Goal: Task Accomplishment & Management: Use online tool/utility

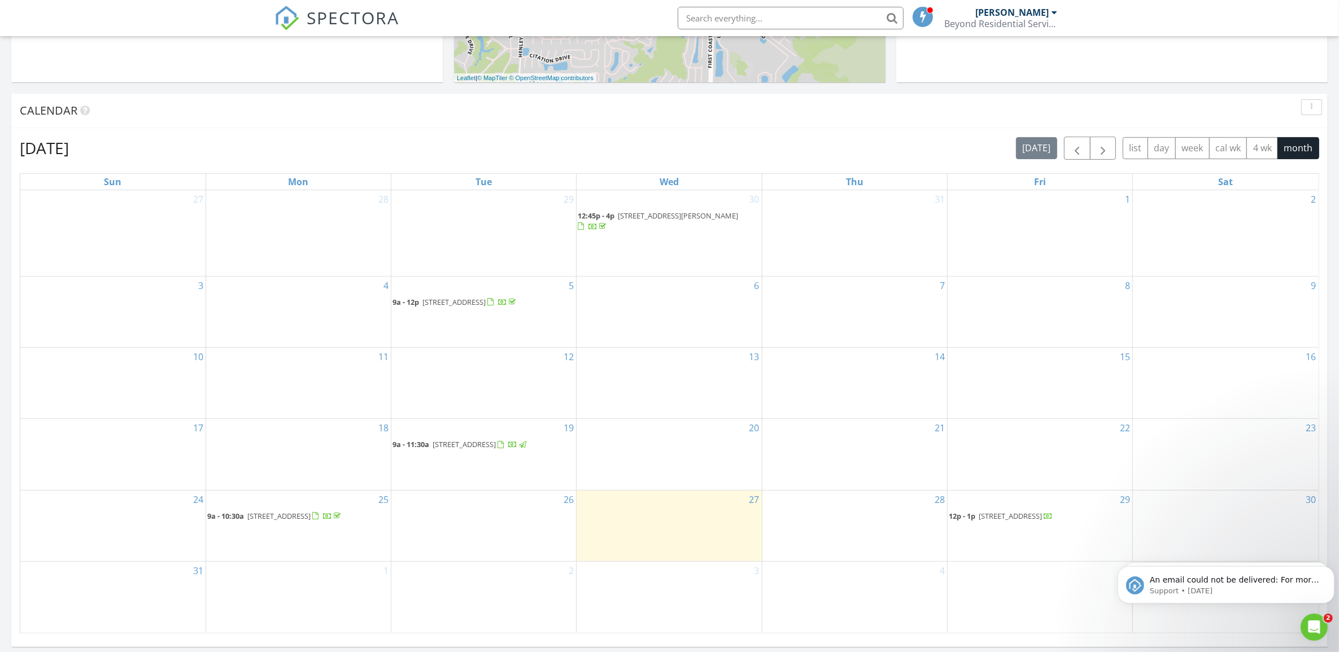
scroll to position [565, 0]
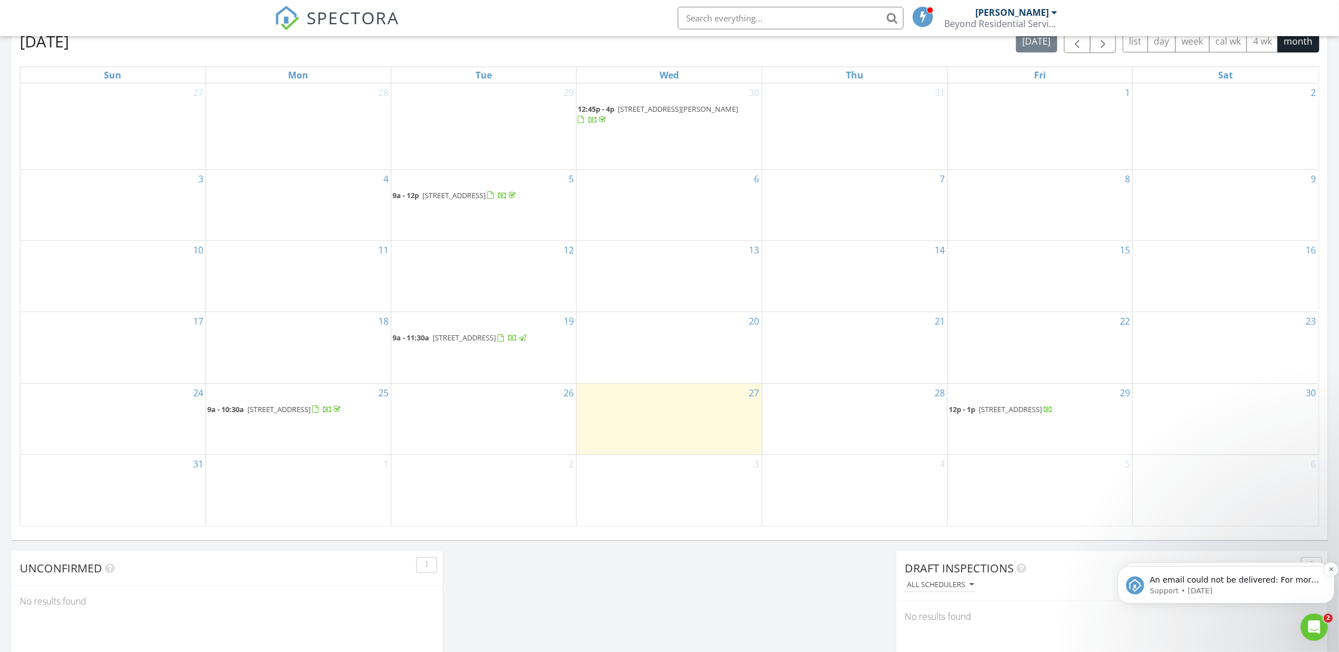
click at [1190, 582] on p "An email could not be delivered: For more information, view Why emails don't ge…" at bounding box center [1234, 579] width 171 height 11
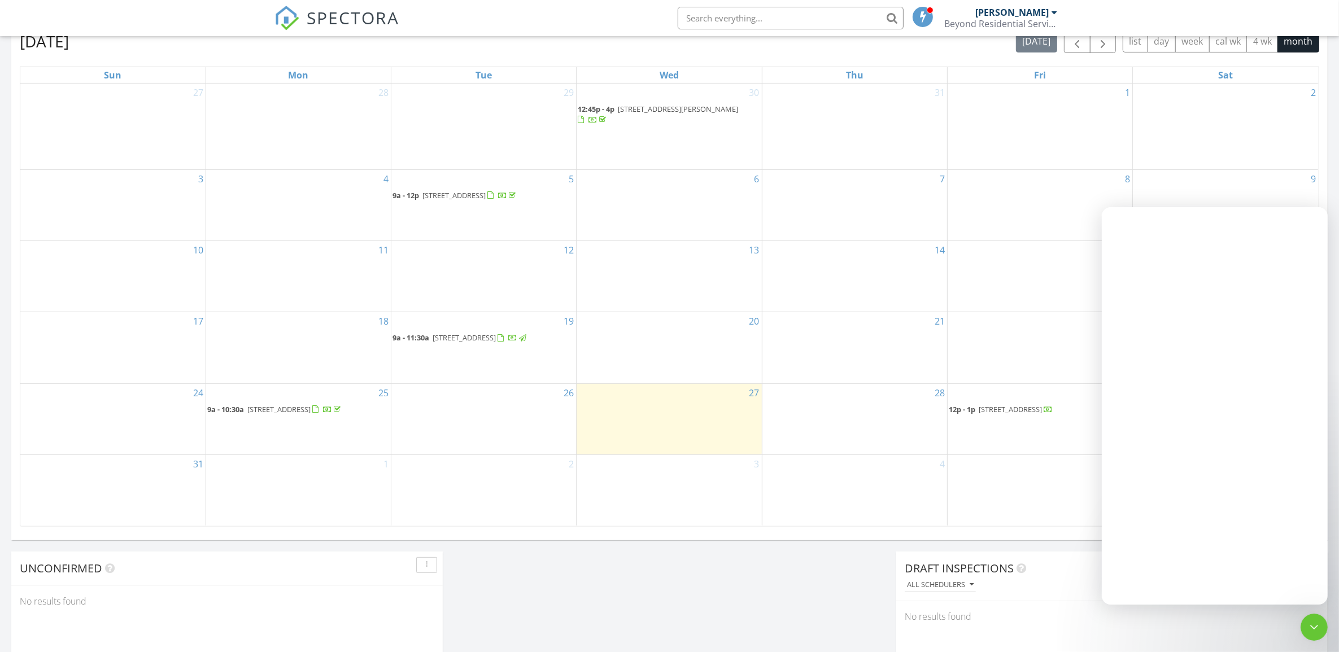
scroll to position [0, 0]
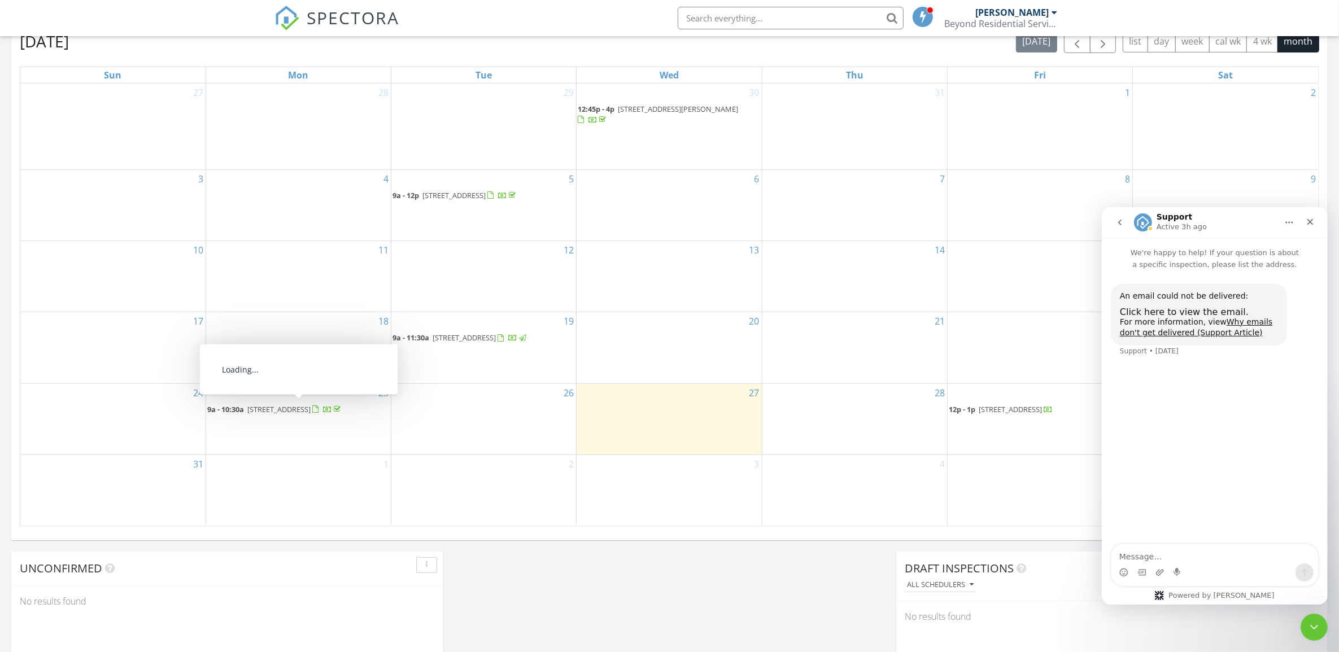
click at [273, 410] on span "13846 Atlantic Blvd 1014, Jacksonville 32225" at bounding box center [278, 409] width 63 height 10
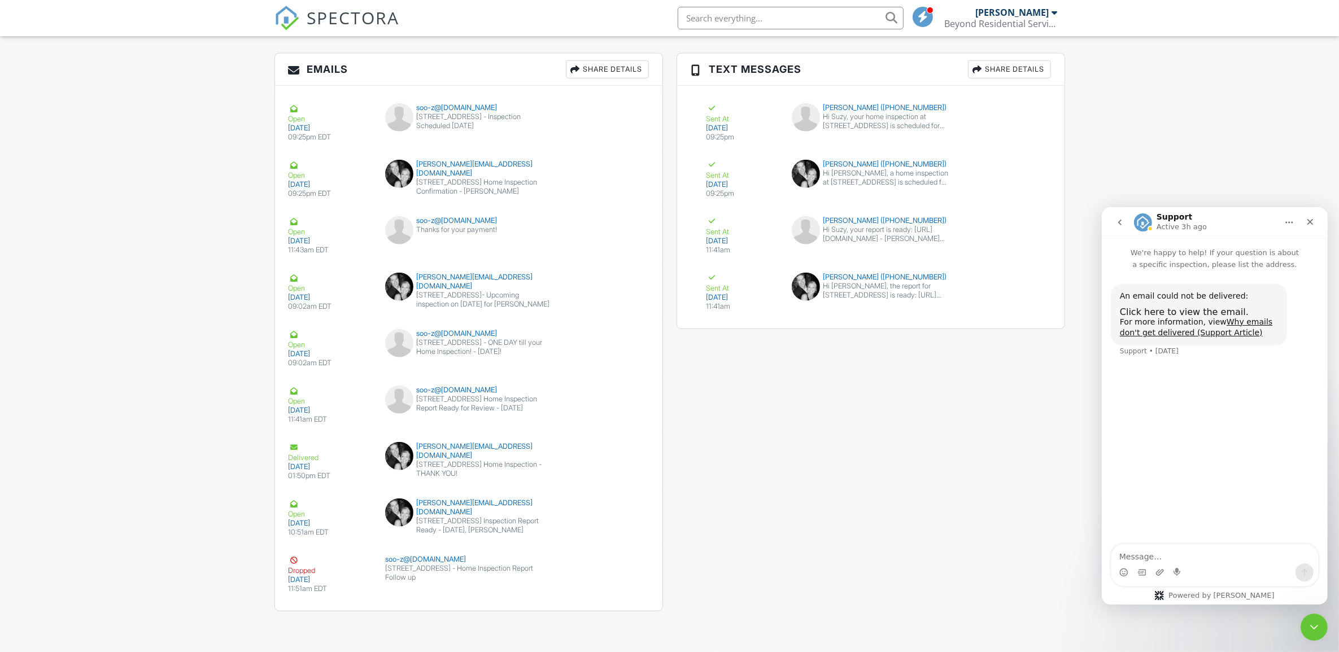
click at [810, 515] on div "Emails Share Details Open 08/20/2025 09:25pm EDT soo-z@comcast.net 13846 Atlant…" at bounding box center [670, 338] width 804 height 570
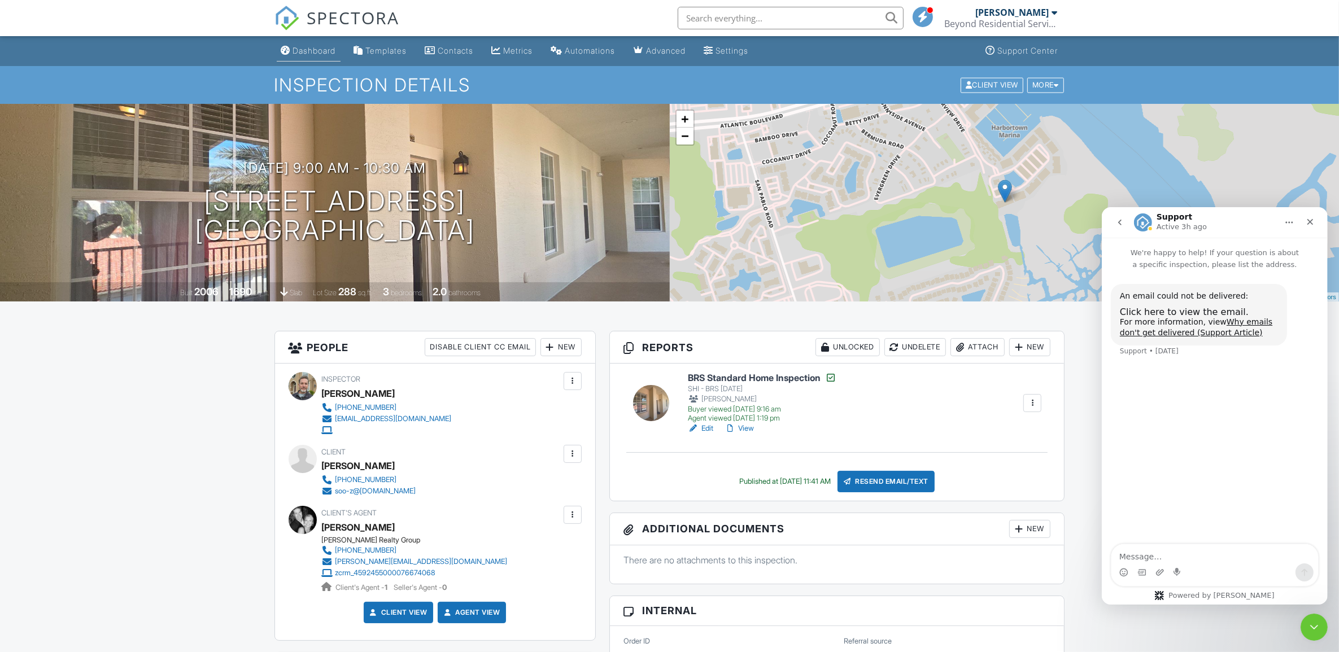
click at [309, 43] on link "Dashboard" at bounding box center [309, 51] width 64 height 21
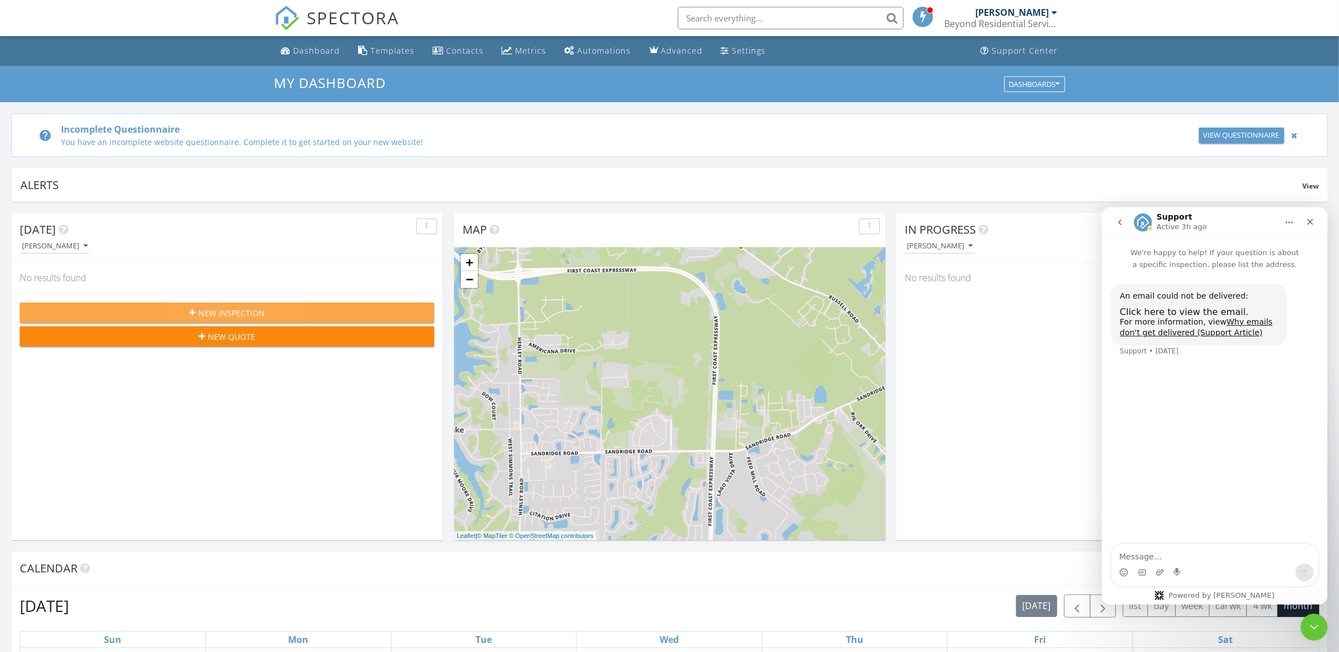
click at [227, 311] on span "New Inspection" at bounding box center [231, 313] width 67 height 12
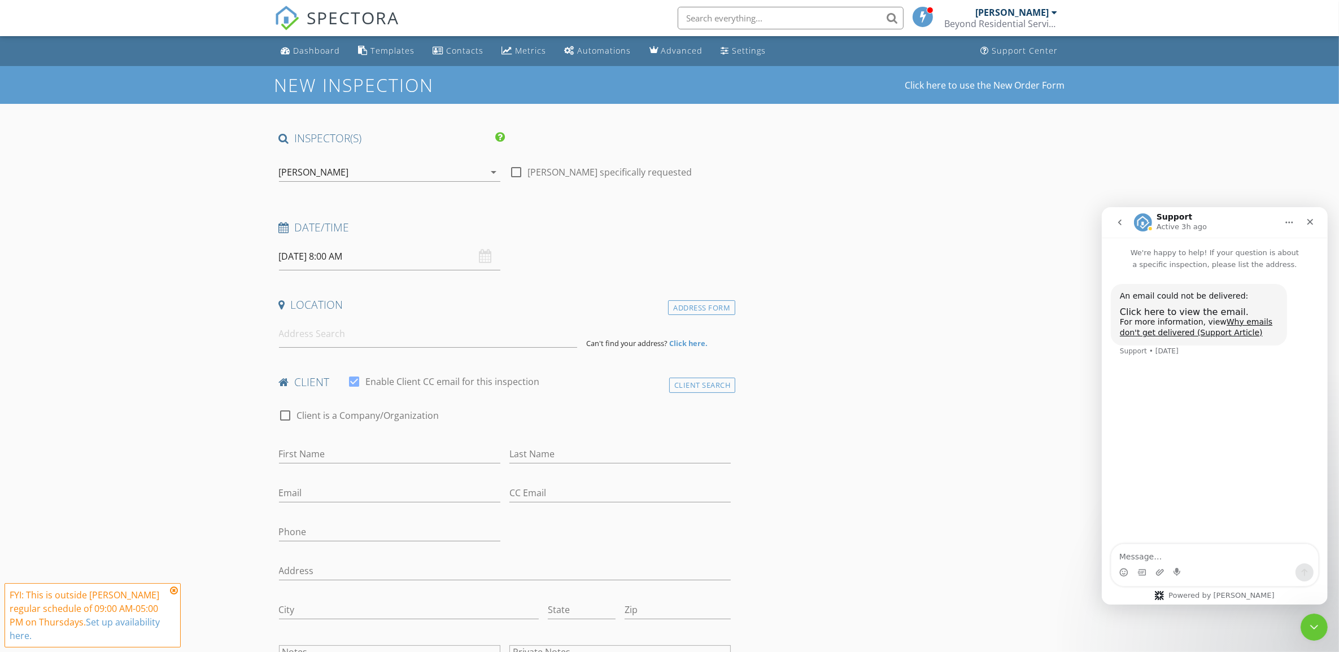
click at [332, 261] on input "[DATE] 8:00 AM" at bounding box center [389, 257] width 221 height 28
click at [316, 450] on input "08" at bounding box center [313, 450] width 69 height 23
type input "11"
type input "[DATE] 11:00 AM"
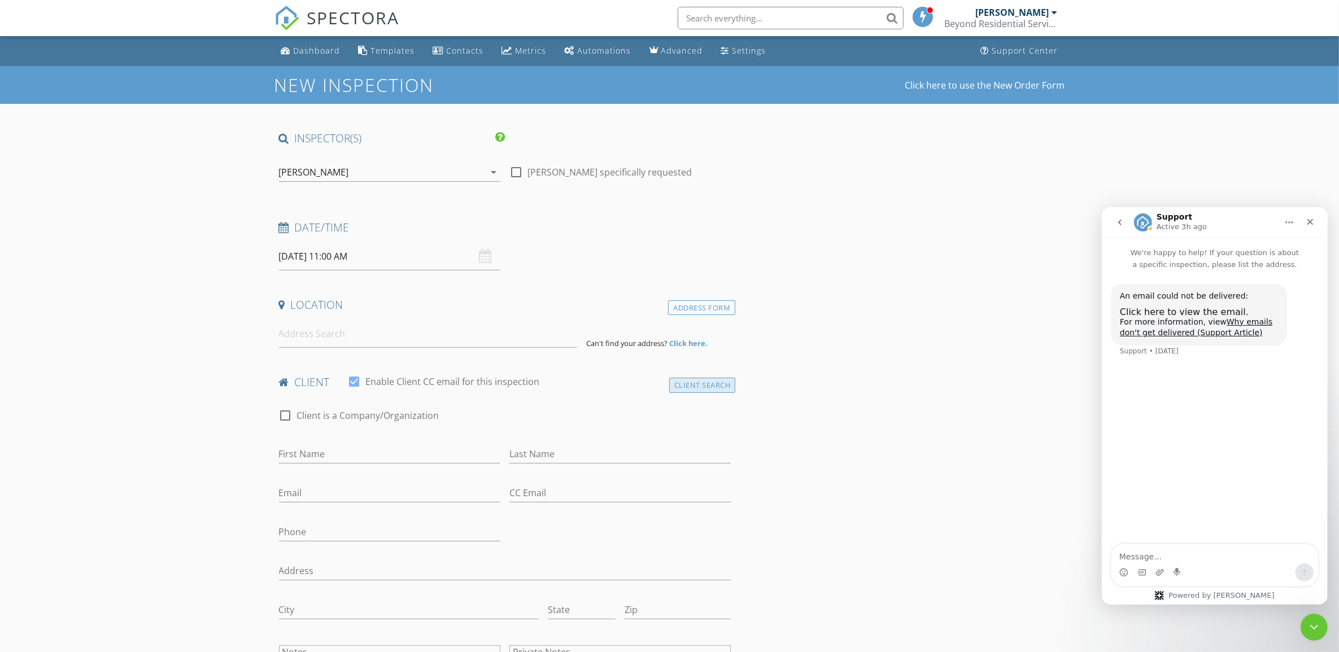
click at [702, 383] on div "Client Search" at bounding box center [702, 385] width 67 height 15
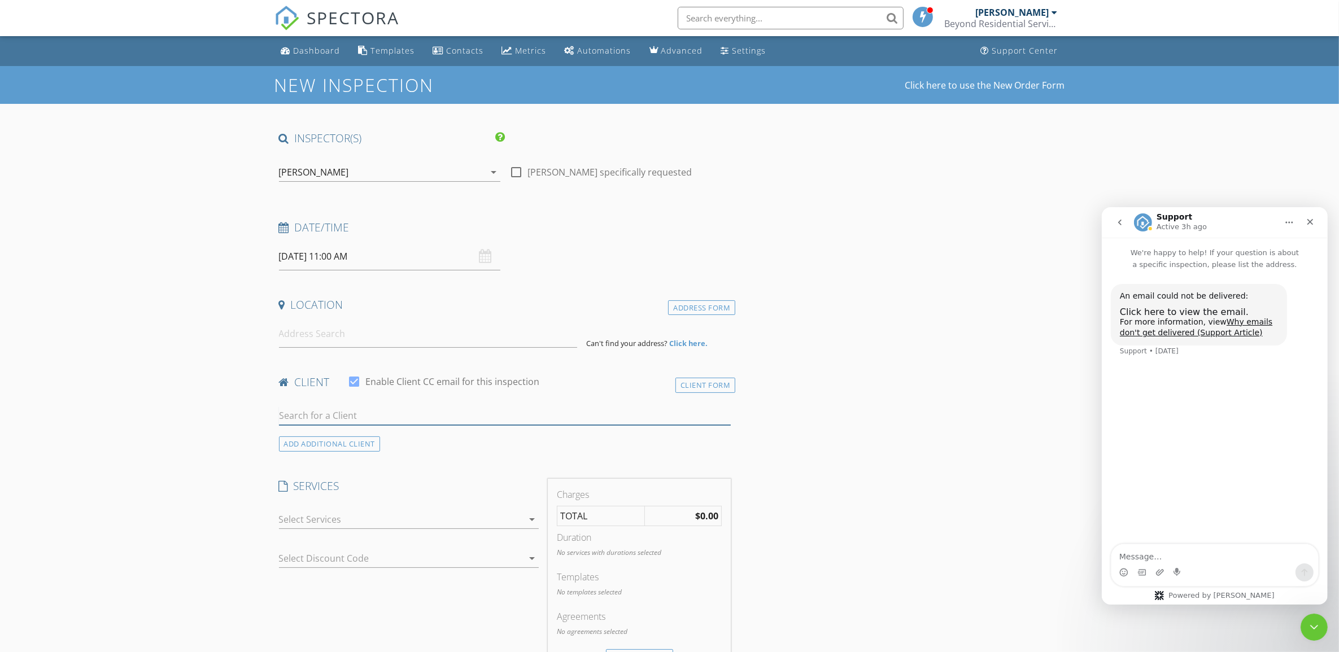
drag, startPoint x: 359, startPoint y: 413, endPoint x: 364, endPoint y: 411, distance: 6.1
click at [359, 413] on input "text" at bounding box center [505, 416] width 452 height 19
type input "318 Circle dr"
click at [342, 334] on input at bounding box center [428, 334] width 298 height 28
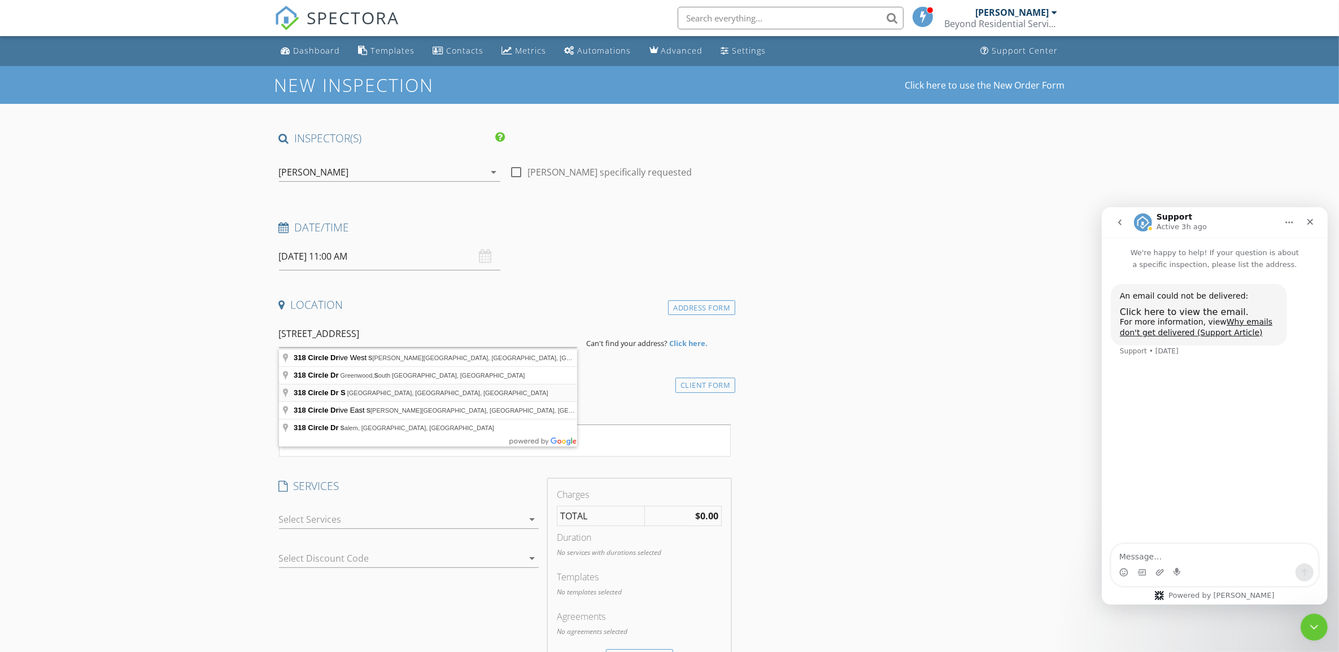
type input "318 Circle Dr S, St. Augustine, FL, USA"
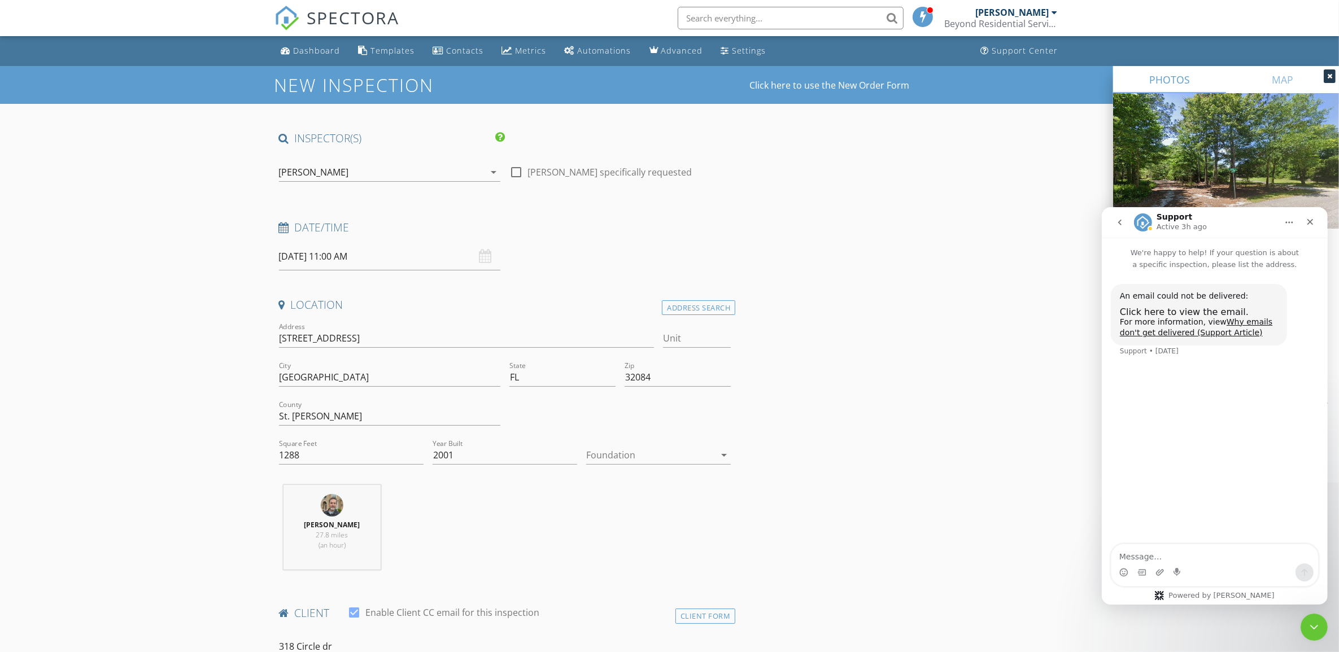
click at [676, 455] on div at bounding box center [650, 455] width 129 height 18
click at [659, 505] on div "Slab" at bounding box center [658, 514] width 126 height 27
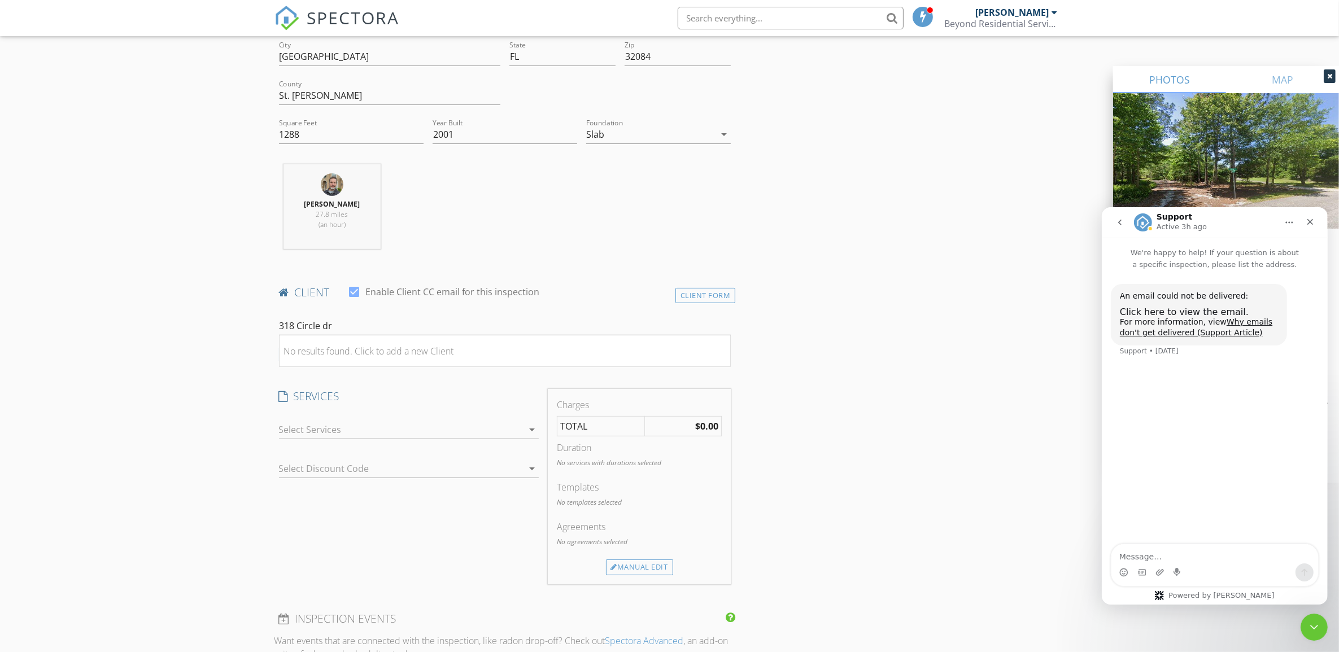
scroll to position [423, 0]
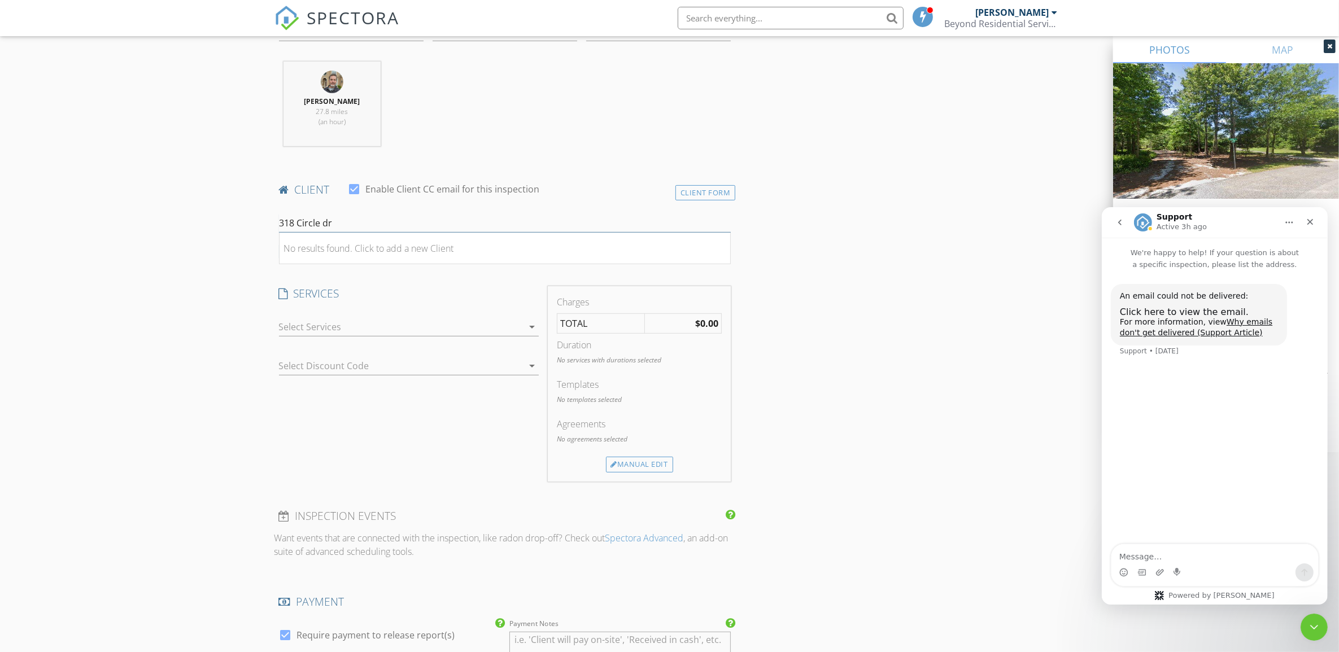
drag, startPoint x: 361, startPoint y: 221, endPoint x: 203, endPoint y: 222, distance: 158.1
click at [203, 222] on div "New Inspection Click here to use the New Order Form INSPECTOR(S) check_box Jame…" at bounding box center [669, 585] width 1339 height 1885
type input "Herna"
click at [116, 384] on div "New Inspection Click here to use the New Order Form INSPECTOR(S) check_box Jame…" at bounding box center [669, 585] width 1339 height 1885
click at [224, 432] on div "New Inspection Click here to use the New Order Form INSPECTOR(S) check_box Jame…" at bounding box center [669, 585] width 1339 height 1885
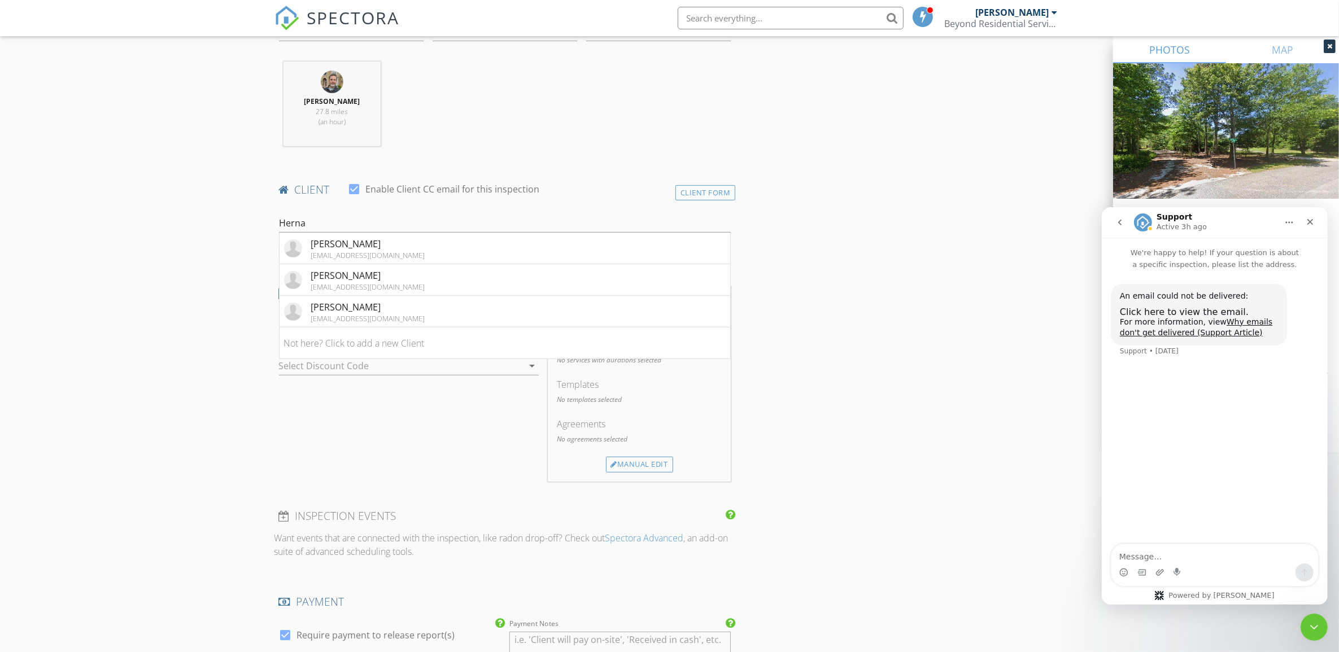
click at [816, 455] on div "INSPECTOR(S) check_box James Zobrosky PRIMARY James Zobrosky arrow_drop_down ch…" at bounding box center [669, 604] width 790 height 1792
click at [239, 414] on div "New Inspection Click here to use the New Order Form INSPECTOR(S) check_box Jame…" at bounding box center [669, 585] width 1339 height 1885
click at [340, 305] on div "Olegario Hernandes" at bounding box center [368, 307] width 114 height 14
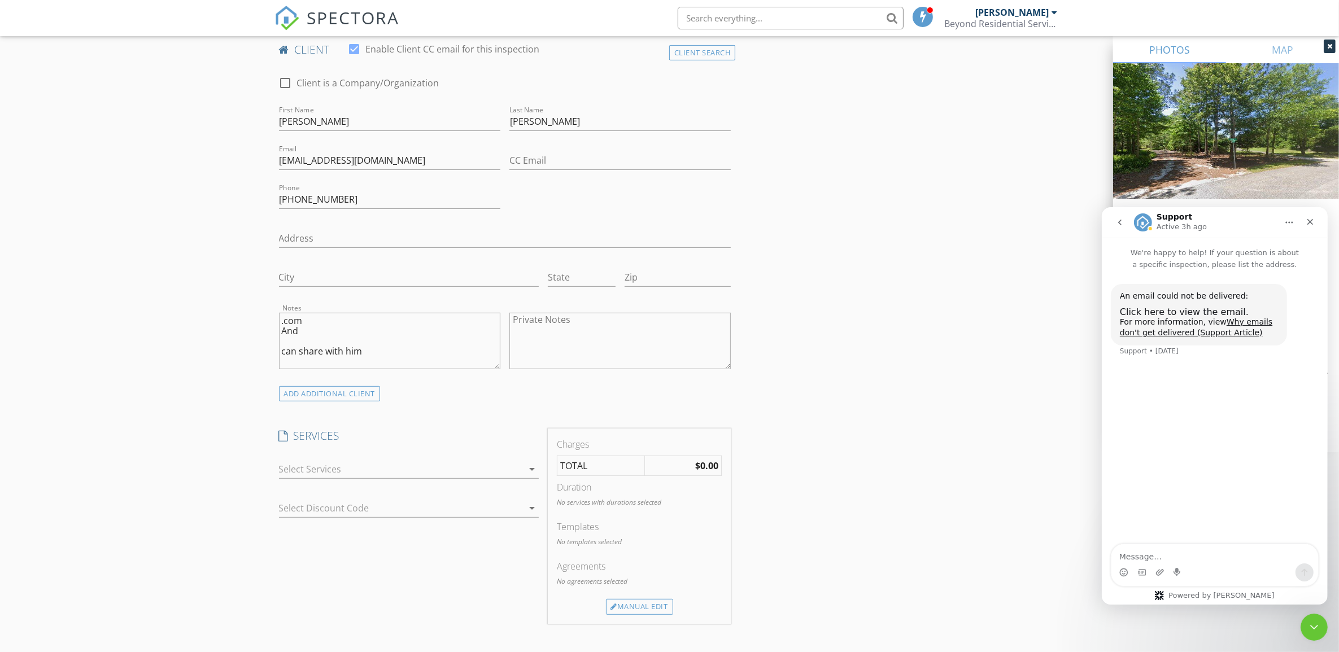
scroll to position [565, 0]
click at [317, 391] on div "ADD ADDITIONAL client" at bounding box center [330, 392] width 102 height 15
click at [693, 425] on div "Client Search" at bounding box center [702, 422] width 67 height 15
click at [363, 442] on div at bounding box center [505, 455] width 452 height 37
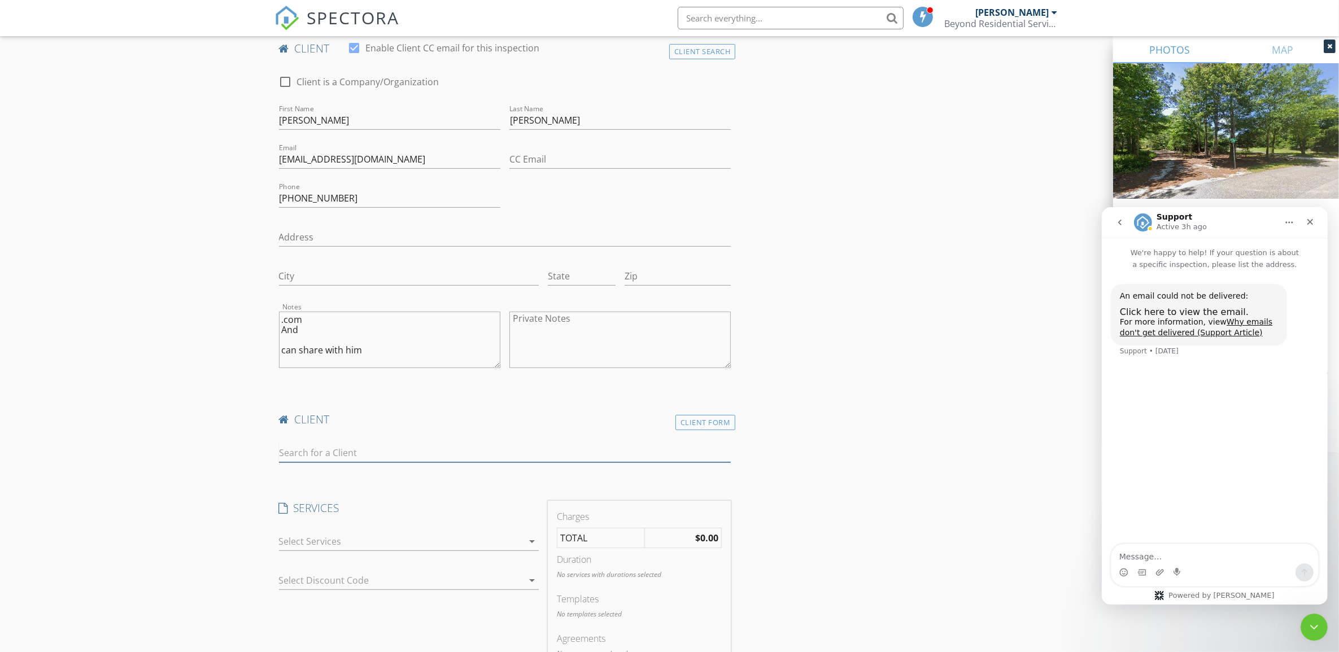
click at [372, 452] on input "text" at bounding box center [505, 453] width 452 height 19
type input "silv"
click at [385, 471] on div "Silvia Hernandes" at bounding box center [368, 474] width 114 height 14
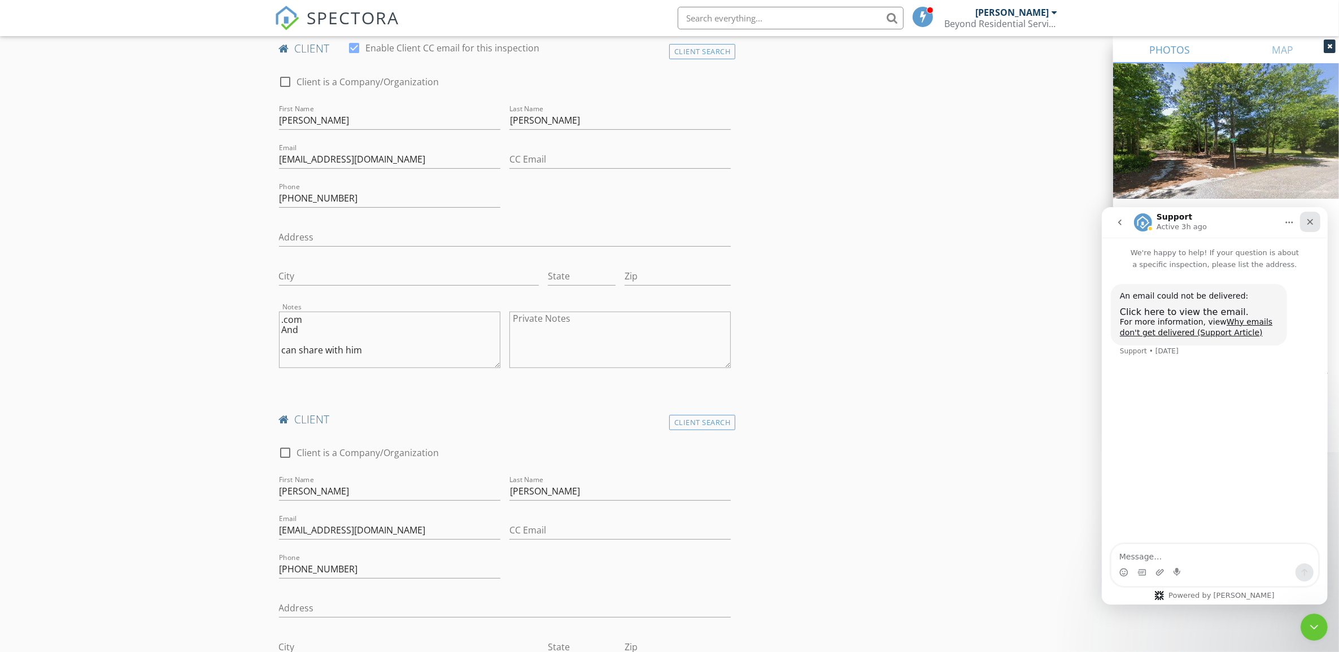
click at [1311, 220] on icon "Close" at bounding box center [1310, 222] width 6 height 6
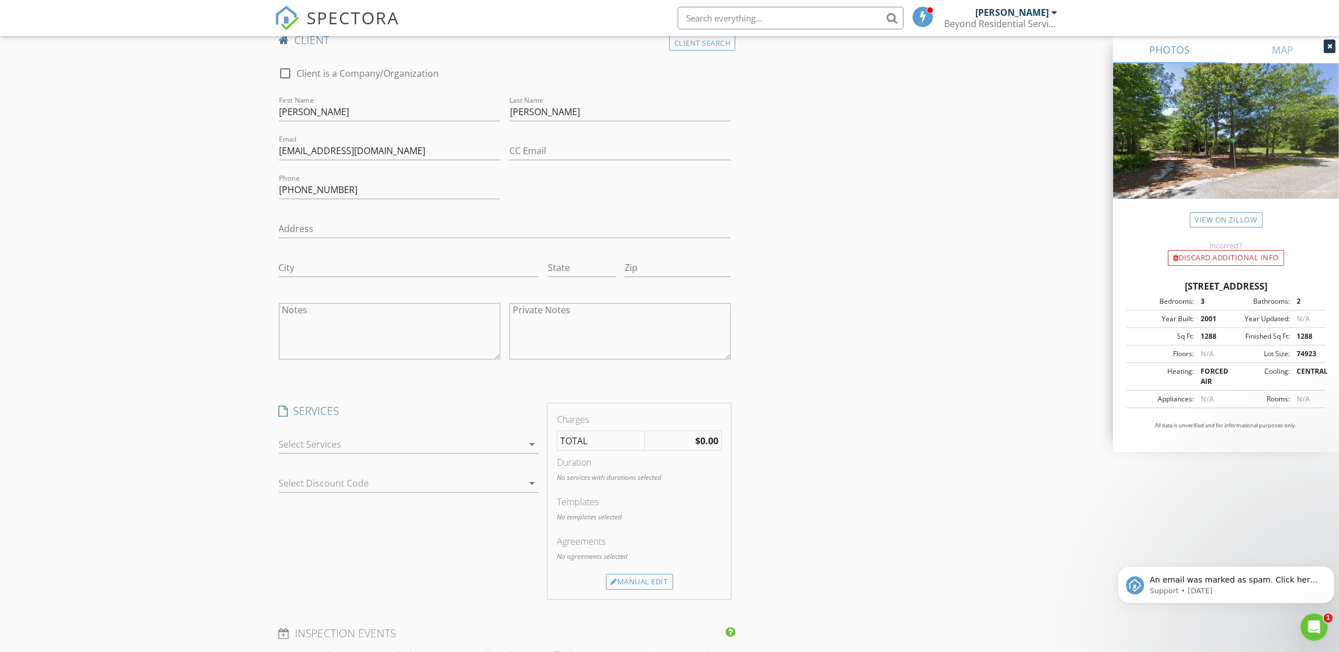
scroll to position [1059, 0]
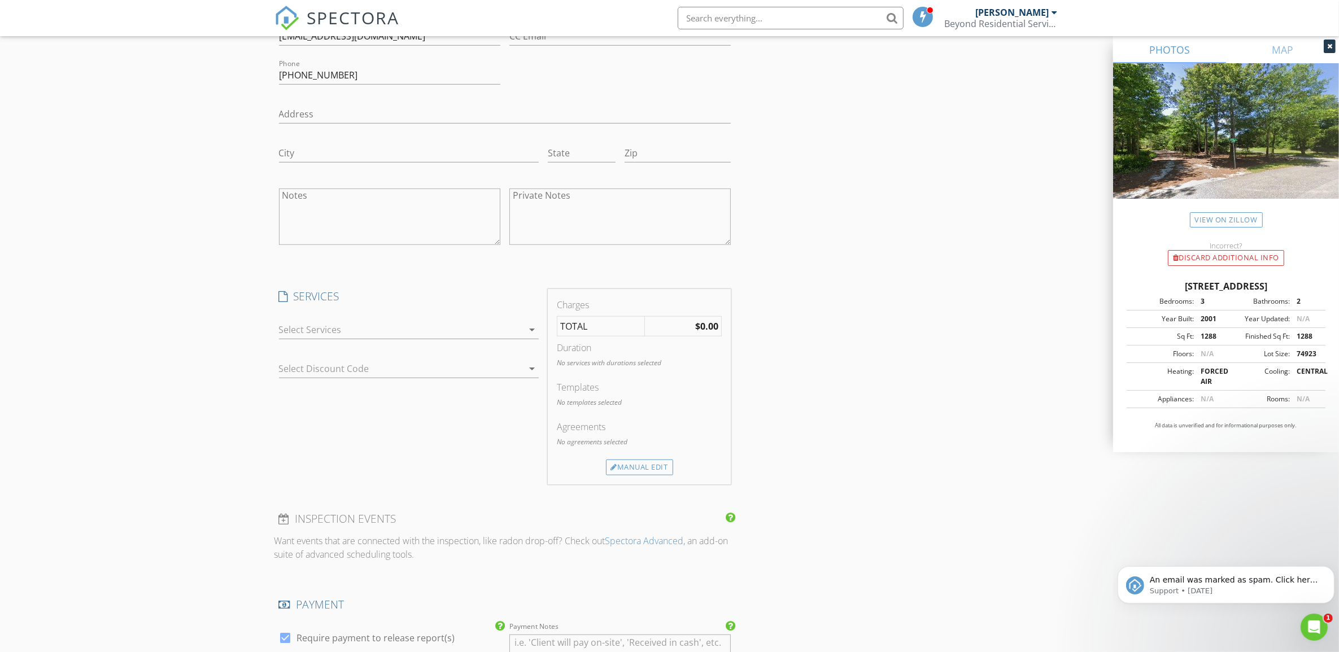
click at [359, 333] on div at bounding box center [401, 330] width 244 height 18
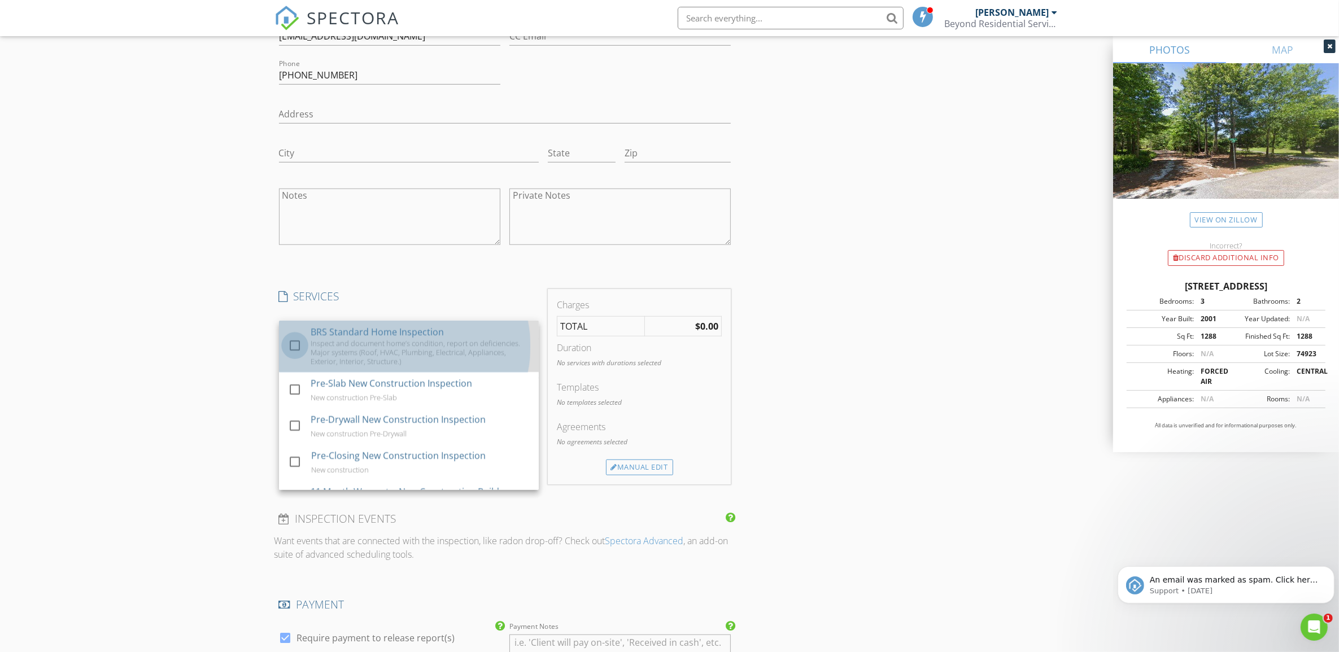
click at [296, 350] on div at bounding box center [294, 345] width 19 height 19
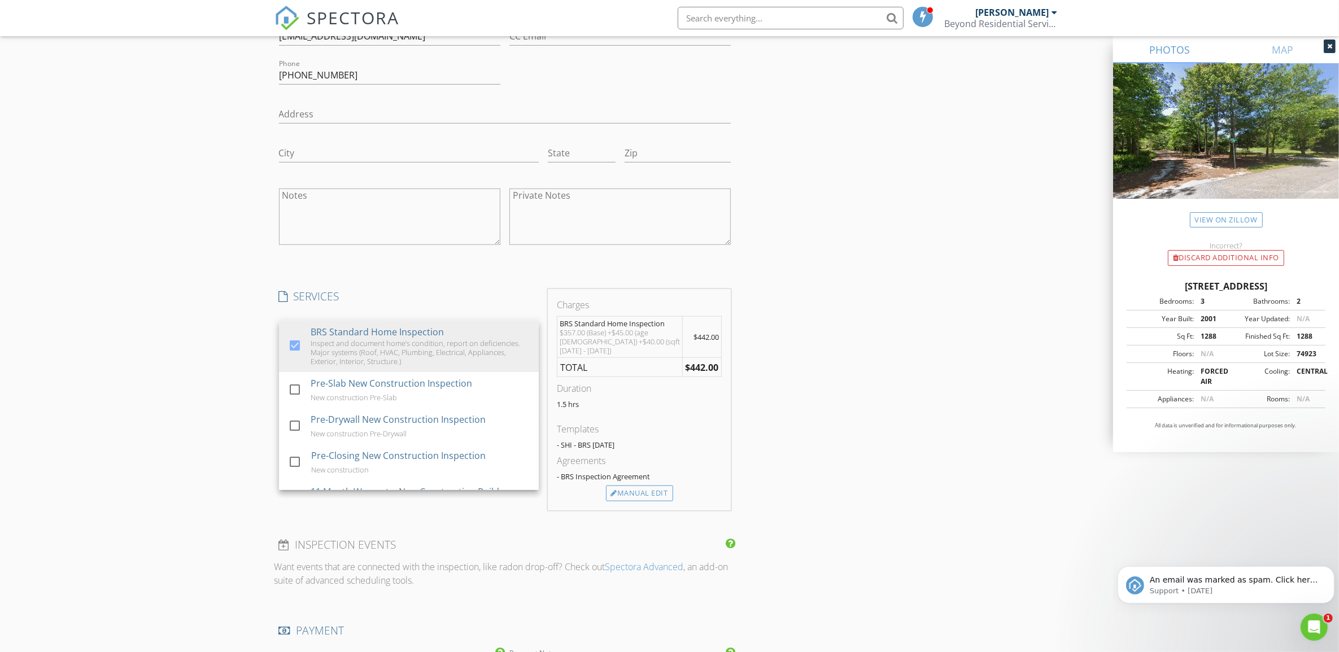
click at [148, 379] on div "New Inspection Click here to use the New Order Form INSPECTOR(S) check_box Jame…" at bounding box center [669, 281] width 1339 height 2549
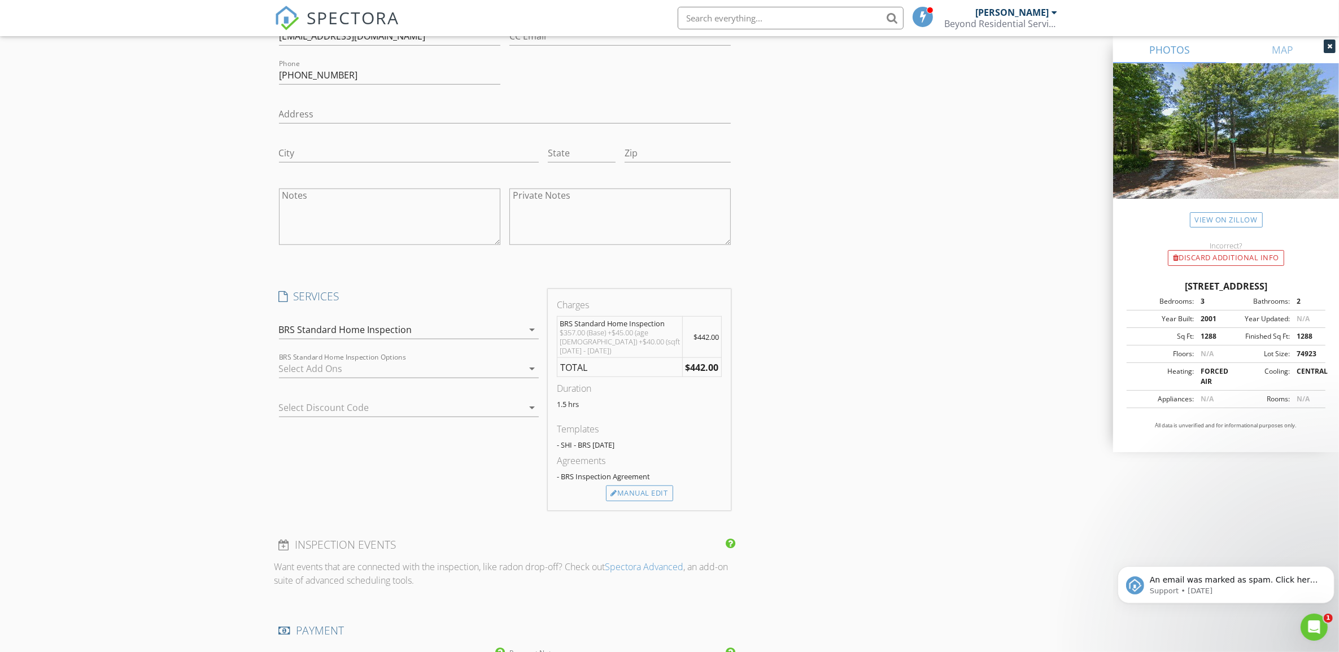
click at [365, 374] on div at bounding box center [401, 369] width 244 height 18
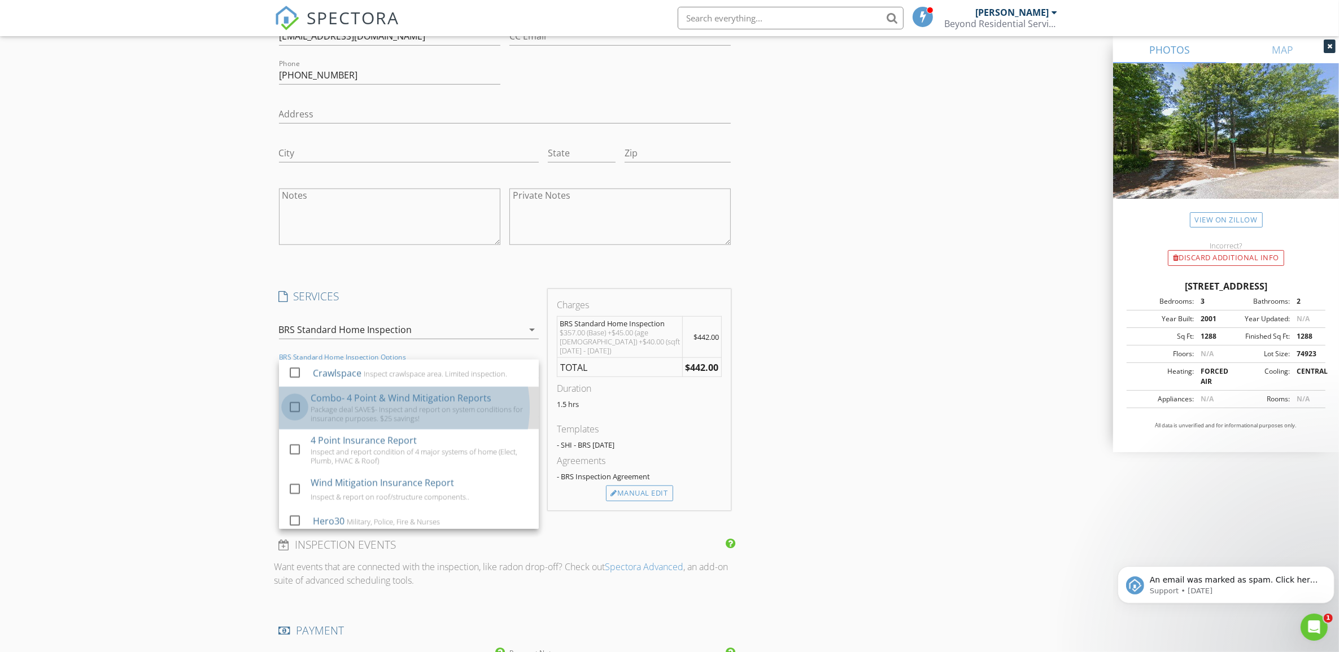
click at [295, 408] on div at bounding box center [294, 406] width 19 height 19
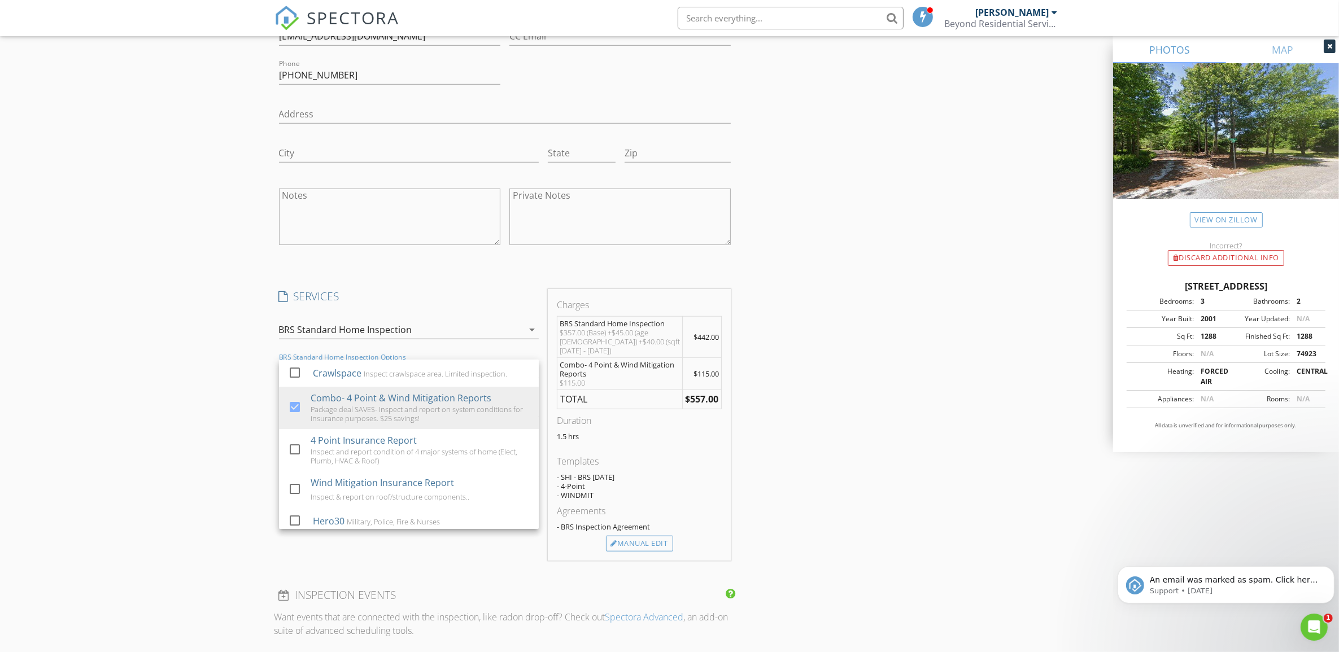
click at [192, 397] on div "New Inspection Click here to use the New Order Form INSPECTOR(S) check_box Jame…" at bounding box center [669, 306] width 1339 height 2599
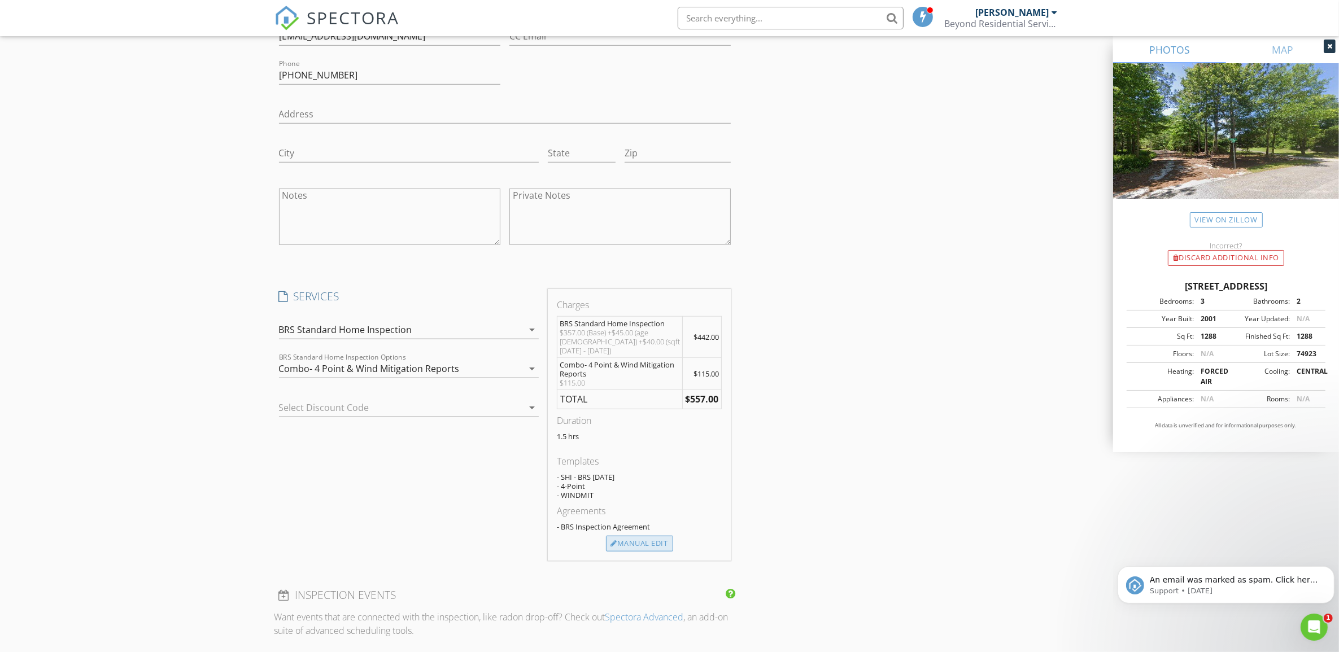
click at [662, 538] on div "Manual Edit" at bounding box center [639, 544] width 67 height 16
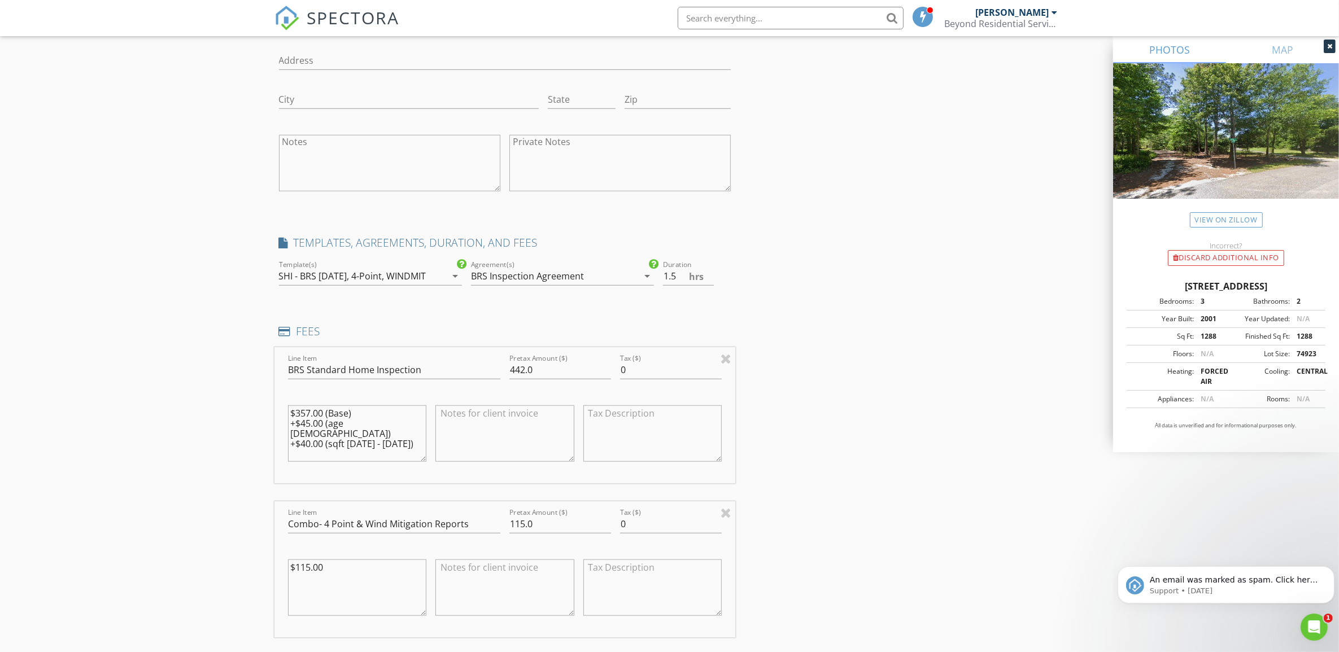
scroll to position [1200, 0]
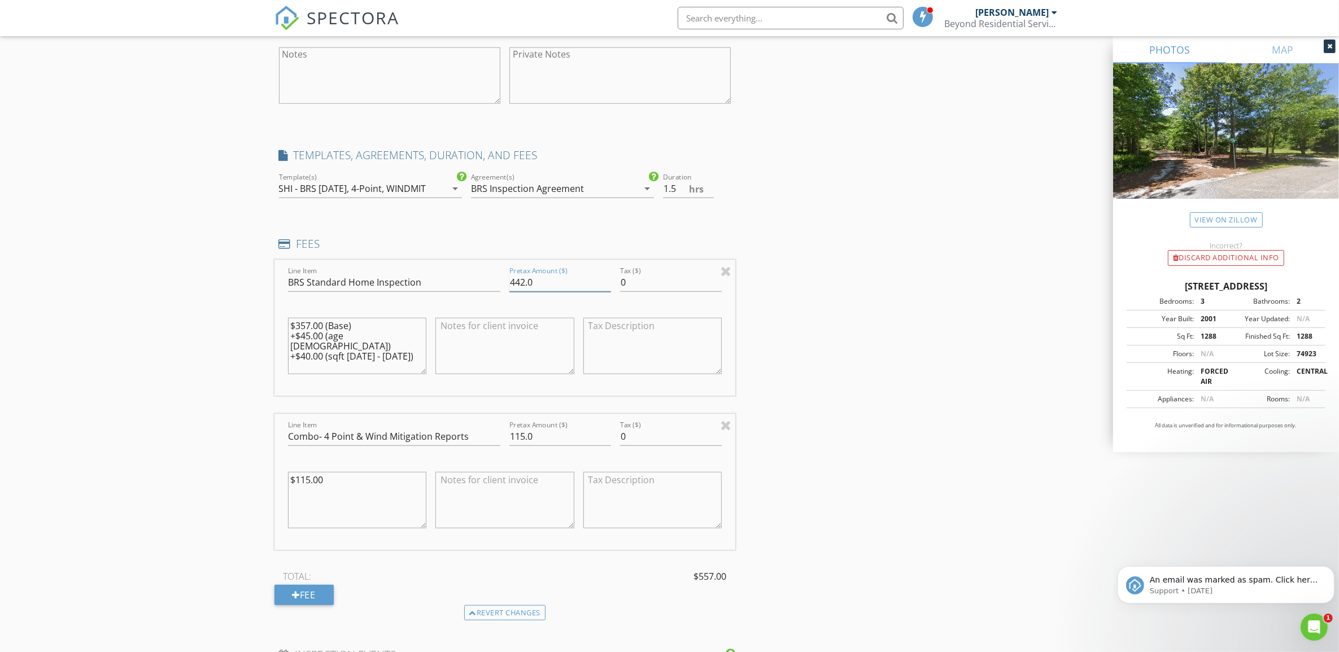
click at [517, 290] on input "442.0" at bounding box center [560, 282] width 102 height 19
type input "462.0"
click at [525, 343] on textarea at bounding box center [504, 346] width 139 height 56
click at [305, 596] on div "Fee" at bounding box center [303, 595] width 59 height 20
click at [373, 589] on input "Line Item" at bounding box center [394, 591] width 212 height 19
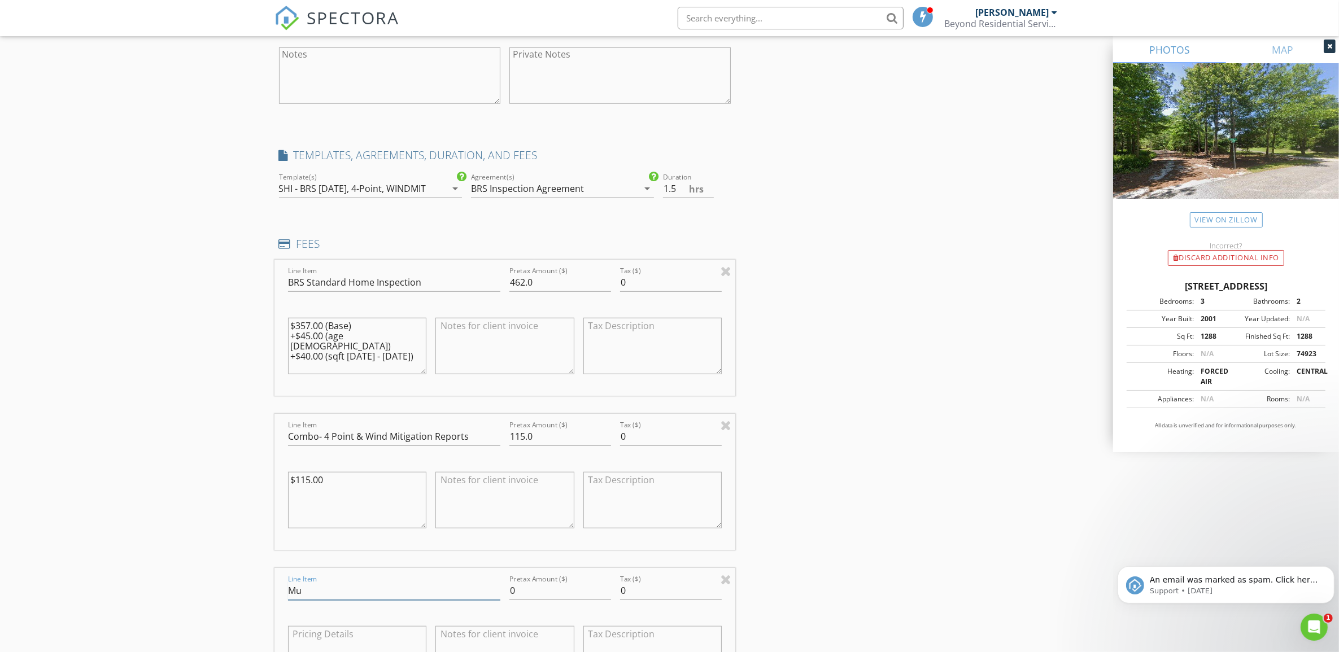
type input "M"
type input "Repeat Discount"
drag, startPoint x: 538, startPoint y: 592, endPoint x: 506, endPoint y: 595, distance: 31.7
click at [506, 595] on div "Pretax Amount ($) 0" at bounding box center [560, 592] width 111 height 39
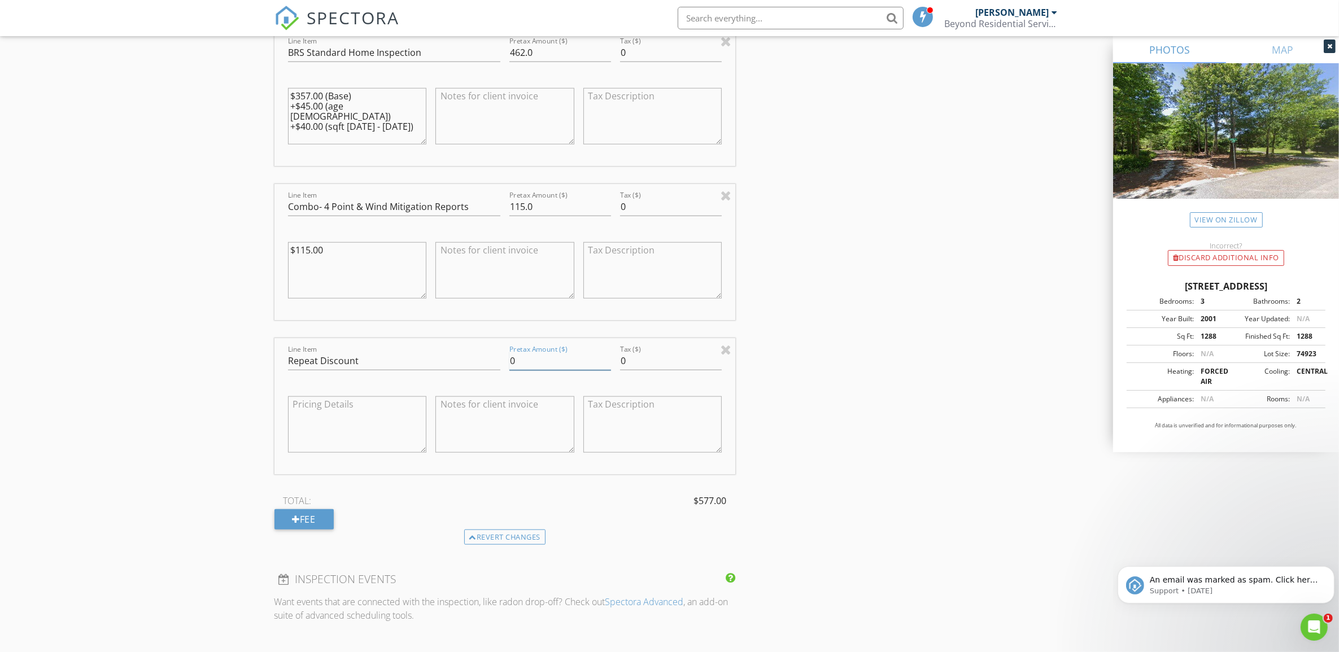
scroll to position [1482, 0]
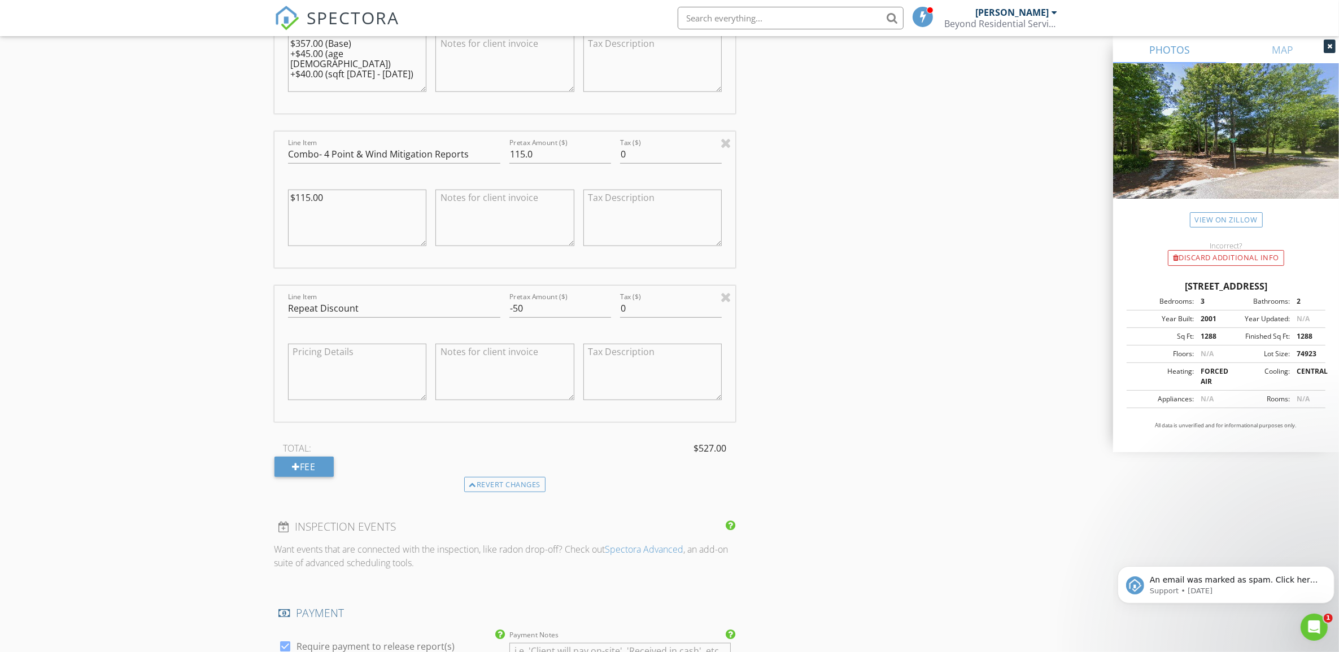
click at [687, 388] on textarea at bounding box center [652, 372] width 139 height 56
click at [495, 375] on textarea at bounding box center [504, 372] width 139 height 56
click at [513, 314] on input "-50" at bounding box center [560, 308] width 102 height 19
type input "-70"
click at [616, 374] on textarea at bounding box center [652, 372] width 139 height 56
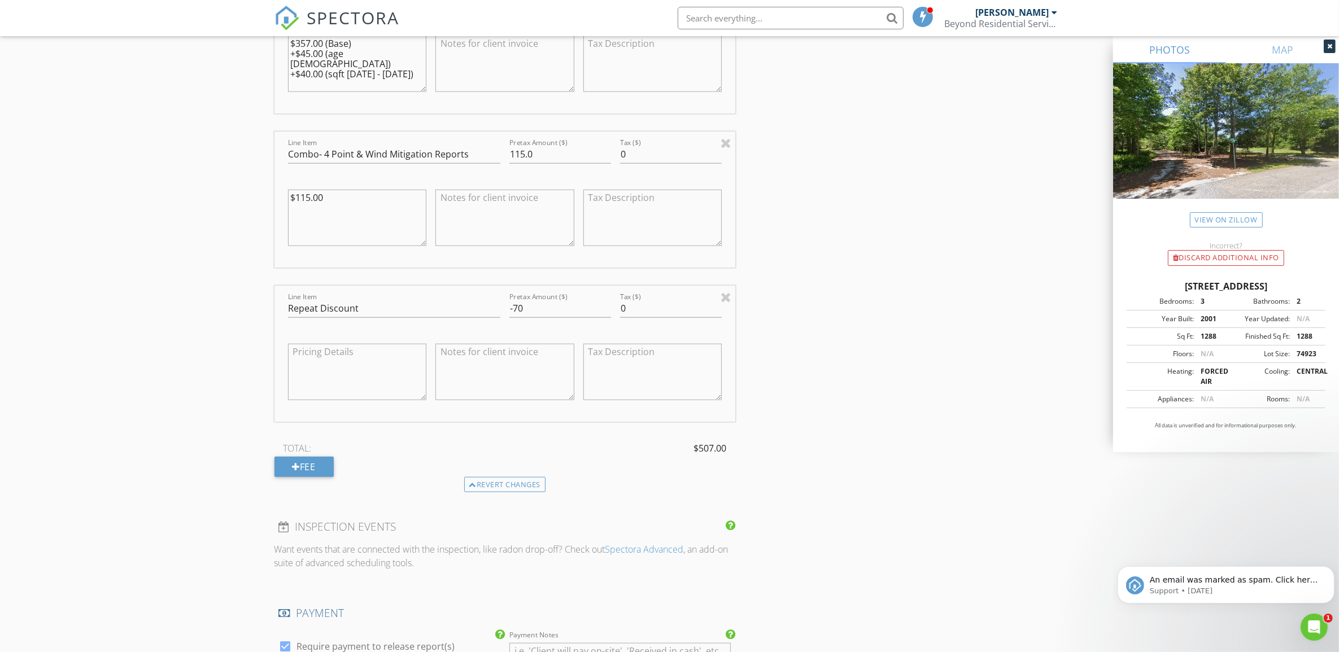
click at [486, 373] on textarea at bounding box center [504, 372] width 139 height 56
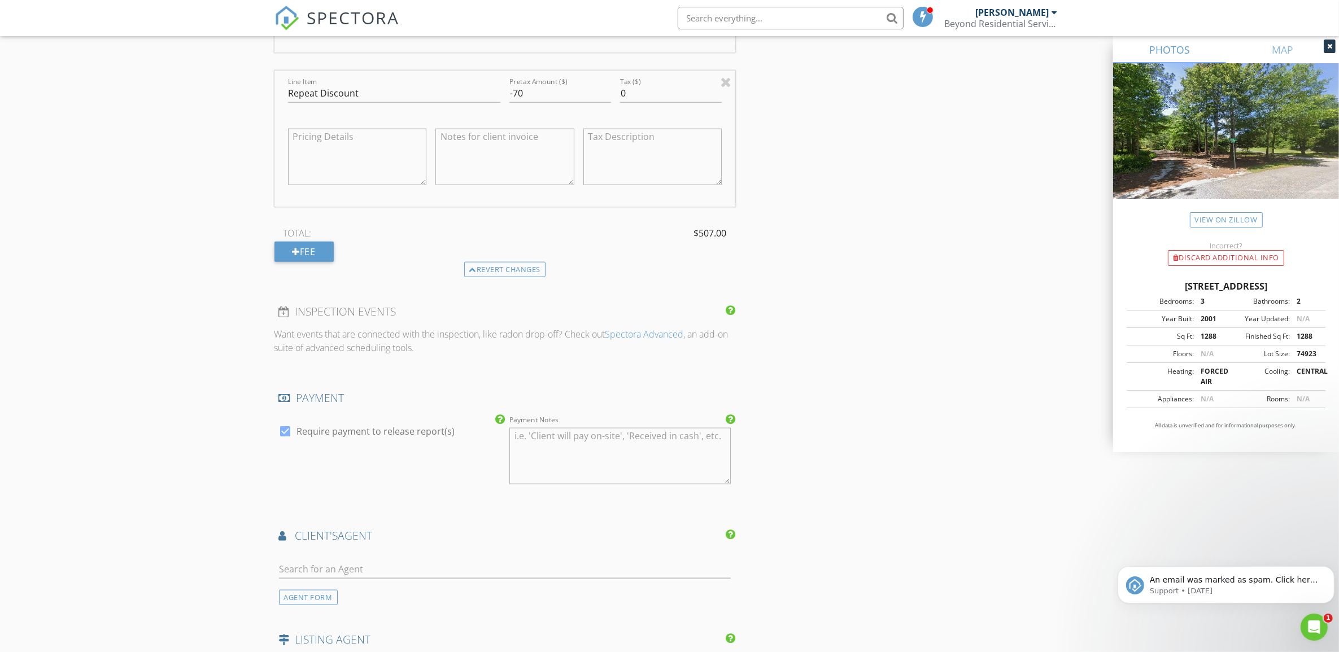
scroll to position [1764, 0]
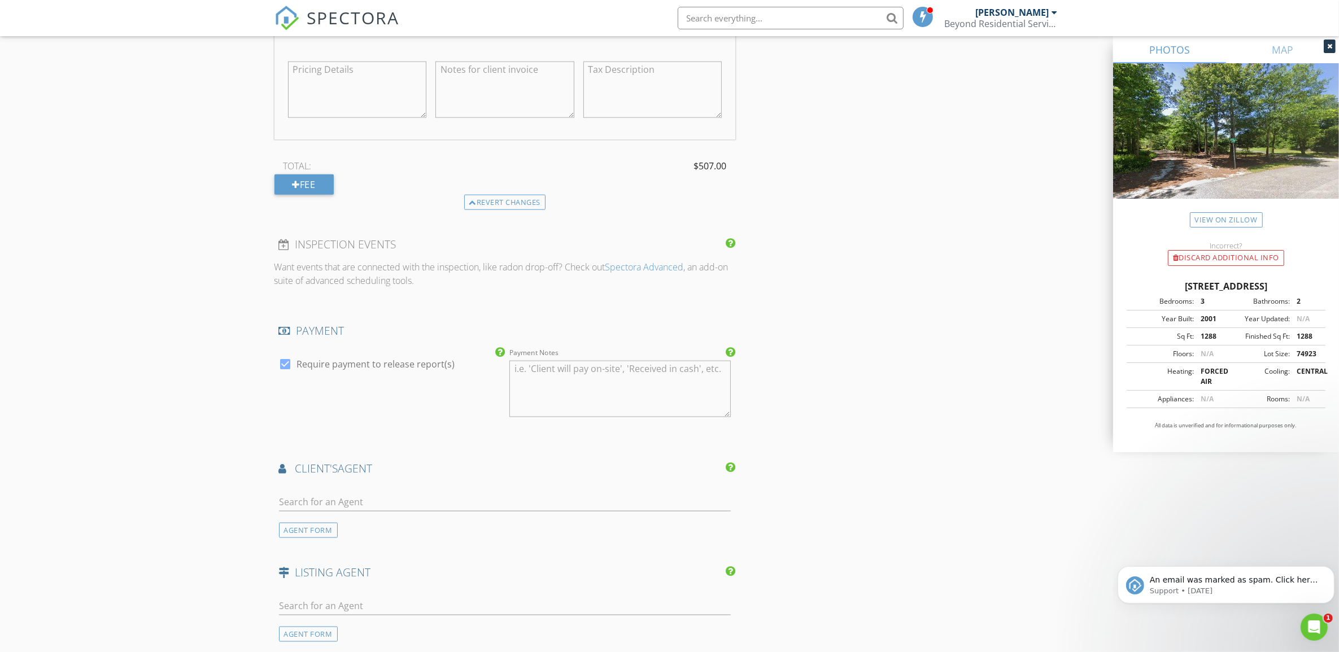
click at [331, 490] on div at bounding box center [505, 504] width 452 height 37
click at [330, 500] on input "text" at bounding box center [505, 502] width 452 height 19
type input "rea"
click at [385, 531] on div "[PERSON_NAME] Realty [PERSON_NAME][GEOGRAPHIC_DATA]" at bounding box center [411, 533] width 201 height 9
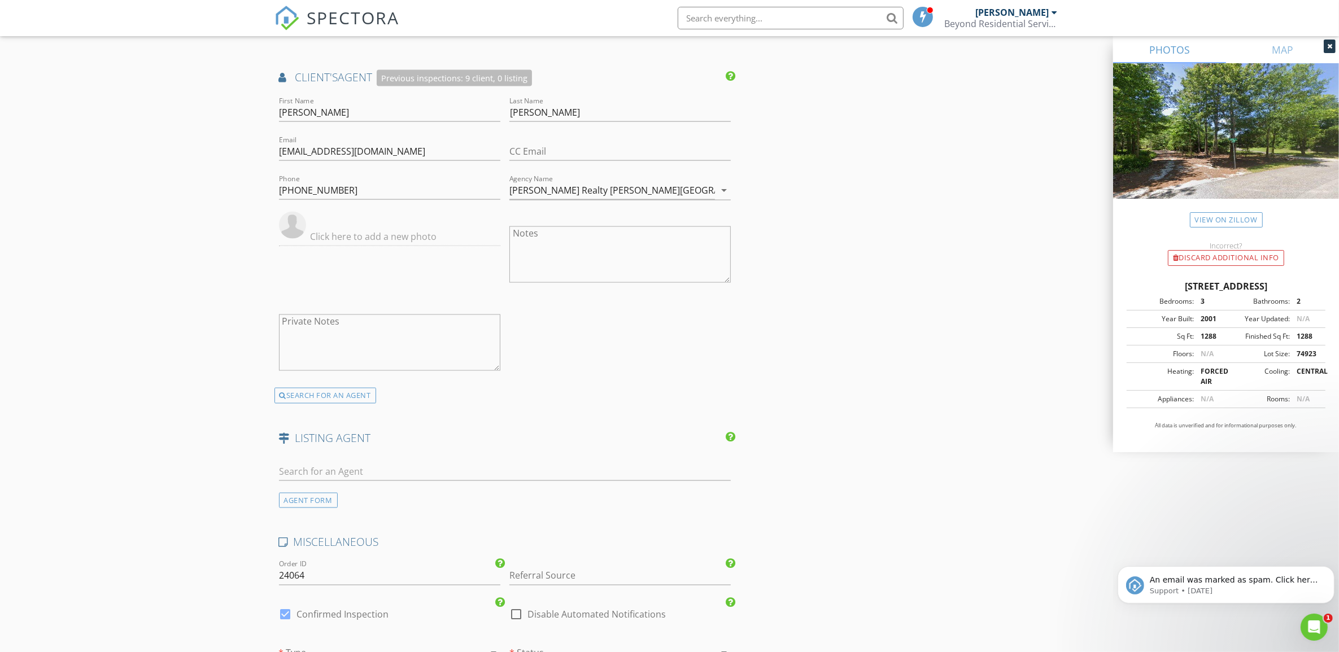
scroll to position [2259, 0]
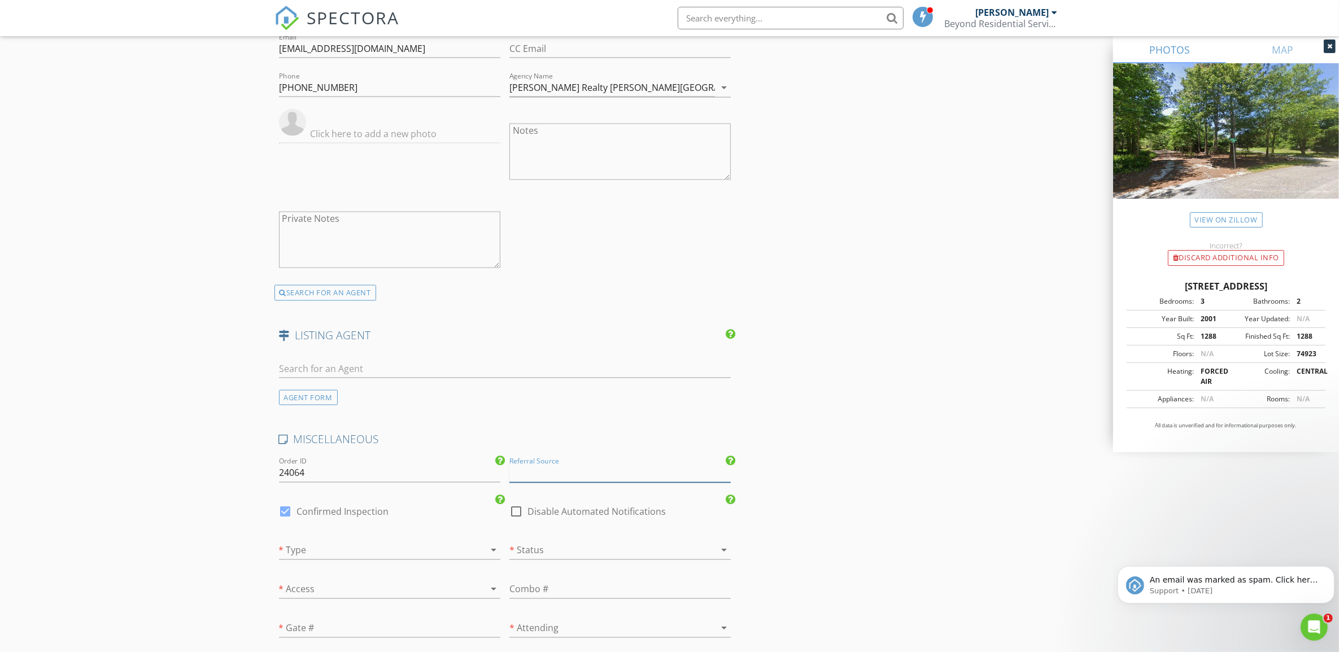
click at [542, 472] on input "Referral Source" at bounding box center [619, 473] width 221 height 19
click at [552, 524] on div "Agent" at bounding box center [620, 518] width 220 height 23
type input "Agent"
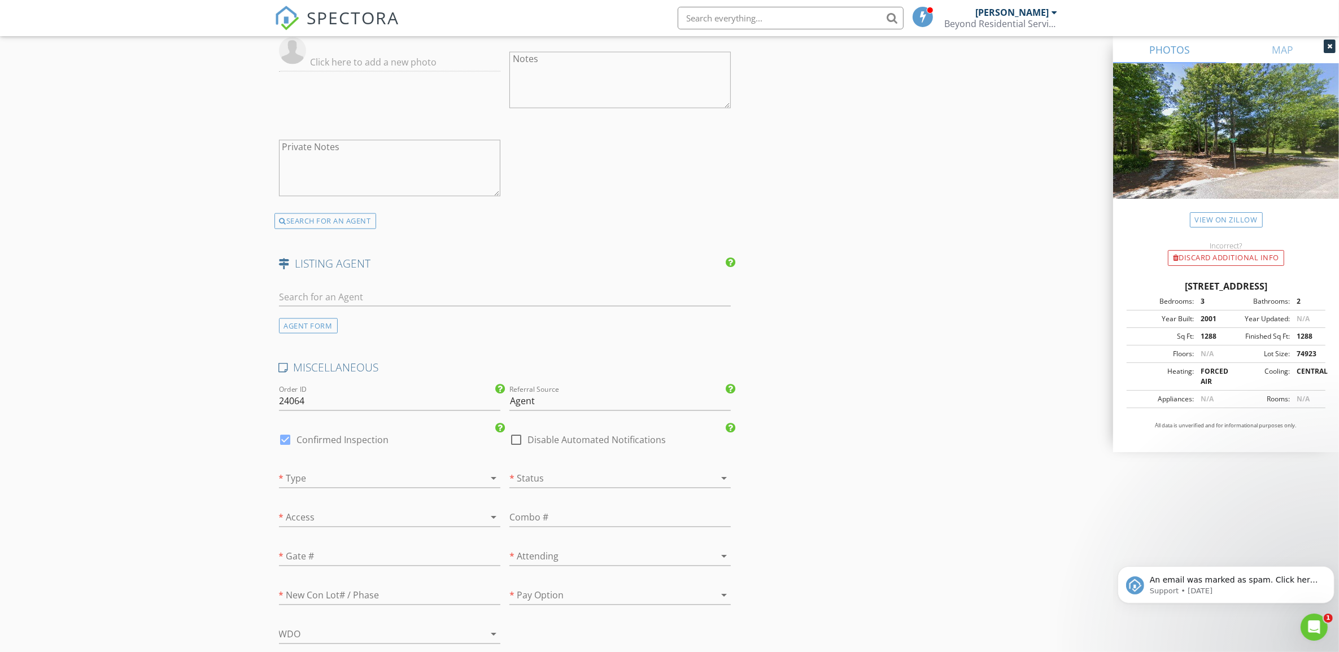
scroll to position [2400, 0]
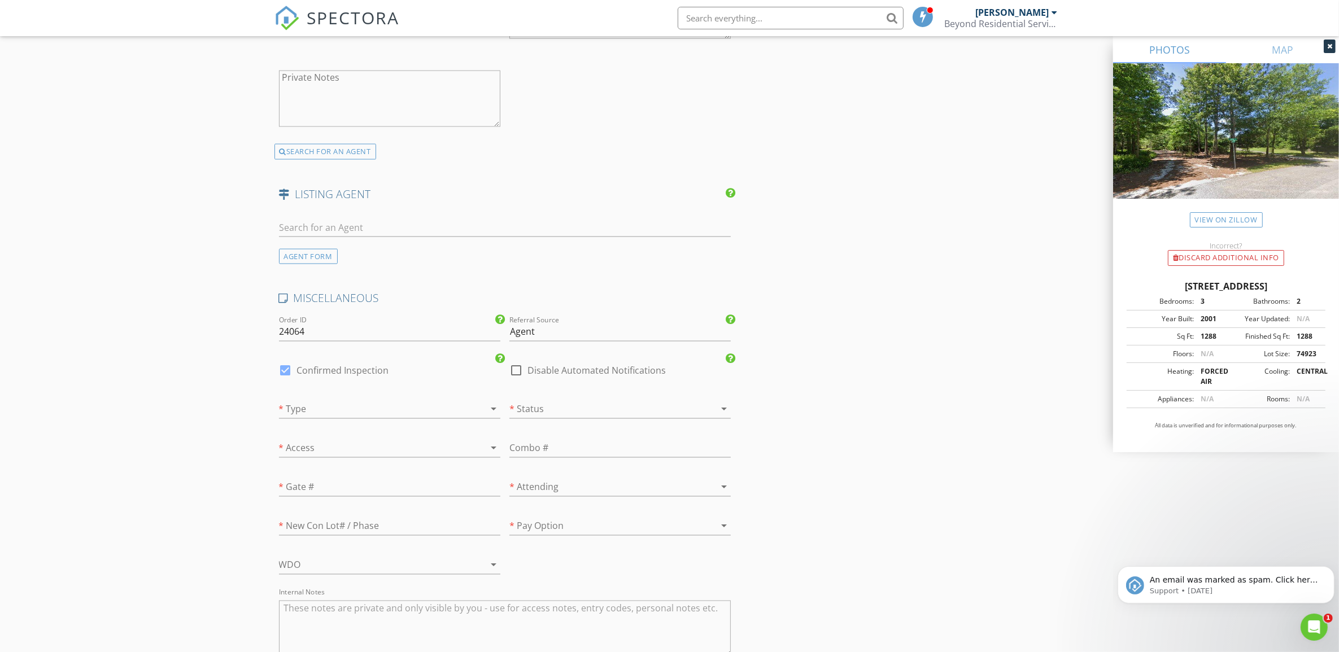
click at [528, 407] on div at bounding box center [604, 409] width 190 height 18
click at [571, 418] on div "Occupied" at bounding box center [619, 416] width 203 height 14
click at [385, 405] on div at bounding box center [374, 409] width 190 height 18
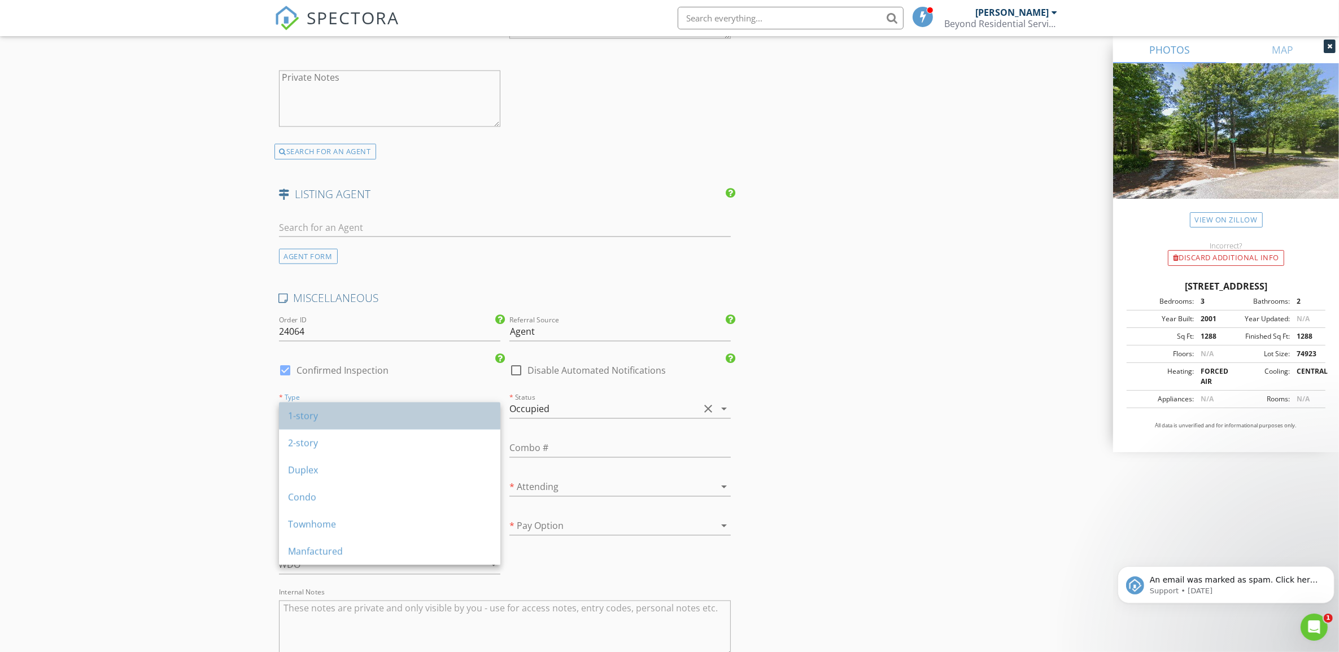
click at [382, 412] on div "1-story" at bounding box center [389, 416] width 203 height 14
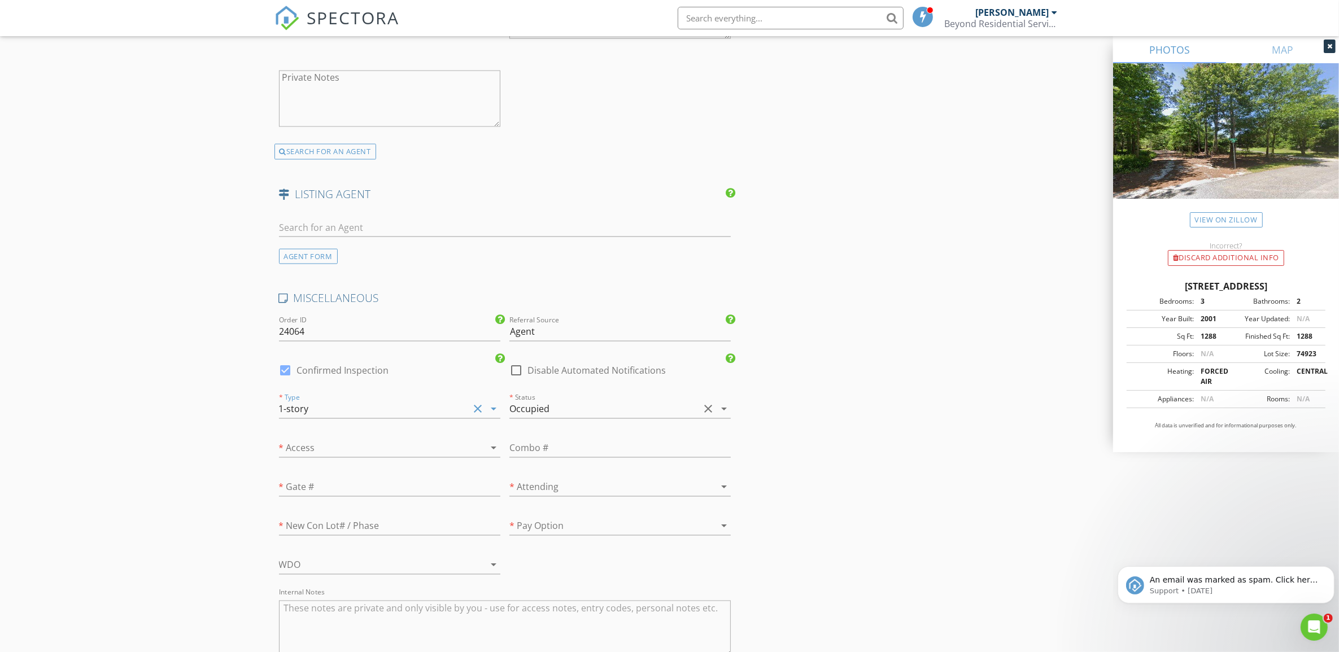
click at [469, 449] on div at bounding box center [477, 449] width 16 height 14
click at [455, 509] on div "Agent" at bounding box center [389, 510] width 203 height 14
click at [573, 487] on div at bounding box center [604, 487] width 190 height 18
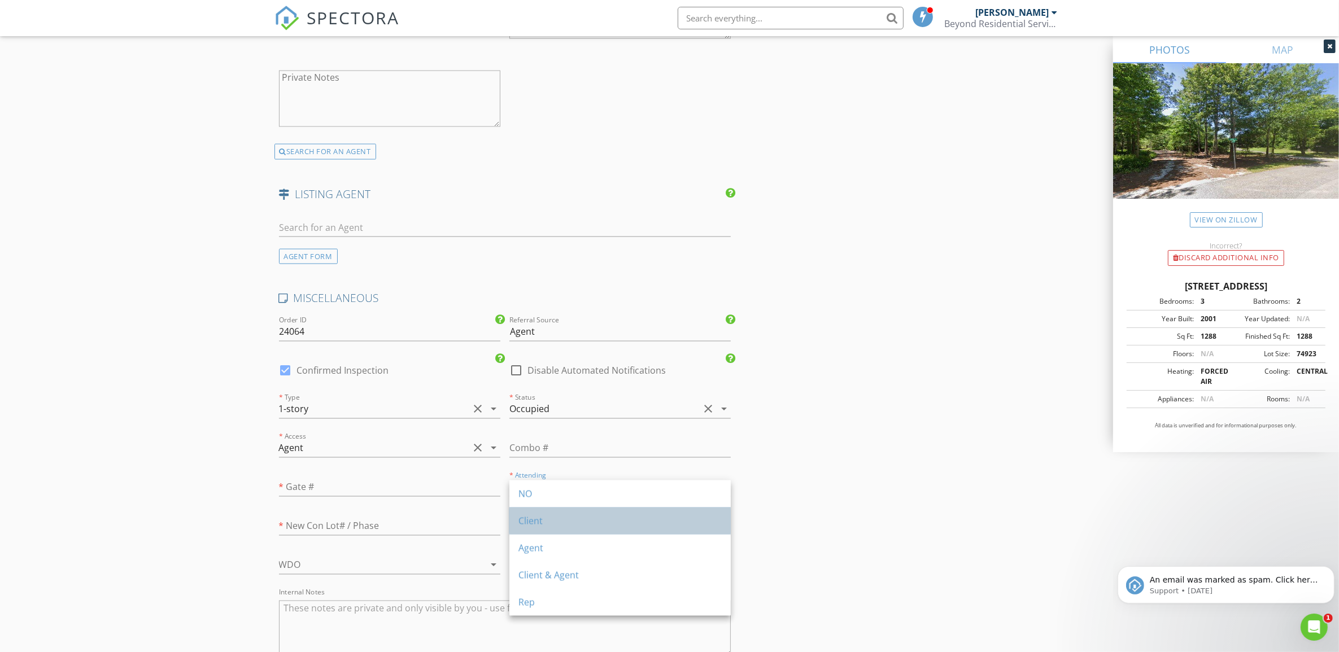
click at [565, 524] on div "Client" at bounding box center [619, 521] width 203 height 14
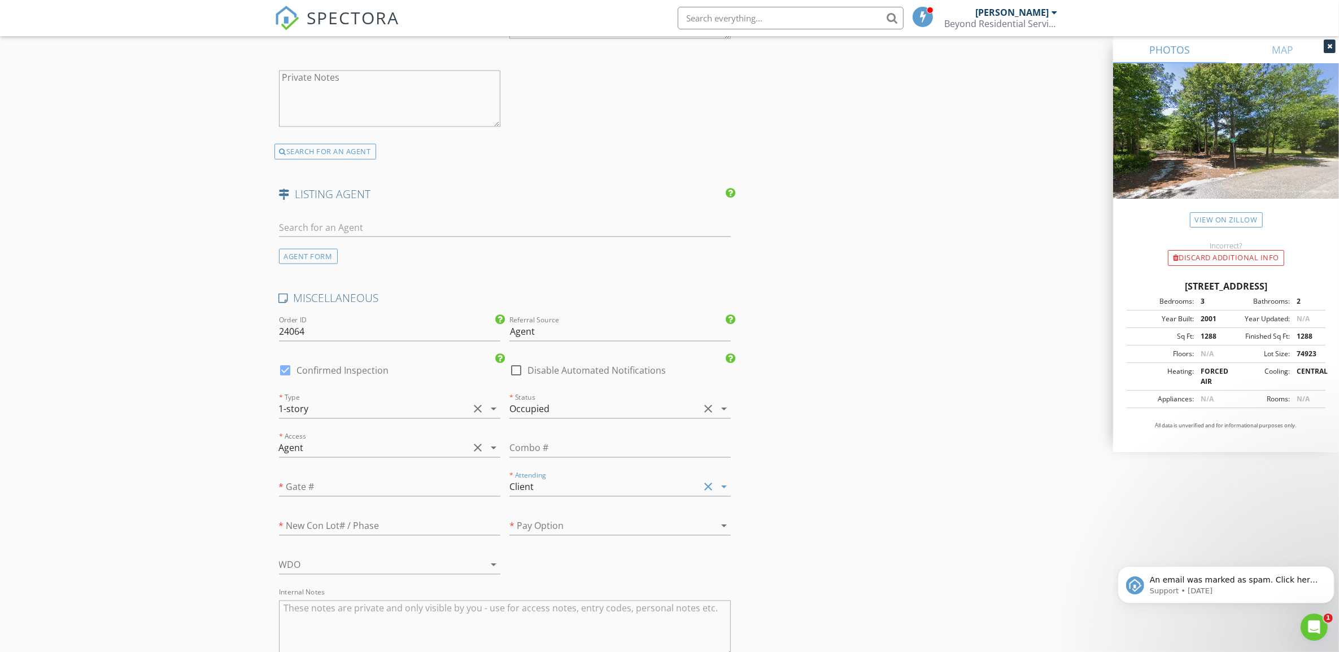
click at [453, 565] on div at bounding box center [374, 565] width 190 height 18
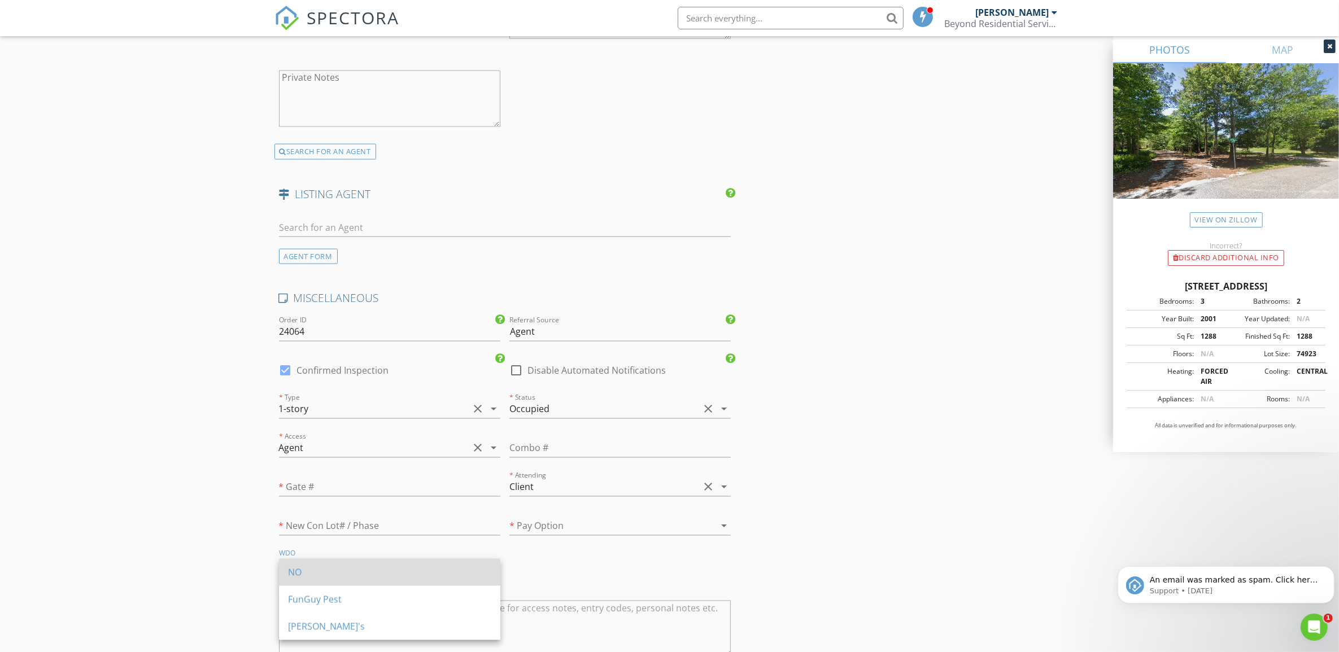
click at [434, 576] on div "NO" at bounding box center [389, 573] width 203 height 14
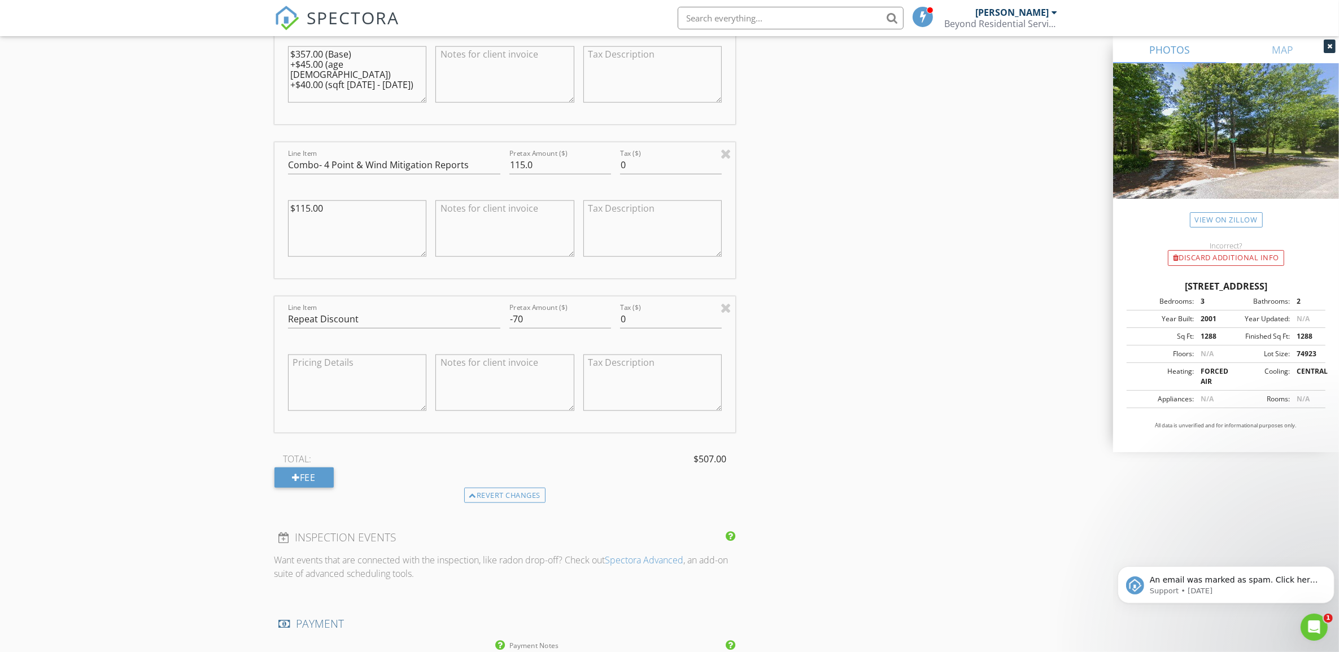
scroll to position [1358, 0]
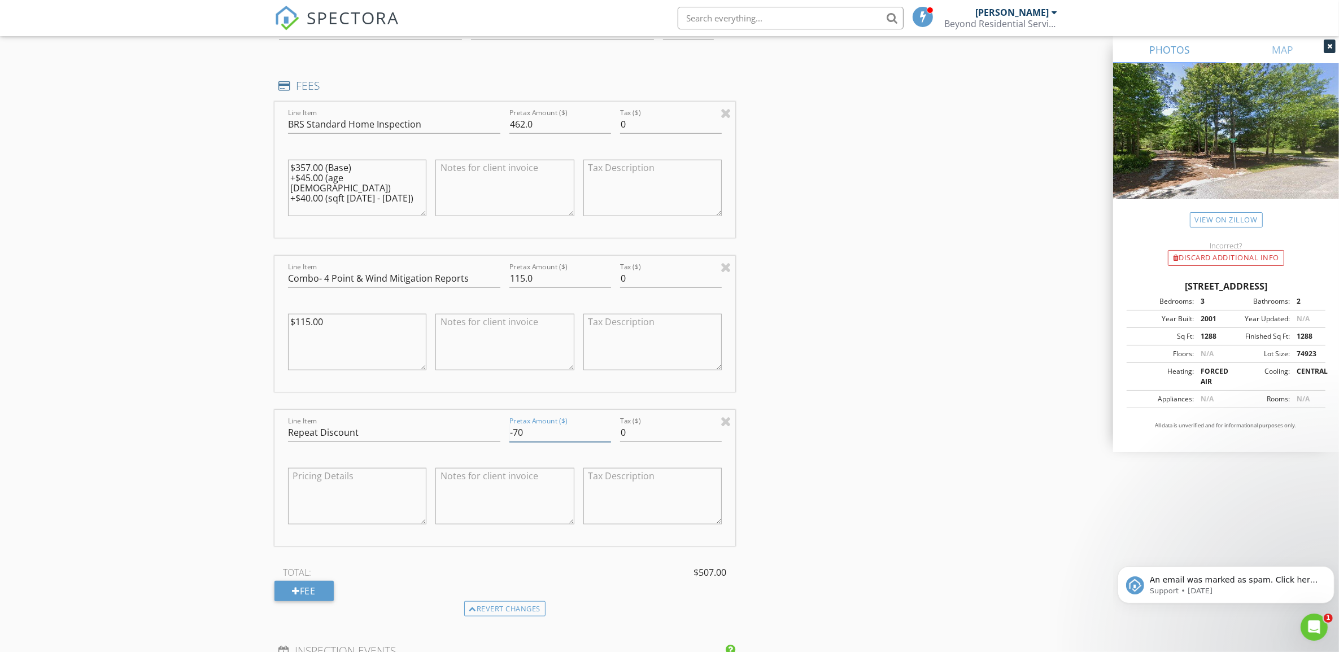
click at [526, 435] on input "-70" at bounding box center [560, 432] width 102 height 19
type input "-75"
click at [910, 450] on div "INSPECTOR(S) check_box James Zobrosky PRIMARY James Zobrosky arrow_drop_down ch…" at bounding box center [669, 333] width 790 height 3120
click at [224, 443] on div "New Inspection Click here to use the New Order Form INSPECTOR(S) check_box Jame…" at bounding box center [669, 314] width 1339 height 3212
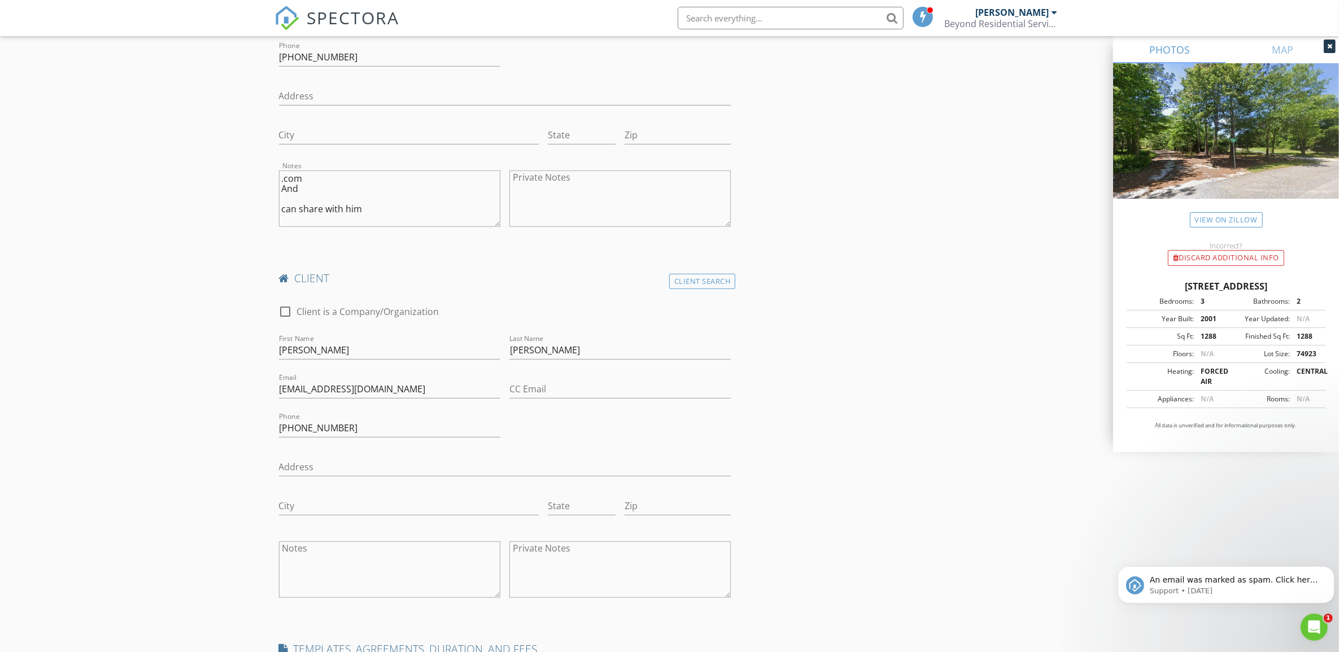
scroll to position [494, 0]
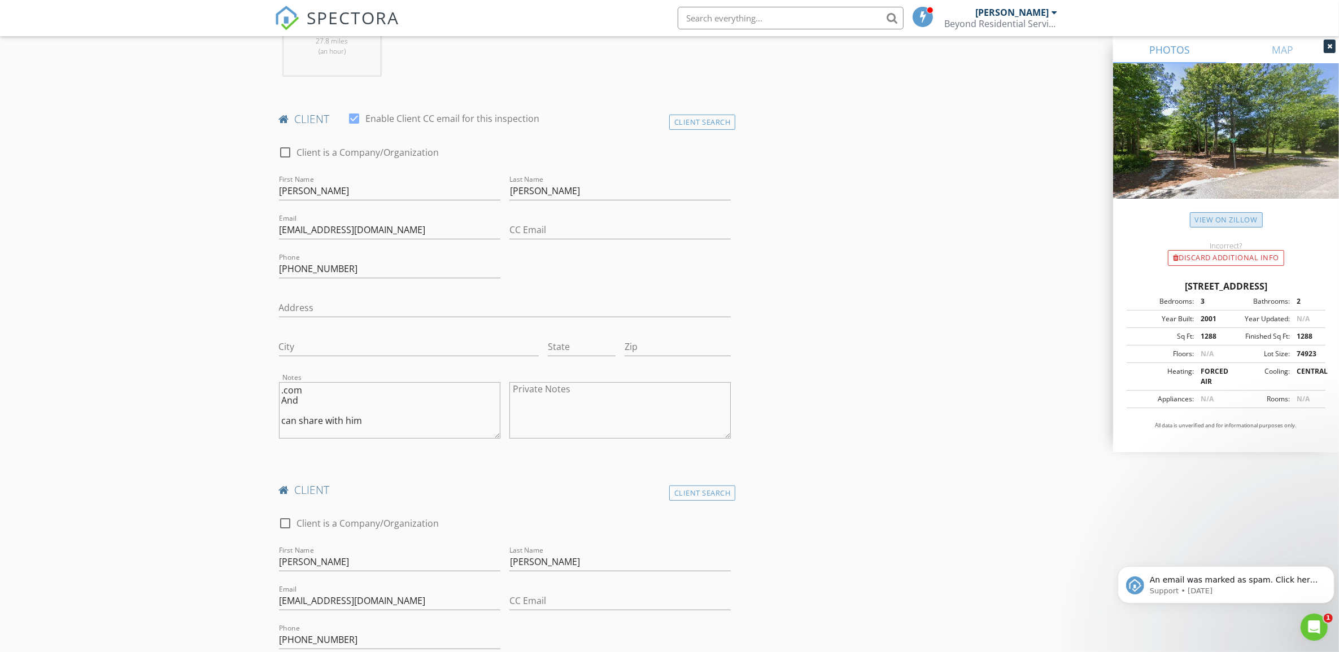
click at [1242, 216] on link "View on Zillow" at bounding box center [1226, 219] width 73 height 15
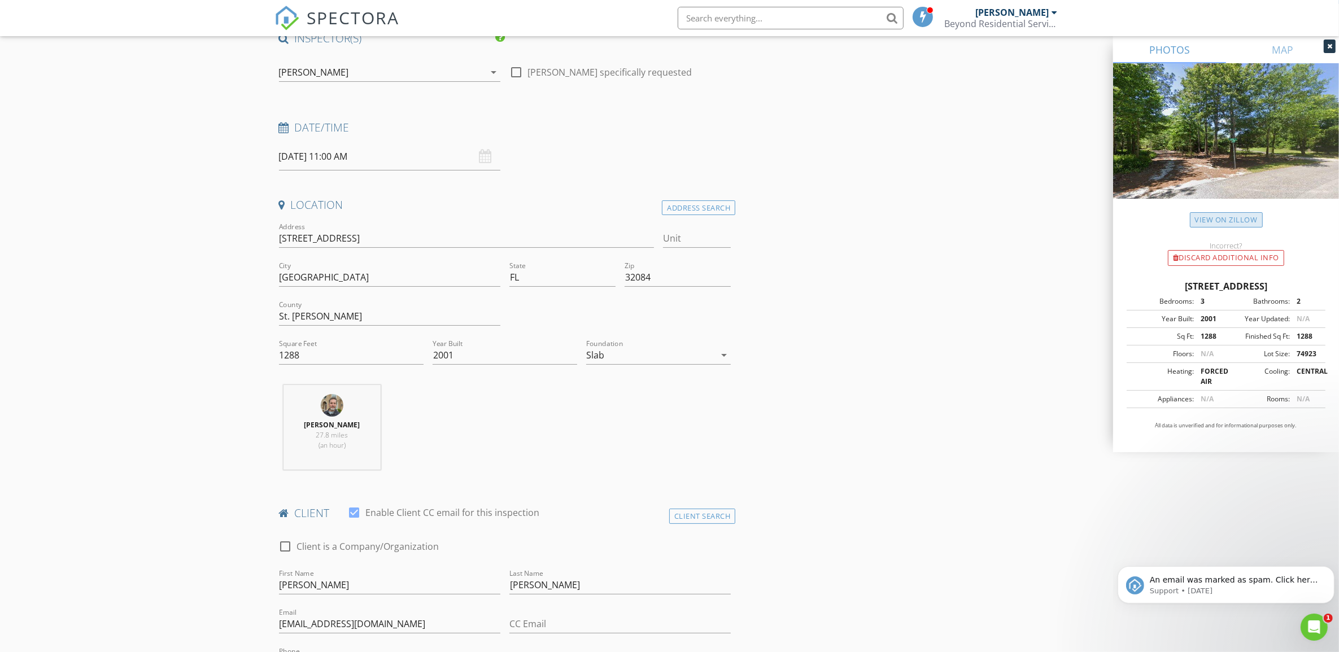
scroll to position [0, 0]
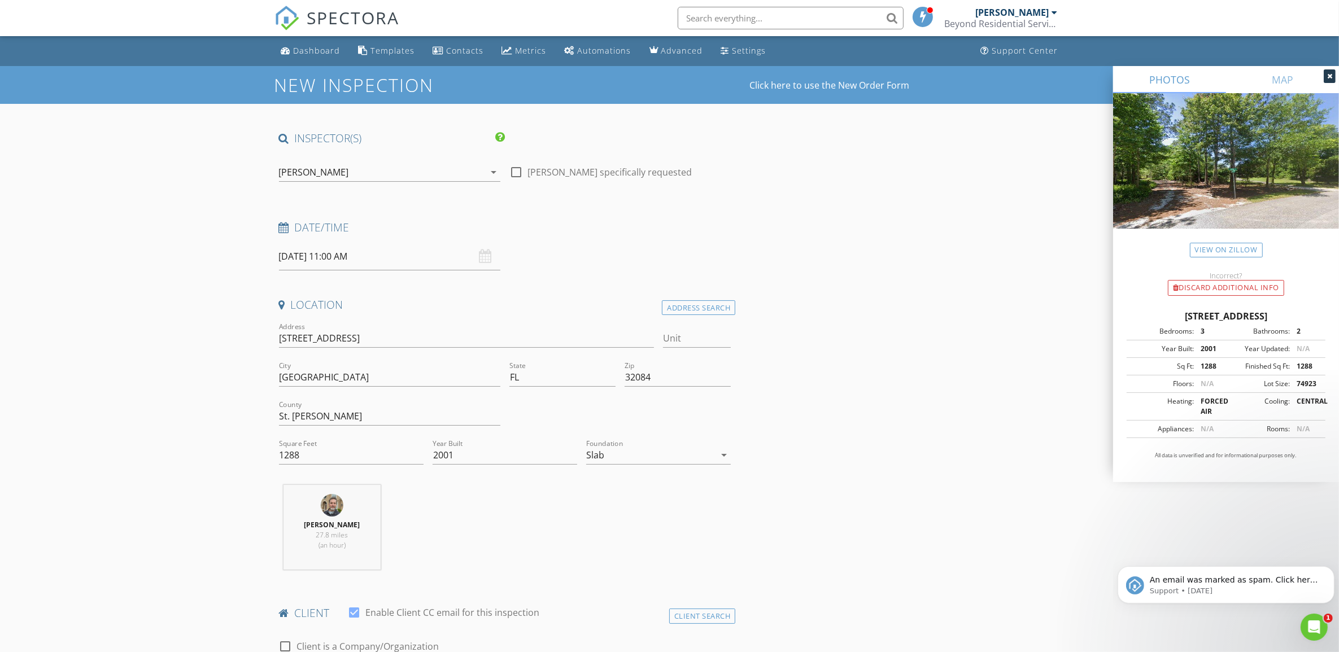
click at [353, 259] on input "08/28/2025 11:00 AM" at bounding box center [389, 257] width 221 height 28
click at [326, 447] on input "11" at bounding box center [313, 450] width 69 height 23
type input "9"
type input "08/28/2025 9:00 AM"
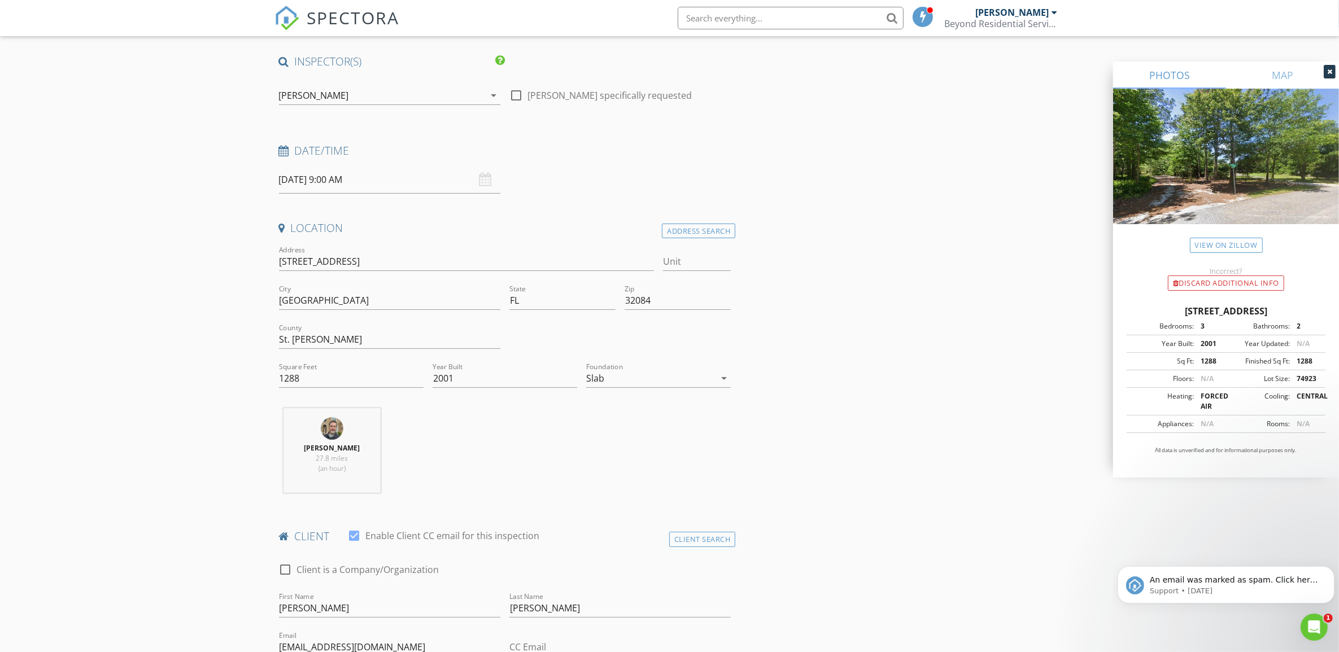
scroll to position [423, 0]
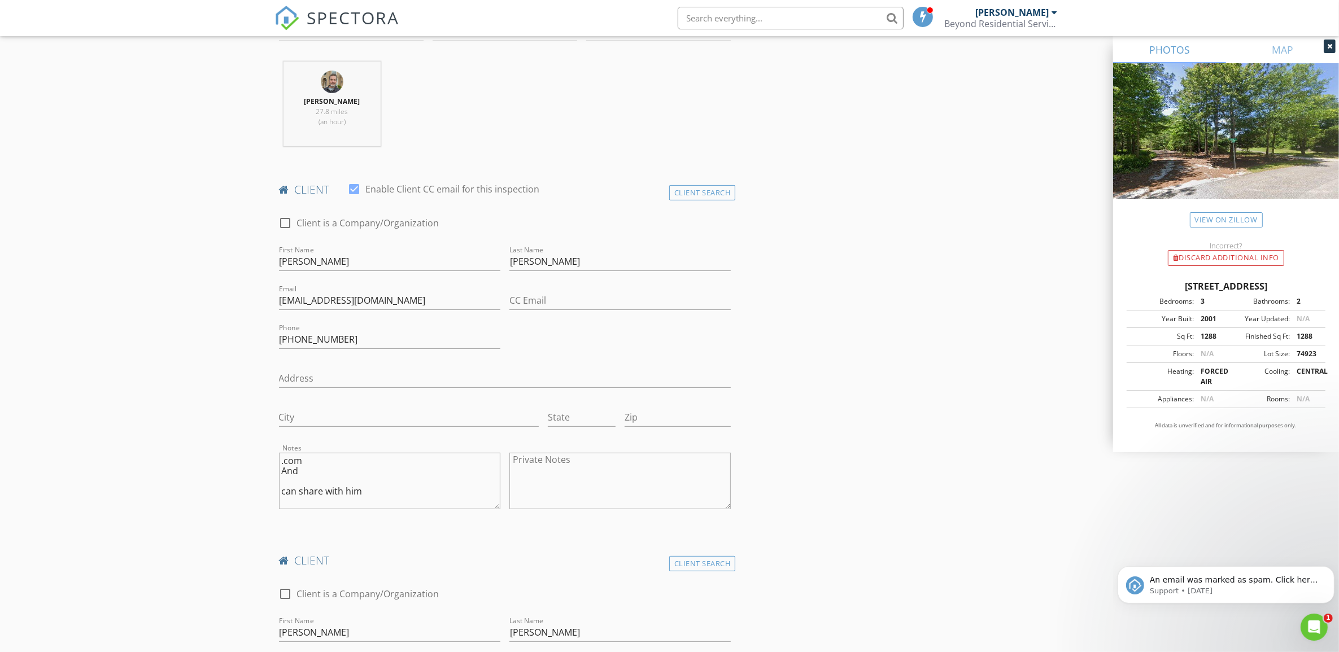
click at [302, 474] on textarea ".com And can share with him" at bounding box center [389, 481] width 221 height 56
drag, startPoint x: 390, startPoint y: 496, endPoint x: 273, endPoint y: 462, distance: 121.7
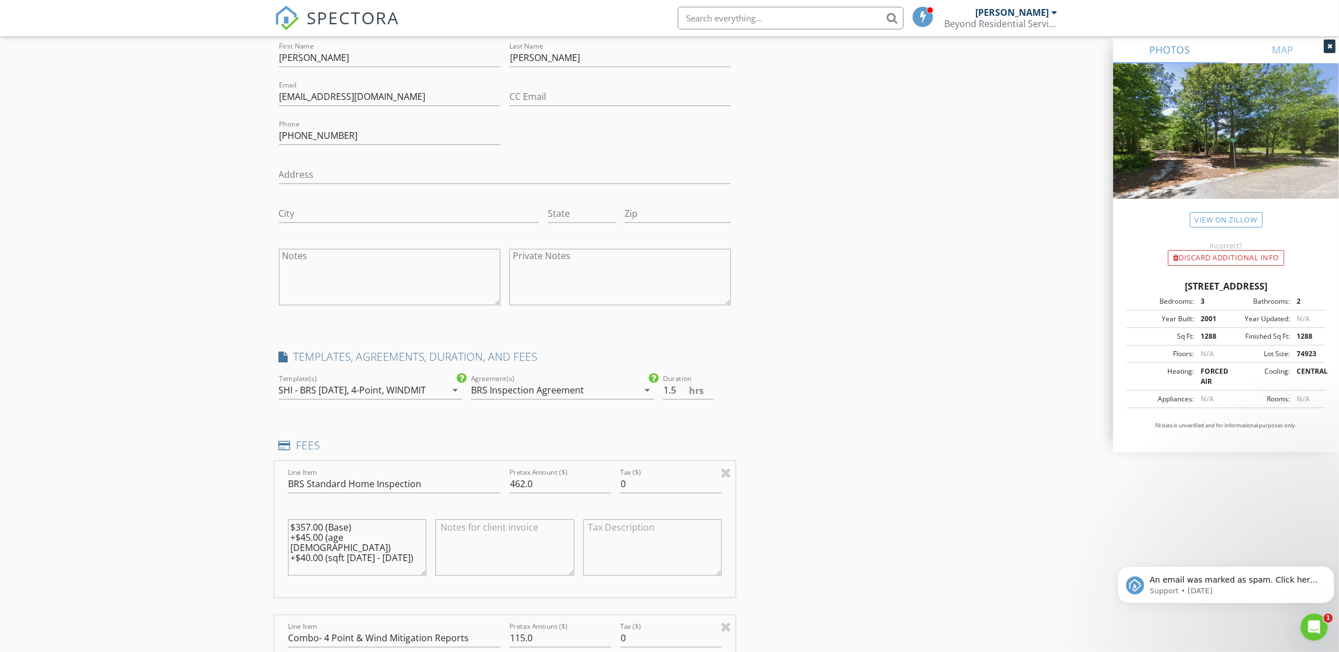
scroll to position [1200, 0]
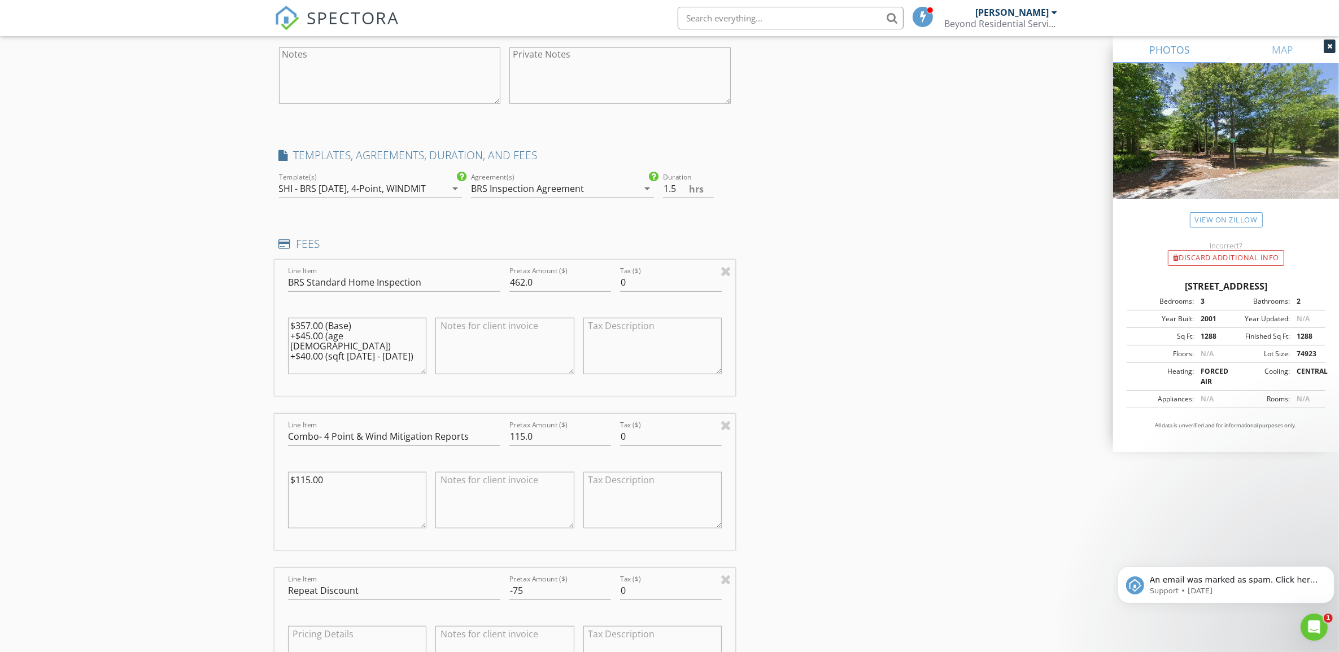
click at [542, 638] on textarea at bounding box center [504, 654] width 139 height 56
click at [480, 342] on textarea at bounding box center [504, 346] width 139 height 56
paste textarea "Standard visual Home Inspection. Roof, attic, plumbing, electrical, HVAC, Exter…"
click at [521, 504] on textarea at bounding box center [504, 500] width 139 height 56
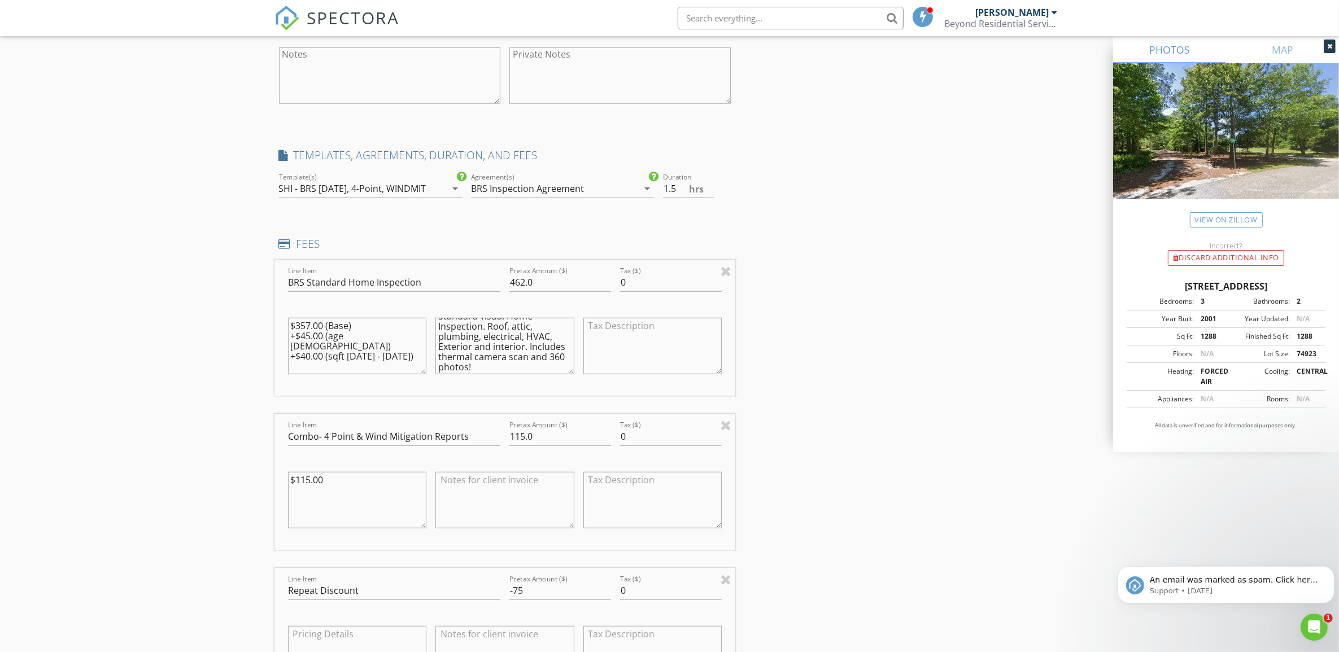
click at [541, 371] on textarea "Standard visual Home Inspection. Roof, attic, plumbing, electrical, HVAC, Exter…" at bounding box center [504, 346] width 139 height 56
paste textarea "(If home on well / septic, a visual observation of the systems only! Recommend …"
type textarea "Standard visual Home Inspection. Roof, attic, plumbing, electrical, HVAC, Exter…"
click at [517, 500] on textarea at bounding box center [504, 500] width 139 height 56
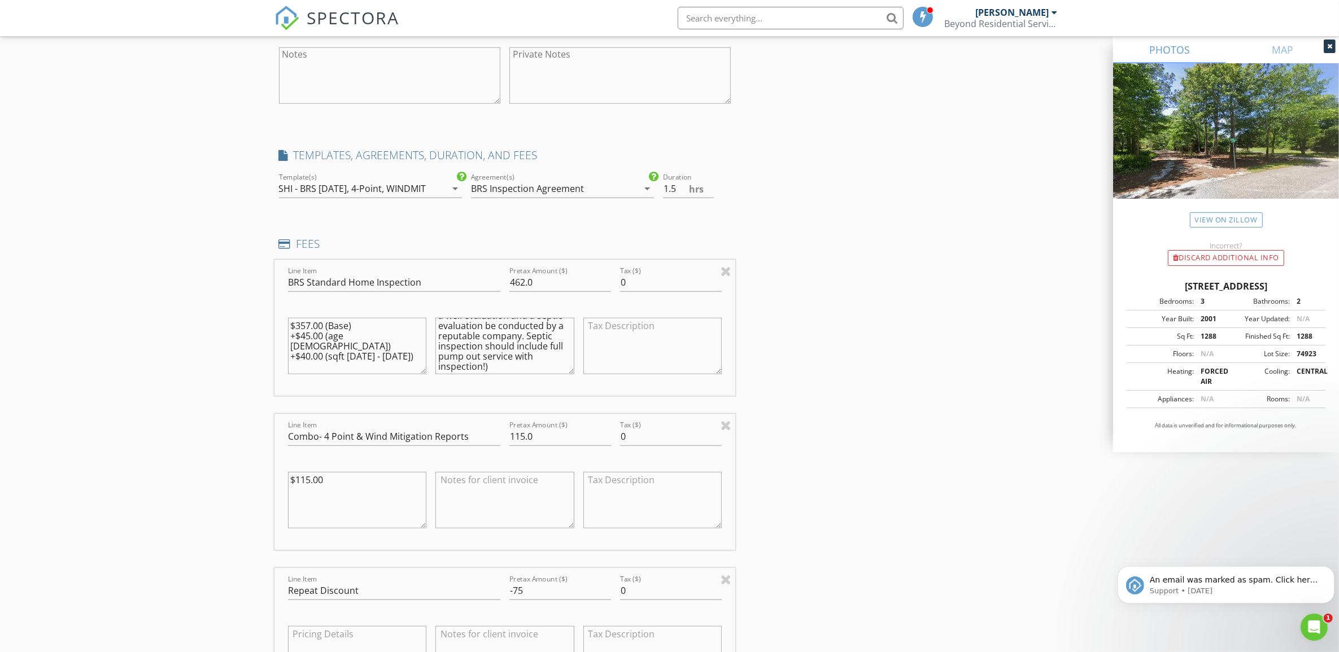
paste textarea "Insurance Inspections / Reports. 4 Point report Inspect and report condition of…"
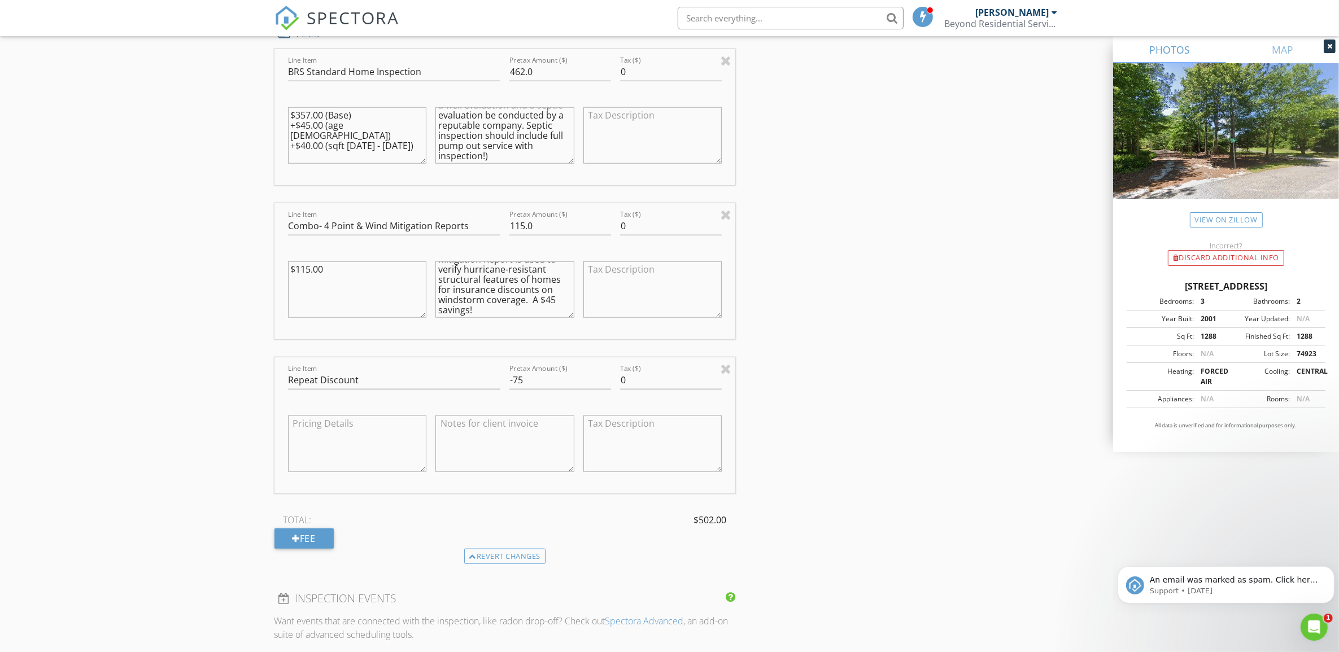
scroll to position [1412, 0]
type textarea "Insurance Inspections / Reports. 4 Point report Inspect and report condition of…"
click at [525, 455] on textarea at bounding box center [504, 442] width 139 height 56
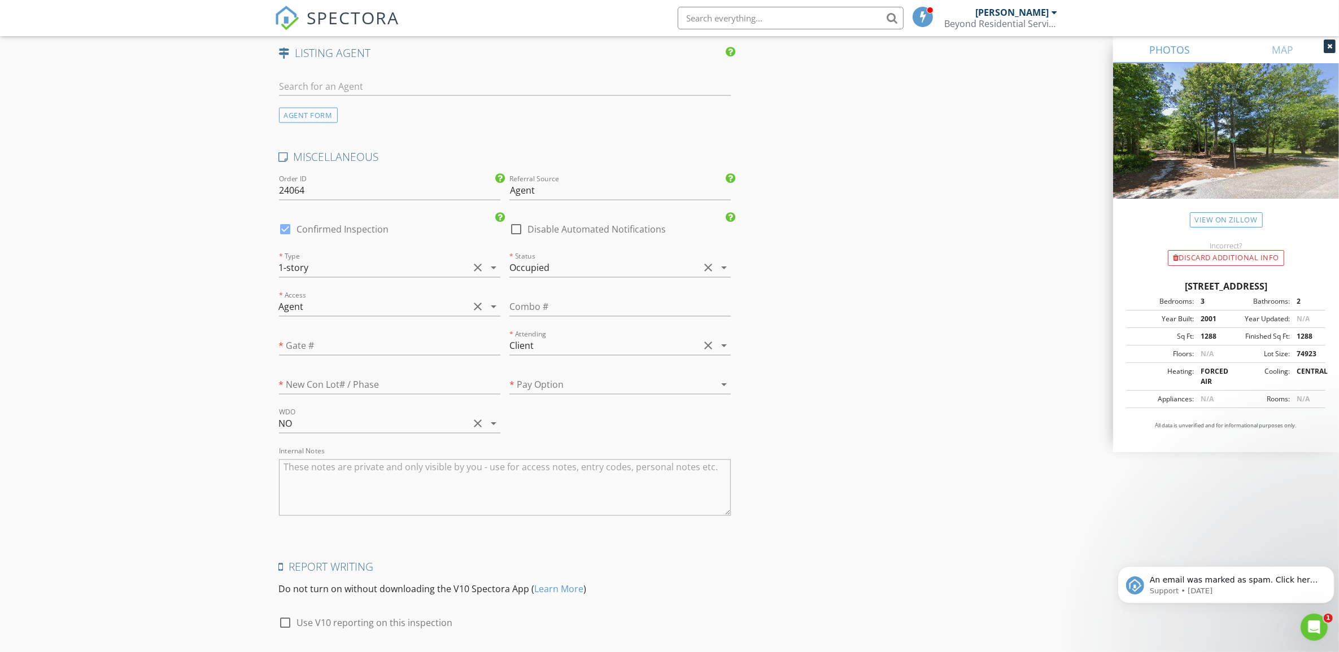
scroll to position [2611, 0]
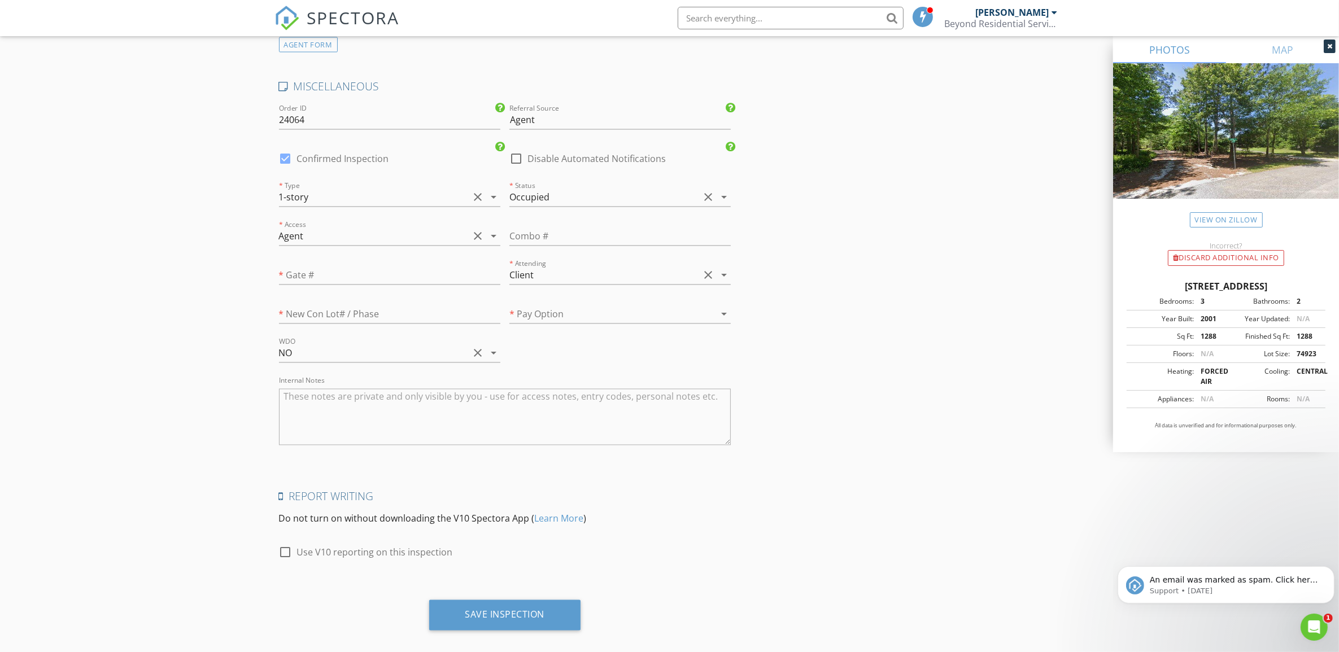
type textarea "3rd Inspection! This is the ONE!"
click at [354, 241] on div "Agent" at bounding box center [374, 237] width 190 height 18
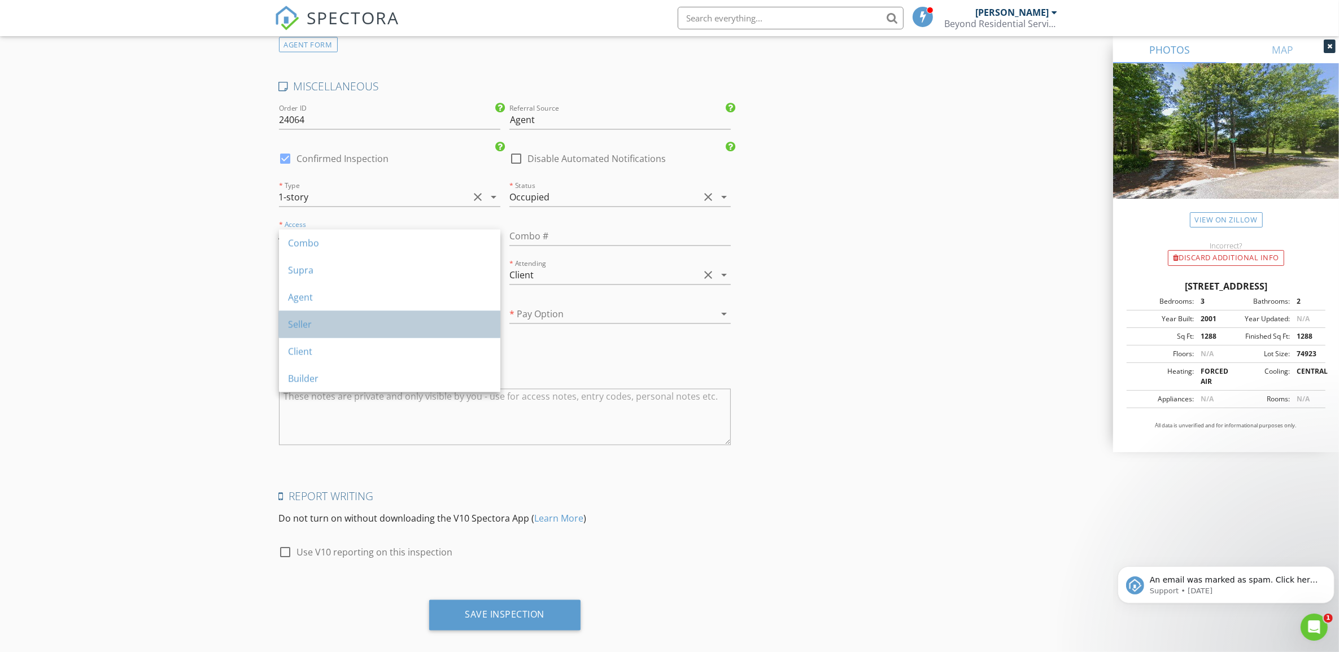
click at [339, 319] on div "Seller" at bounding box center [389, 325] width 203 height 14
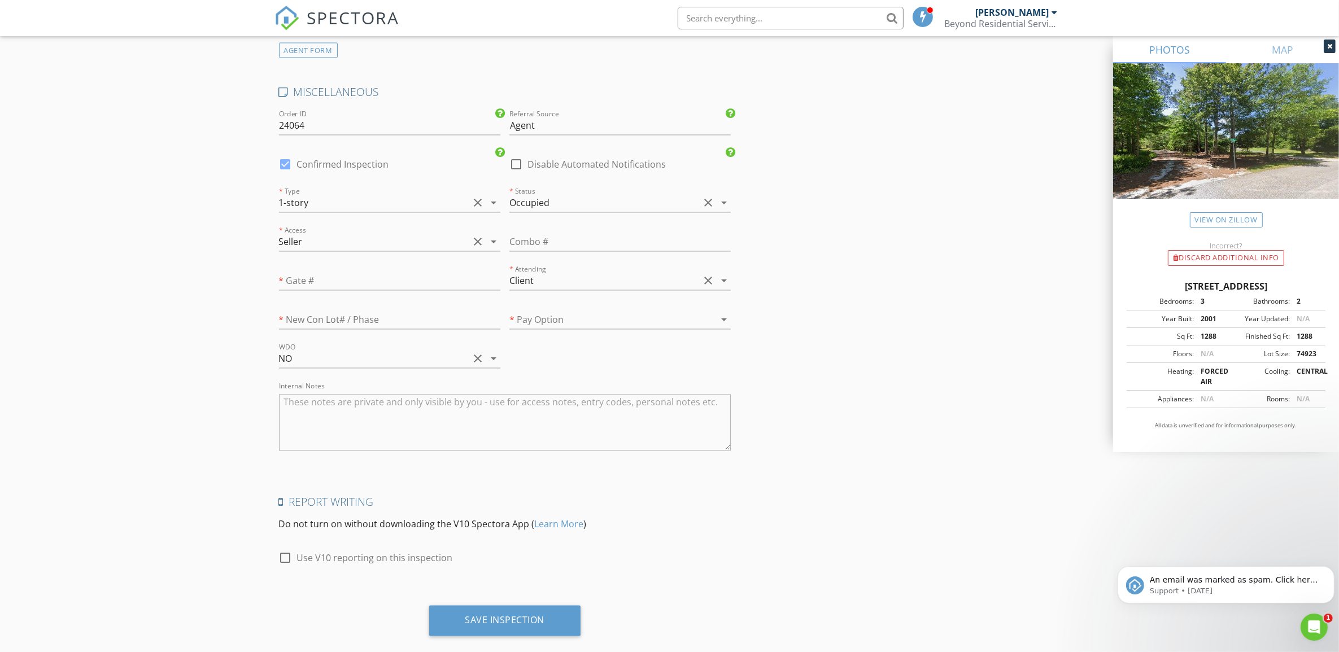
scroll to position [2628, 0]
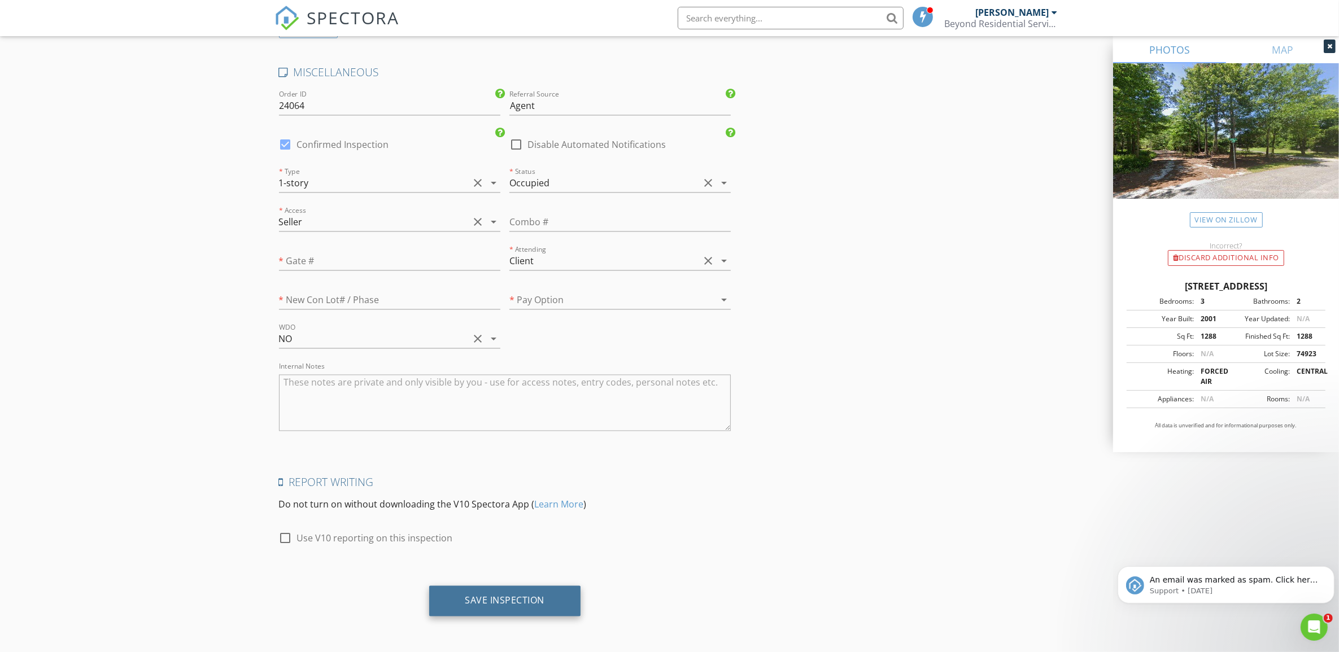
click at [518, 601] on div "Save Inspection" at bounding box center [505, 600] width 80 height 11
click at [1222, 579] on p "An email was marked as spam. Click here to view the email. For more information…" at bounding box center [1234, 579] width 171 height 11
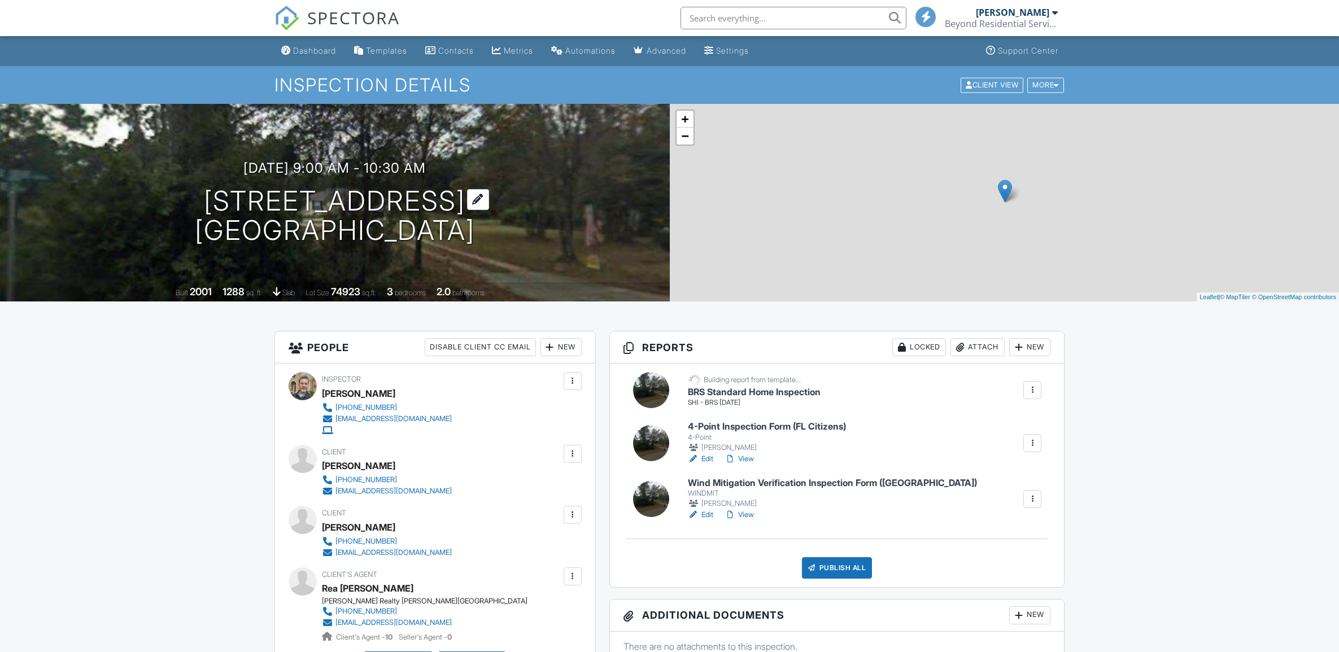
click at [242, 199] on h1 "[STREET_ADDRESS] [GEOGRAPHIC_DATA], FL 32084" at bounding box center [335, 216] width 280 height 60
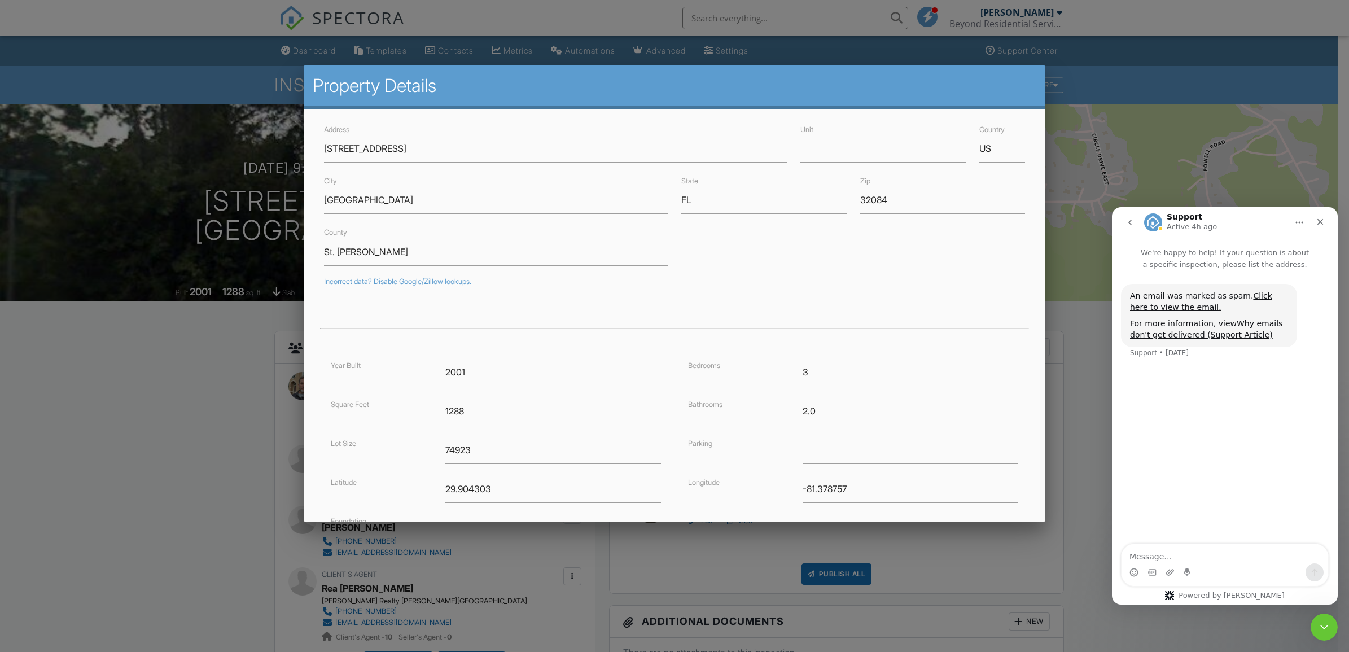
click at [230, 435] on div at bounding box center [674, 351] width 1349 height 815
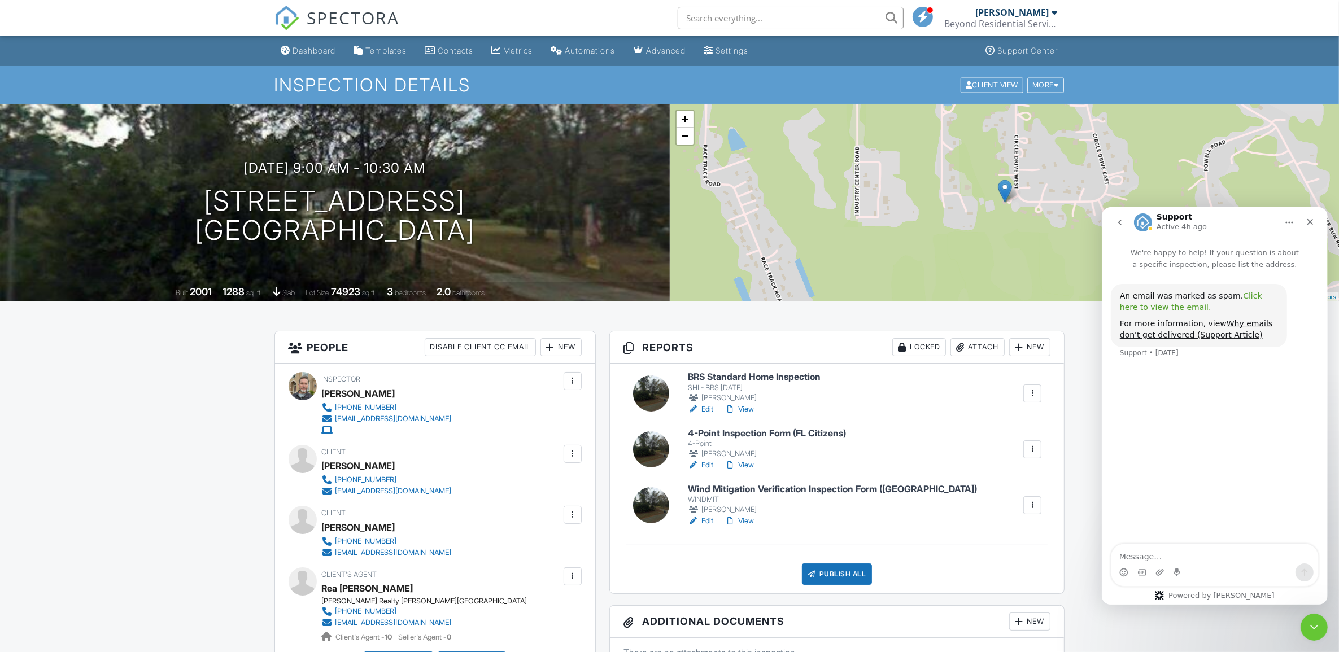
click at [1254, 292] on link "Click here to view the email." at bounding box center [1190, 301] width 142 height 20
click at [706, 520] on link "Edit" at bounding box center [700, 521] width 25 height 11
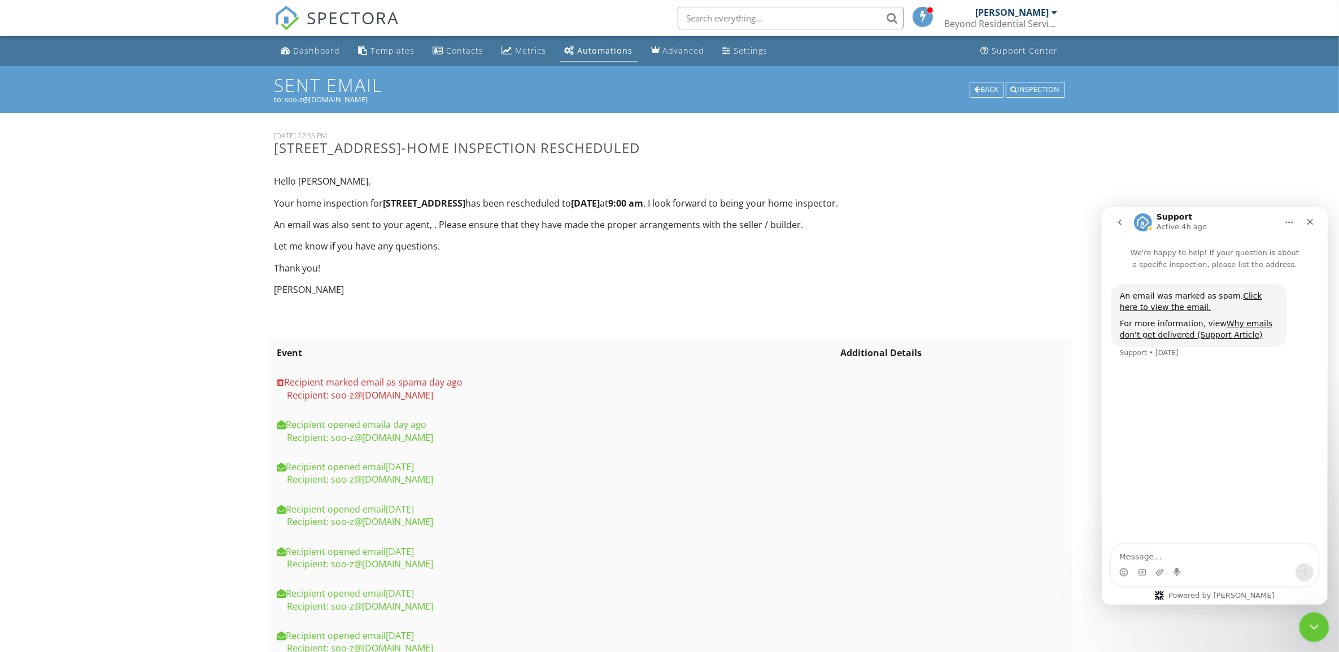
click at [1314, 621] on icon "Close Intercom Messenger" at bounding box center [1312, 626] width 14 height 14
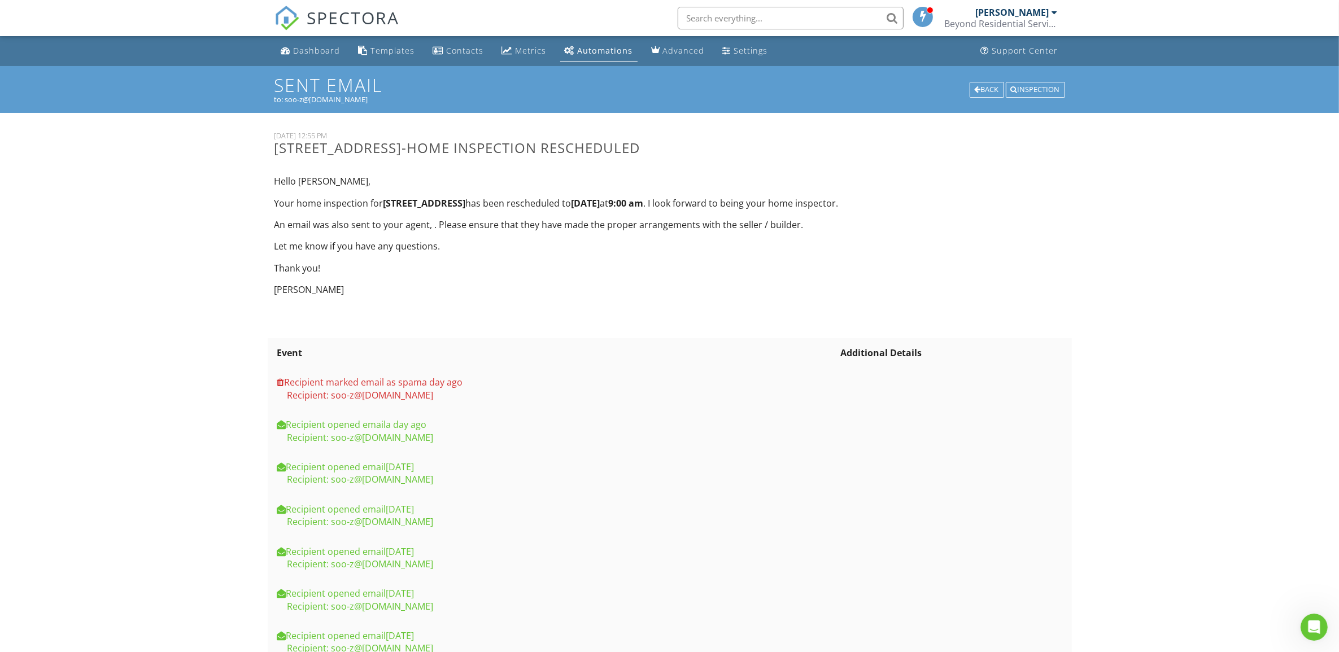
click at [201, 430] on div "Dashboard Templates Contacts Metrics Automations Advanced Settings Support Cent…" at bounding box center [669, 427] width 1339 height 783
click at [1178, 322] on div "Dashboard Templates Contacts Metrics Automations Advanced Settings Support Cent…" at bounding box center [669, 427] width 1339 height 783
click at [186, 196] on div "Dashboard Templates Contacts Metrics Automations Advanced Settings Support Cent…" at bounding box center [669, 427] width 1339 height 783
click at [1319, 278] on div "Dashboard Templates Contacts Metrics Automations Advanced Settings Support Cent…" at bounding box center [669, 427] width 1339 height 783
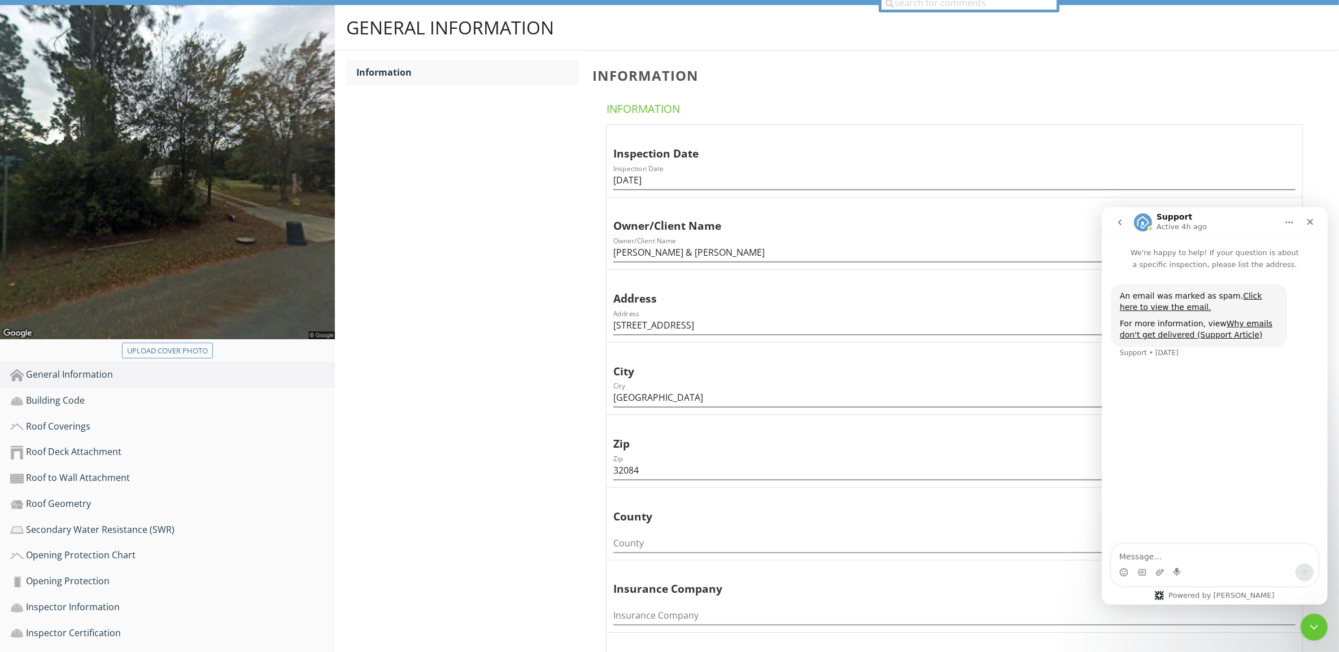
scroll to position [282, 0]
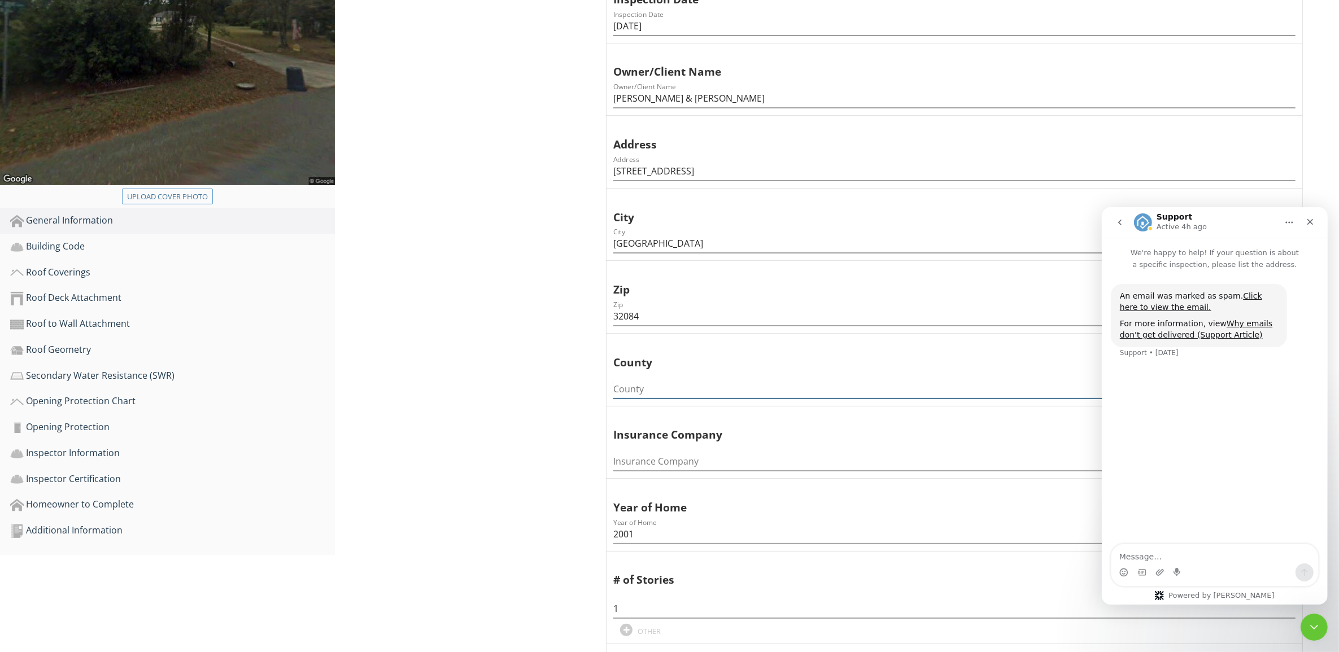
click at [628, 380] on input "County" at bounding box center [954, 389] width 682 height 19
type input "st johns"
click at [92, 239] on div "Building Code" at bounding box center [172, 246] width 325 height 15
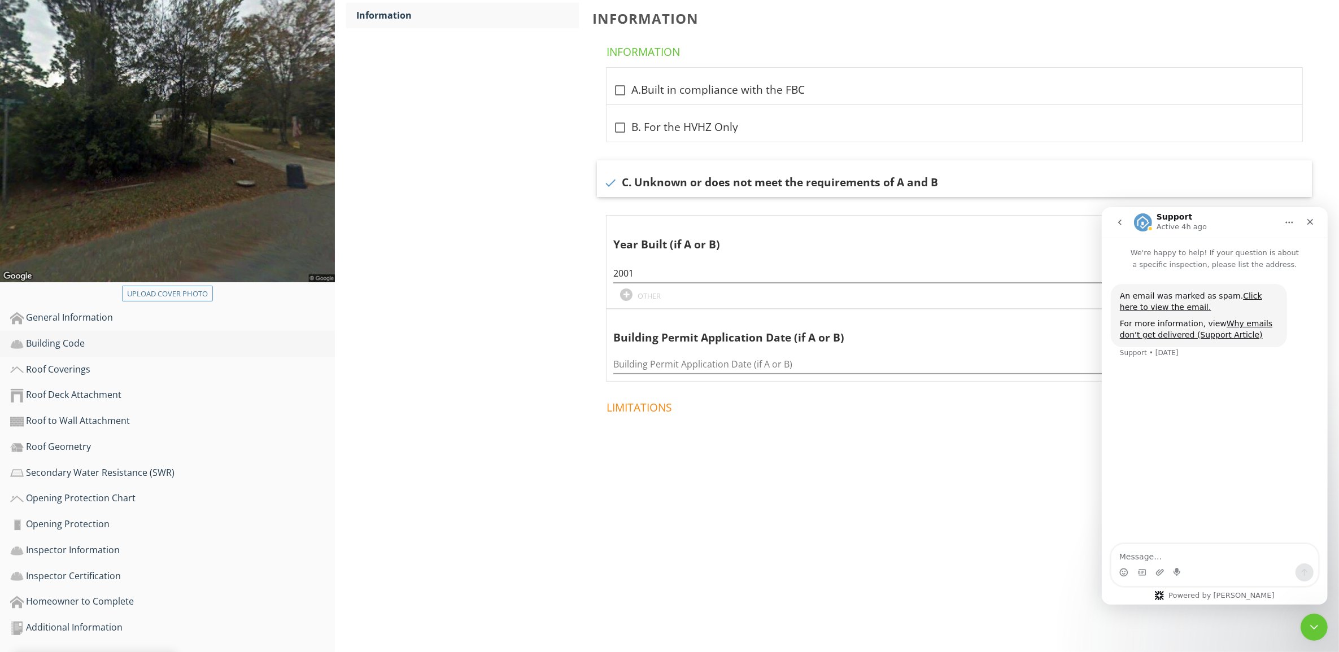
scroll to position [161, 0]
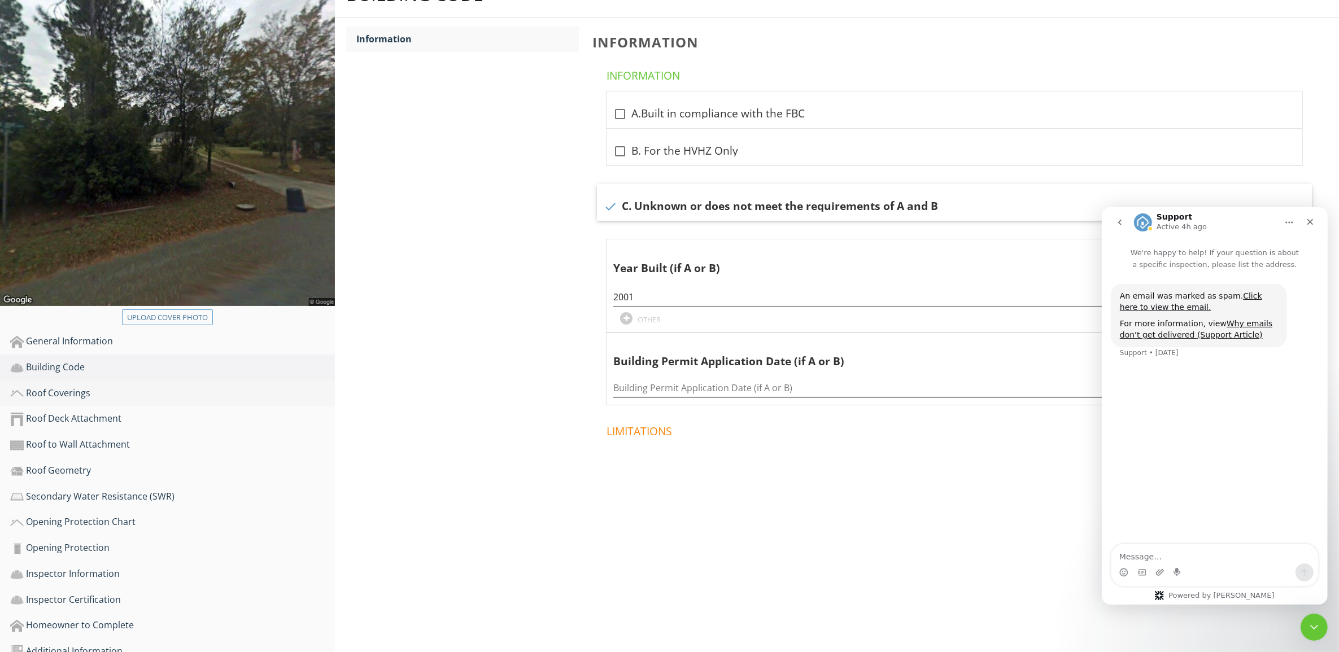
click at [60, 386] on div "Roof Coverings" at bounding box center [172, 393] width 325 height 15
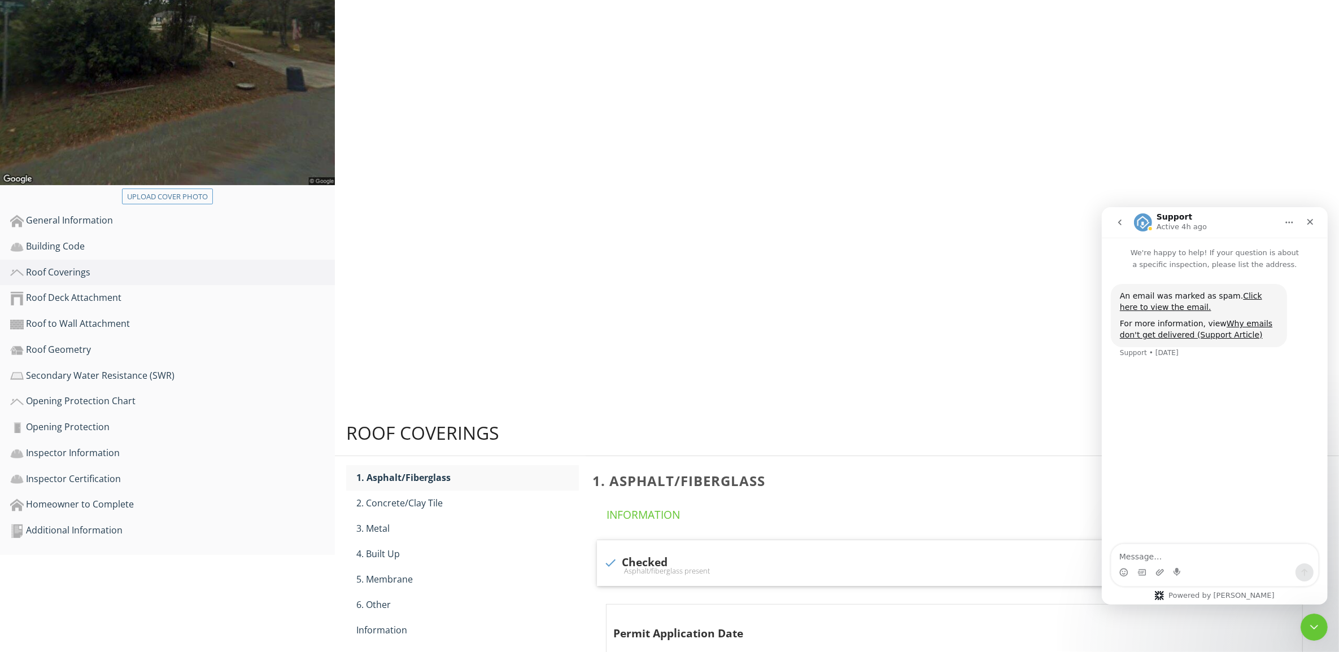
scroll to position [161, 0]
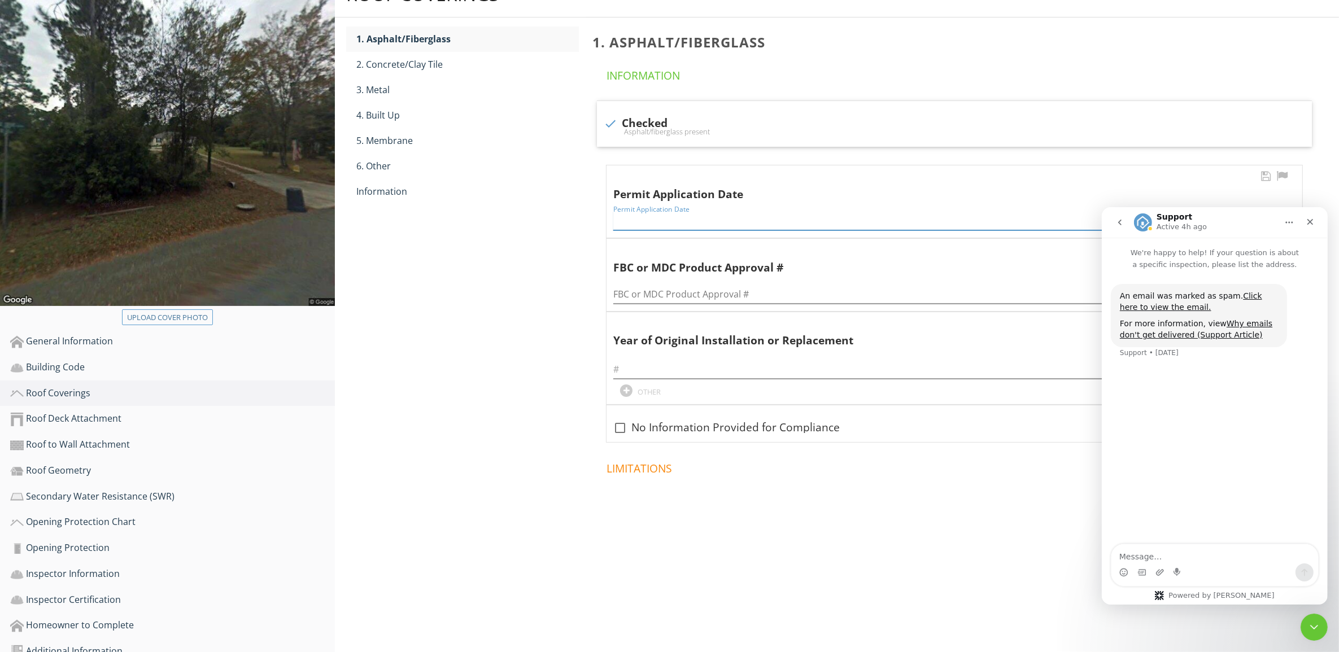
click at [670, 212] on input "Permit Application Date" at bounding box center [954, 221] width 682 height 19
type input "05/06/2015"
click at [668, 360] on input "text" at bounding box center [954, 369] width 682 height 19
type input "2015"
click at [466, 345] on div "Roof Coverings 1. Asphalt/Fiberglass 2. Concrete/Clay Tile 3. Metal 4. Built Up…" at bounding box center [837, 270] width 1004 height 597
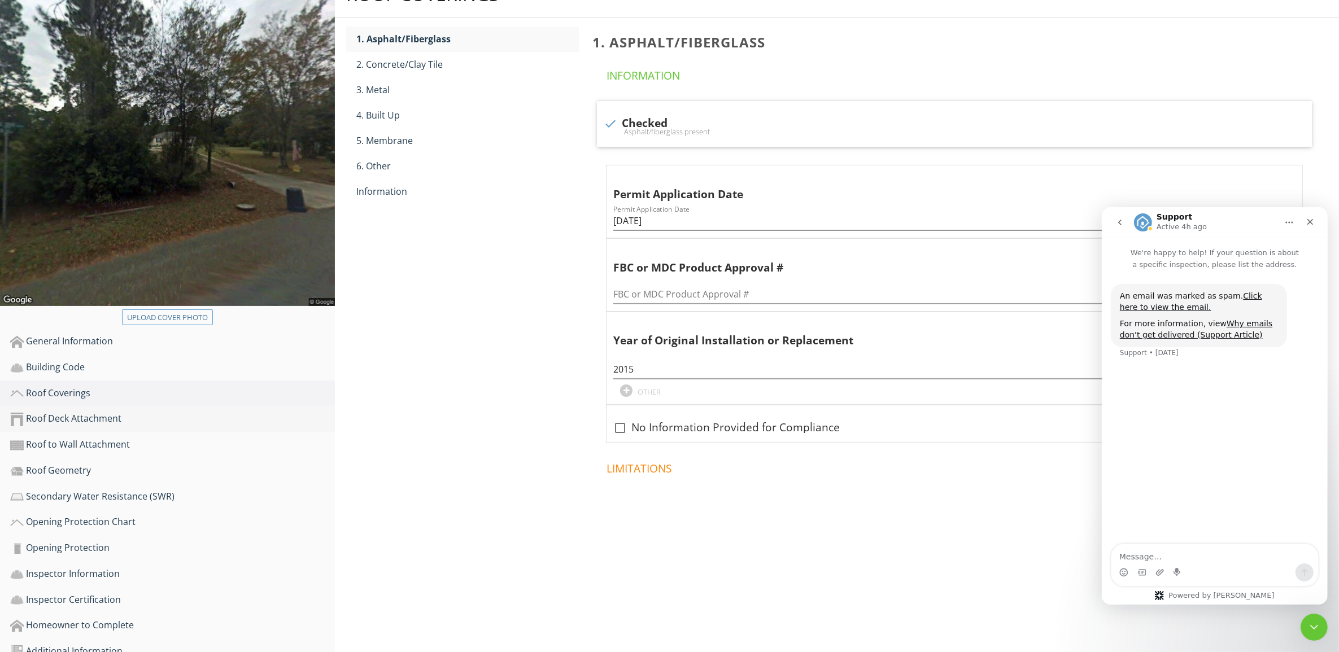
click at [101, 412] on div "Roof Deck Attachment" at bounding box center [172, 419] width 325 height 15
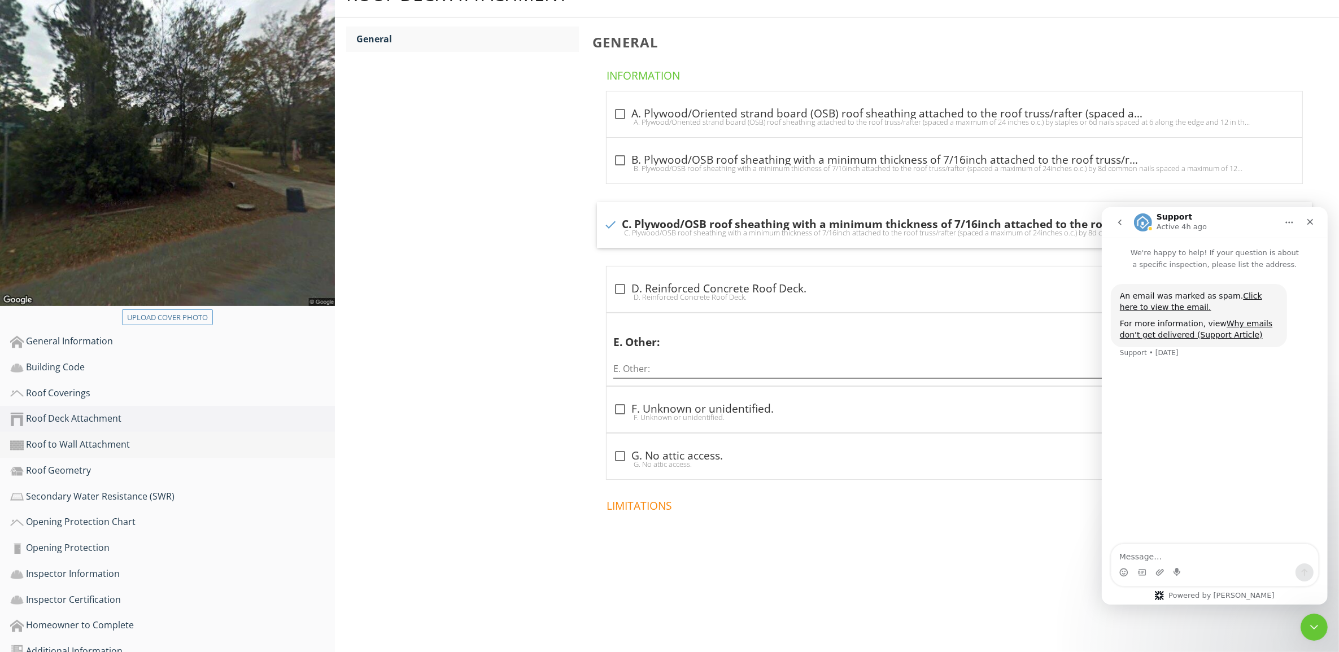
click at [100, 438] on div "Roof to Wall Attachment" at bounding box center [172, 445] width 325 height 15
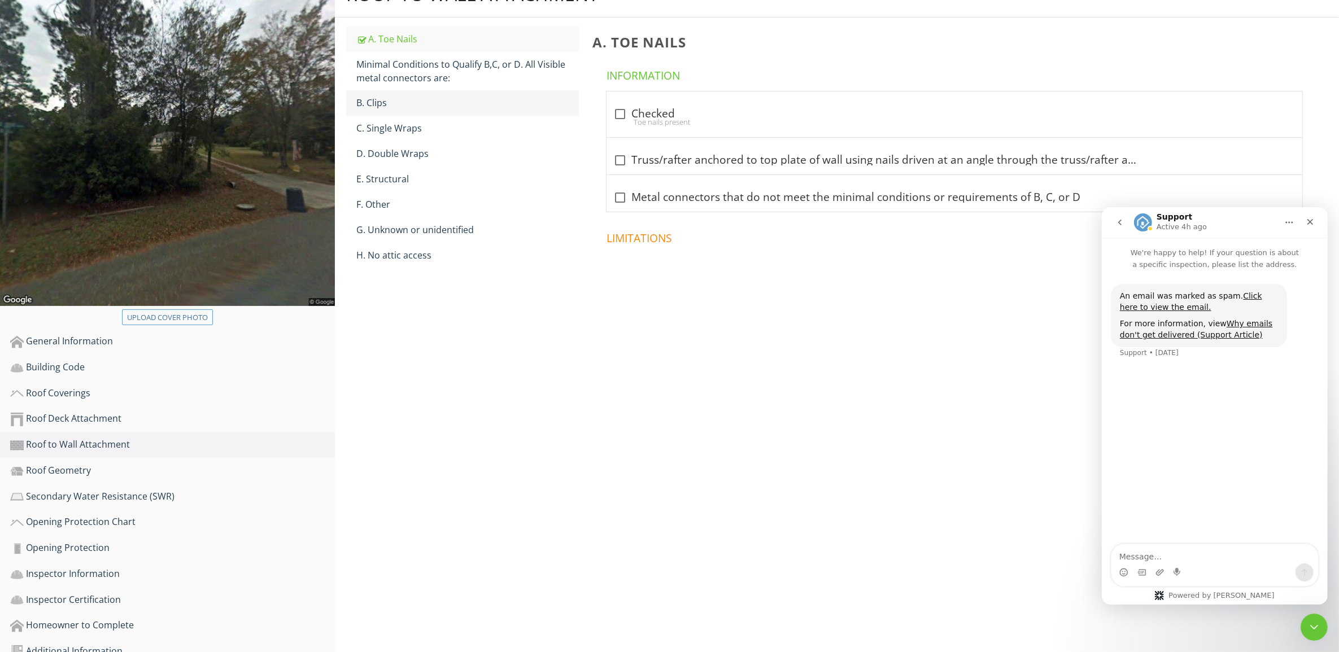
click at [427, 96] on div "B. Clips" at bounding box center [467, 103] width 223 height 14
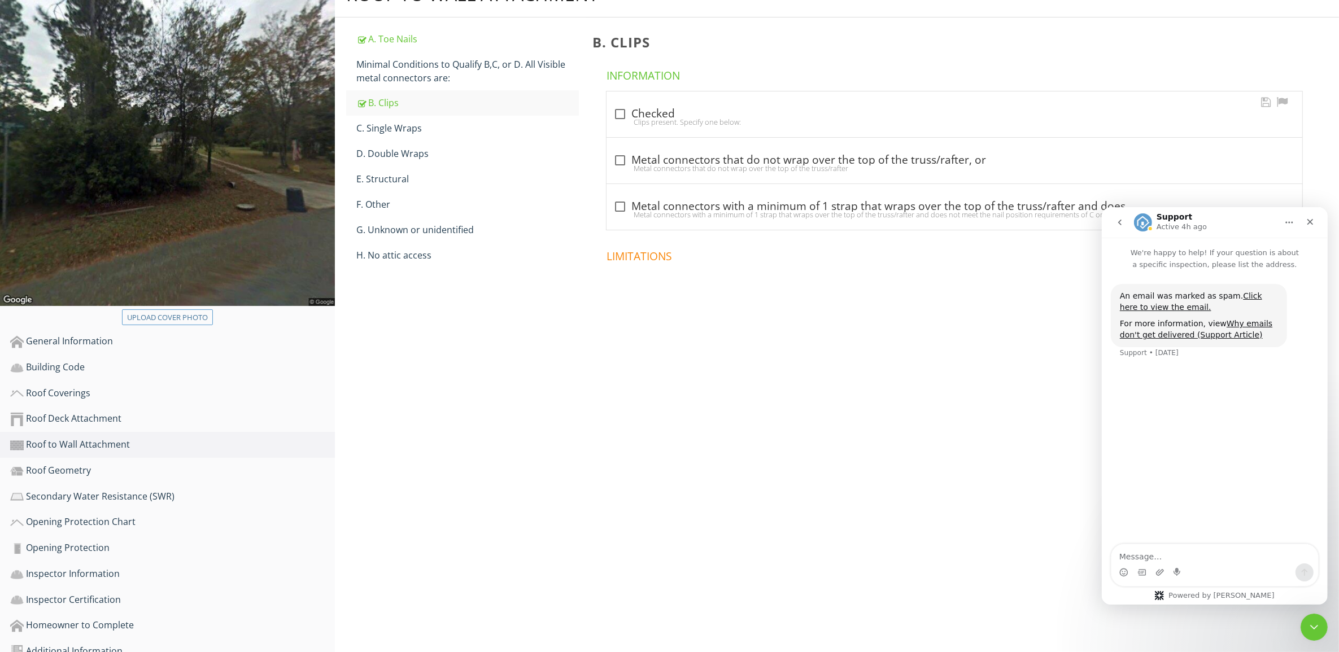
click at [620, 104] on div at bounding box center [619, 113] width 19 height 19
checkbox input "true"
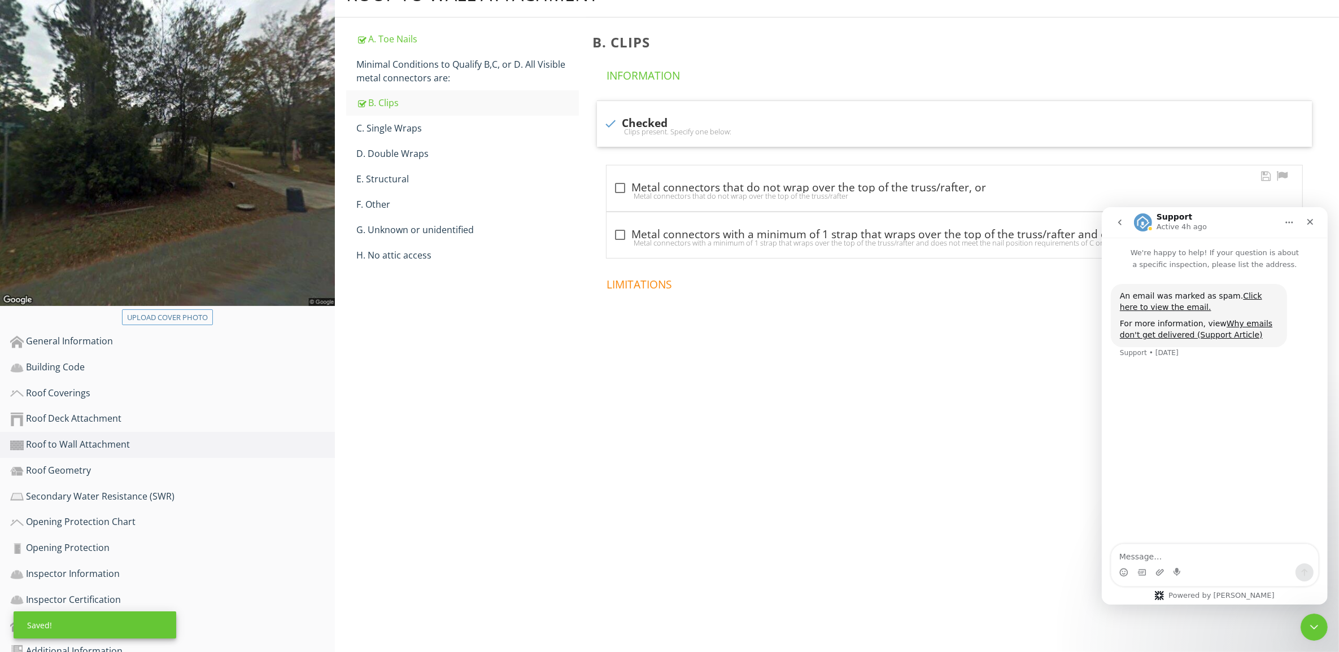
click at [619, 178] on div at bounding box center [619, 187] width 19 height 19
checkbox input "true"
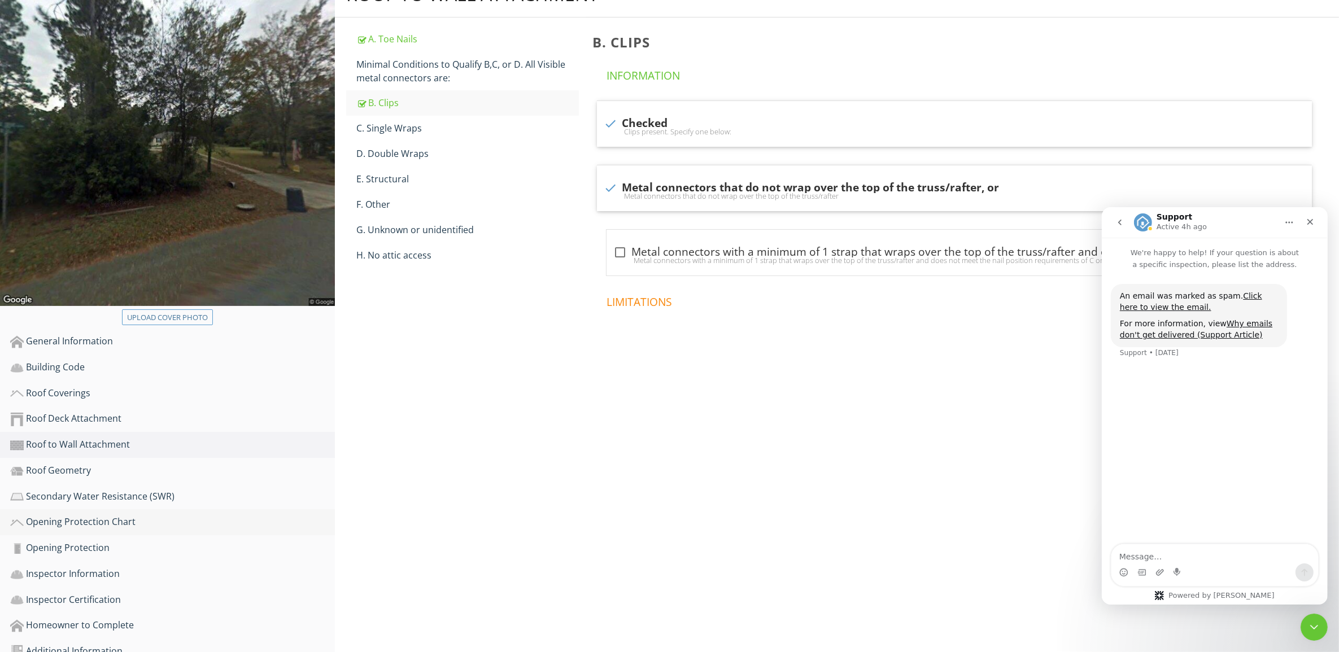
click at [102, 515] on div "Opening Protection Chart" at bounding box center [172, 522] width 325 height 15
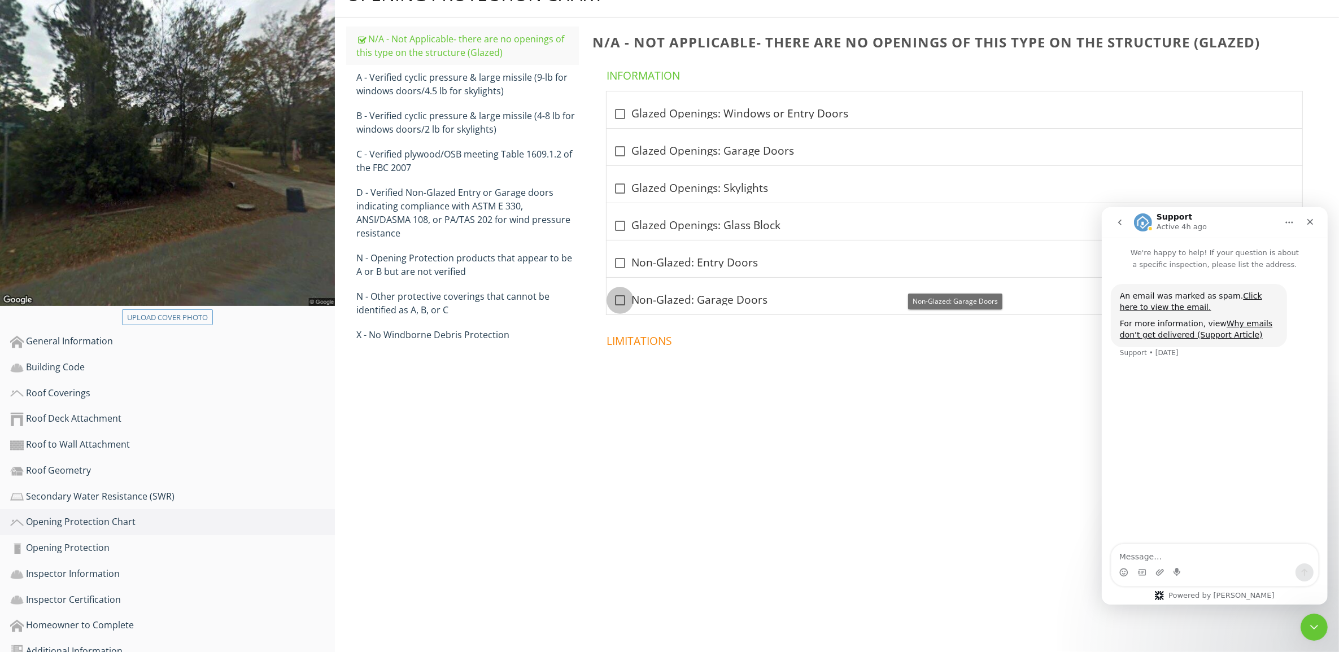
click at [618, 291] on div at bounding box center [619, 300] width 19 height 19
checkbox input "true"
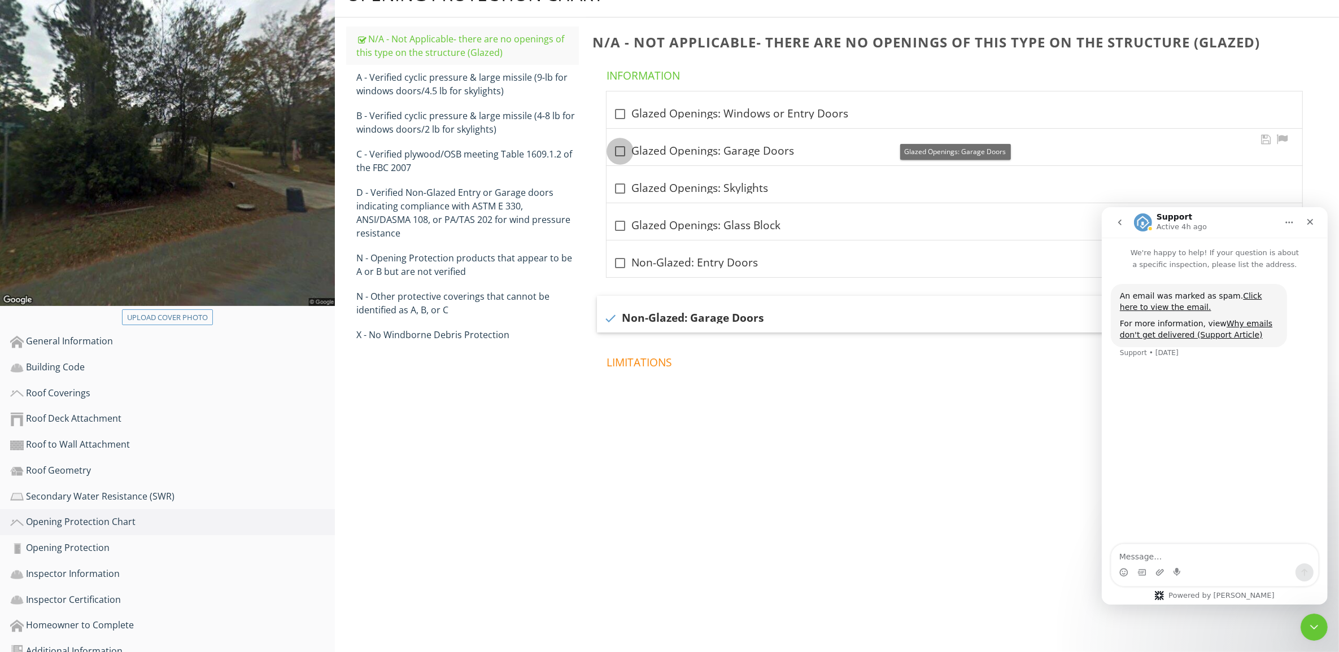
click at [619, 142] on div at bounding box center [619, 151] width 19 height 19
checkbox input "true"
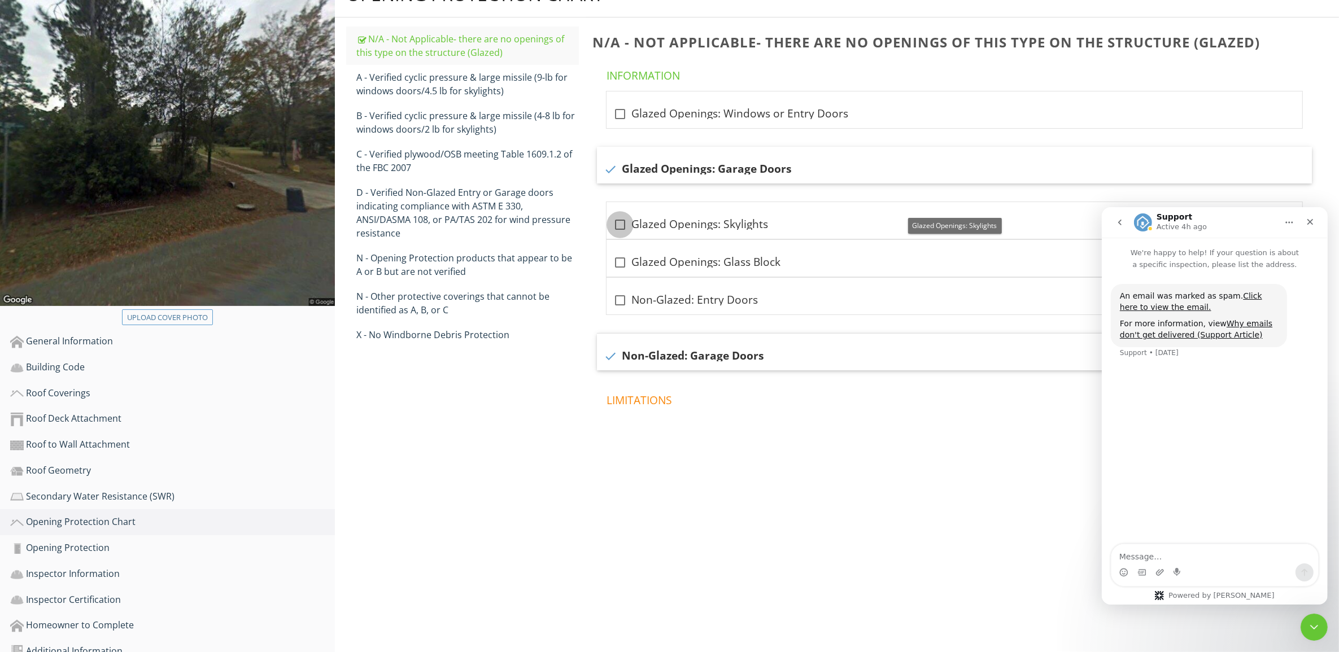
click at [620, 215] on div at bounding box center [619, 224] width 19 height 19
checkbox input "true"
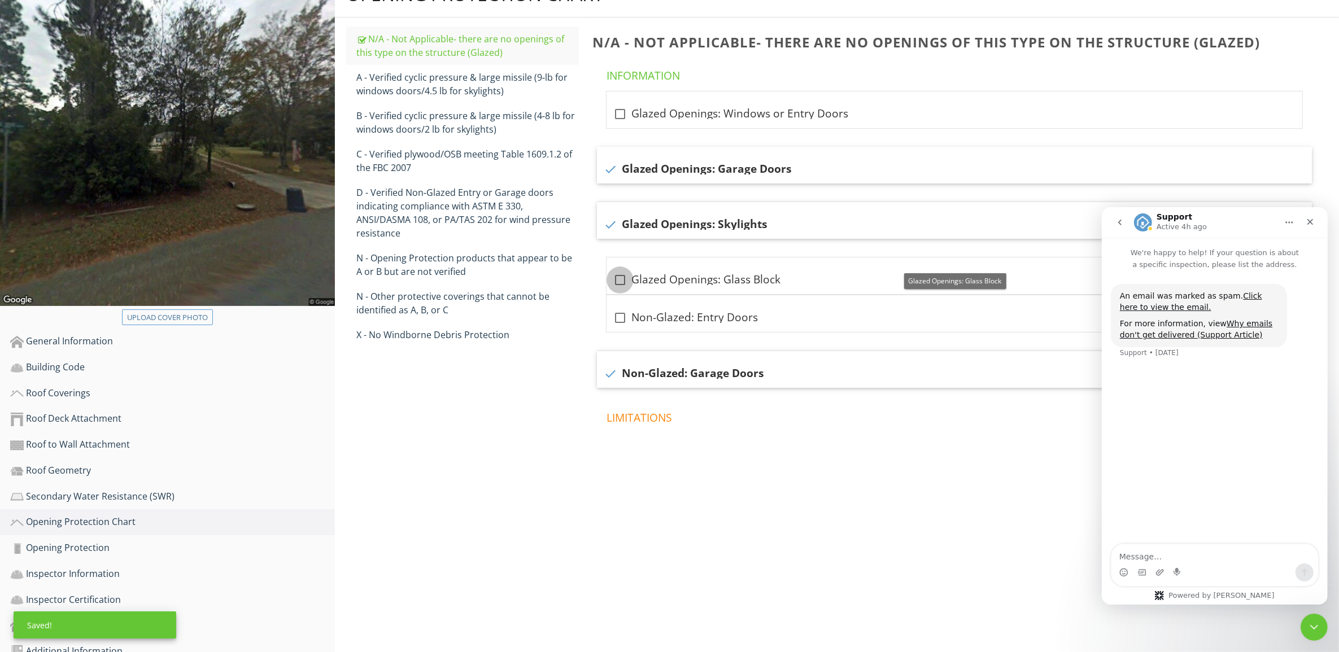
click at [622, 270] on div at bounding box center [619, 279] width 19 height 19
checkbox input "true"
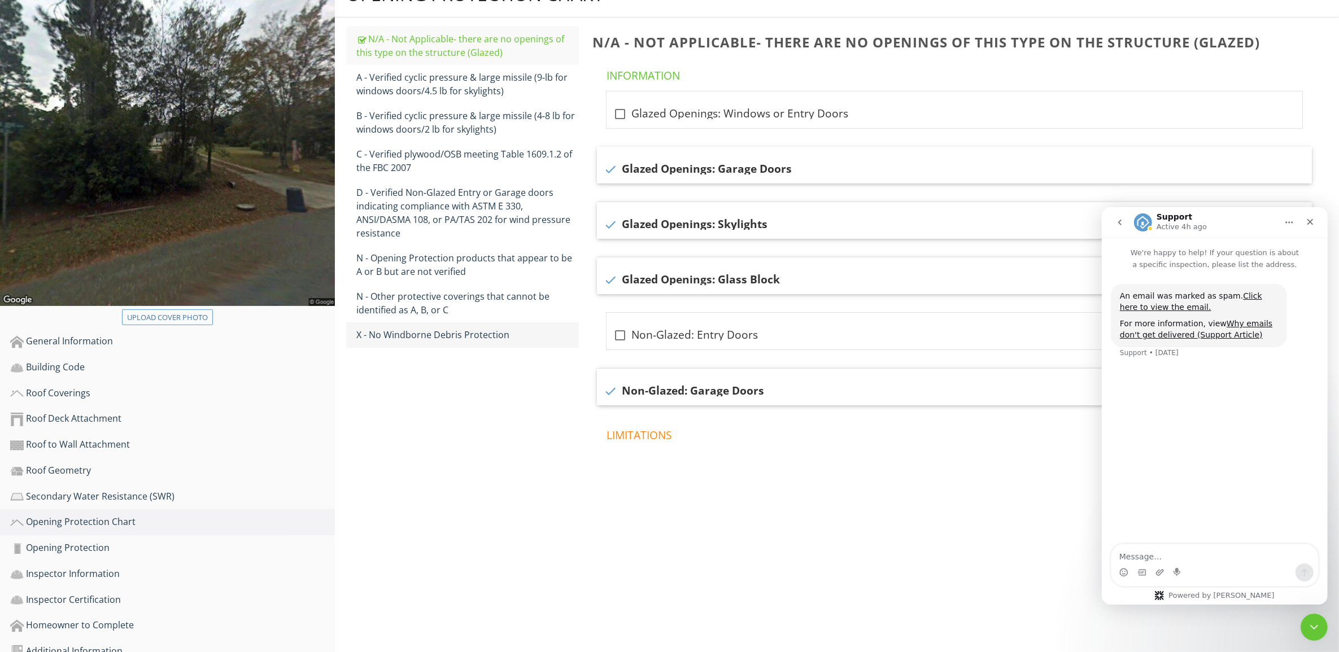
click at [445, 328] on div "X - No Windborne Debris Protection" at bounding box center [467, 335] width 223 height 14
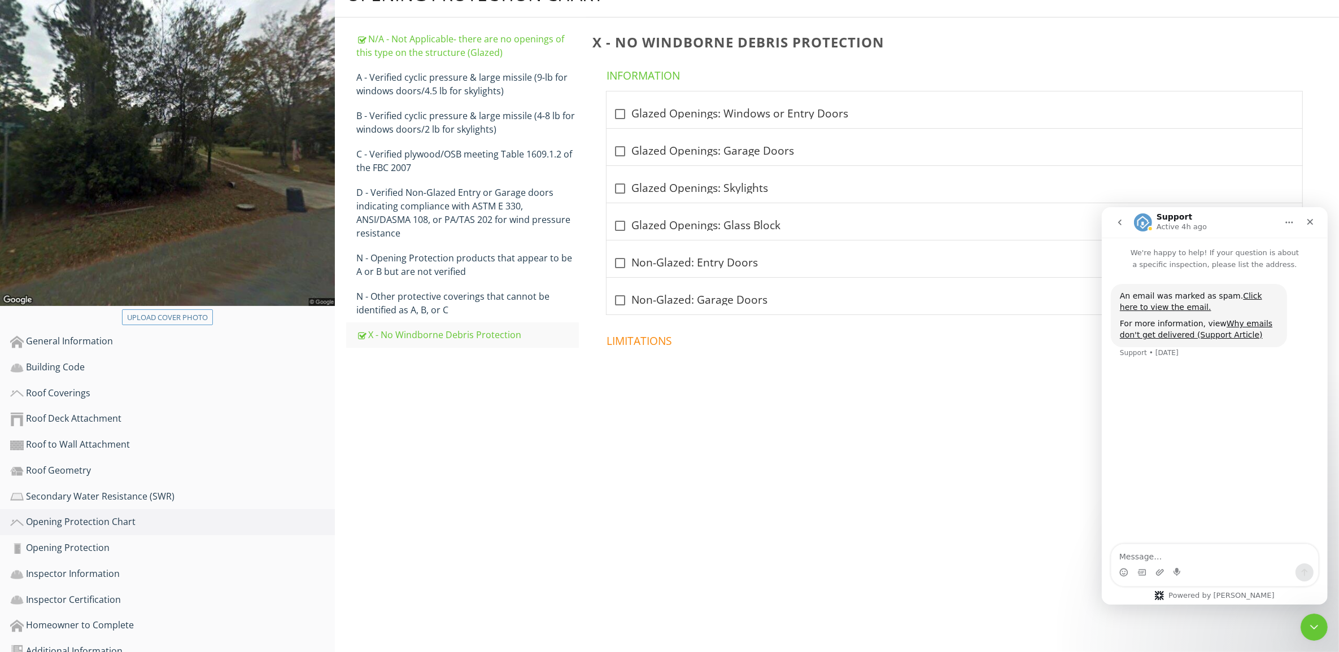
click at [619, 254] on div at bounding box center [619, 263] width 19 height 19
checkbox input "true"
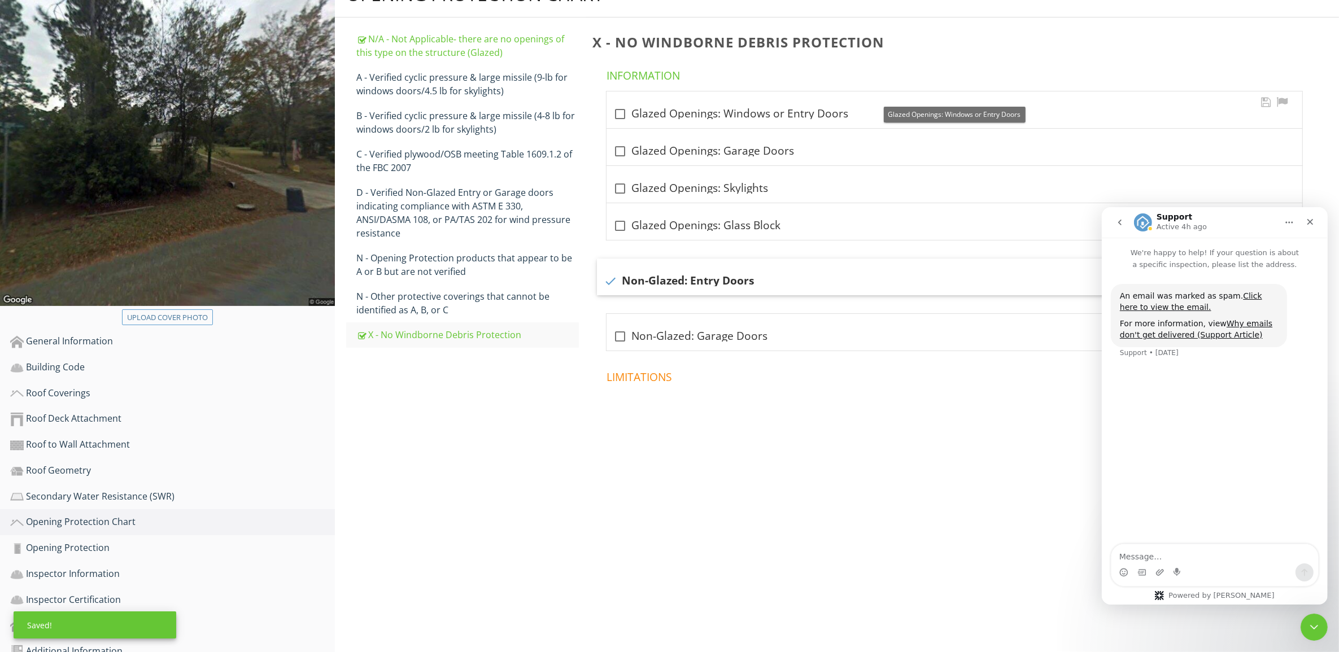
click at [619, 104] on div at bounding box center [619, 113] width 19 height 19
checkbox input "true"
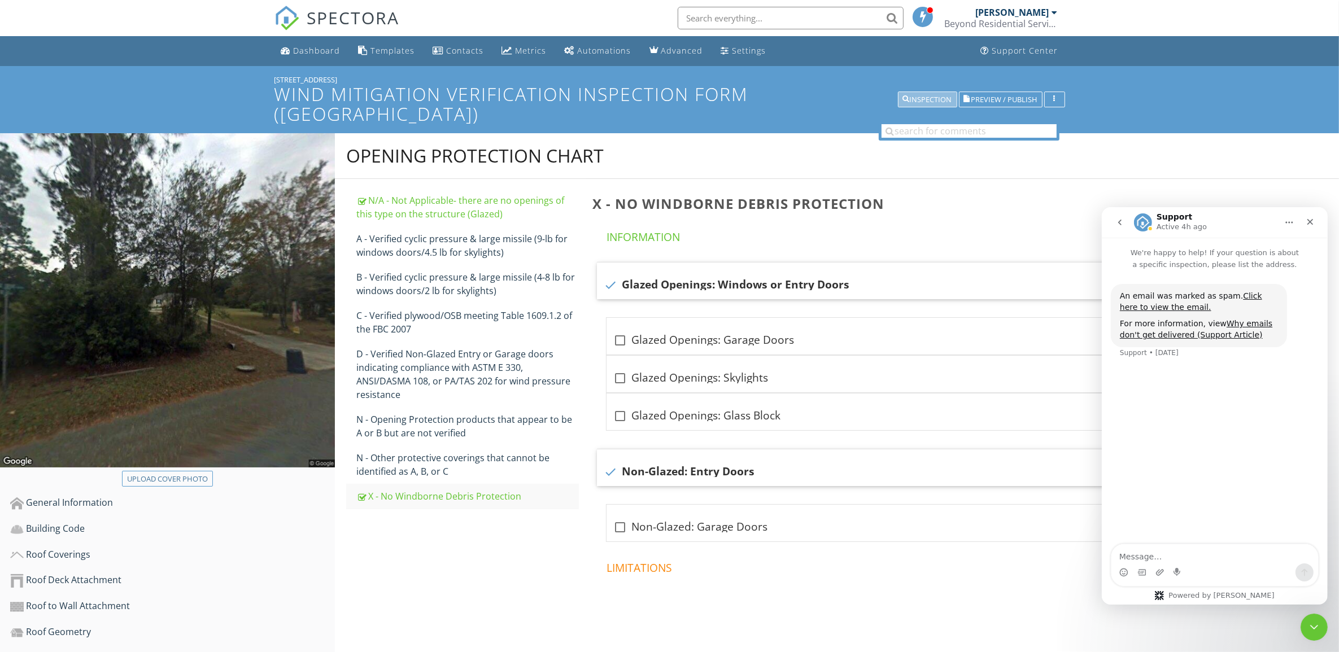
click at [935, 96] on div "Inspection" at bounding box center [927, 100] width 49 height 8
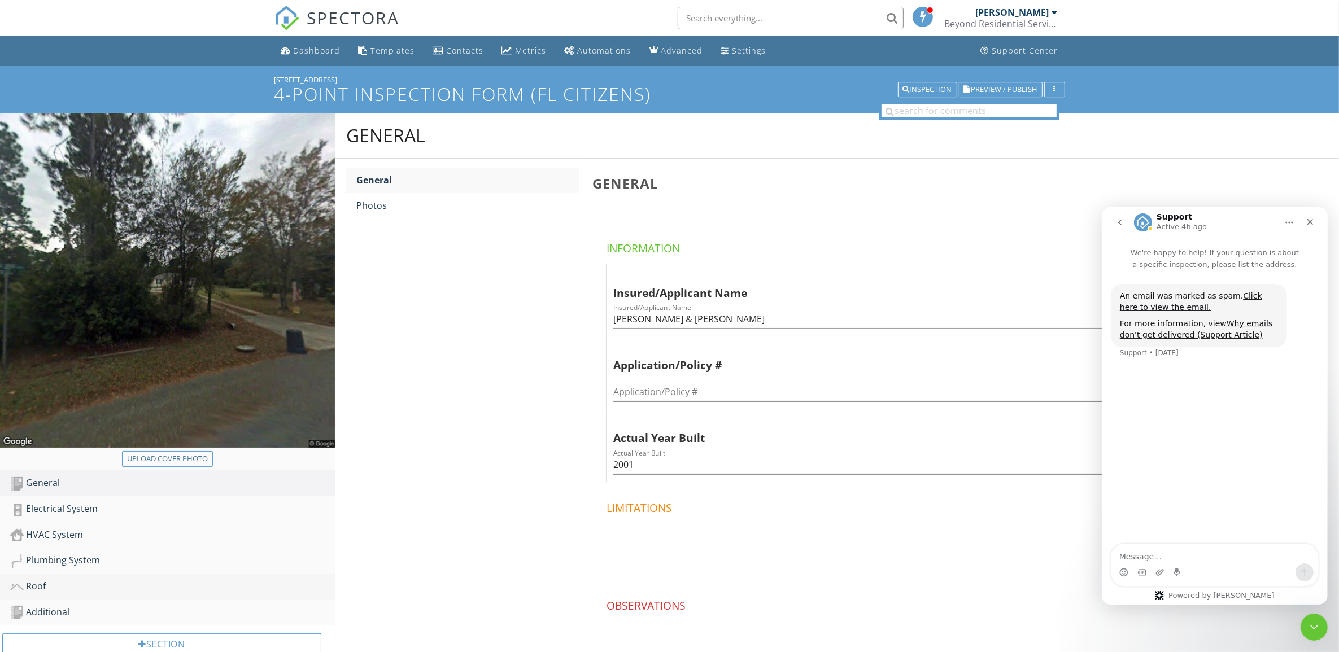
click at [60, 583] on div "Roof" at bounding box center [172, 586] width 325 height 15
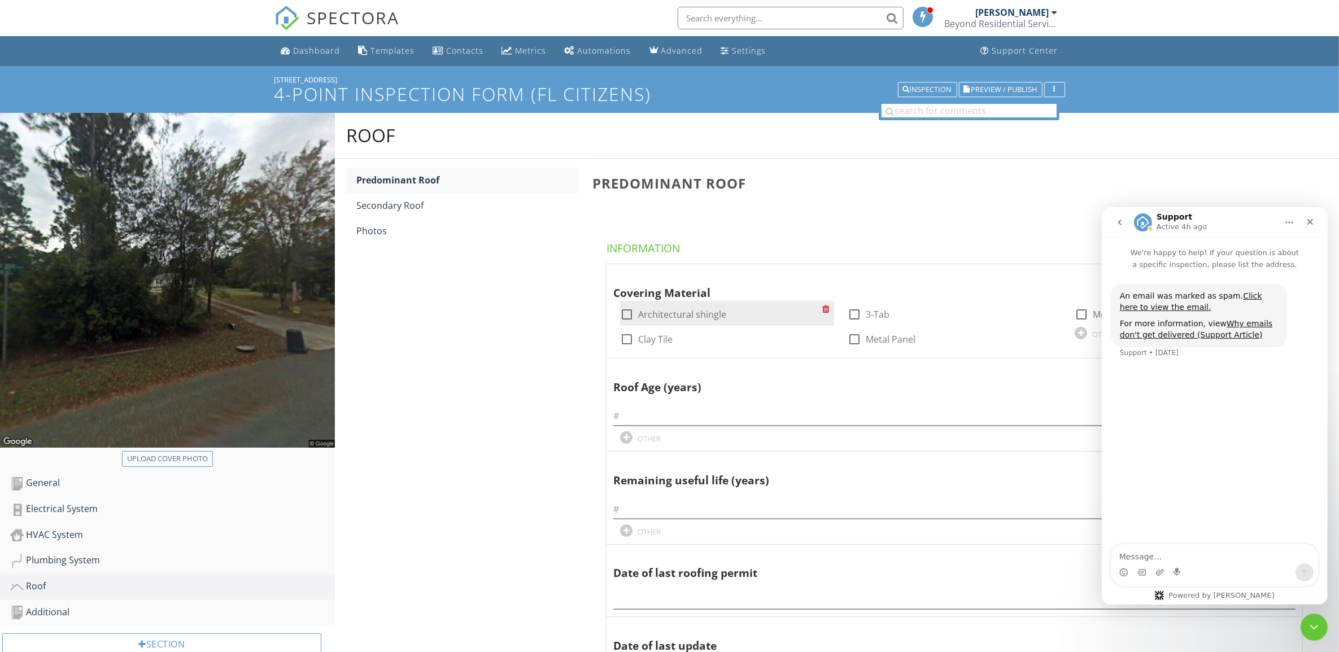
click at [627, 312] on div at bounding box center [626, 314] width 19 height 19
checkbox input "true"
click at [640, 413] on input "text" at bounding box center [954, 416] width 682 height 19
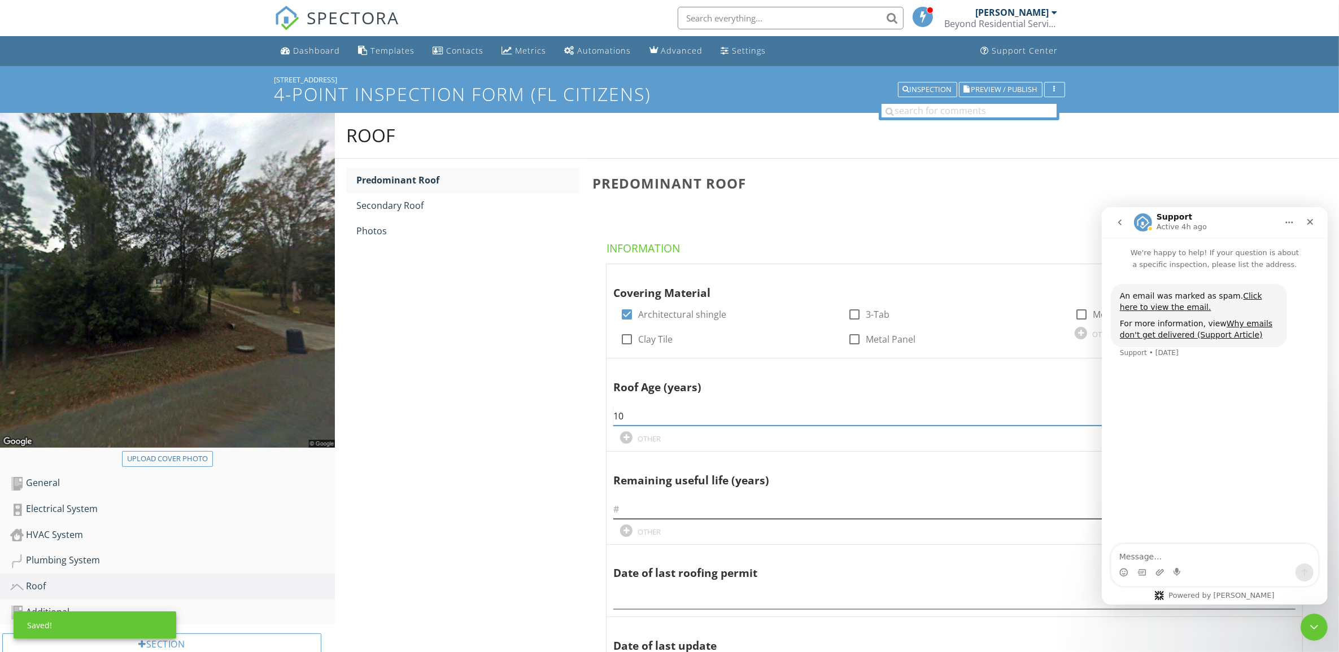
type input "10"
click at [655, 509] on input "text" at bounding box center [954, 509] width 682 height 19
type input "5"
click at [658, 599] on input "text" at bounding box center [954, 600] width 682 height 19
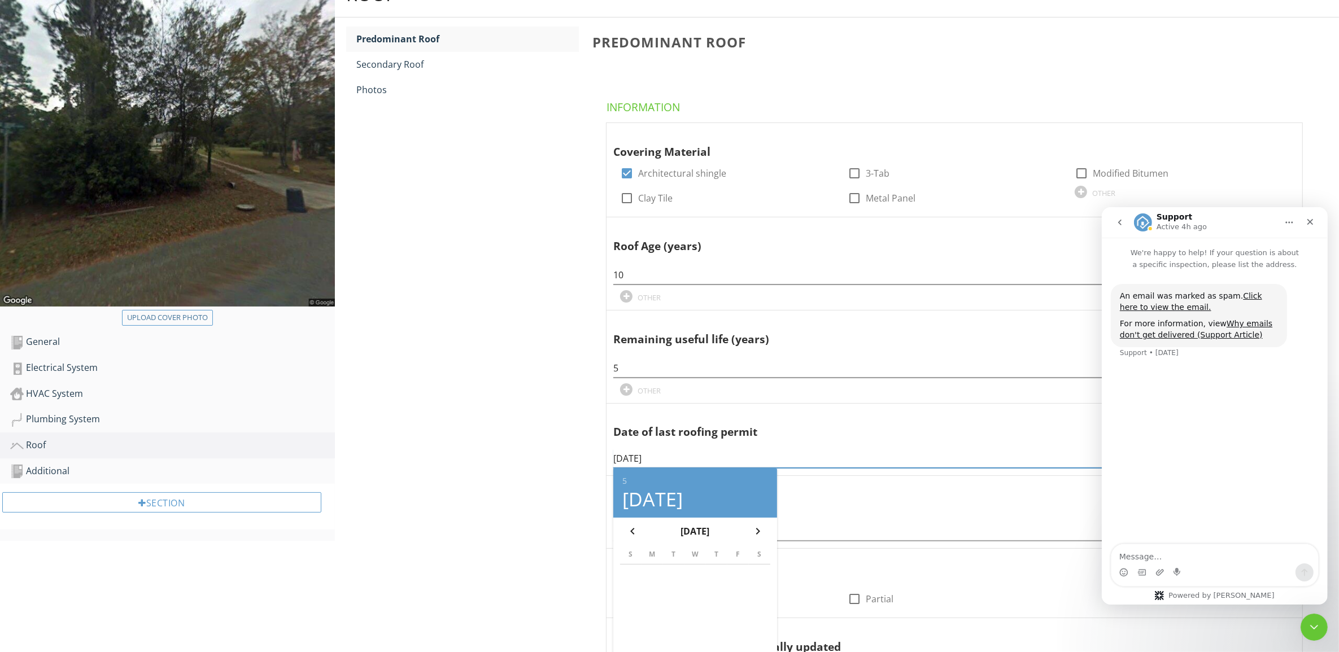
scroll to position [212, 0]
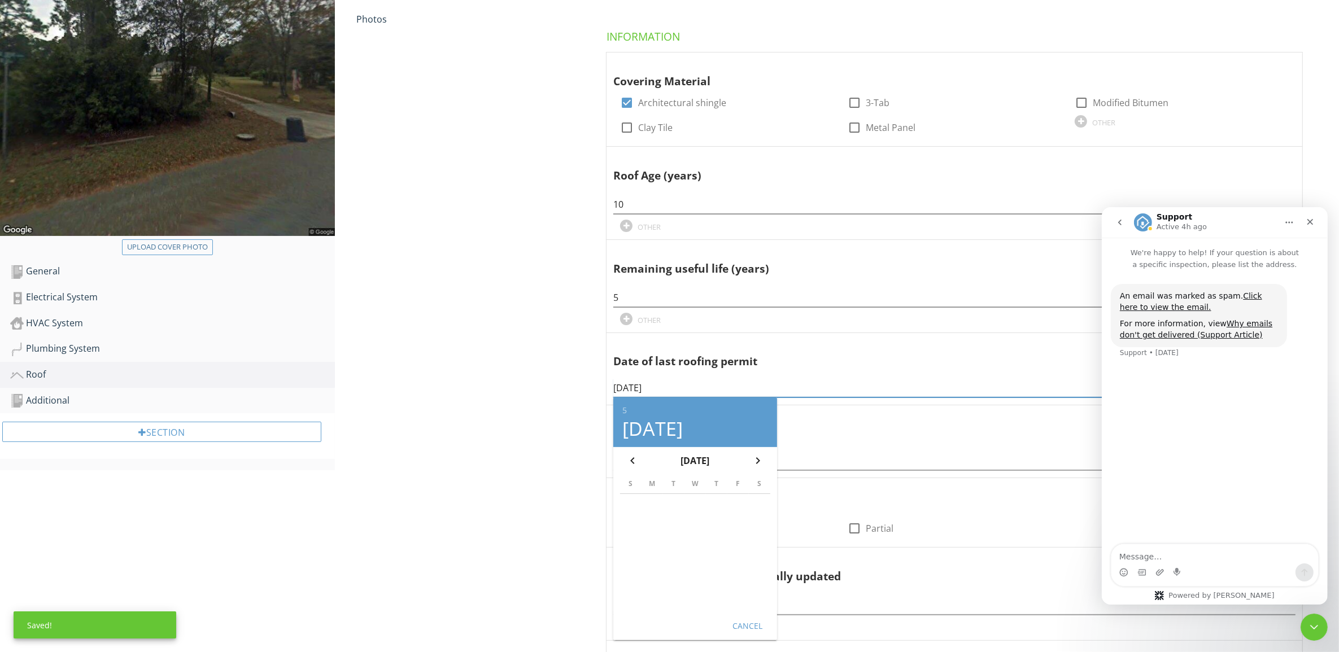
type input "[DATE]"
click at [740, 625] on div "Cancel" at bounding box center [748, 626] width 32 height 12
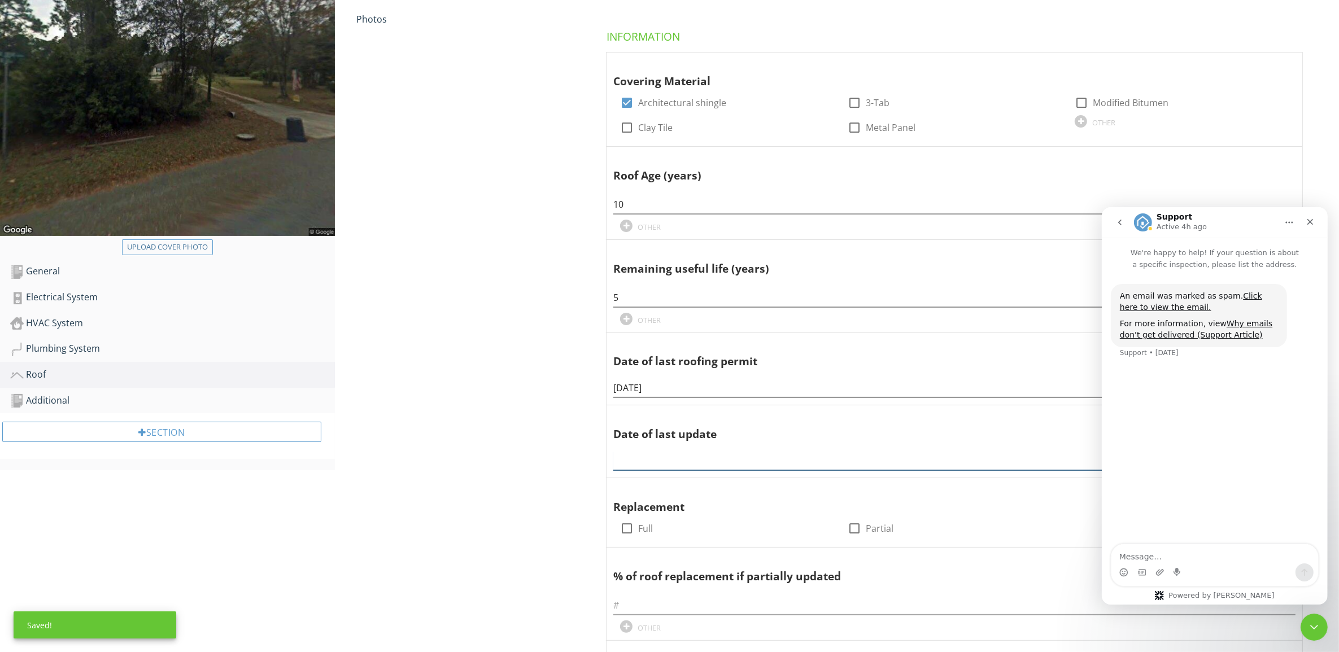
click at [678, 460] on input "text" at bounding box center [954, 461] width 682 height 19
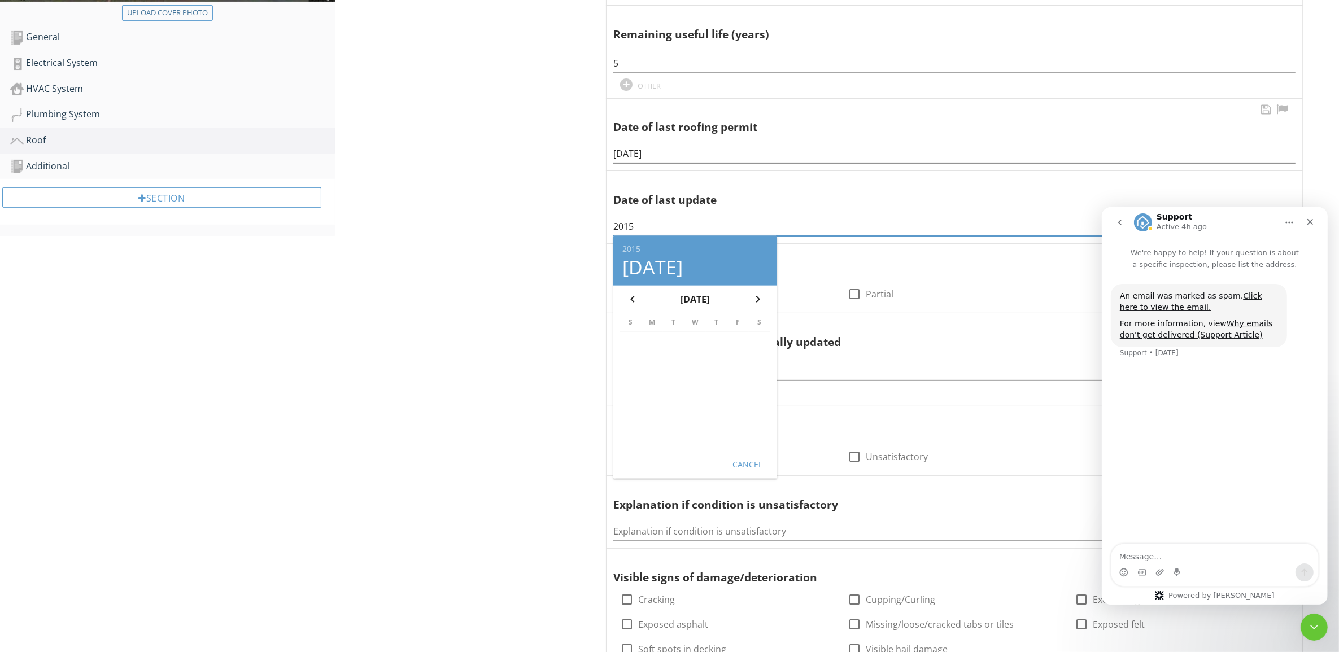
scroll to position [565, 0]
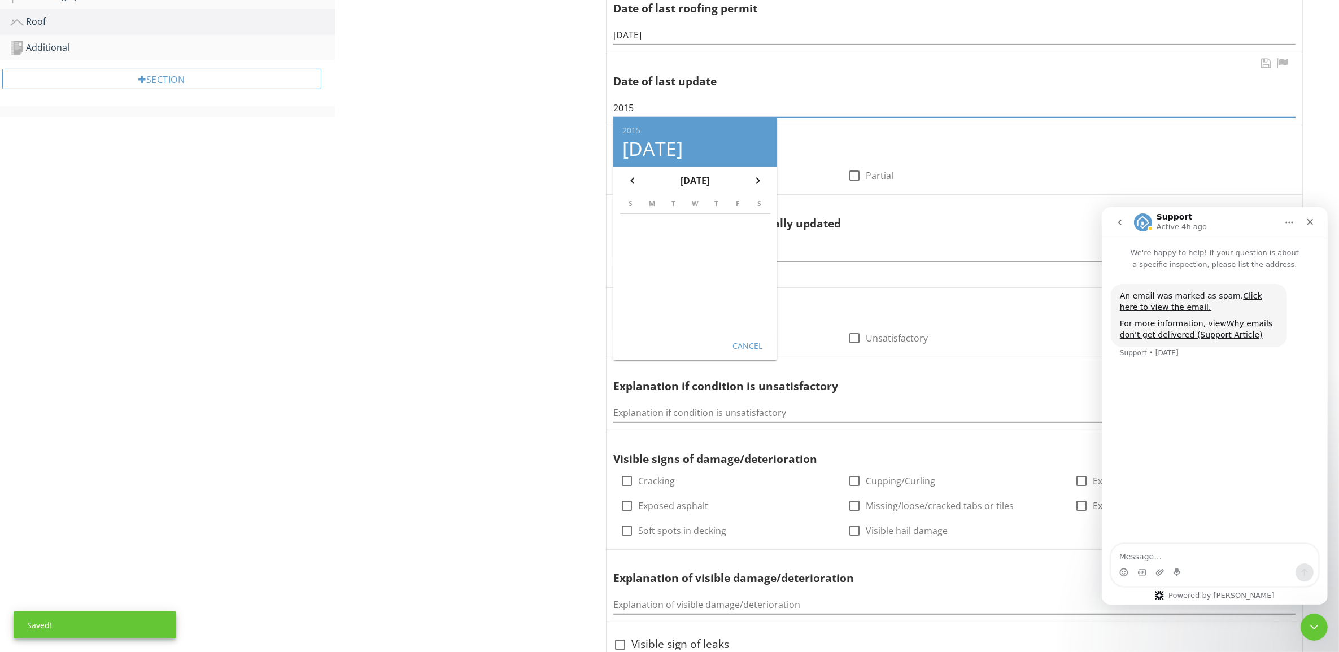
type input "2015"
click at [755, 343] on div "Cancel" at bounding box center [748, 345] width 32 height 12
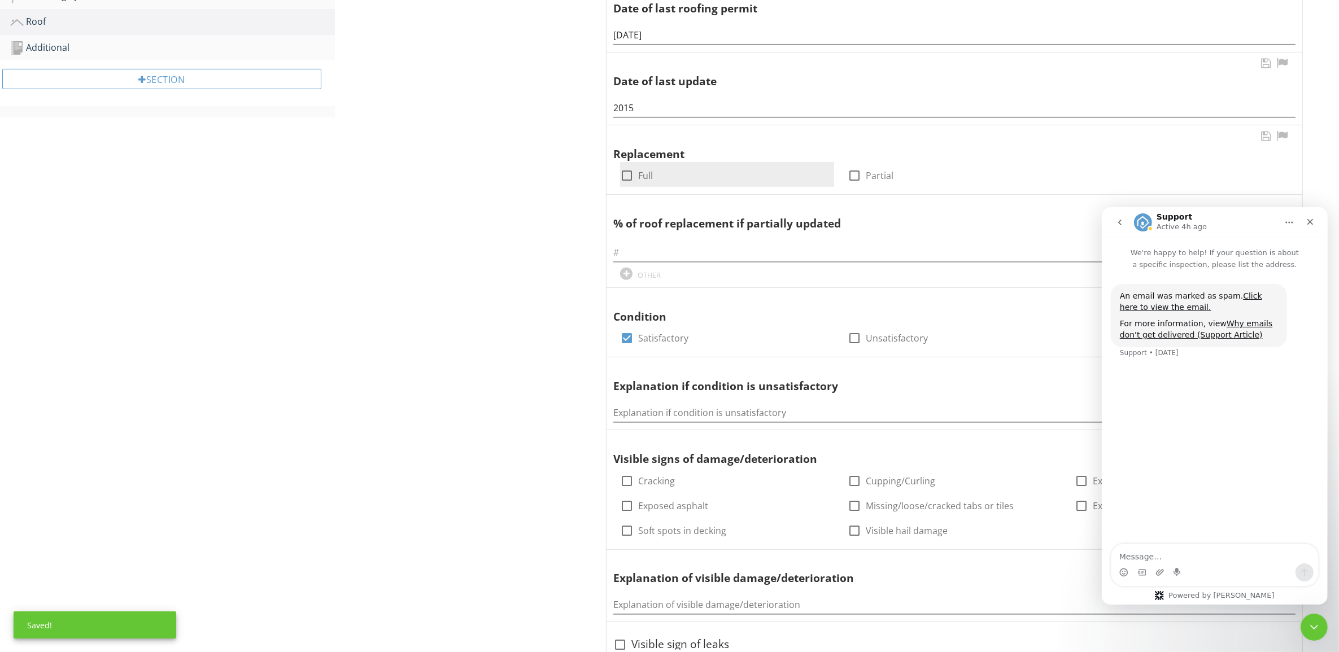
click at [628, 175] on div at bounding box center [626, 175] width 19 height 19
checkbox input "true"
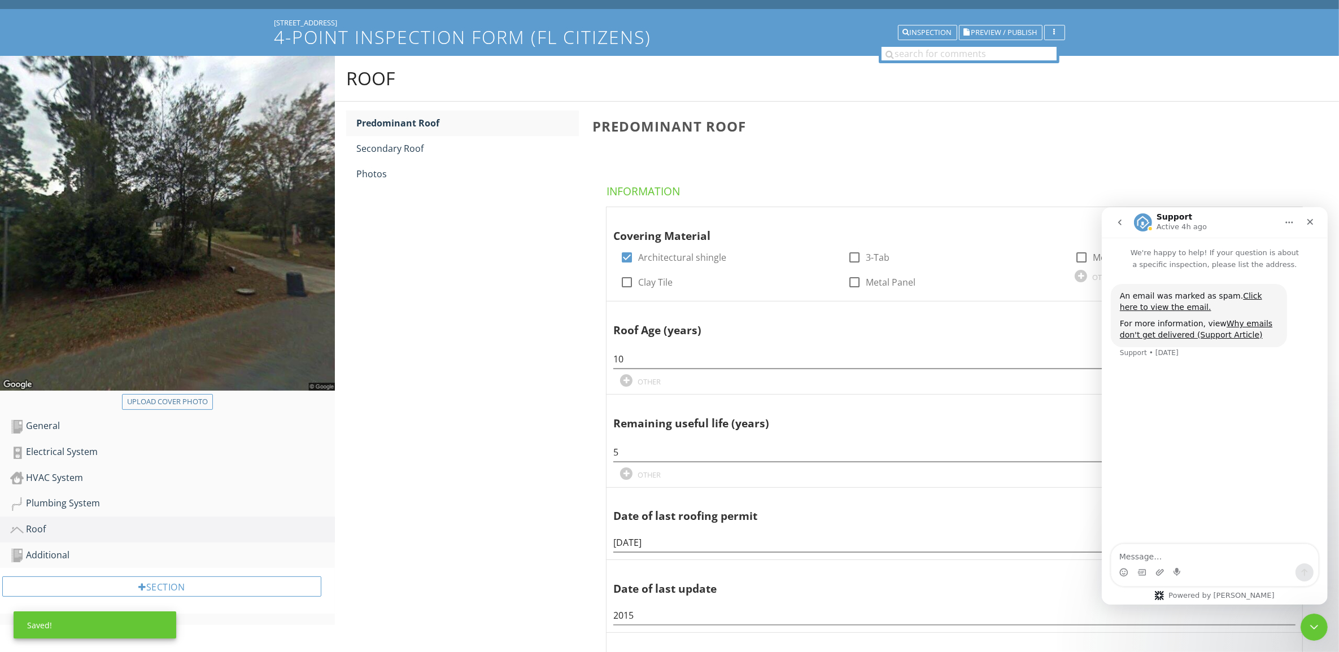
scroll to position [0, 0]
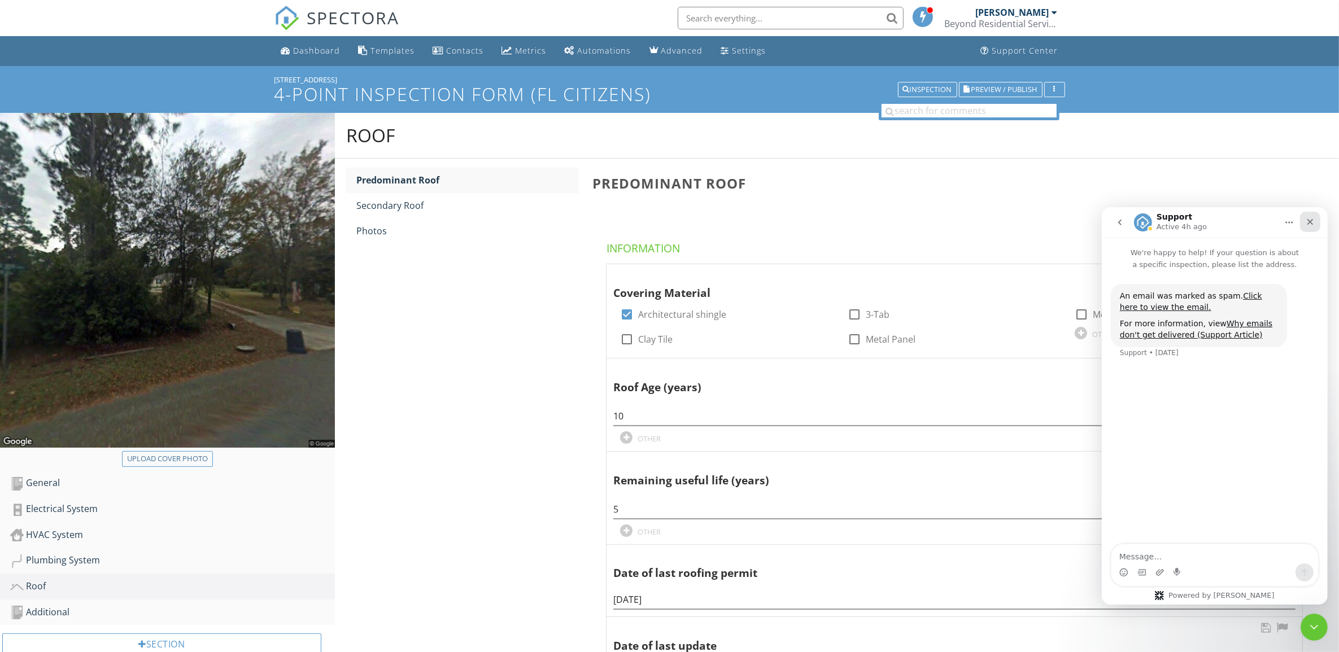
click at [1310, 222] on icon "Close" at bounding box center [1310, 222] width 6 height 6
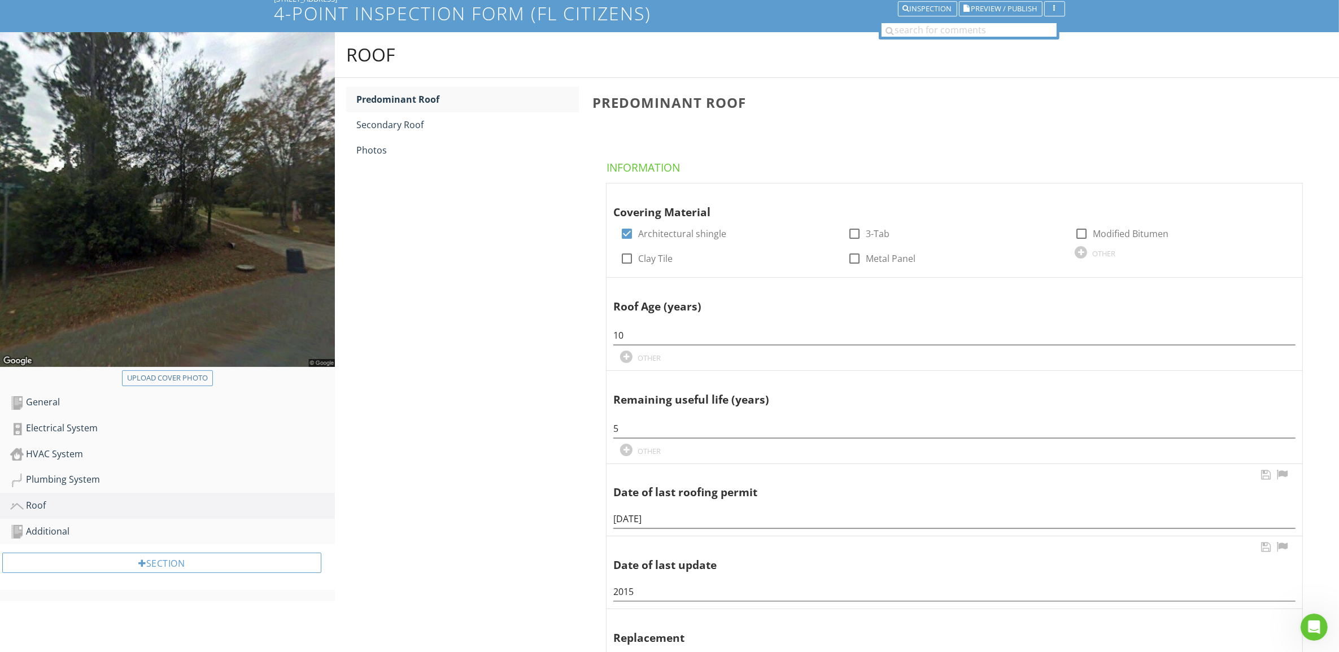
scroll to position [141, 0]
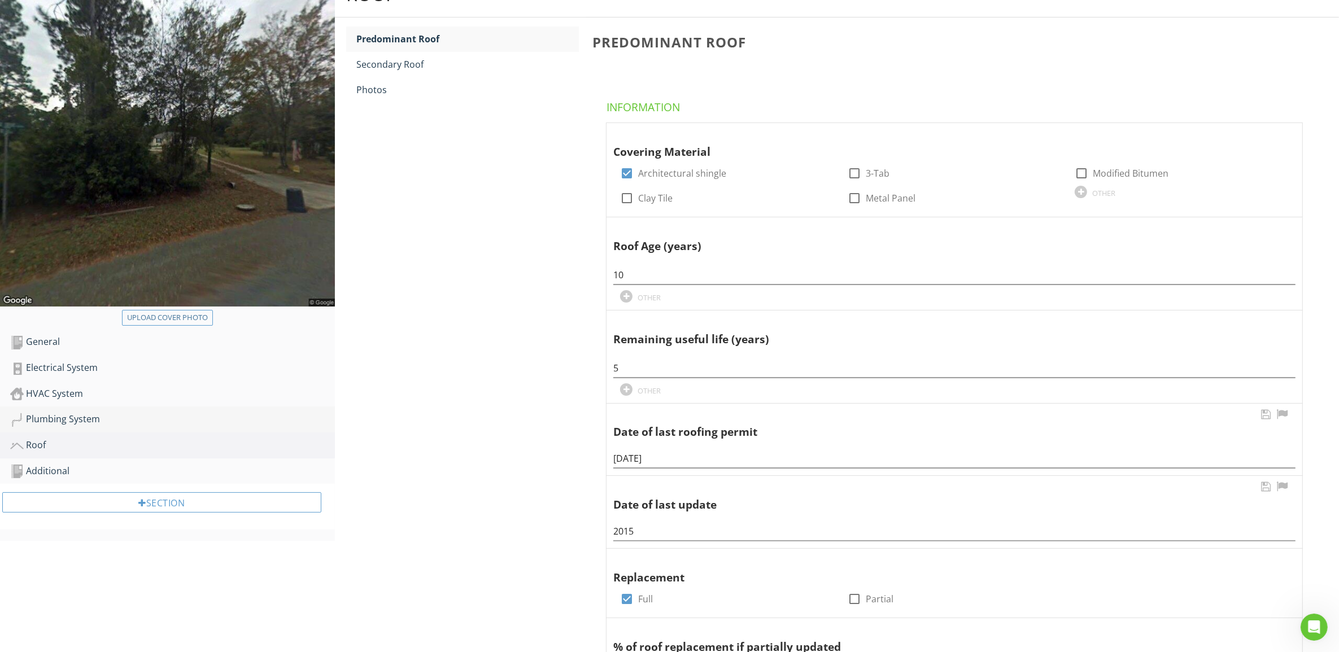
click at [57, 421] on div "Plumbing System" at bounding box center [172, 419] width 325 height 15
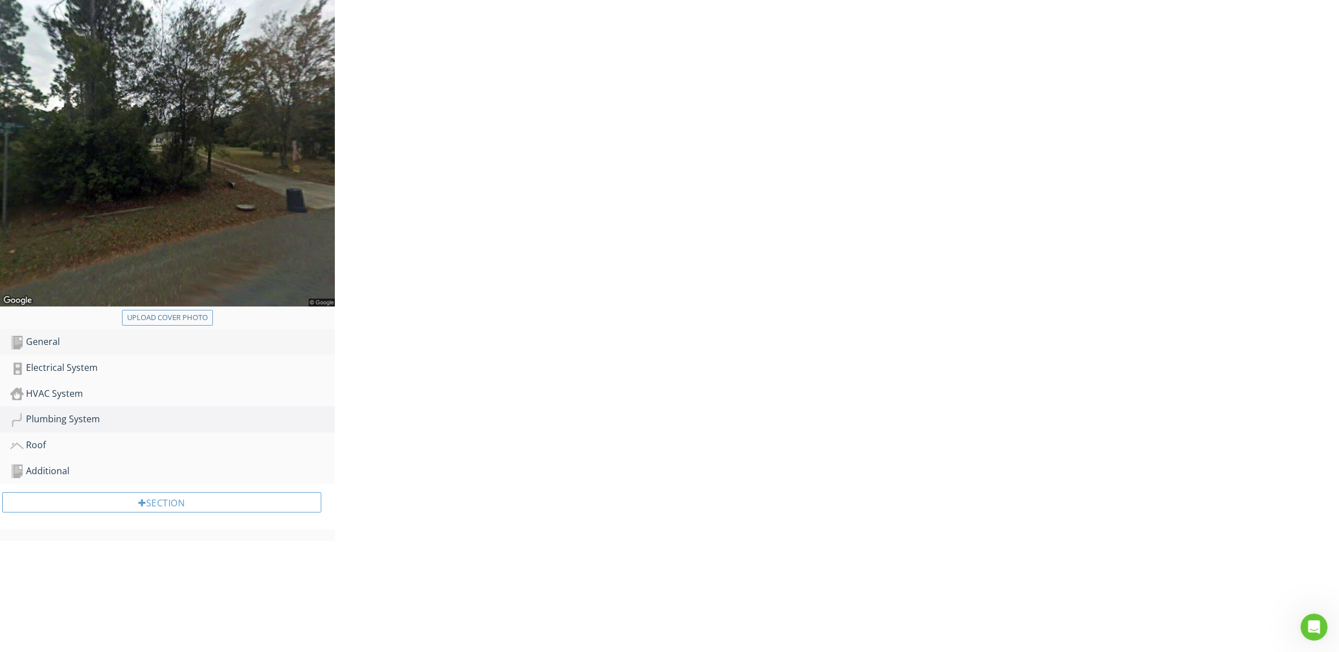
scroll to position [66, 0]
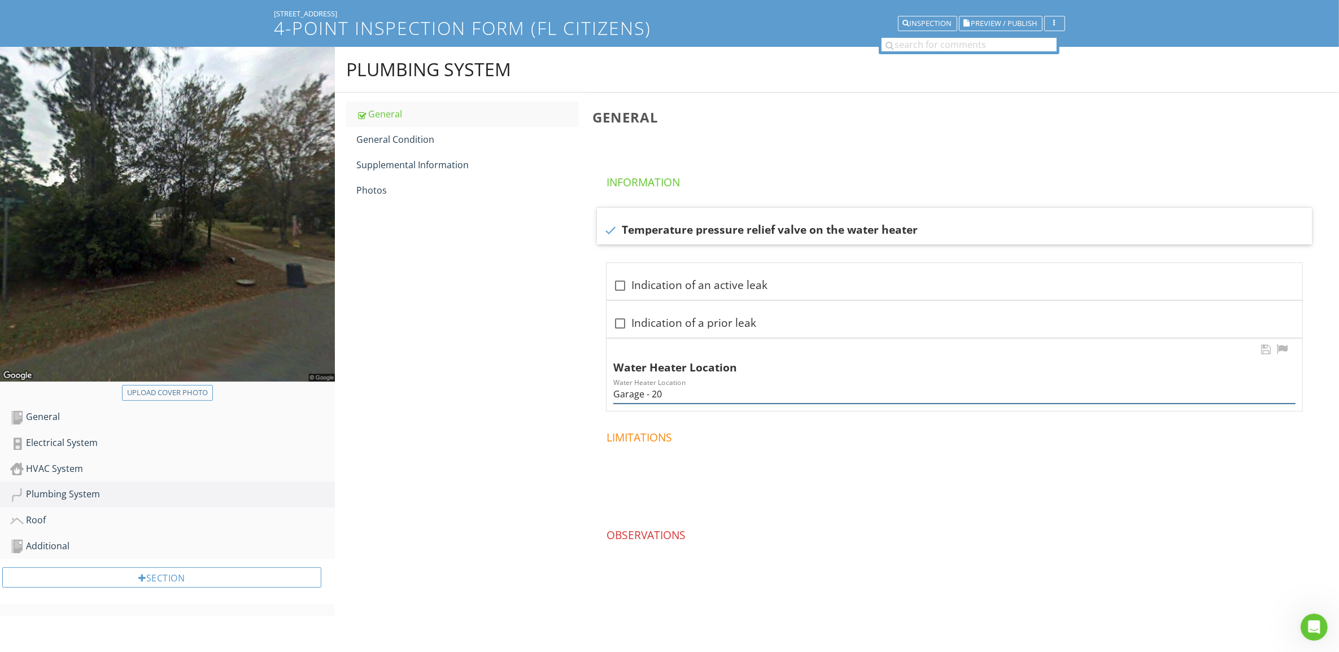
click at [631, 396] on input "Garage - 20" at bounding box center [954, 394] width 682 height 19
type input "Laundry- 20"
click at [543, 361] on div "Plumbing System General General Condition Supplemental Information Photos Gener…" at bounding box center [837, 341] width 1004 height 588
click at [398, 134] on div "General Condition" at bounding box center [467, 140] width 223 height 14
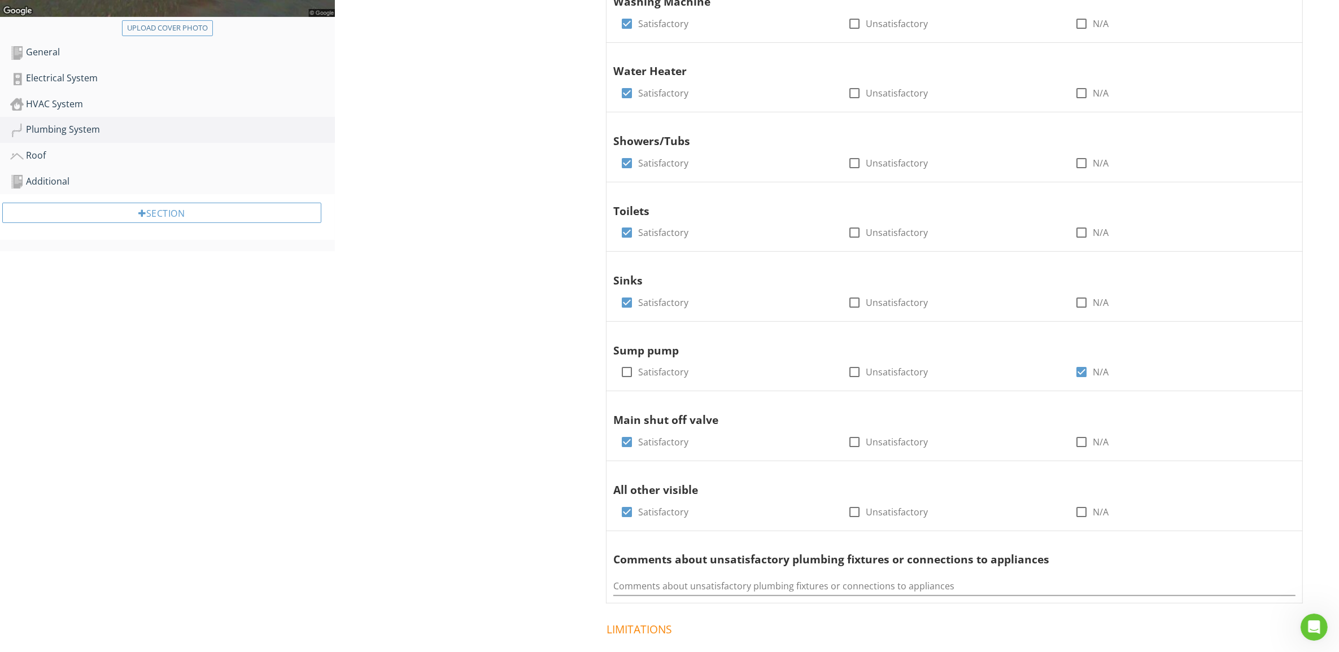
scroll to position [608, 0]
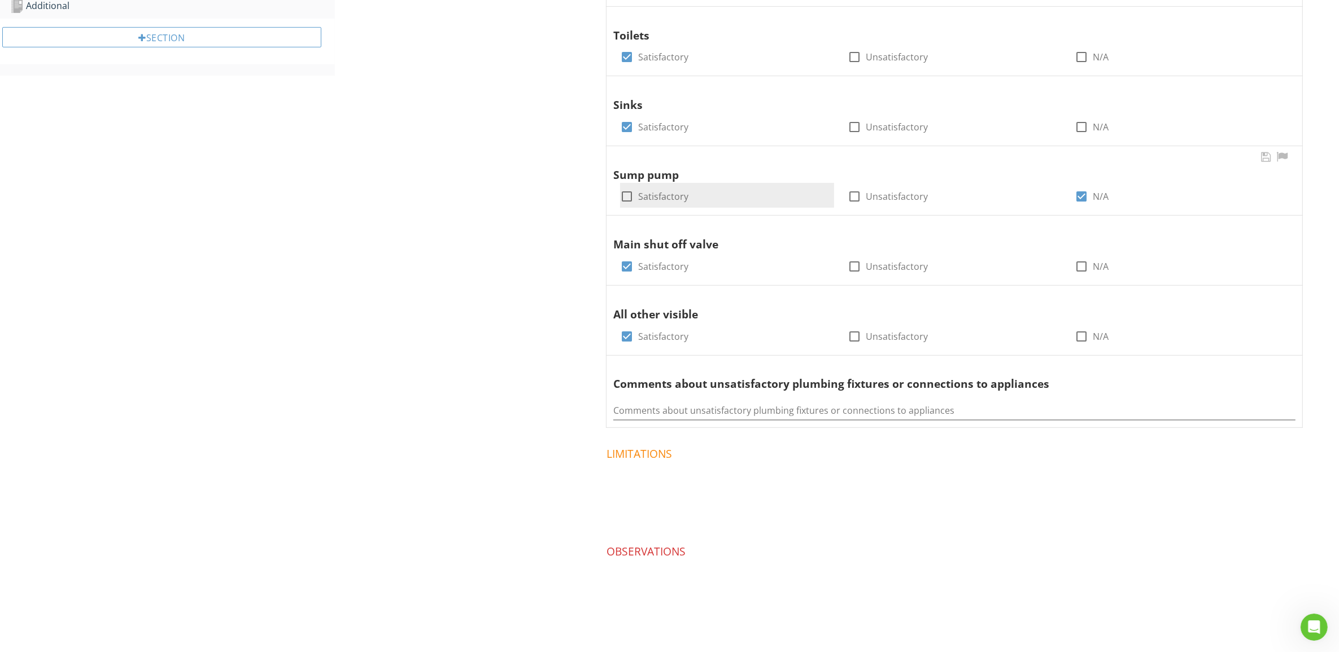
click at [631, 198] on div at bounding box center [626, 196] width 19 height 19
checkbox input "true"
click at [1079, 198] on div at bounding box center [1081, 196] width 19 height 19
checkbox input "false"
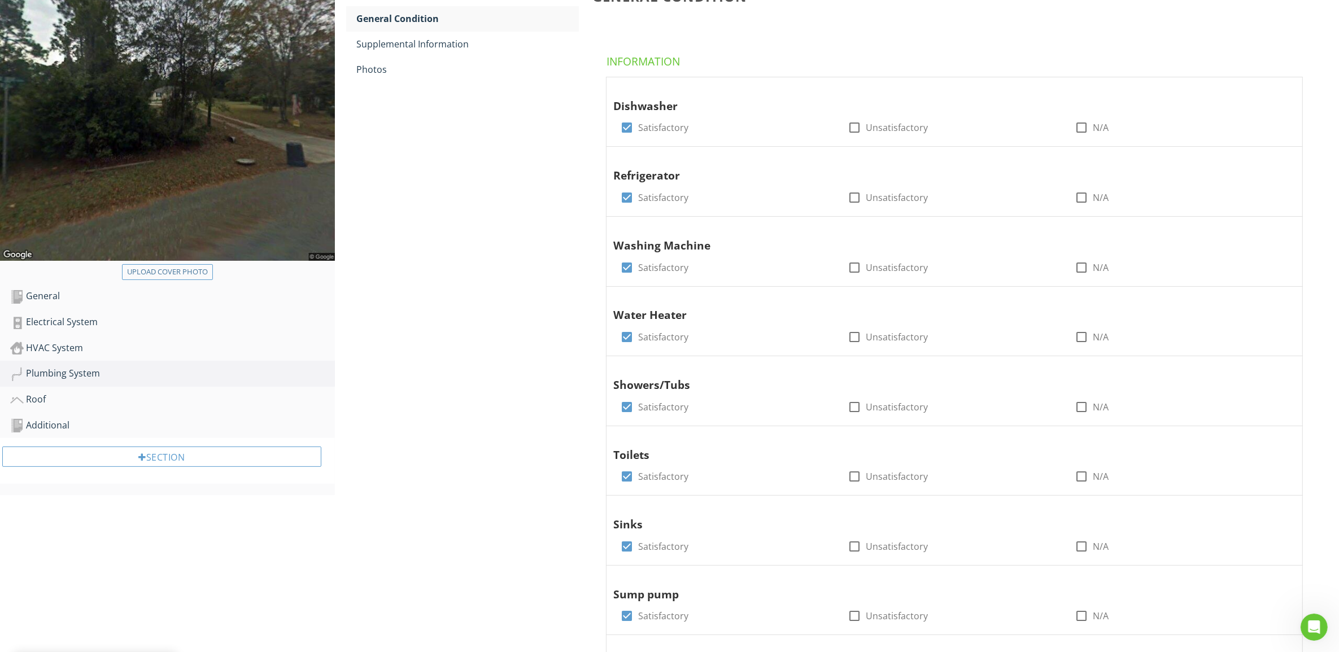
scroll to position [43, 0]
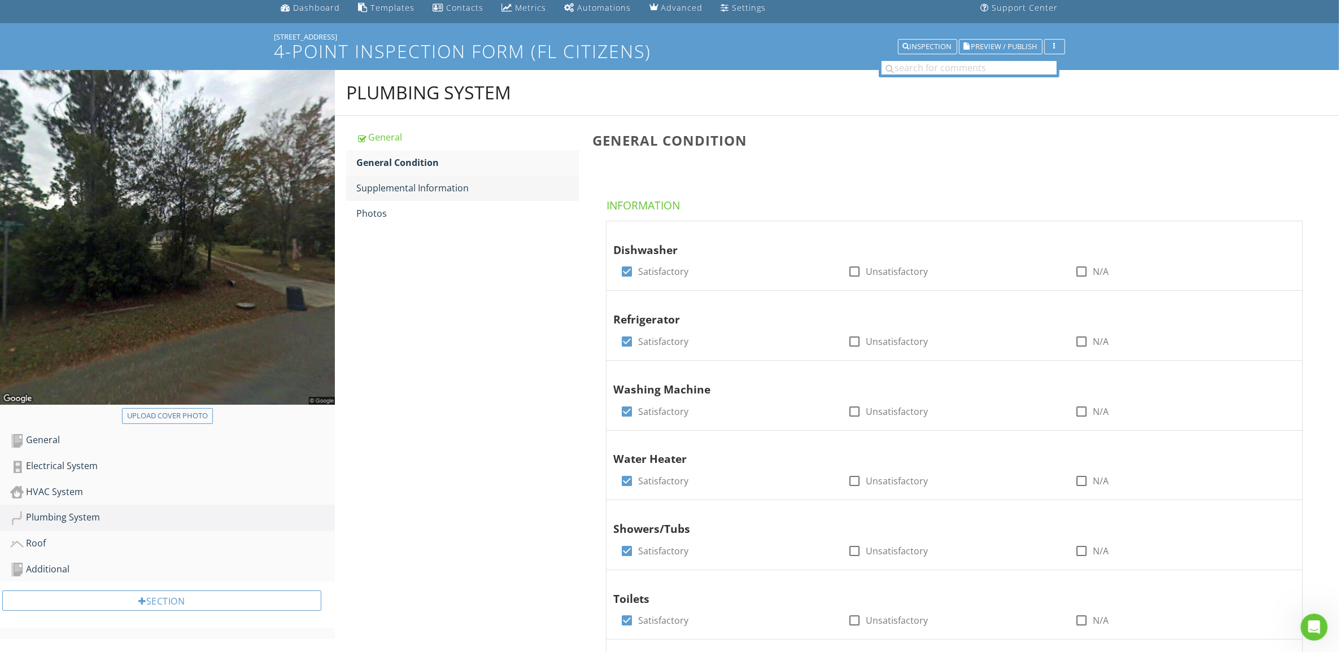
click at [410, 190] on div "Supplemental Information" at bounding box center [467, 188] width 223 height 14
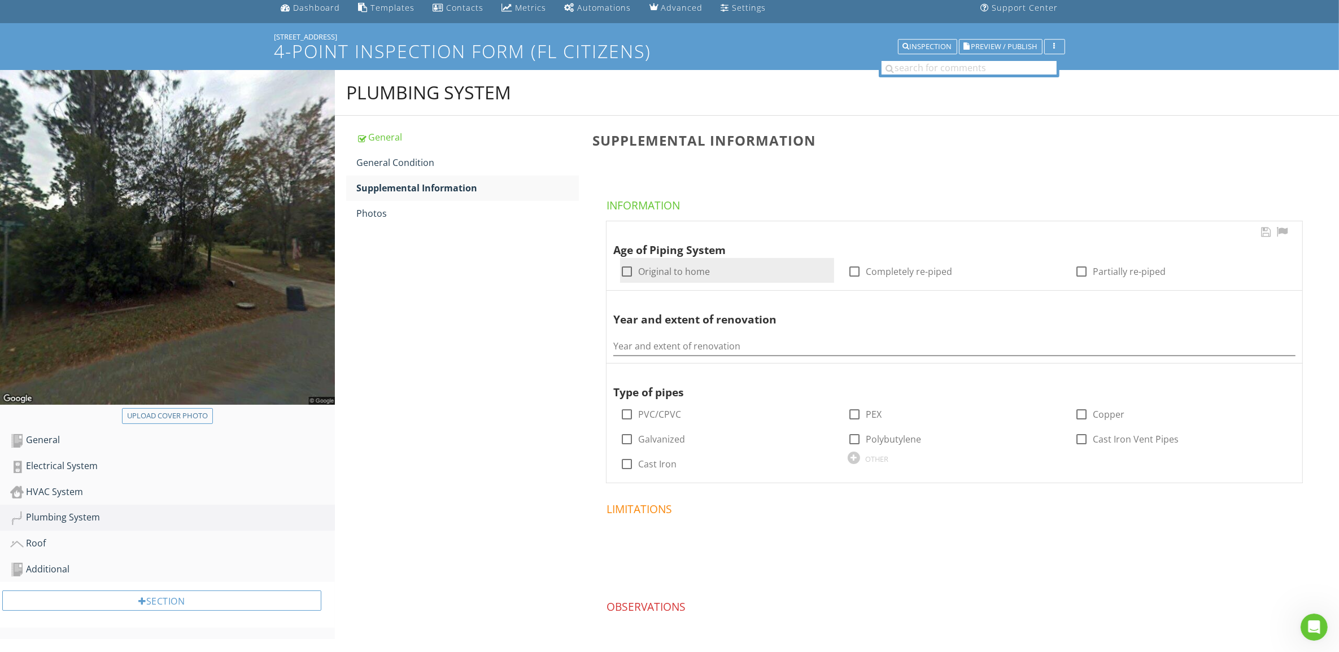
click at [628, 269] on div at bounding box center [626, 271] width 19 height 19
checkbox input "true"
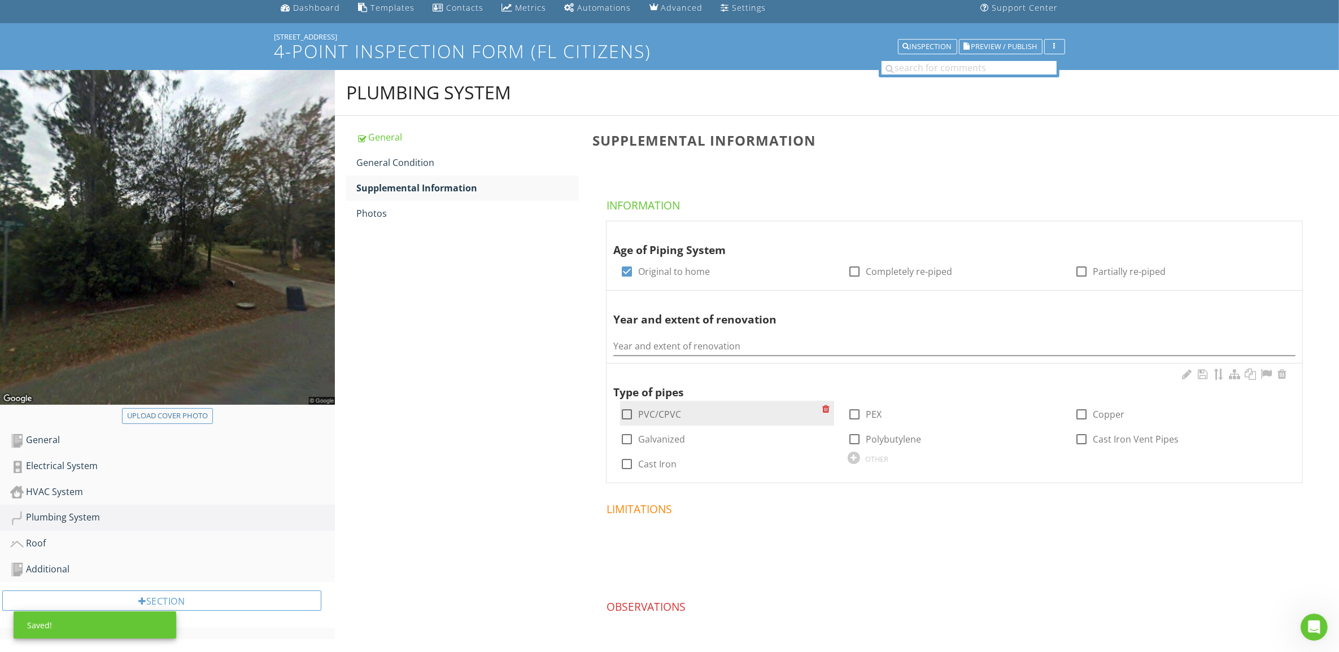
click at [625, 417] on div at bounding box center [626, 414] width 19 height 19
checkbox input "true"
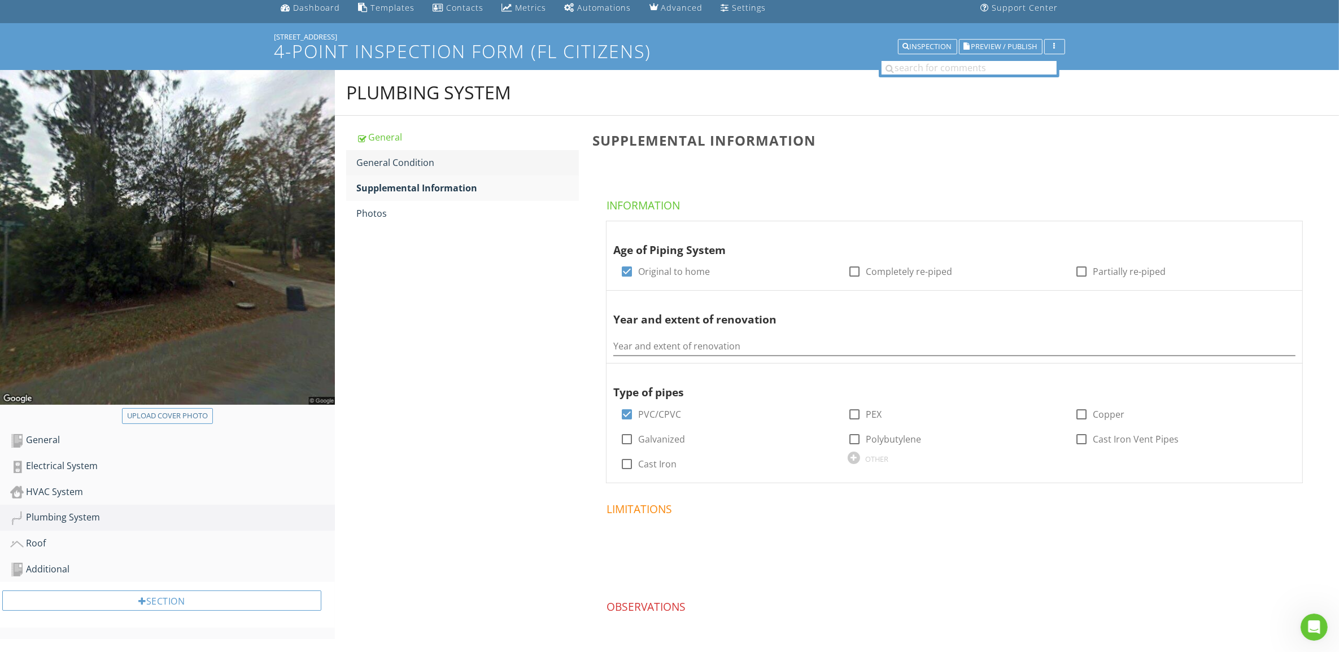
click at [411, 164] on div "General Condition" at bounding box center [467, 163] width 223 height 14
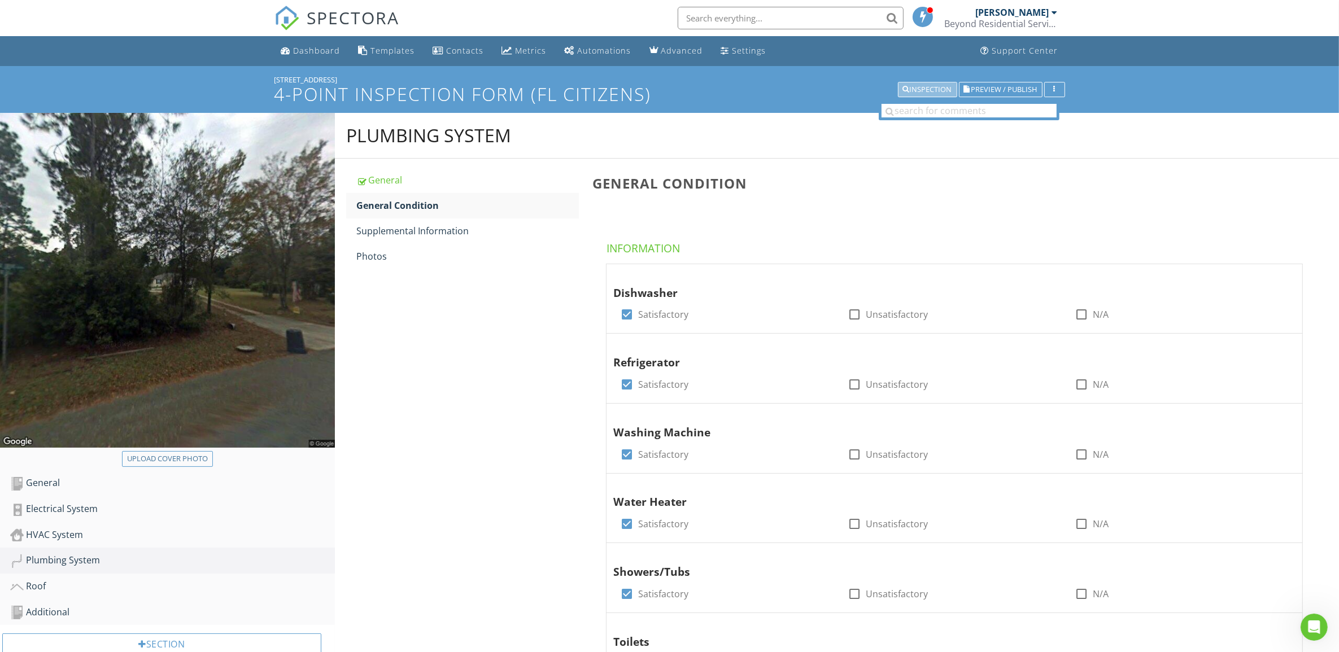
click at [925, 86] on div "Inspection" at bounding box center [927, 90] width 49 height 8
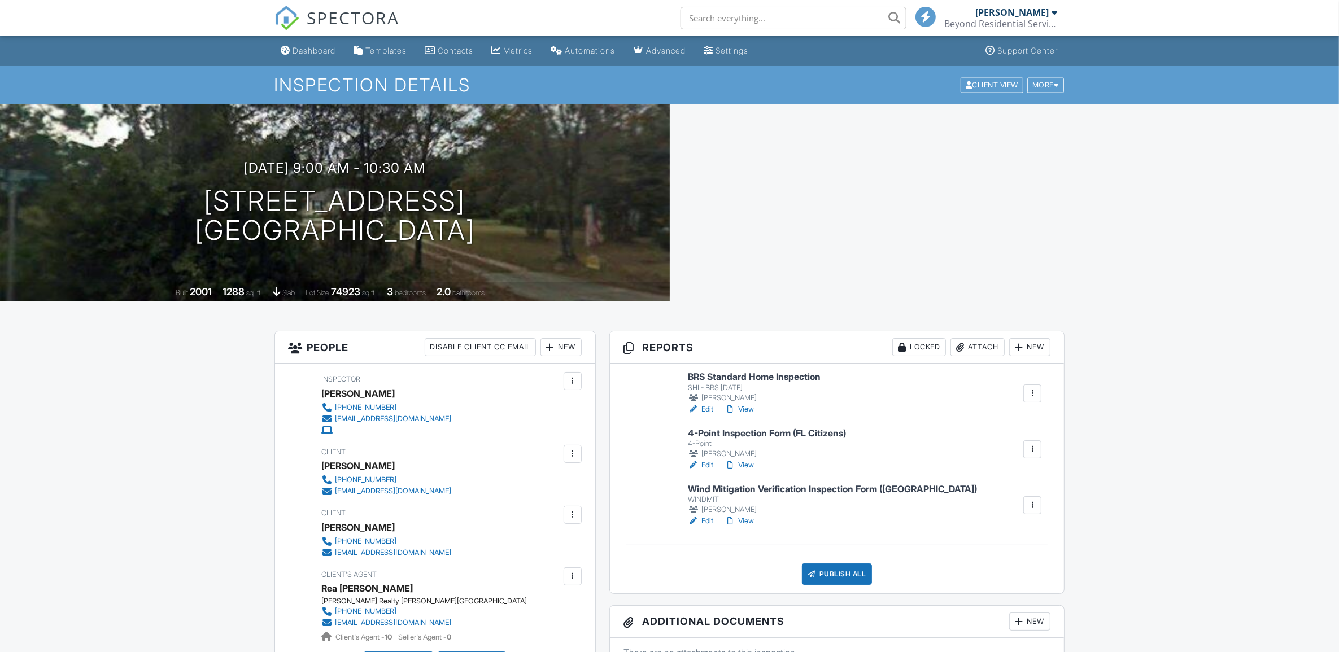
click at [709, 410] on link "Edit" at bounding box center [700, 409] width 25 height 11
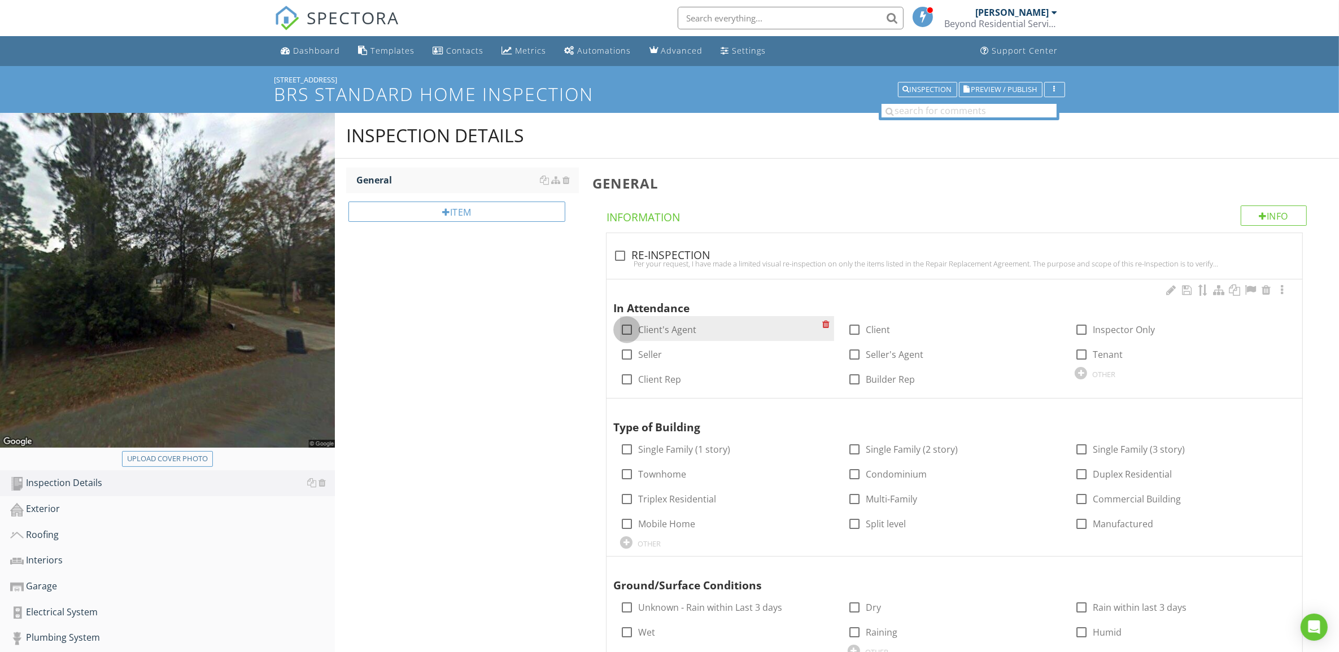
click at [624, 325] on div at bounding box center [626, 329] width 19 height 19
checkbox input "true"
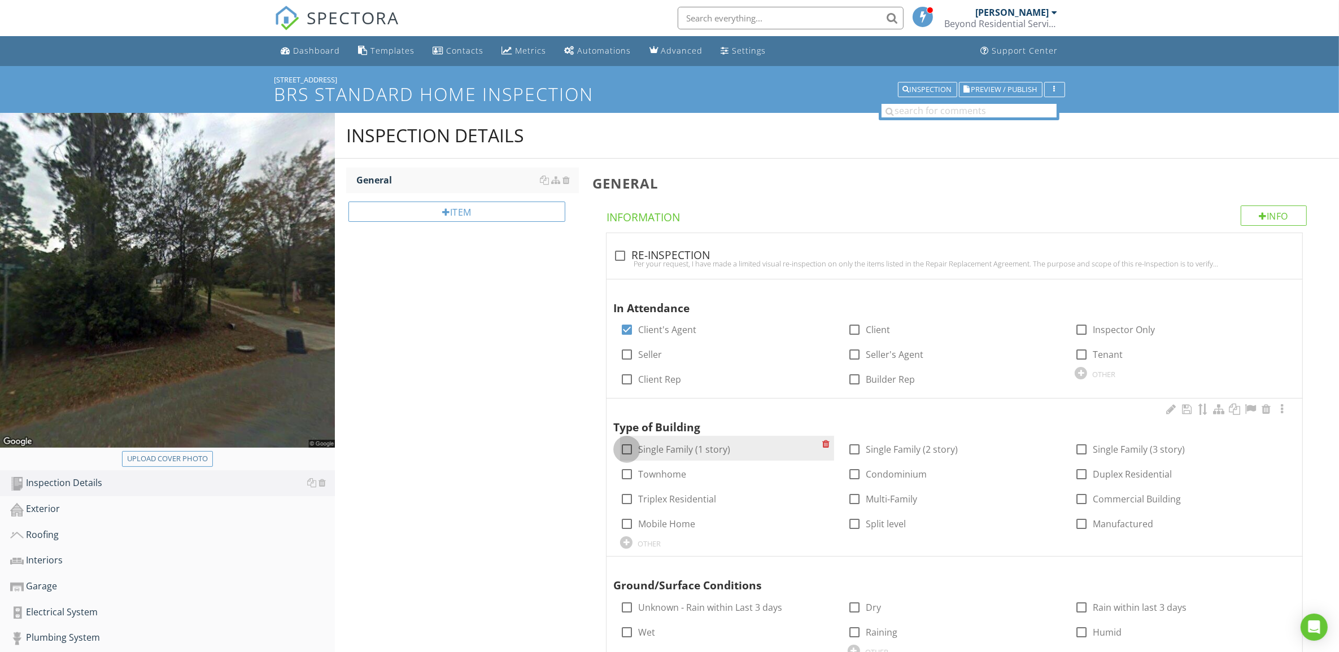
click at [624, 447] on div at bounding box center [626, 449] width 19 height 19
checkbox input "true"
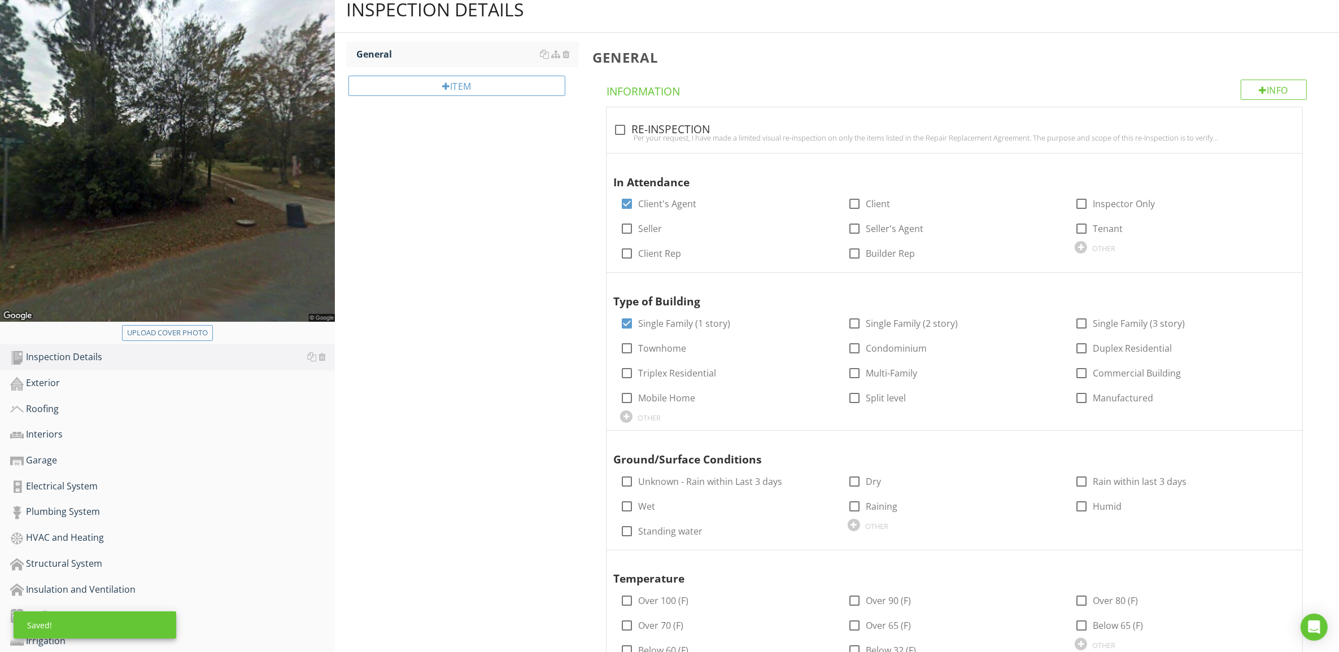
scroll to position [212, 0]
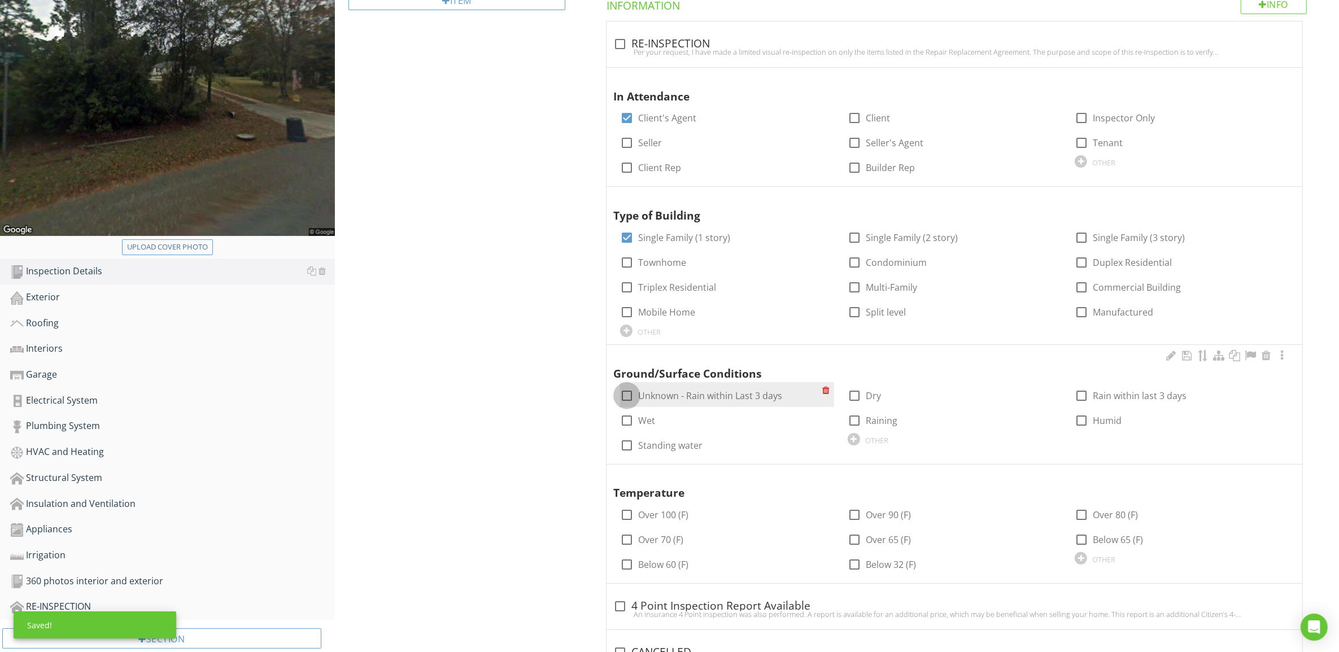
click at [624, 396] on div at bounding box center [626, 395] width 19 height 19
checkbox input "true"
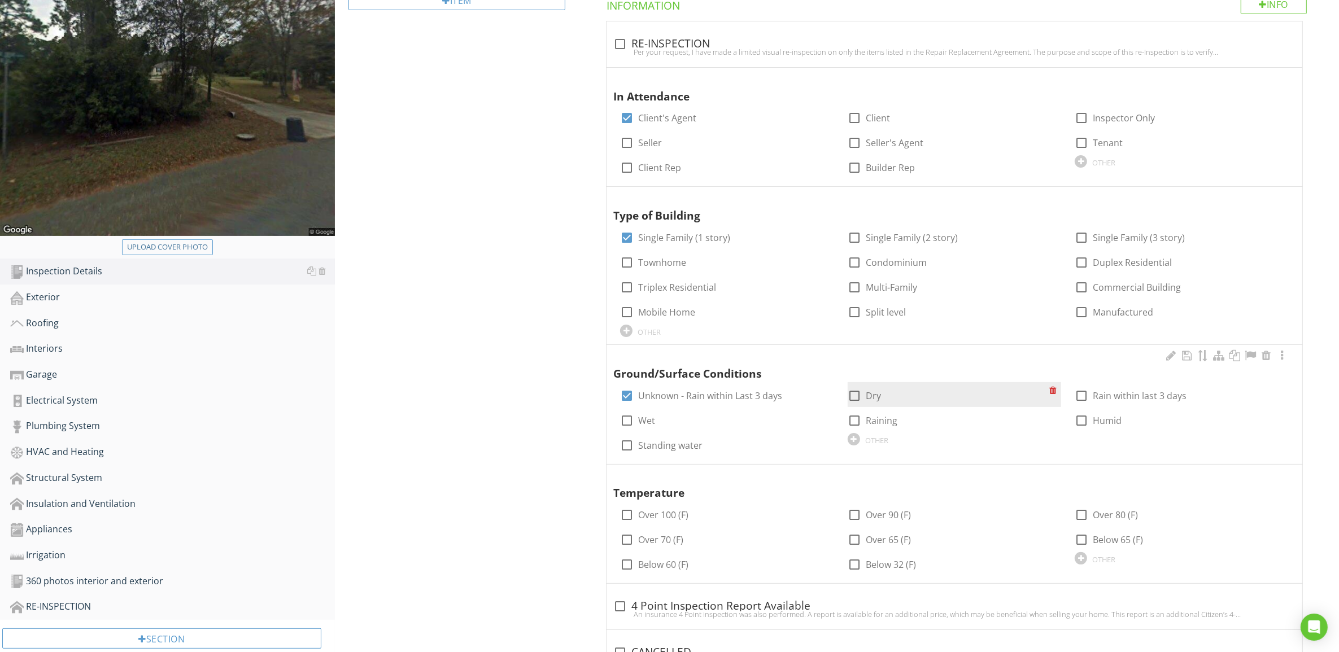
click at [857, 394] on div at bounding box center [854, 395] width 19 height 19
checkbox input "true"
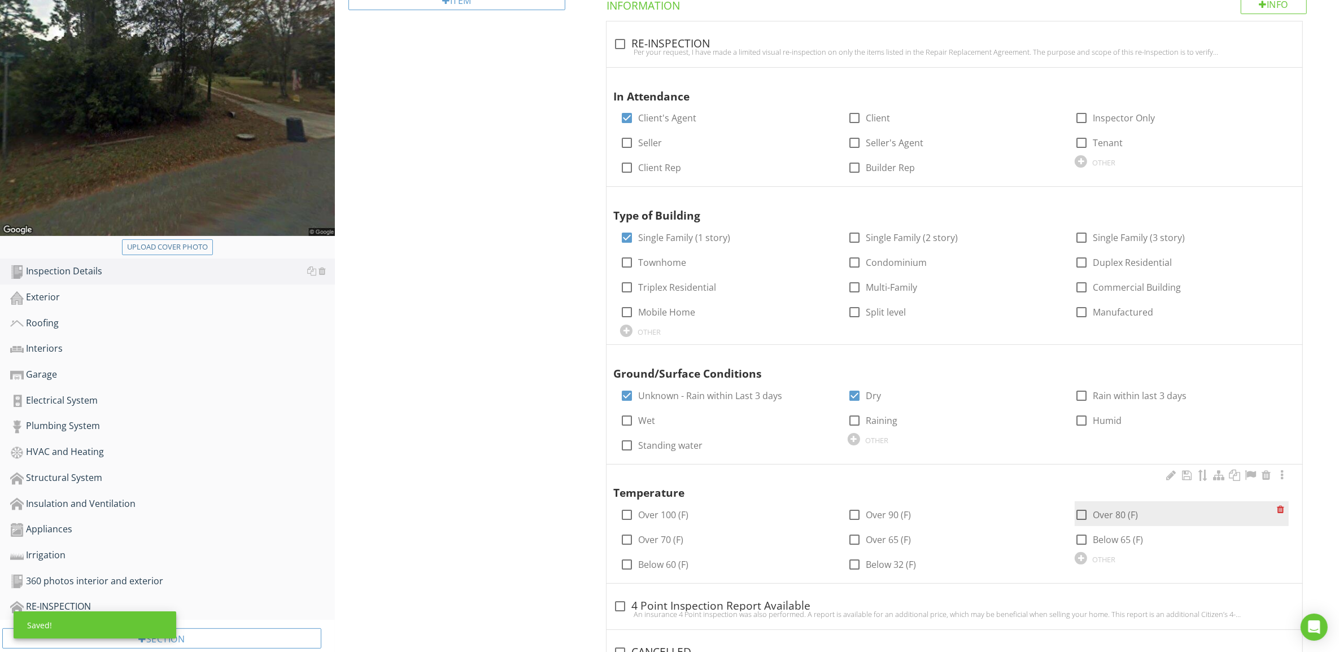
click at [1084, 515] on div at bounding box center [1081, 514] width 19 height 19
checkbox input "true"
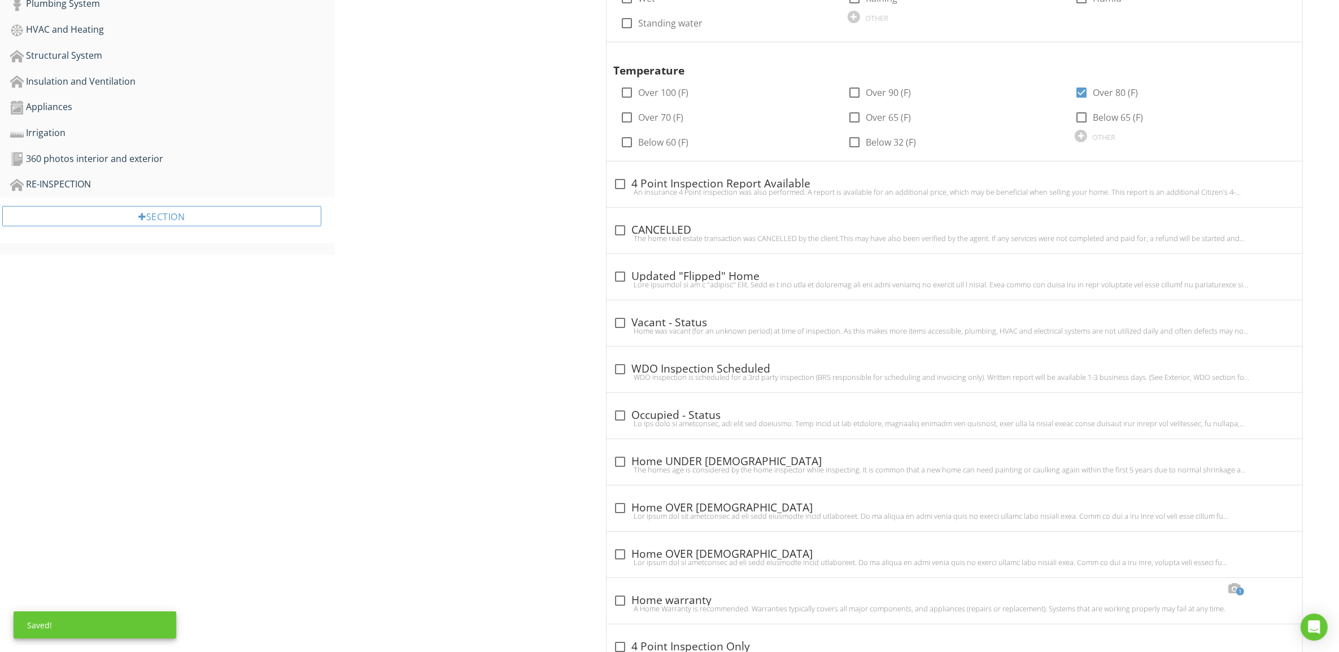
scroll to position [635, 0]
click at [622, 419] on div at bounding box center [954, 422] width 682 height 9
checkbox input "true"
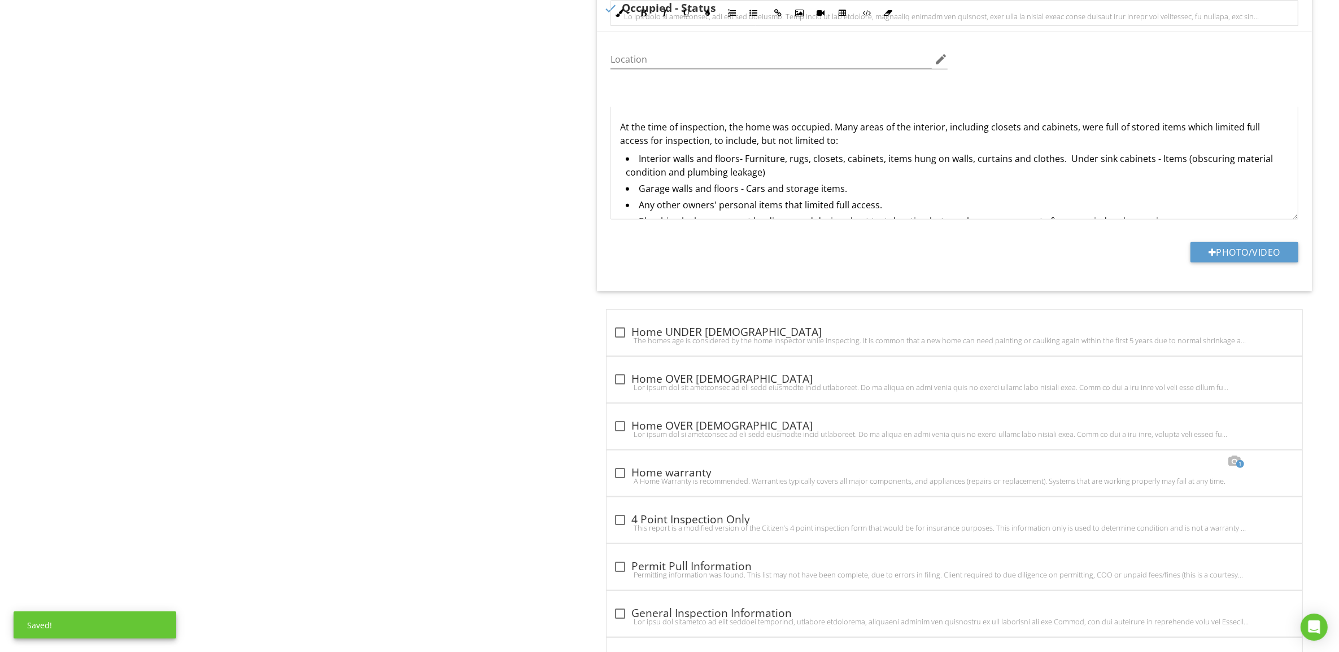
scroll to position [1200, 0]
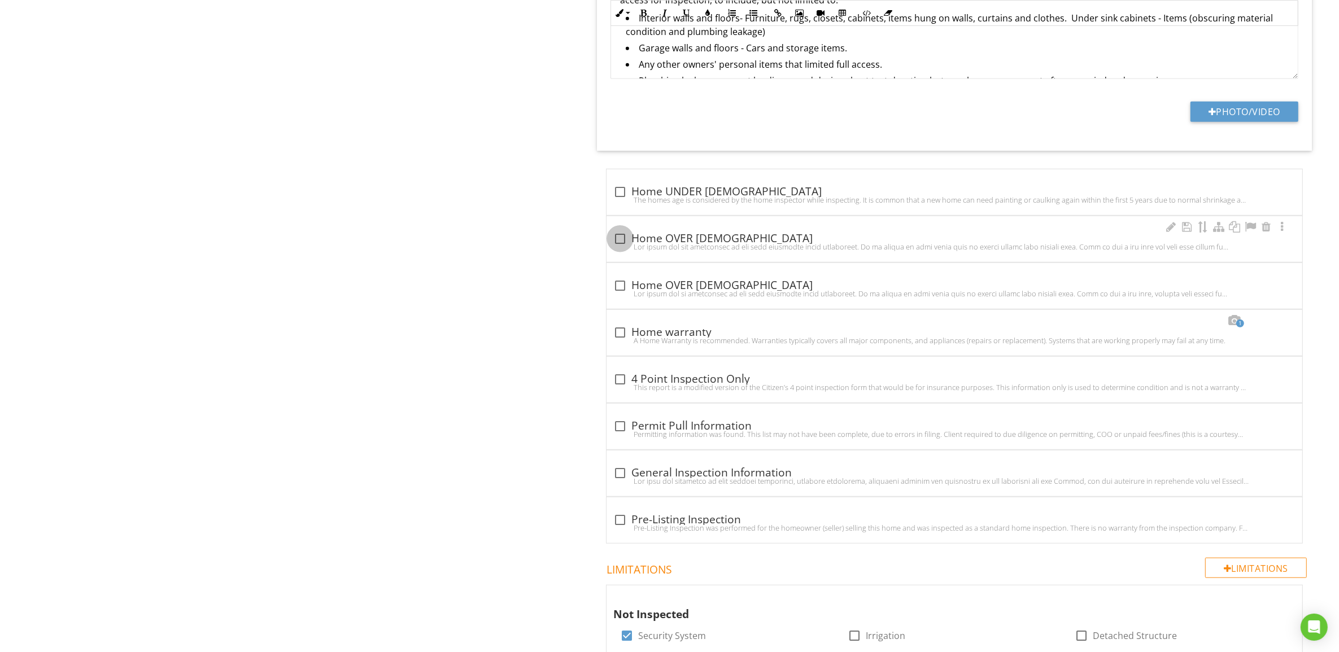
click at [622, 237] on div at bounding box center [619, 238] width 19 height 19
checkbox input "true"
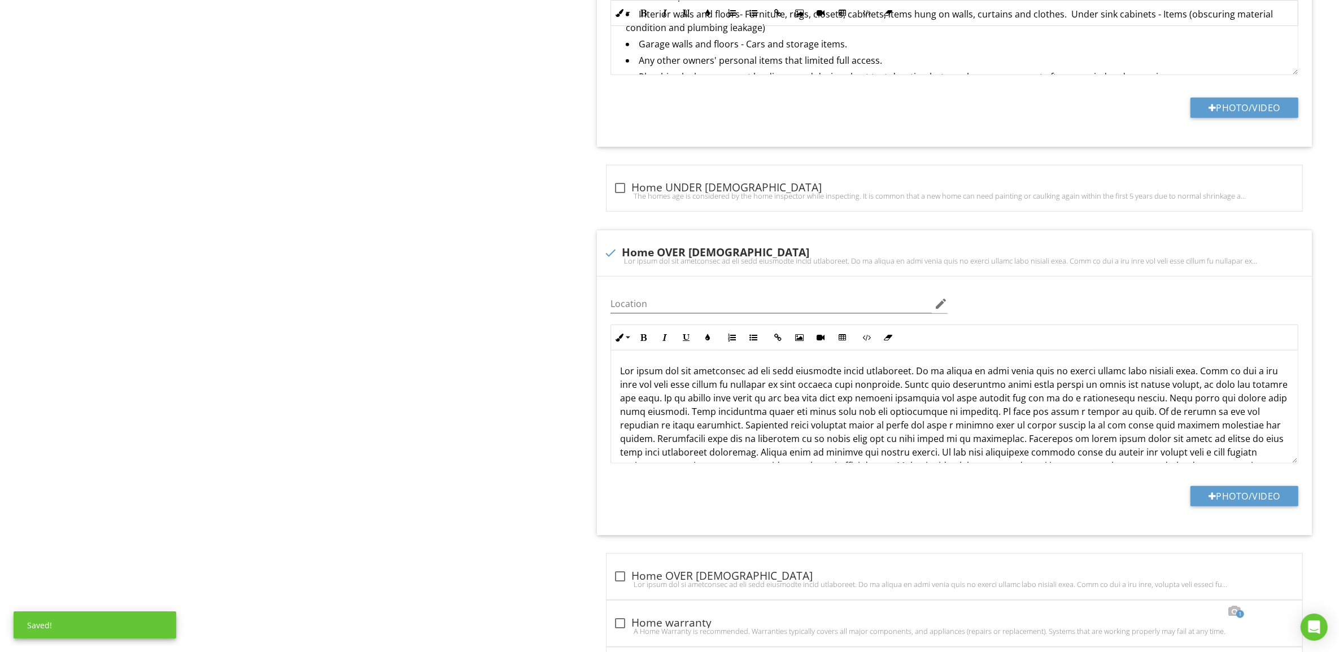
scroll to position [1553, 0]
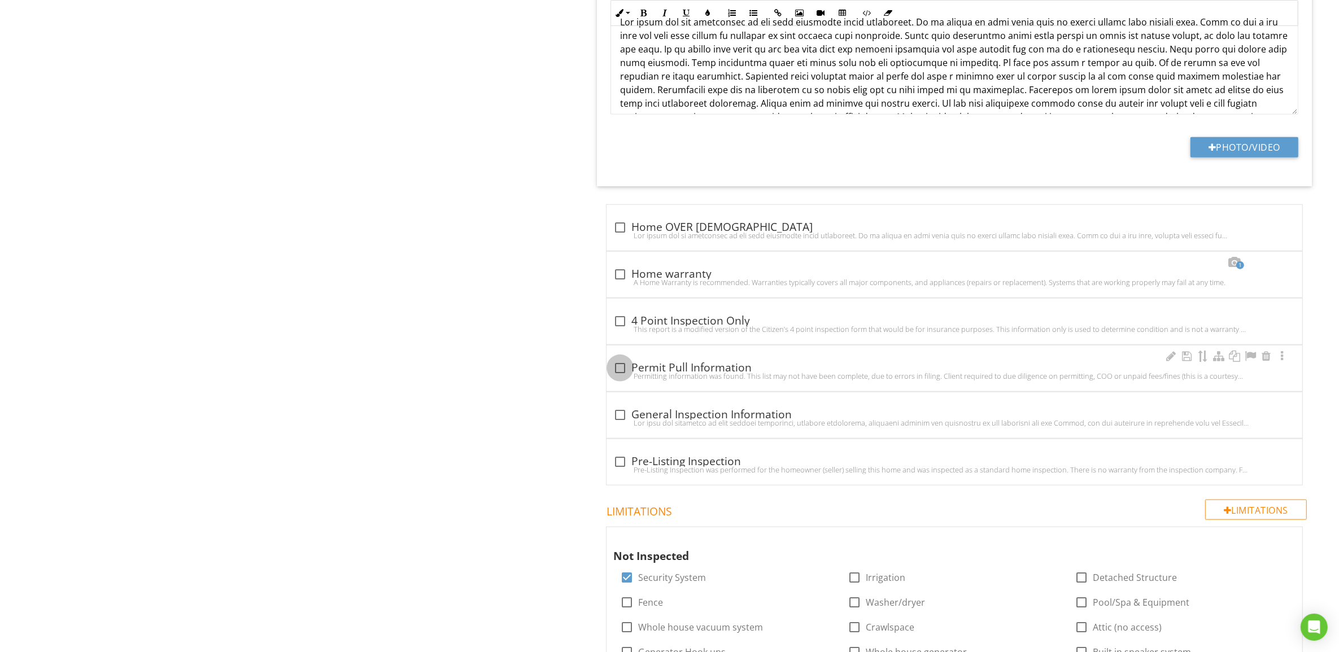
click at [620, 370] on div at bounding box center [619, 368] width 19 height 19
checkbox input "true"
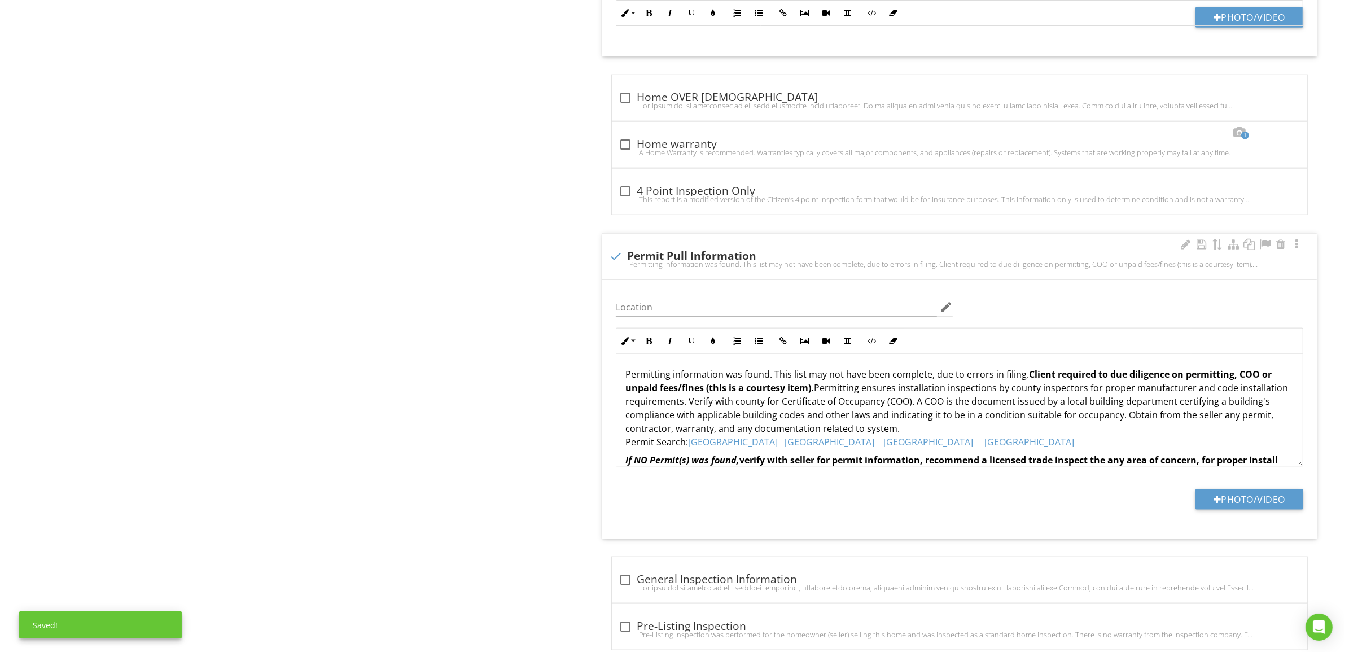
scroll to position [1694, 0]
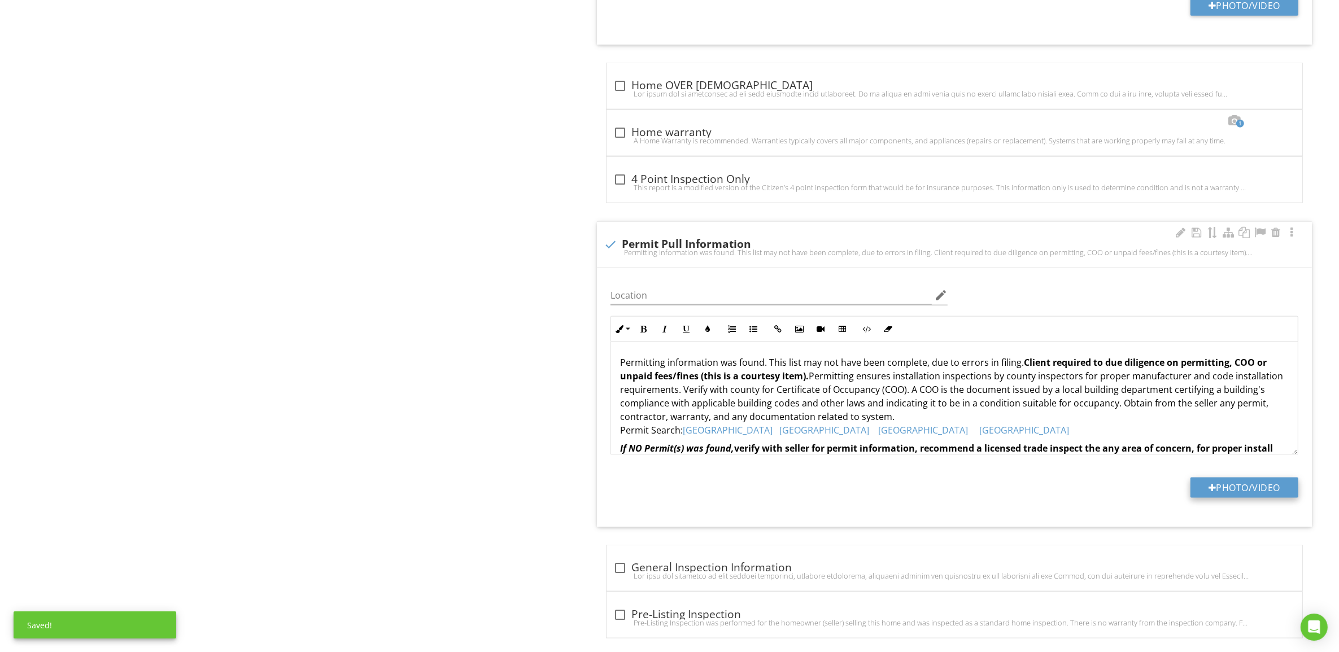
click at [1208, 489] on div at bounding box center [1212, 487] width 8 height 9
type input "C:\fakepath\1 r [DATE].jpg"
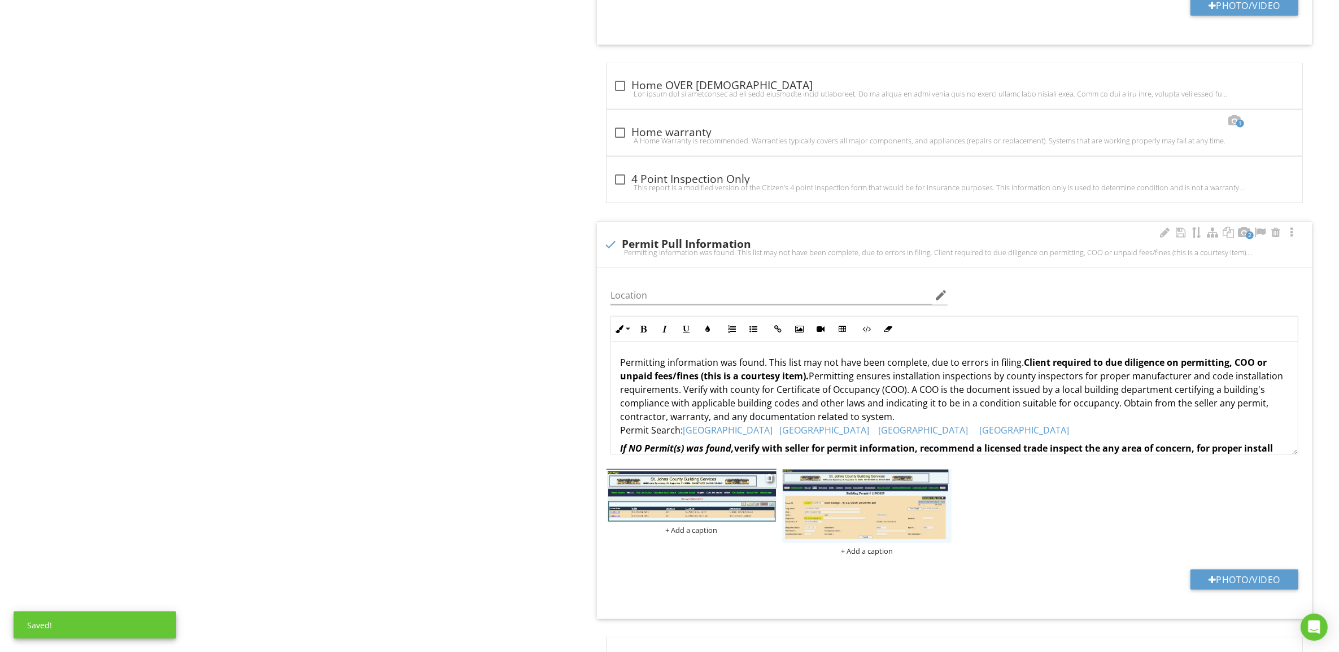
click at [698, 535] on div "+ Add a caption" at bounding box center [690, 530] width 169 height 9
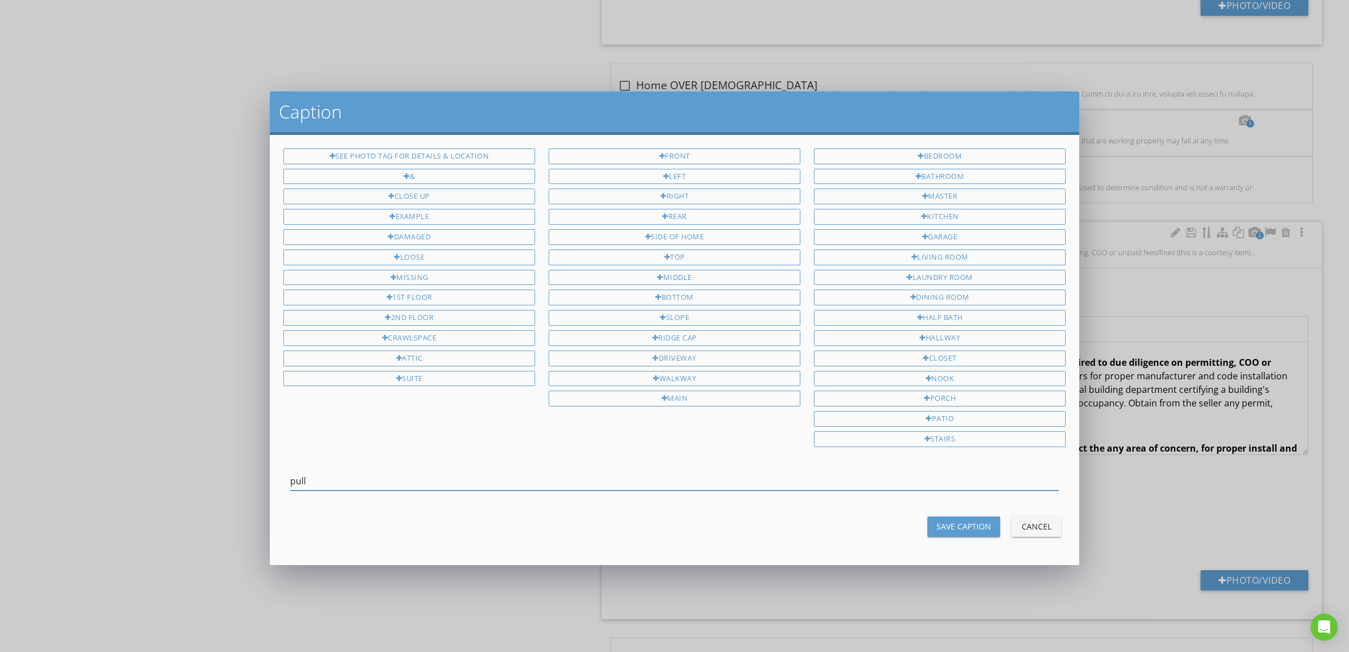
type input "pull"
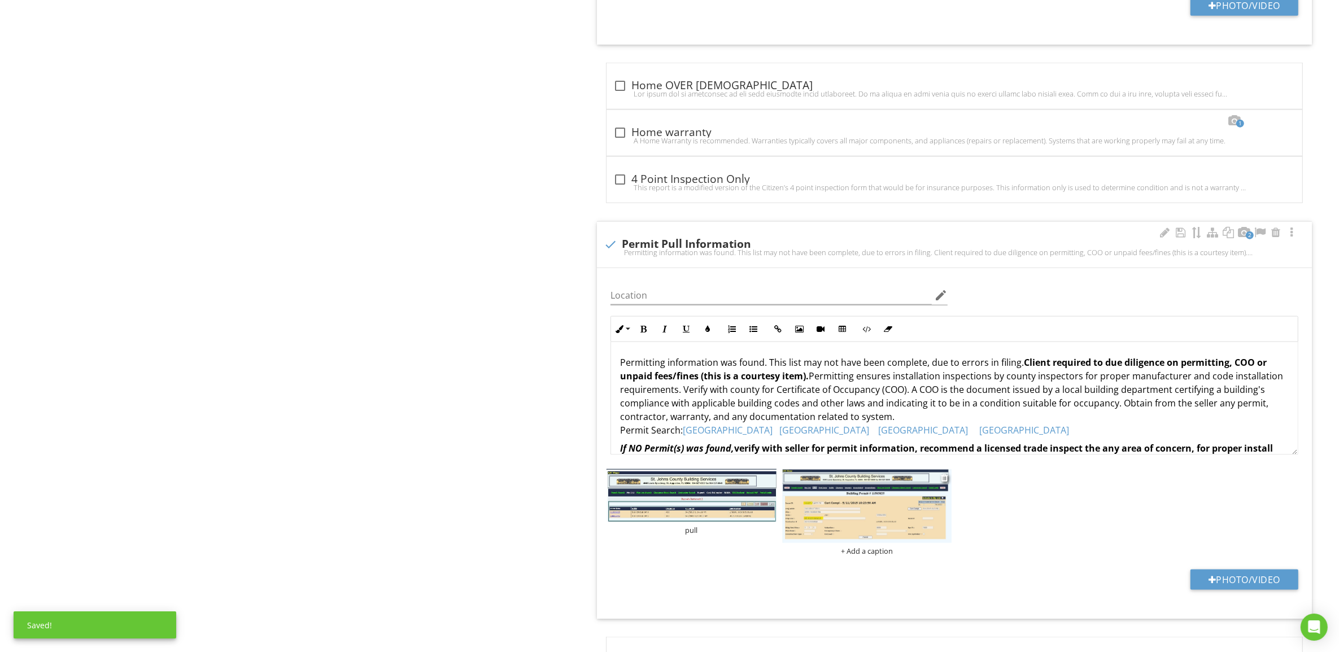
click at [858, 556] on div "+ Add a caption" at bounding box center [866, 551] width 169 height 9
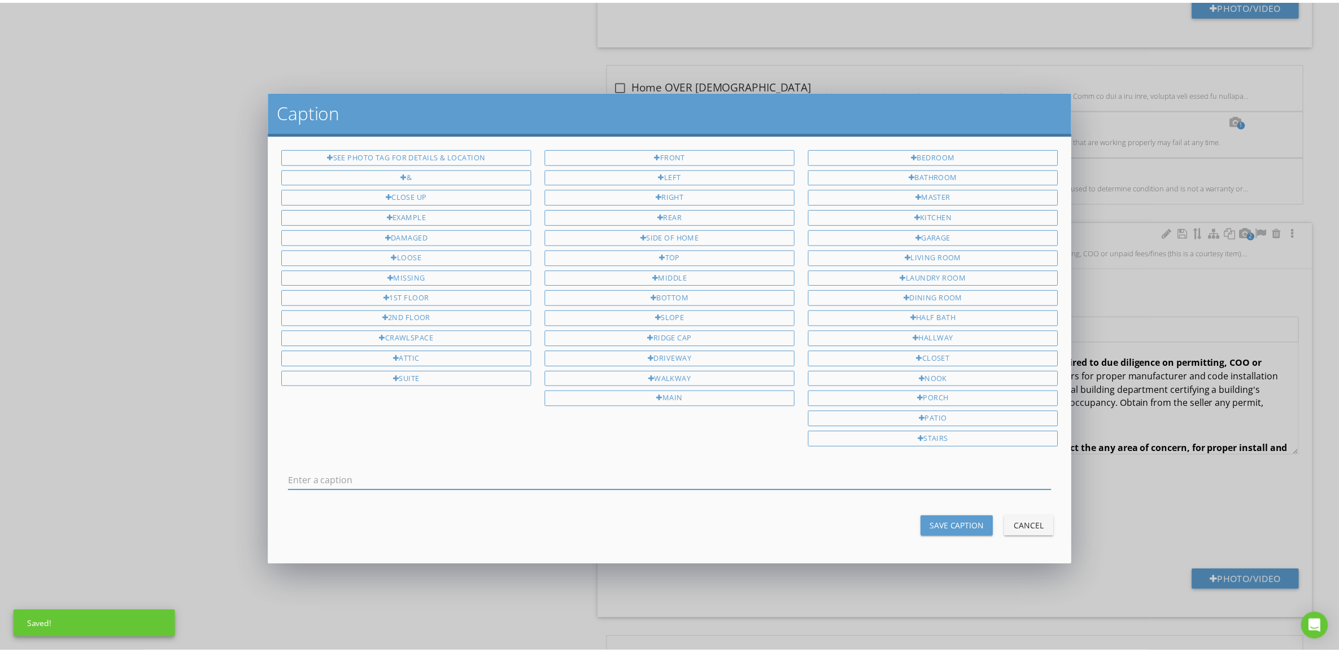
scroll to position [0, 0]
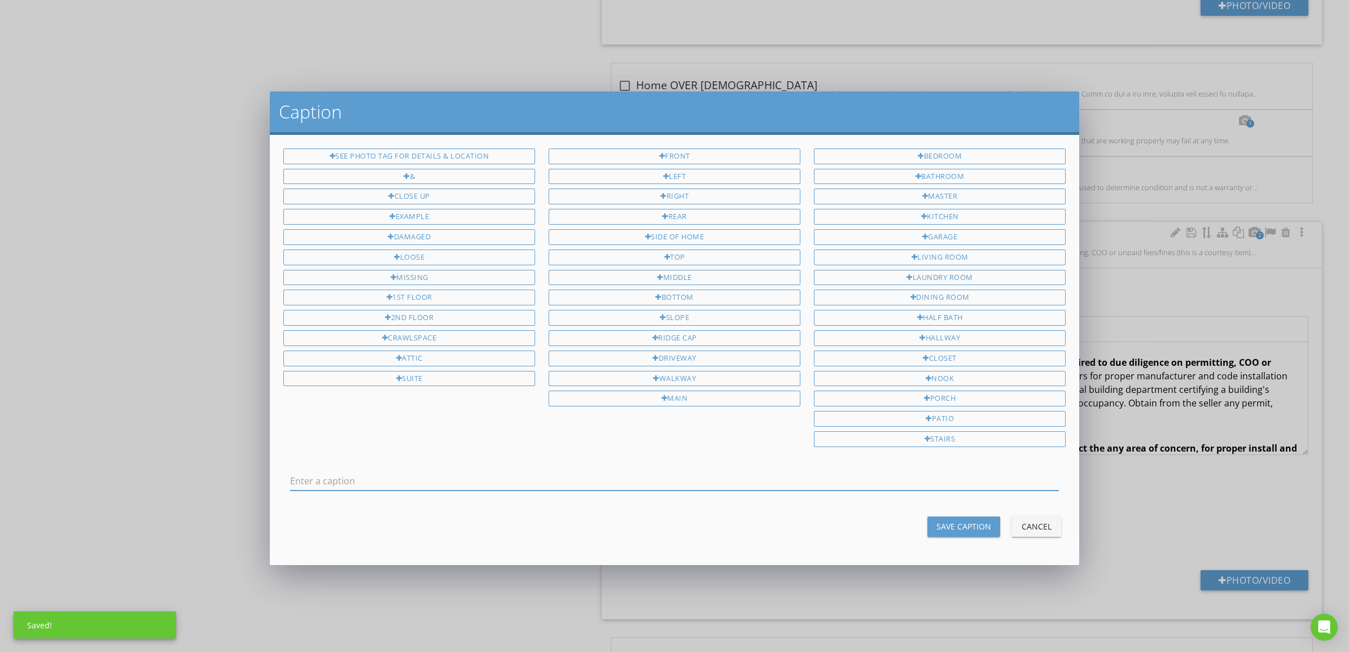
click at [540, 478] on input "text" at bounding box center [674, 481] width 769 height 19
type input "roof 2015"
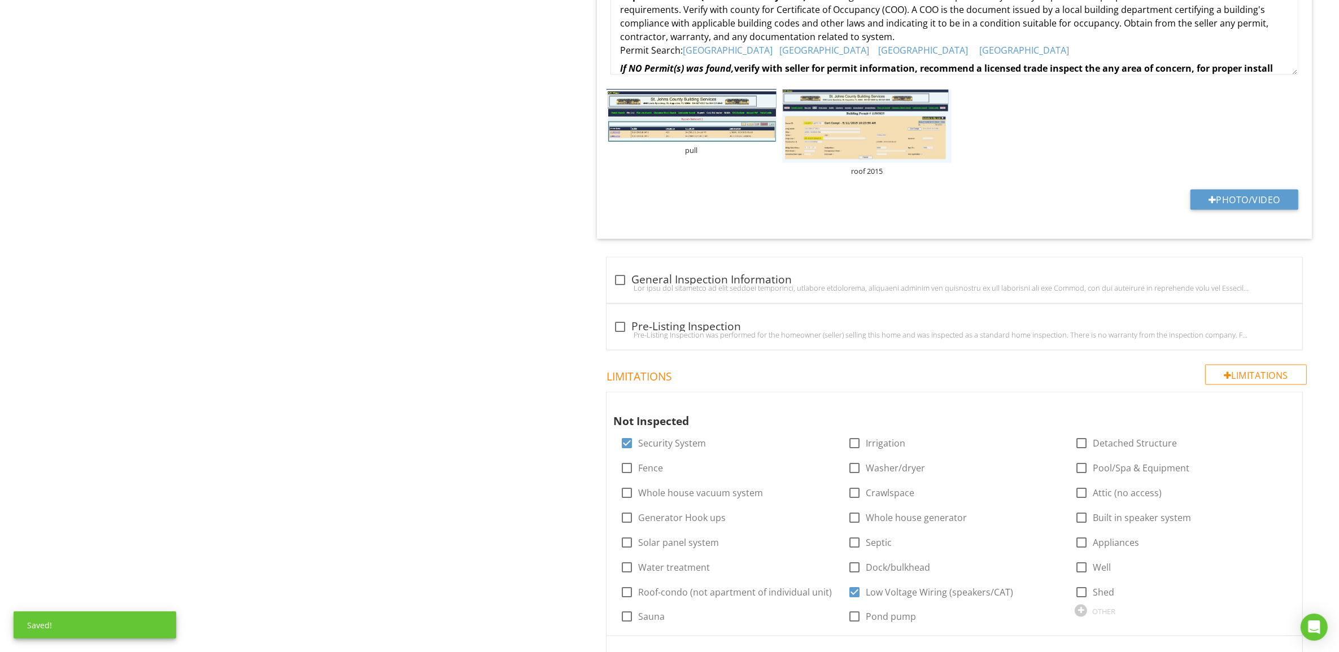
scroll to position [2188, 0]
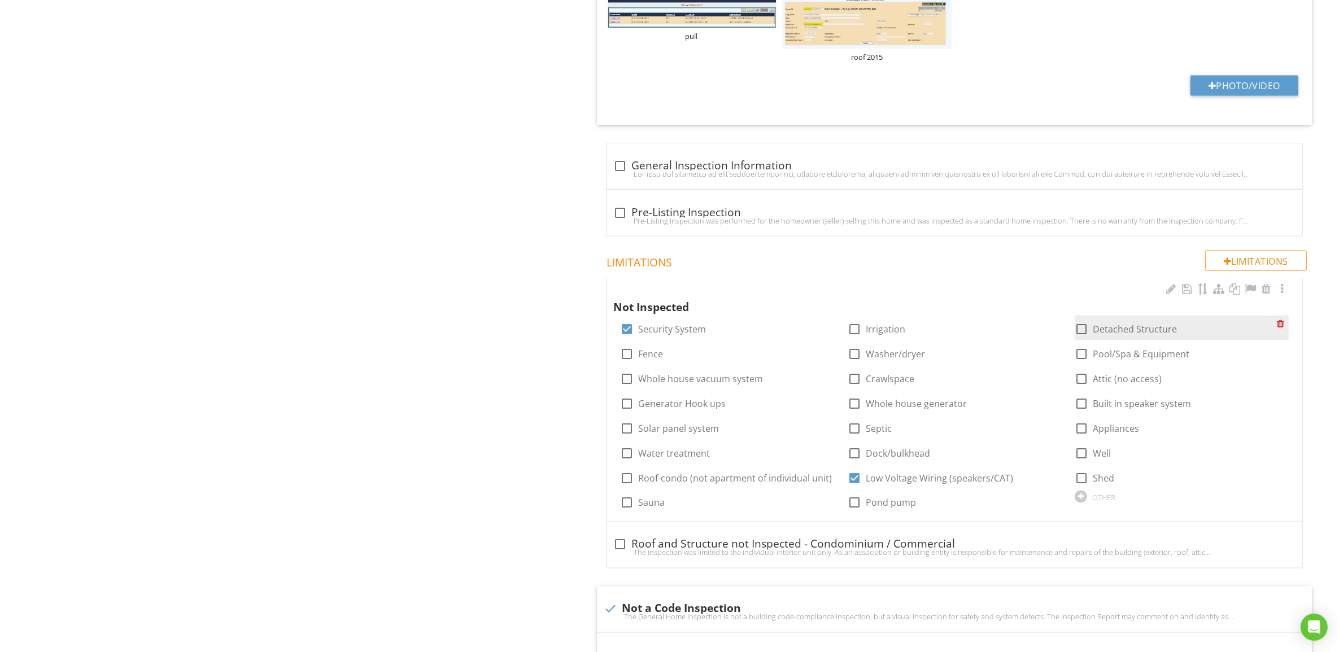
click at [1084, 334] on div at bounding box center [1081, 329] width 19 height 19
checkbox input "true"
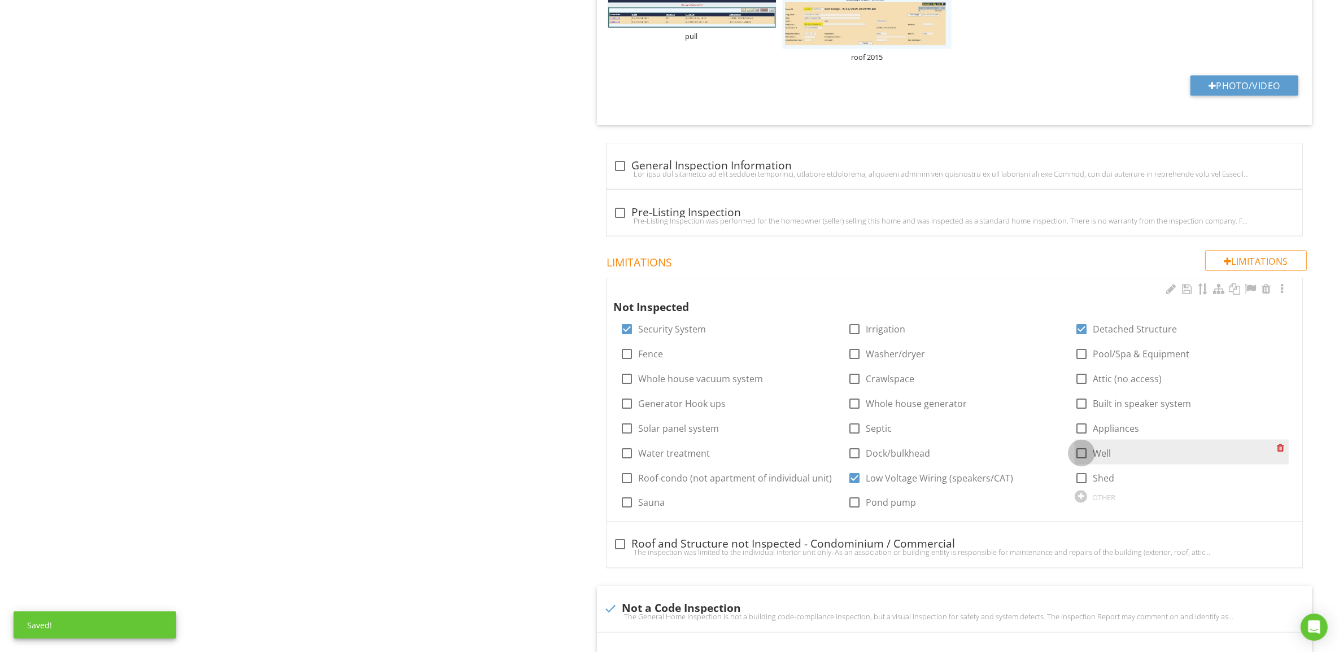
click at [1087, 459] on div at bounding box center [1081, 453] width 19 height 19
checkbox input "true"
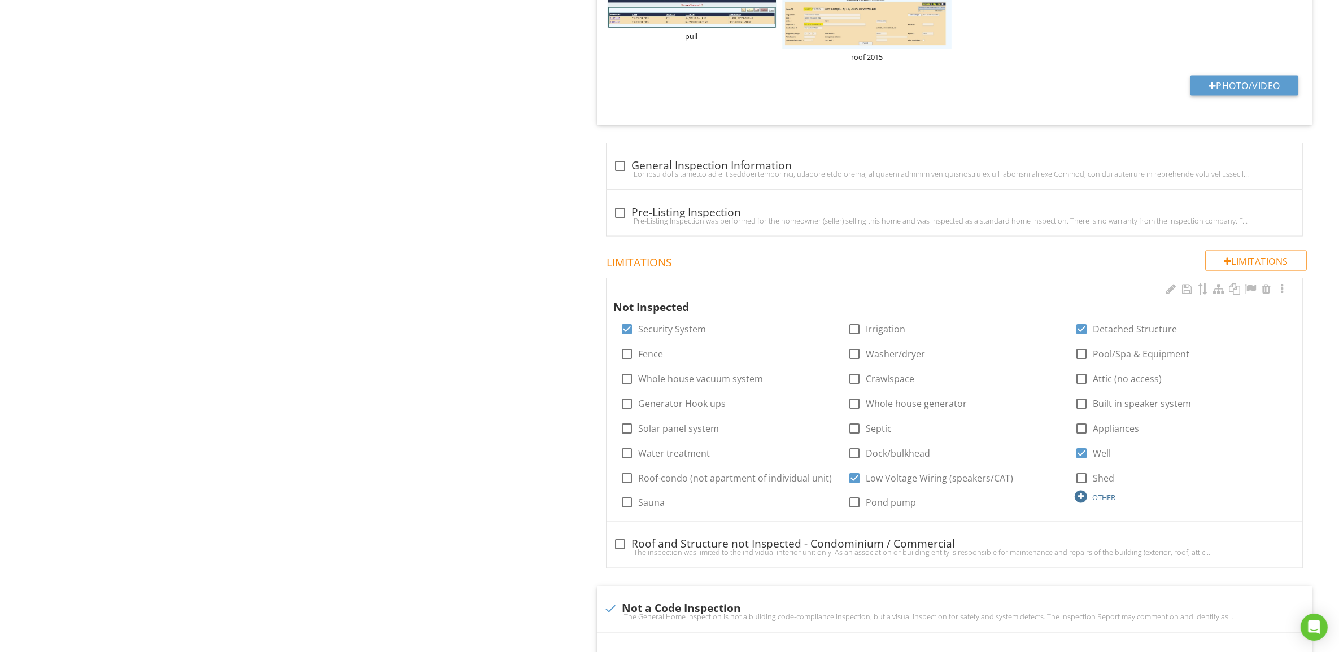
click at [1084, 500] on div at bounding box center [1080, 497] width 12 height 12
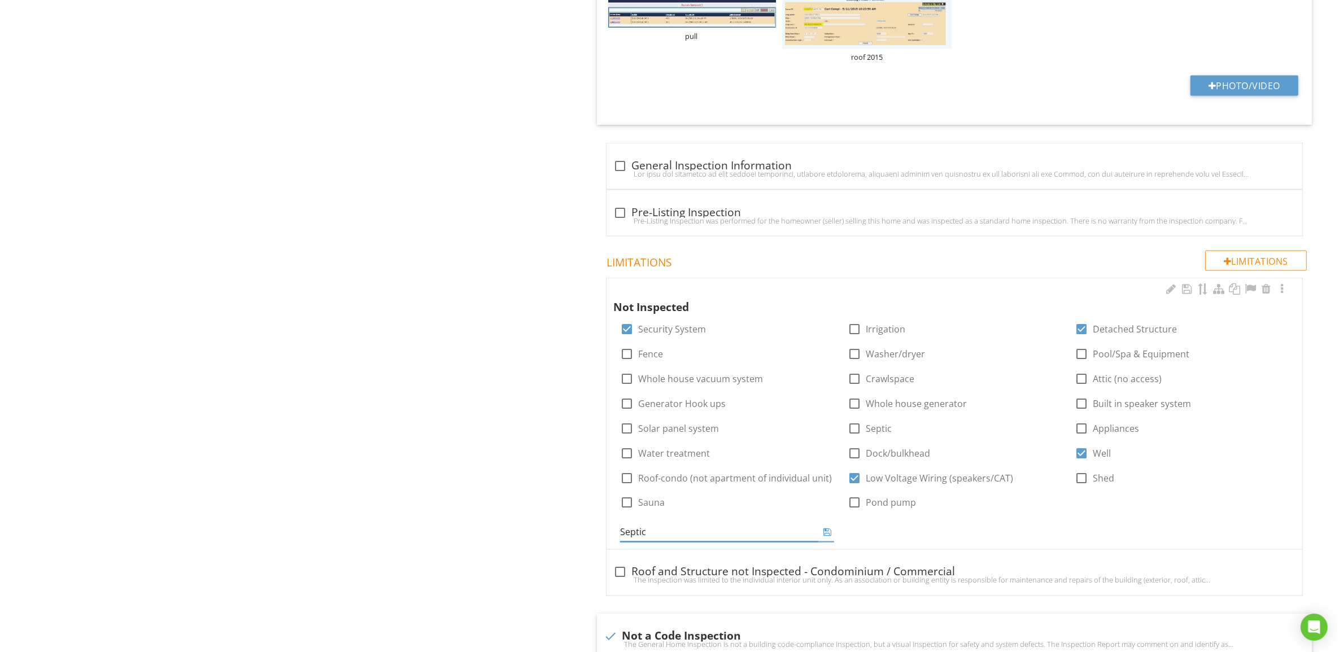
type input "Septic"
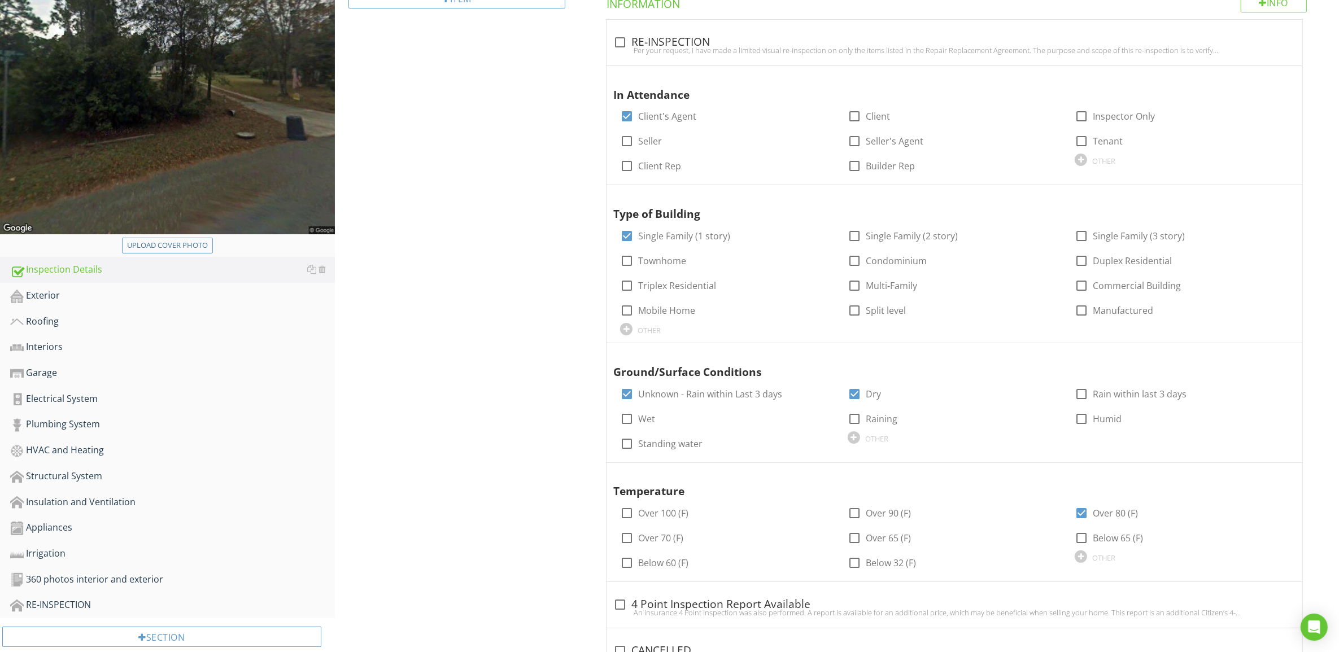
scroll to position [282, 0]
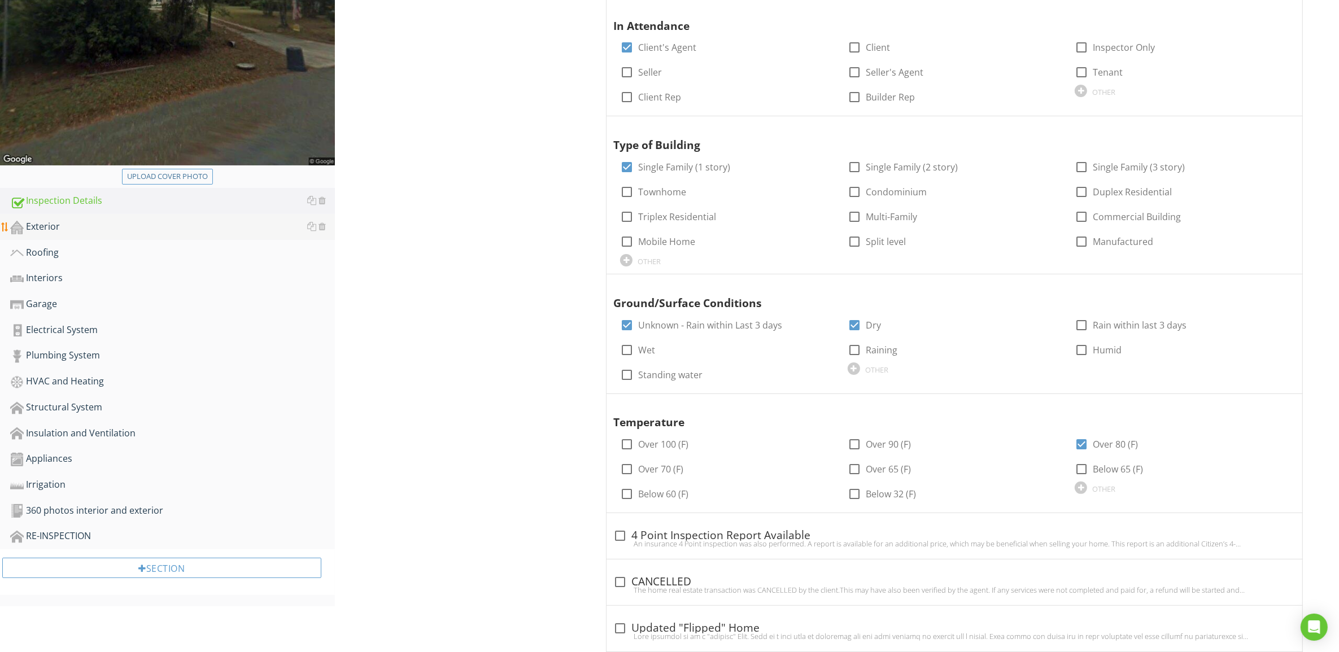
click at [44, 226] on div "Exterior" at bounding box center [172, 227] width 325 height 15
type textarea "<p>Permitting information was found. This list may not have been complete, due …"
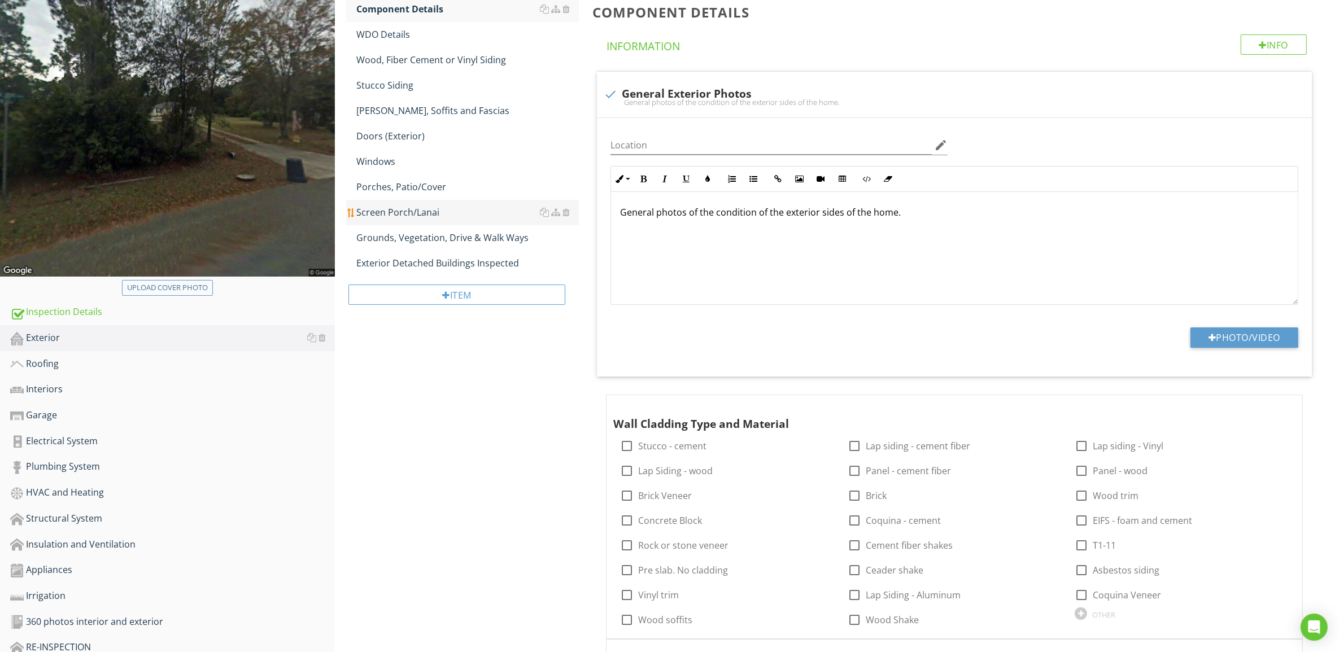
scroll to position [71, 0]
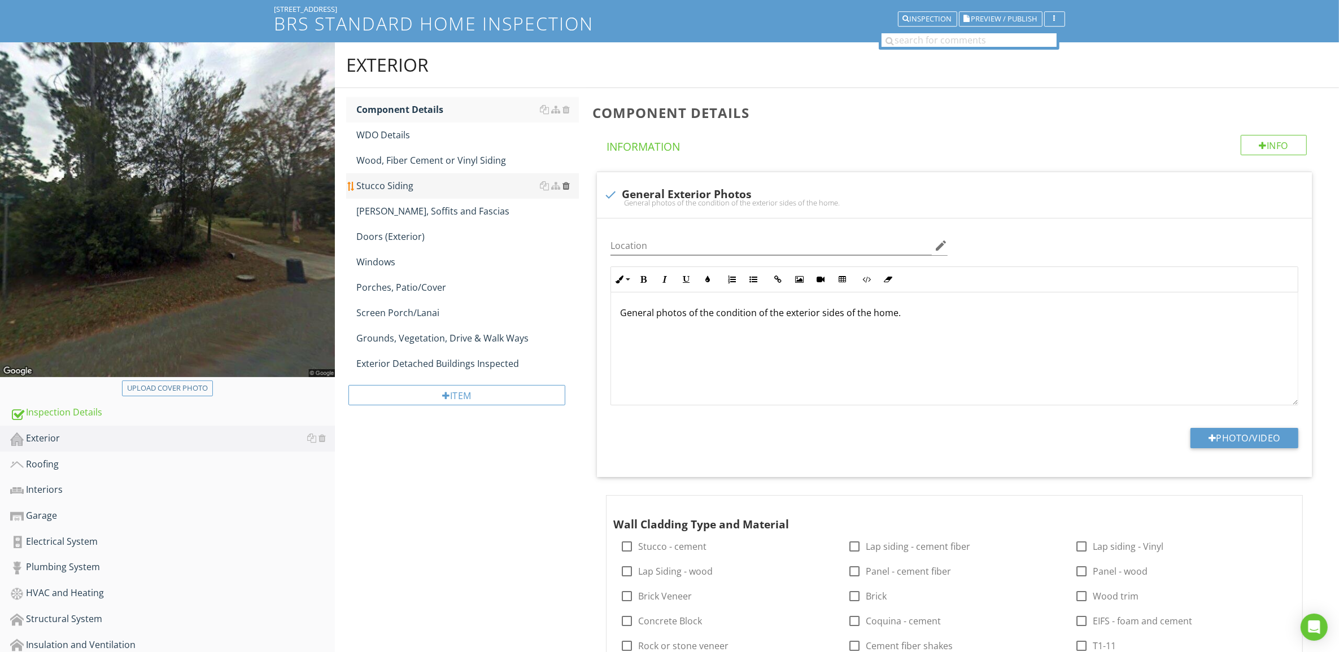
click at [568, 187] on div at bounding box center [565, 185] width 7 height 9
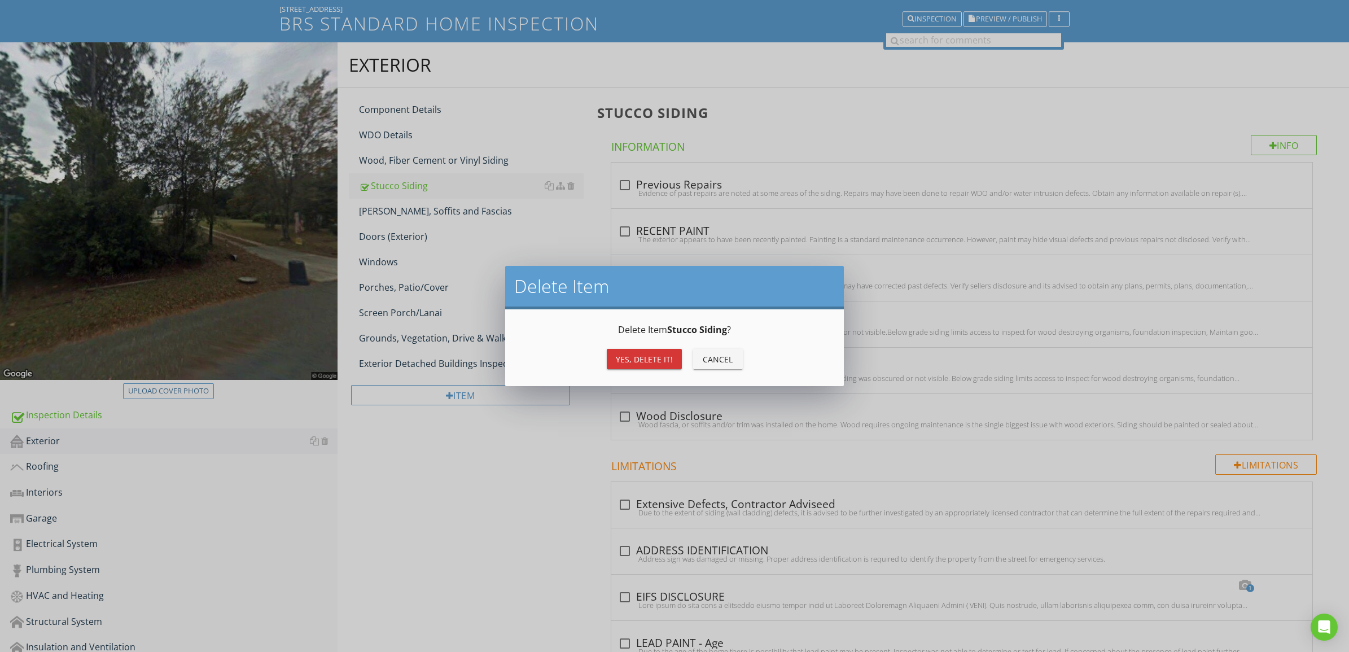
click at [628, 355] on div "Yes, Delete it!" at bounding box center [644, 359] width 57 height 12
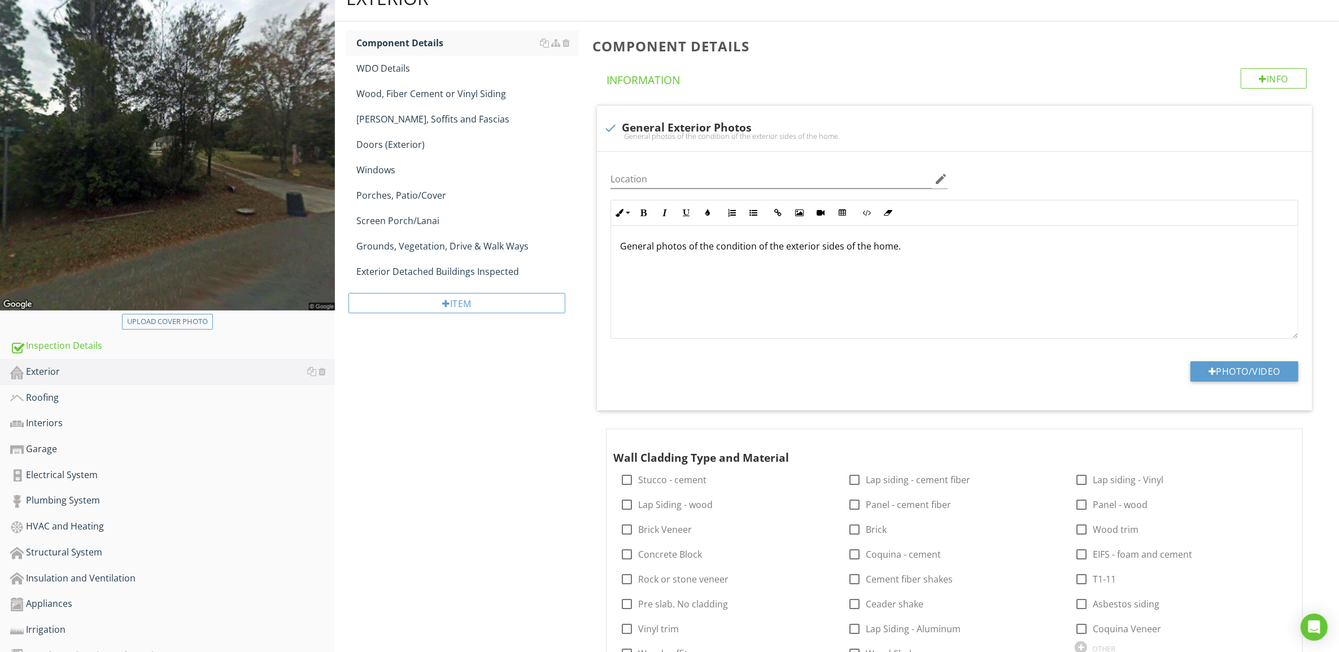
scroll to position [212, 0]
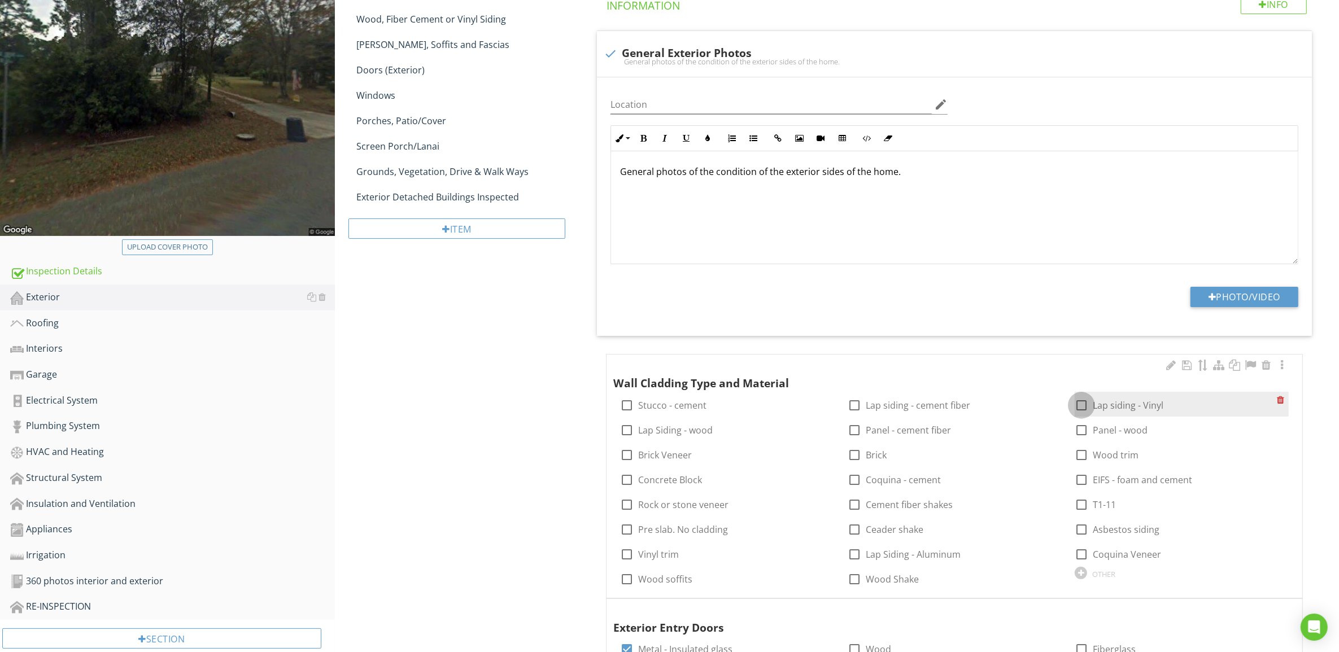
click at [1085, 407] on div at bounding box center [1081, 405] width 19 height 19
checkbox input "true"
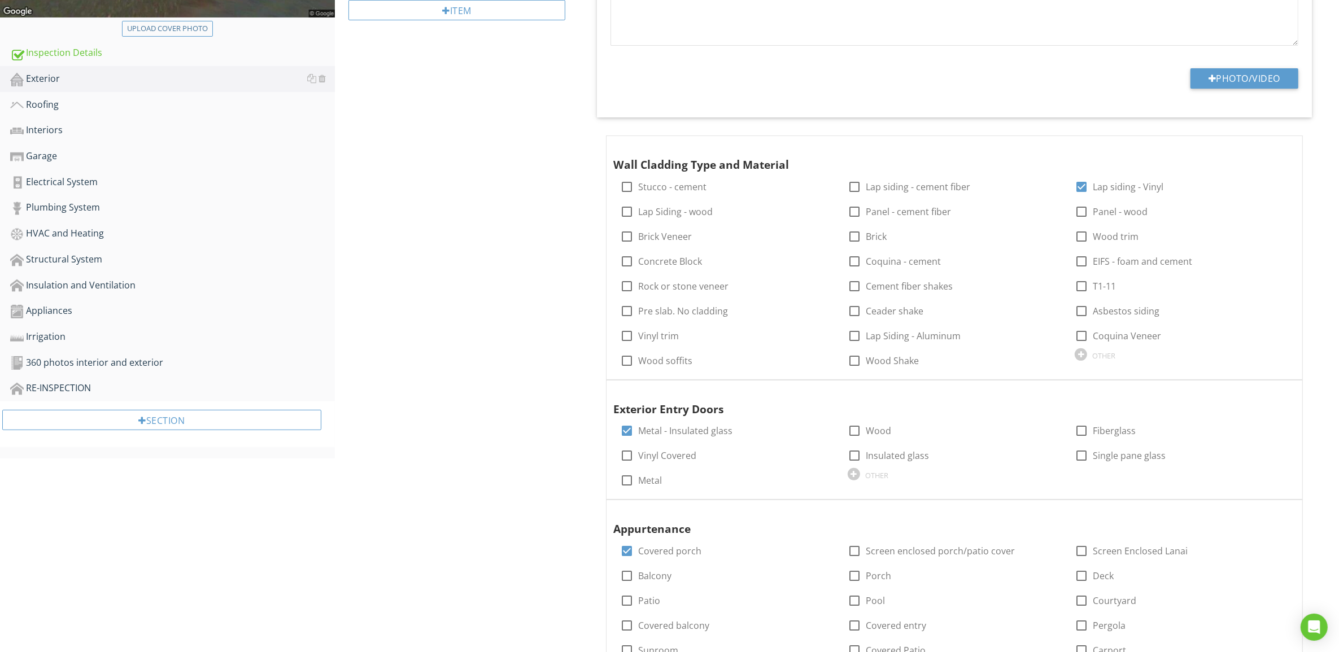
scroll to position [565, 0]
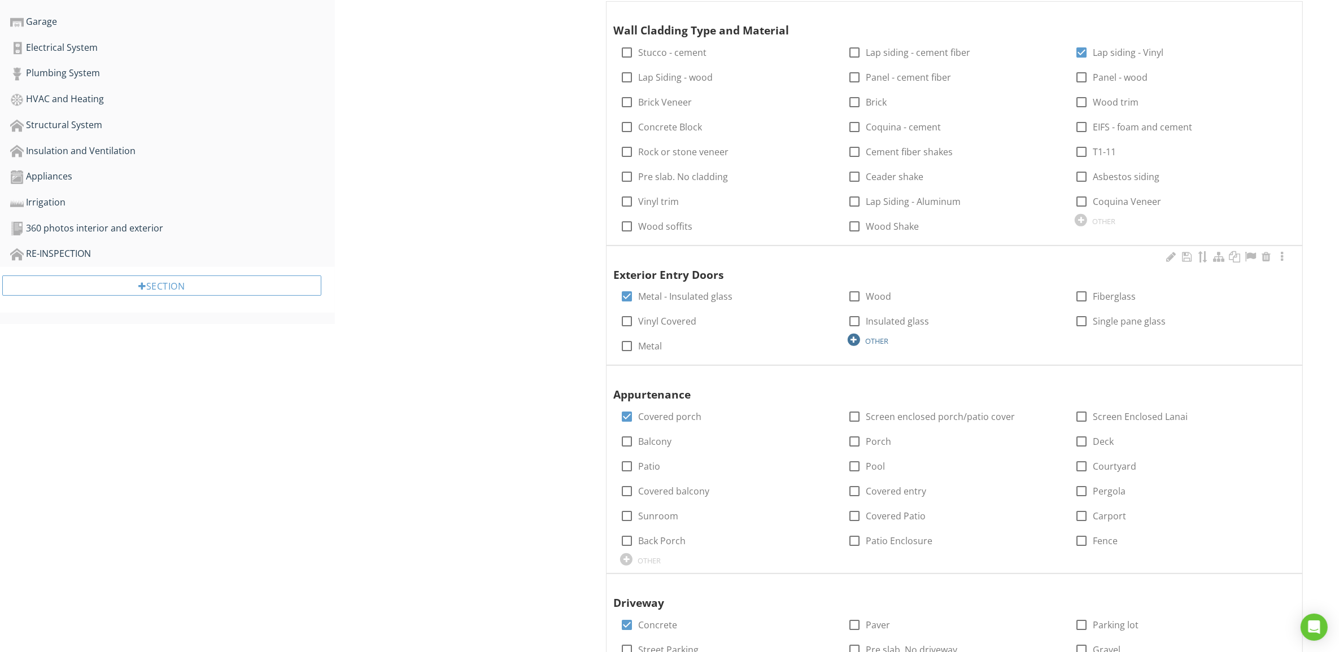
click at [853, 342] on div at bounding box center [854, 340] width 12 height 12
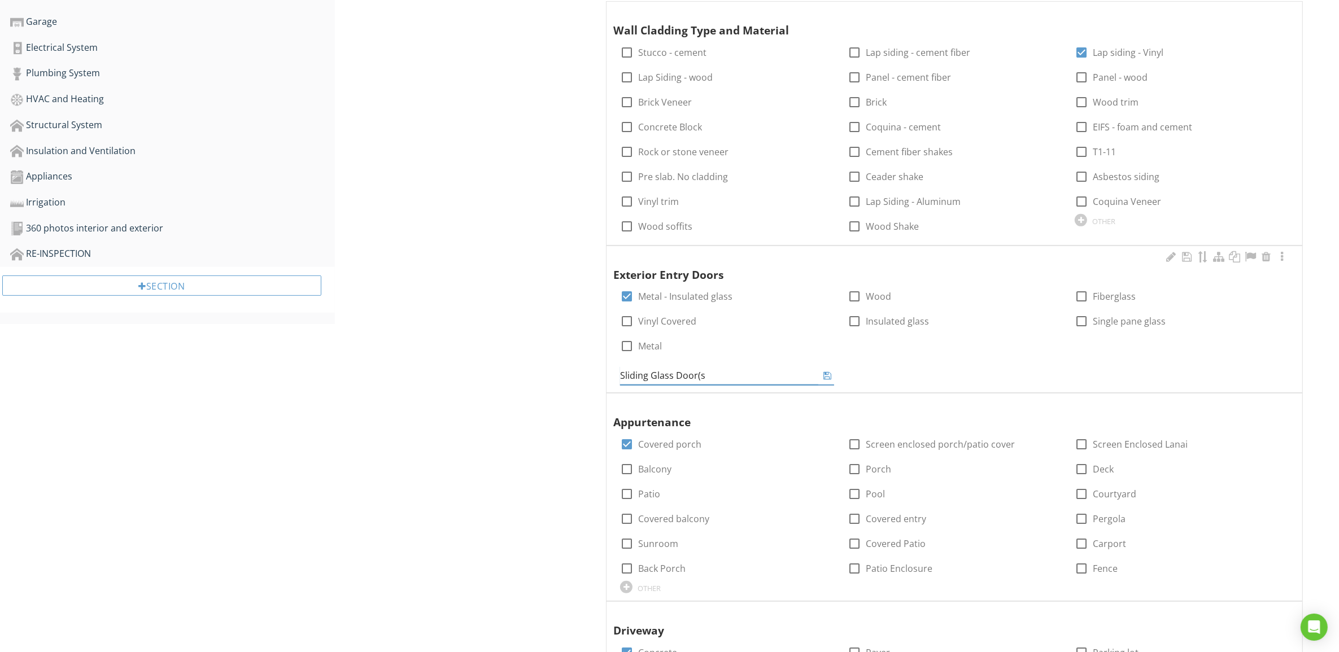
type input "Sliding Glass Door(s)"
click at [828, 373] on icon at bounding box center [827, 375] width 8 height 9
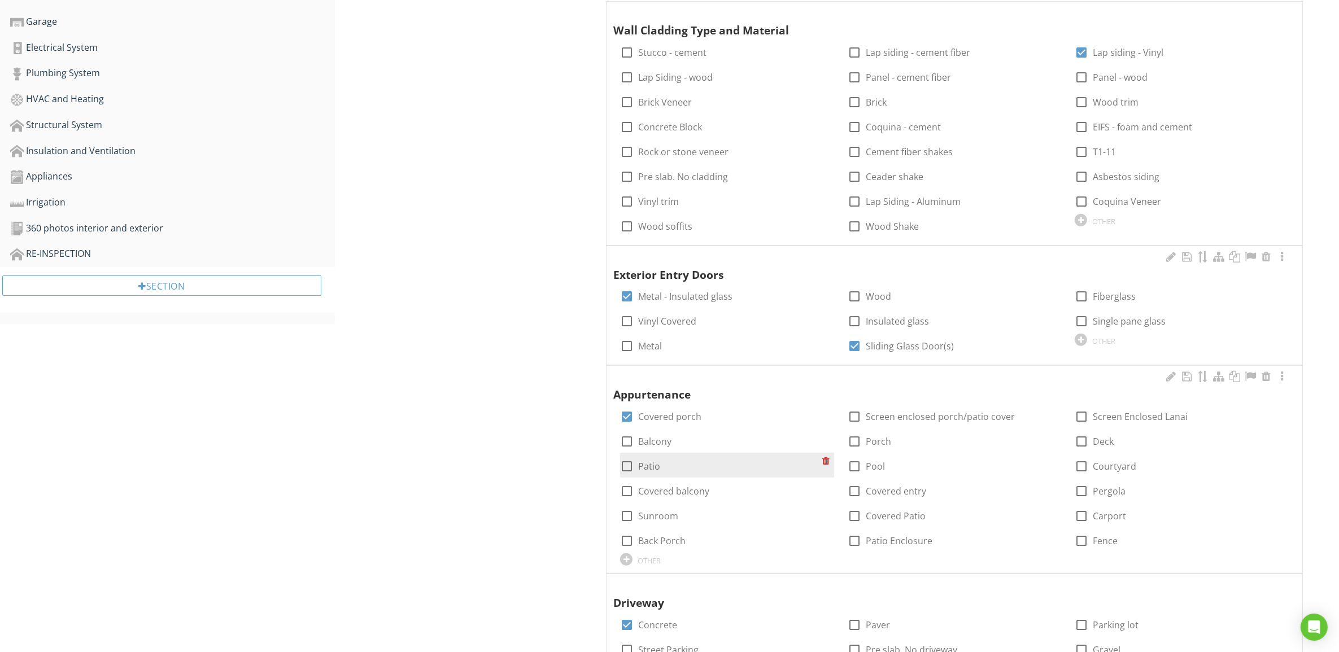
click at [628, 466] on div at bounding box center [626, 466] width 19 height 19
checkbox input "true"
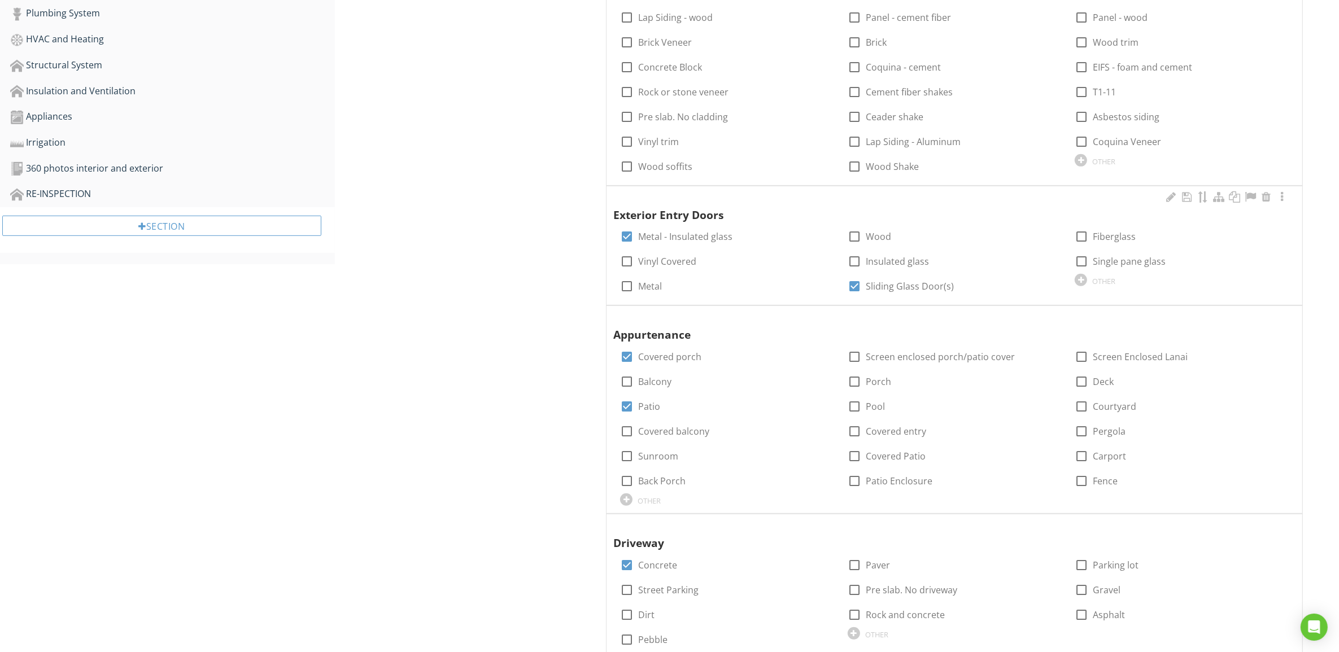
scroll to position [706, 0]
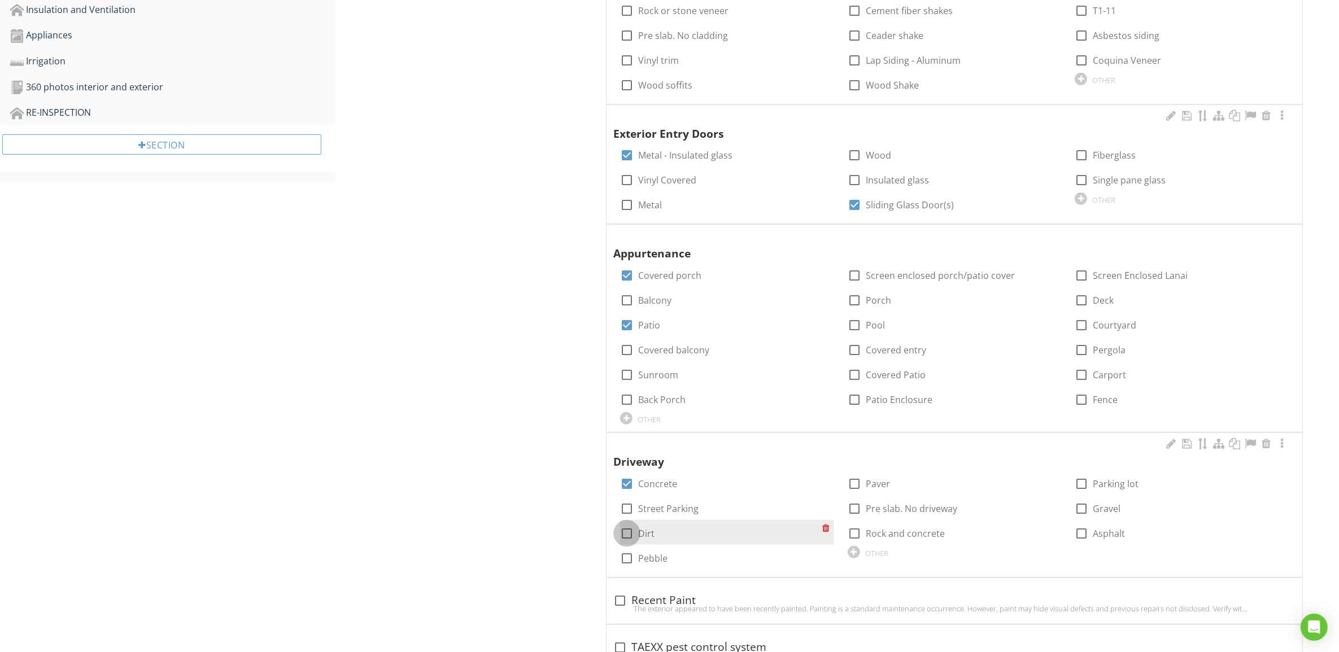
click at [627, 534] on div at bounding box center [626, 533] width 19 height 19
checkbox input "true"
click at [628, 483] on div at bounding box center [626, 483] width 19 height 19
checkbox input "false"
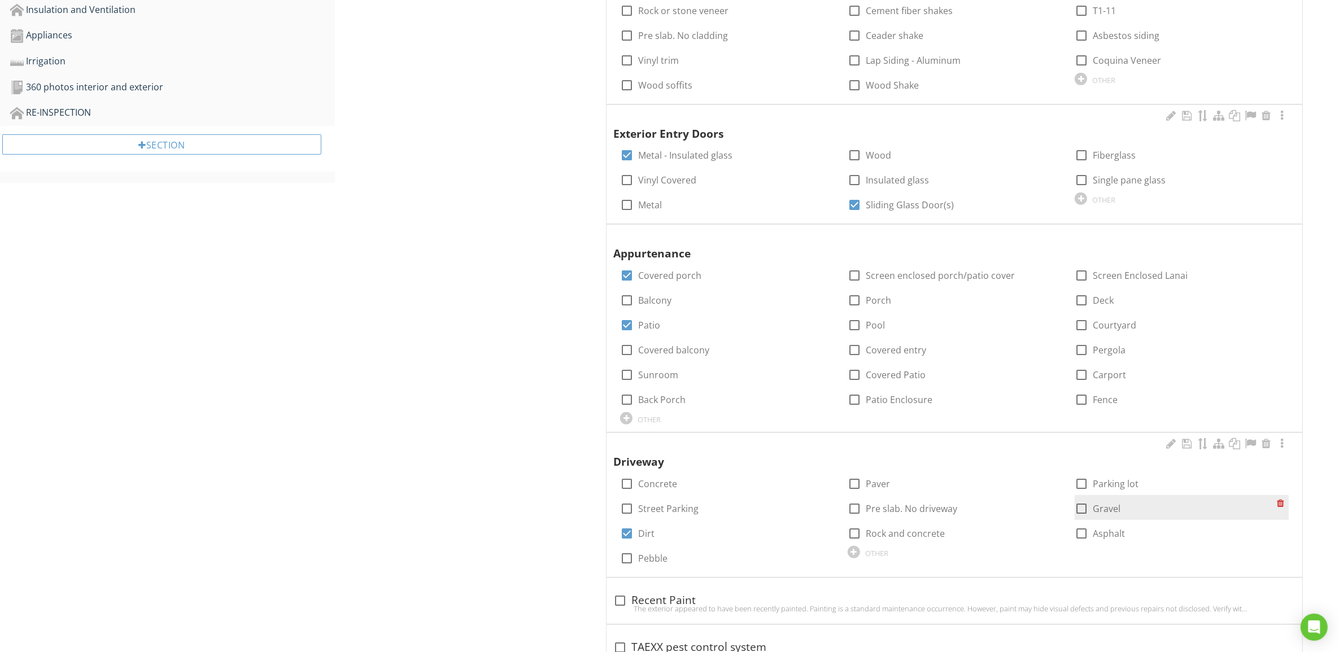
click at [1083, 505] on div at bounding box center [1081, 508] width 19 height 19
checkbox input "true"
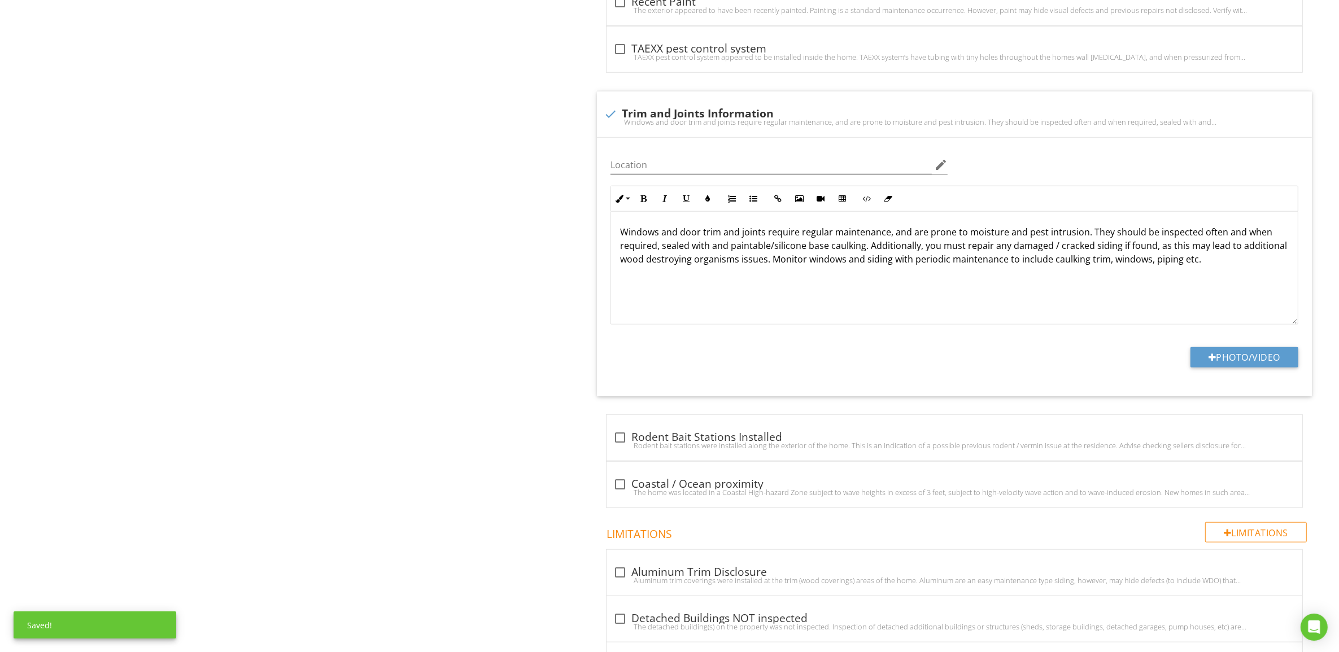
scroll to position [1412, 0]
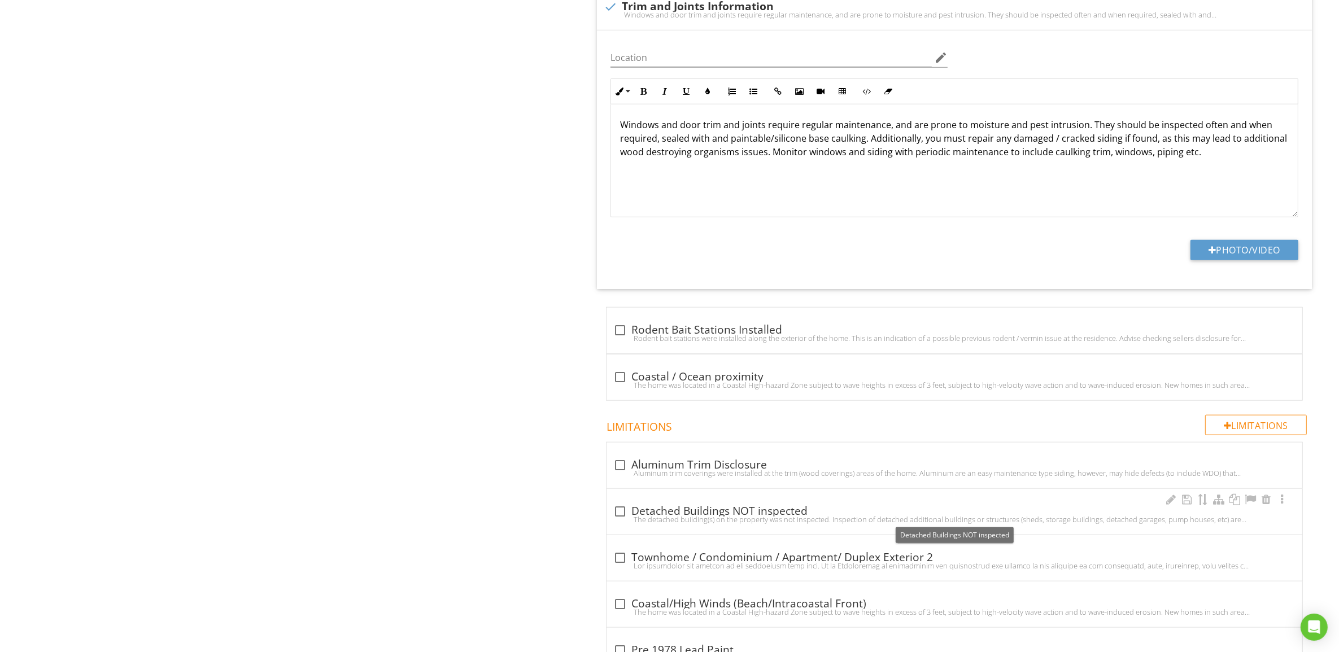
click at [618, 515] on div at bounding box center [619, 511] width 19 height 19
checkbox input "true"
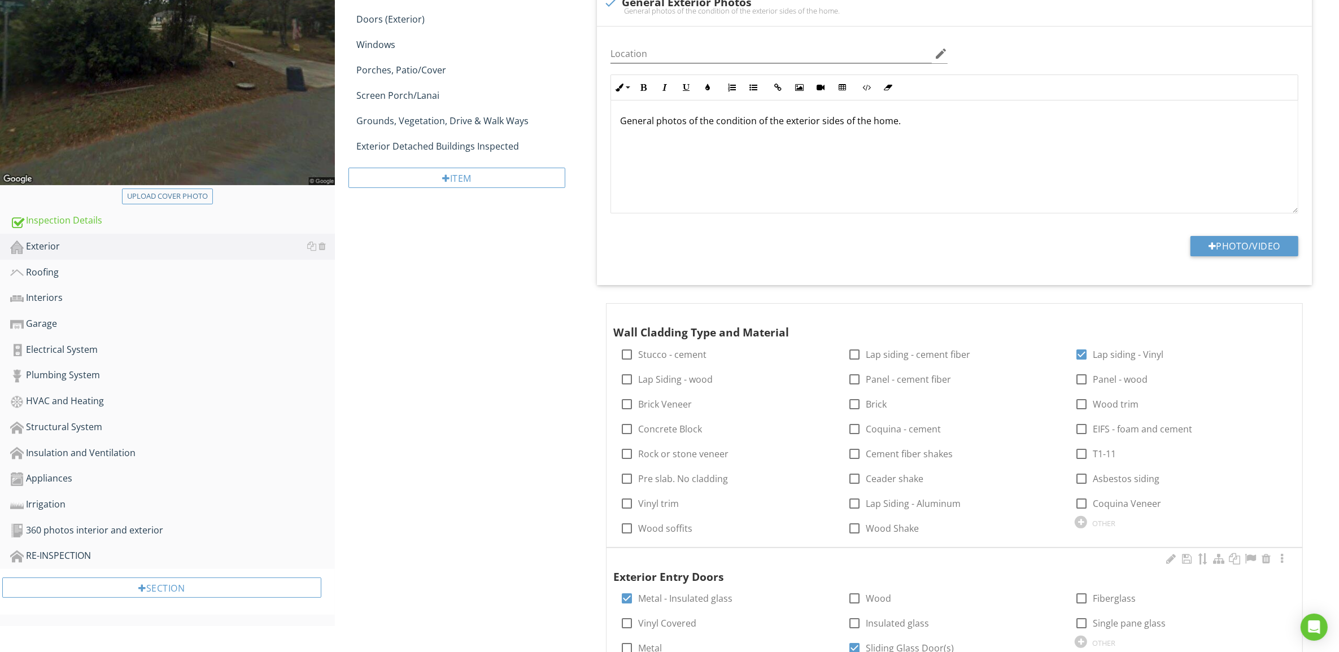
scroll to position [0, 0]
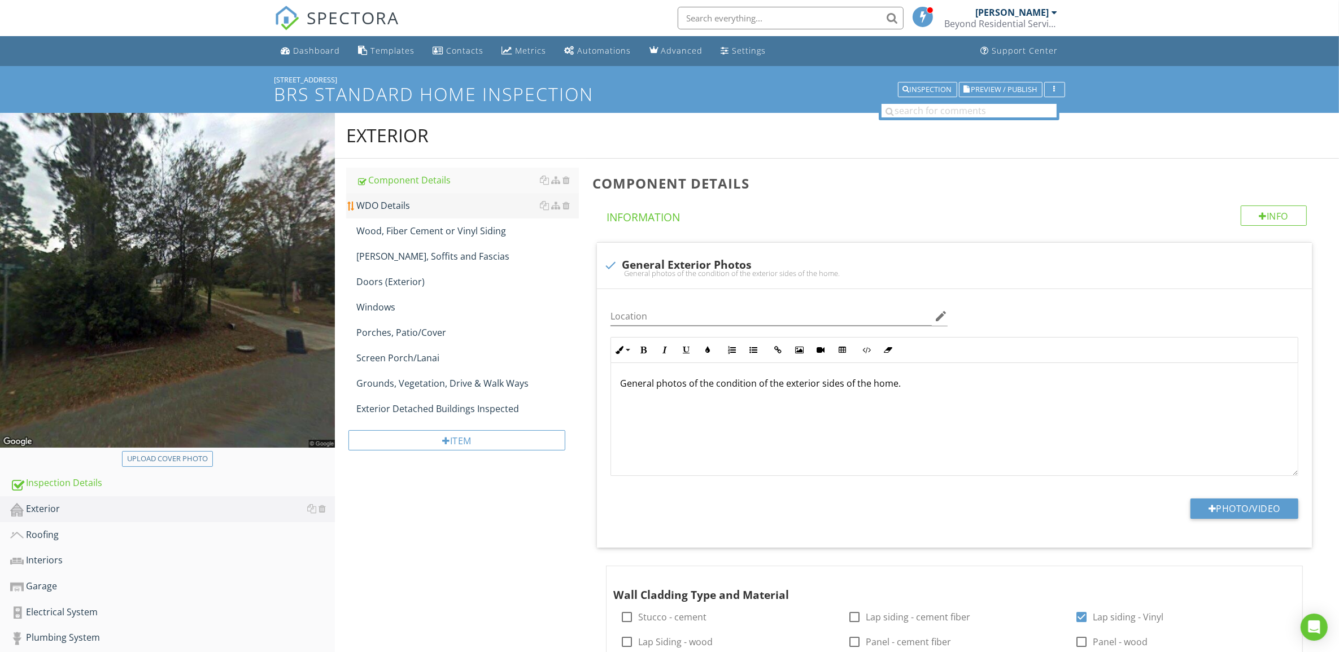
click at [403, 202] on div "WDO Details" at bounding box center [467, 206] width 223 height 14
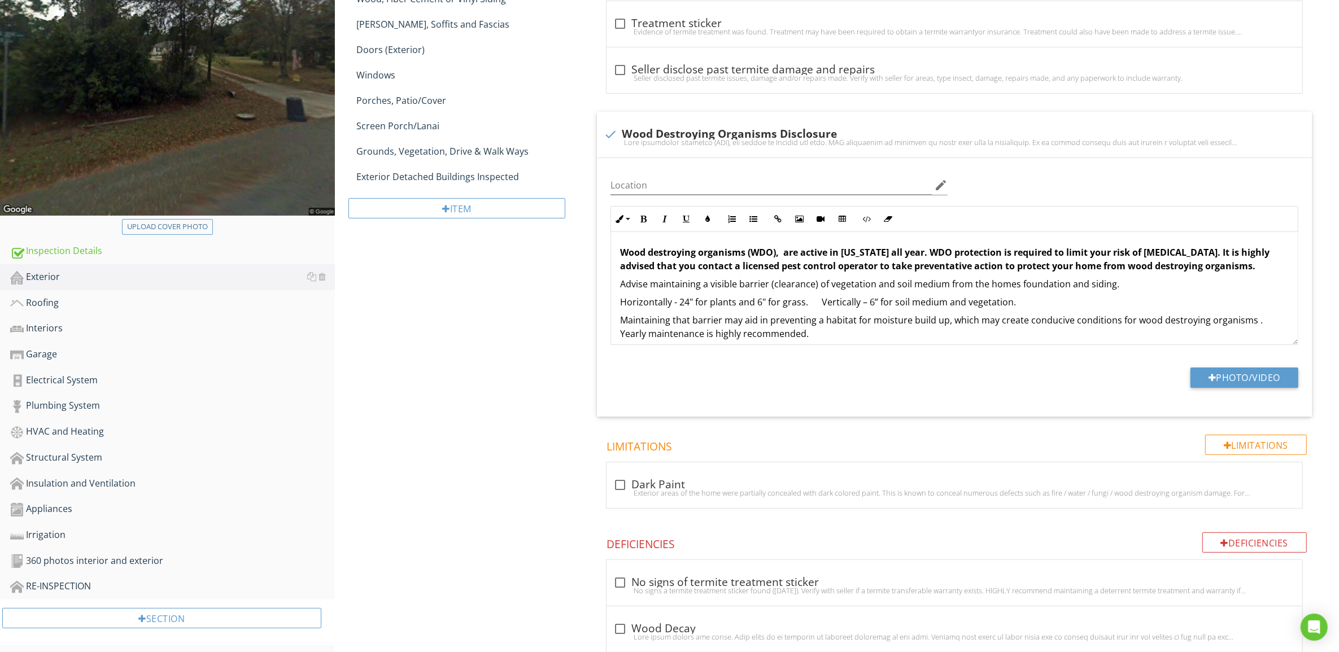
scroll to position [423, 0]
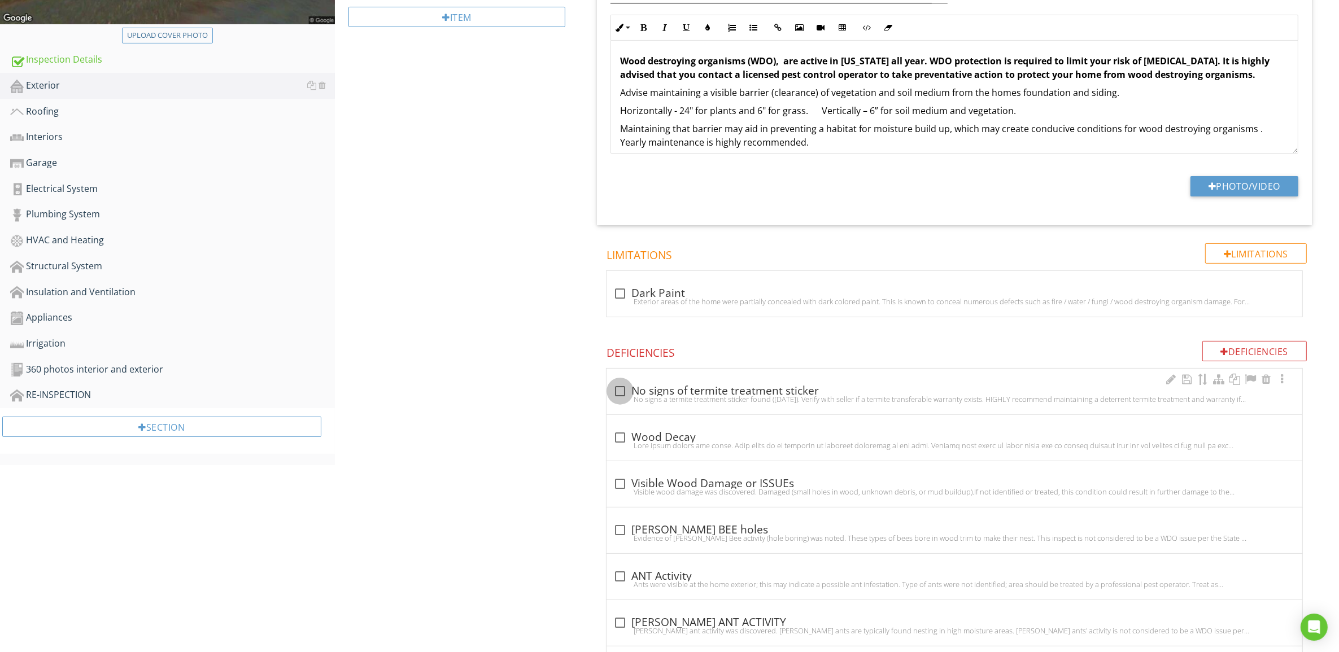
click at [624, 393] on div at bounding box center [619, 391] width 19 height 19
checkbox input "true"
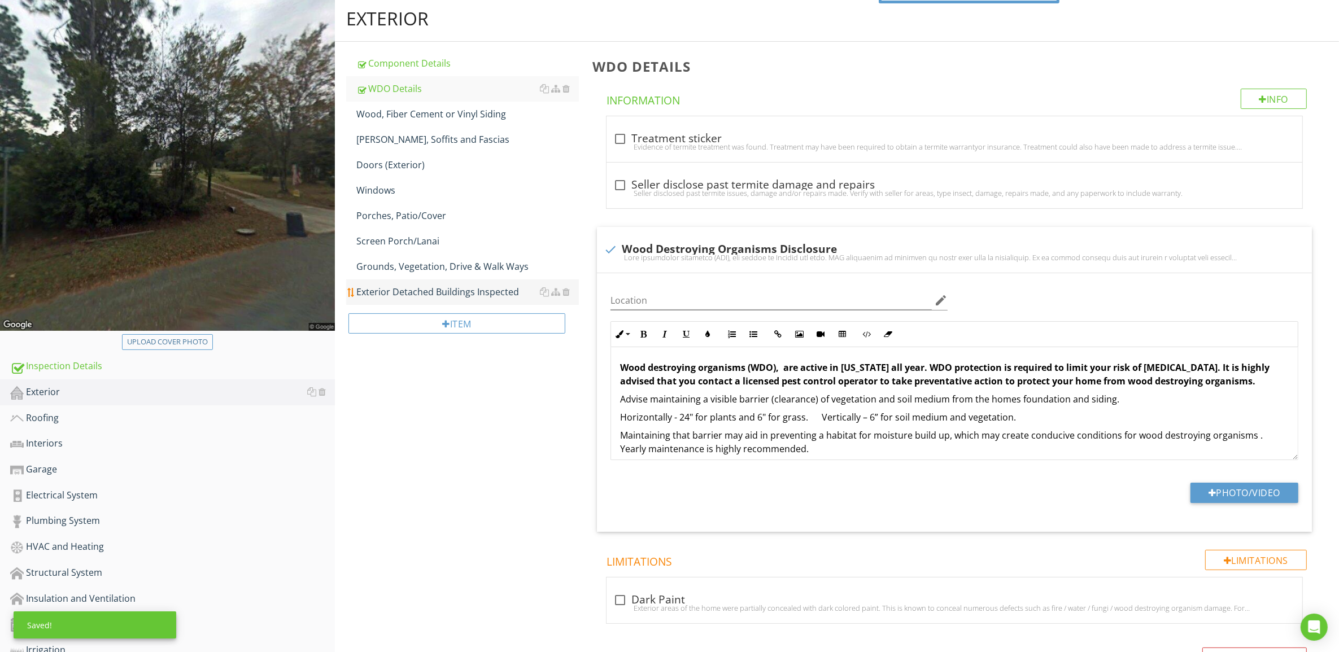
scroll to position [0, 0]
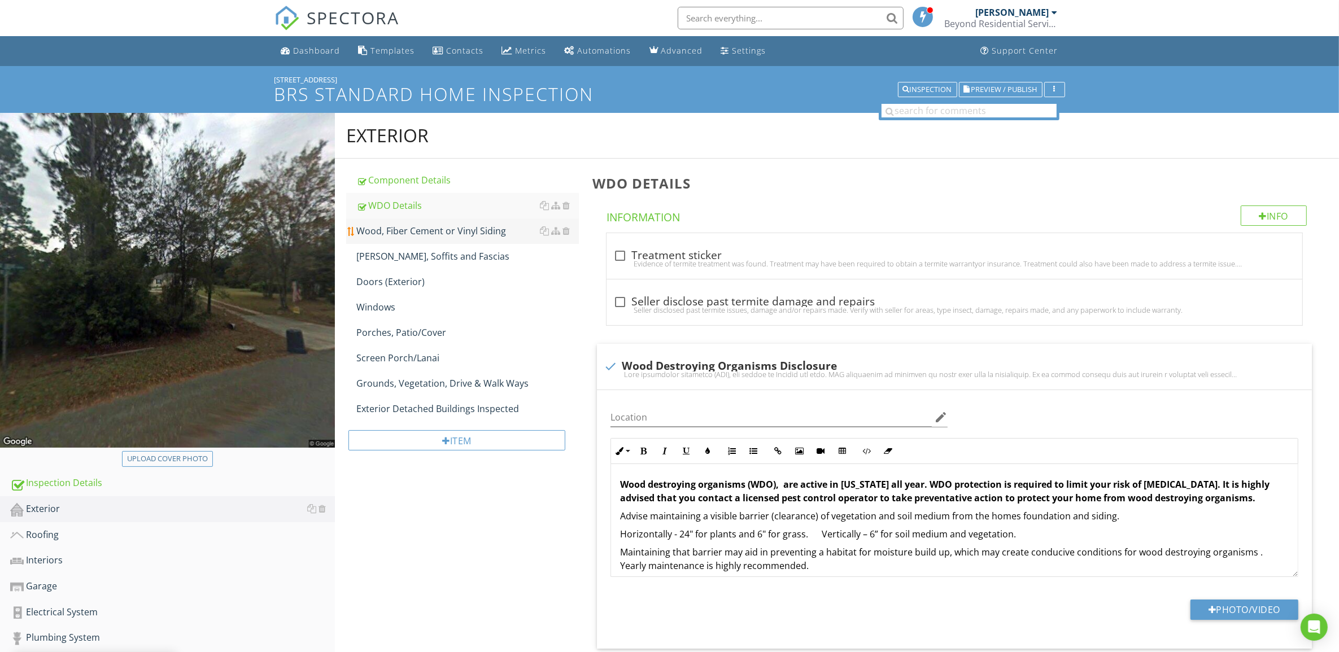
click at [408, 231] on div "Wood, Fiber Cement or Vinyl Siding" at bounding box center [467, 231] width 223 height 14
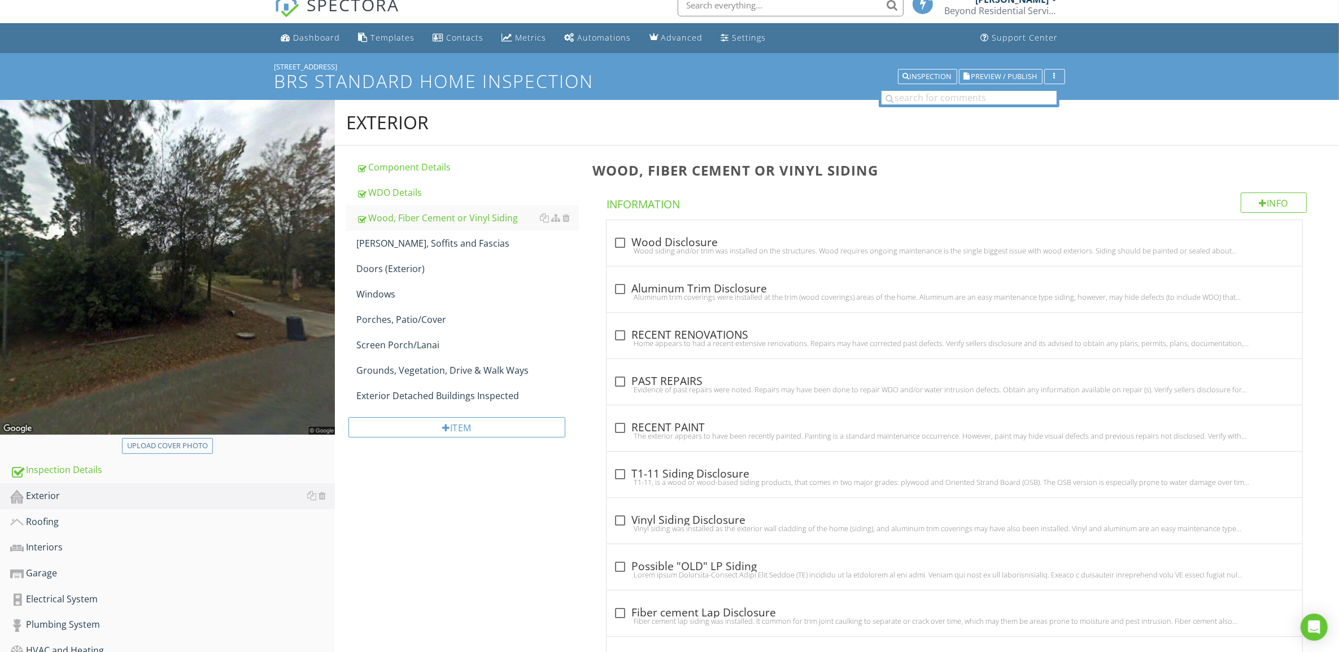
scroll to position [423, 0]
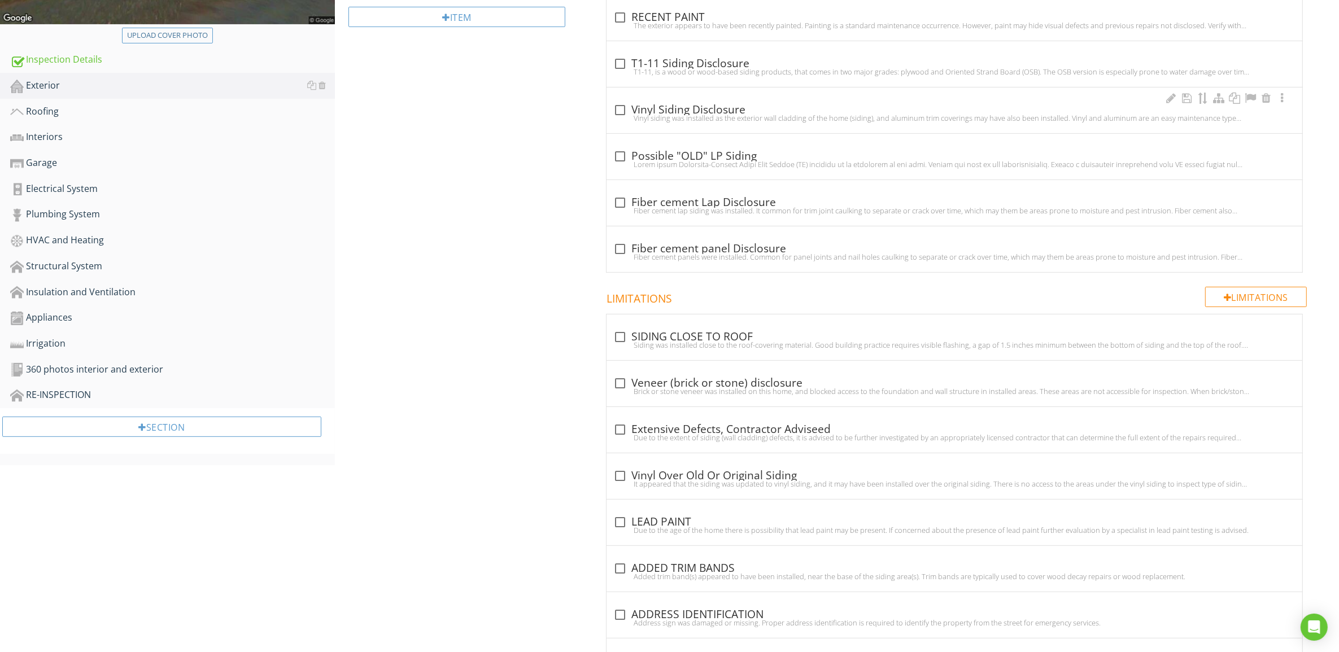
click at [617, 111] on div at bounding box center [619, 110] width 19 height 19
checkbox input "true"
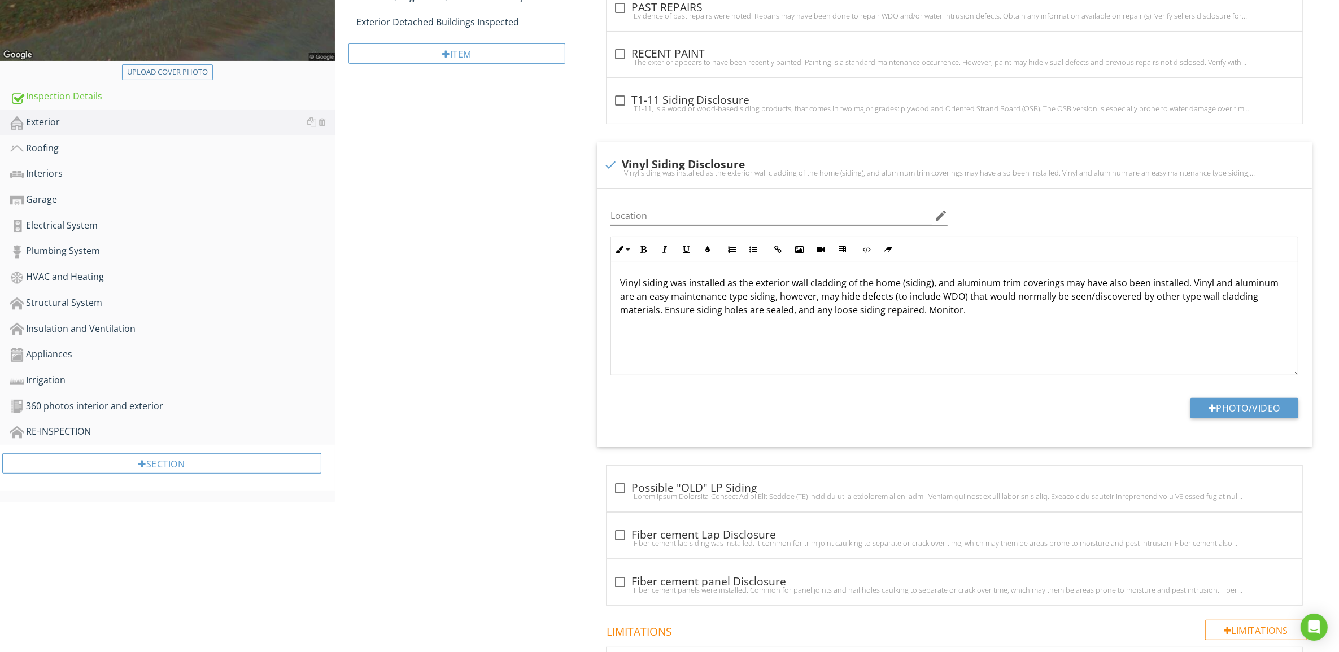
scroll to position [0, 0]
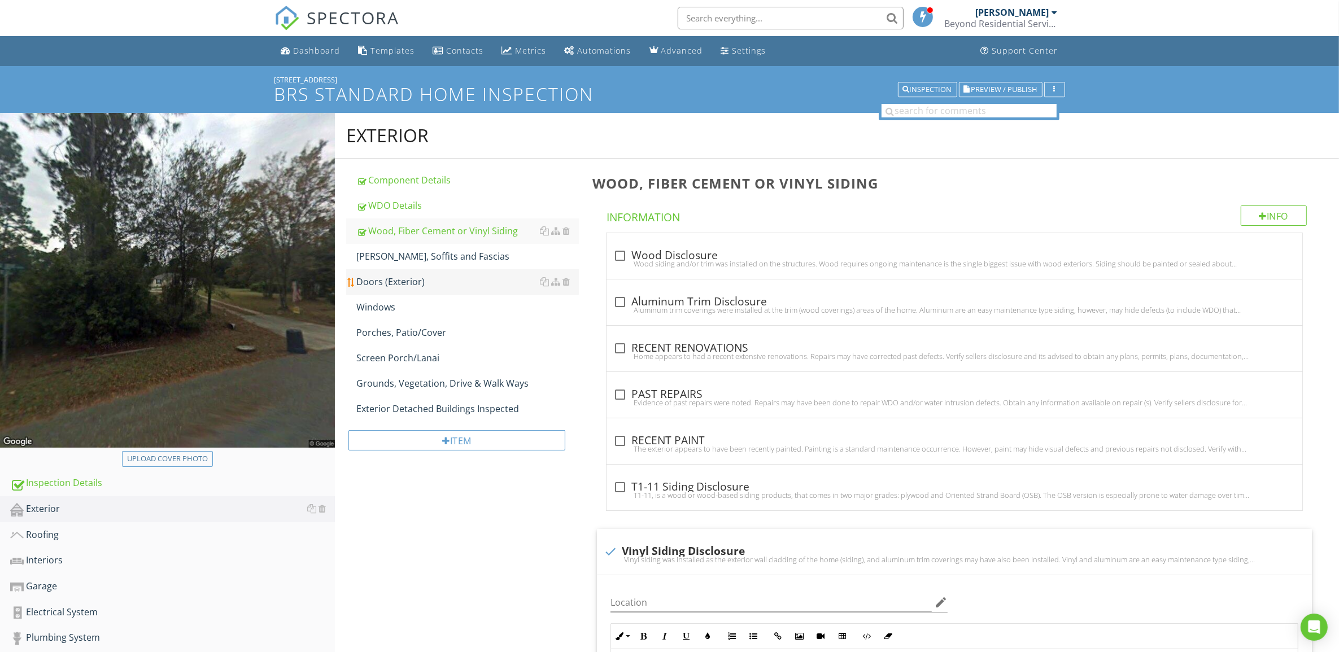
click at [383, 256] on div "[PERSON_NAME], Soffits and Fascias" at bounding box center [467, 257] width 223 height 14
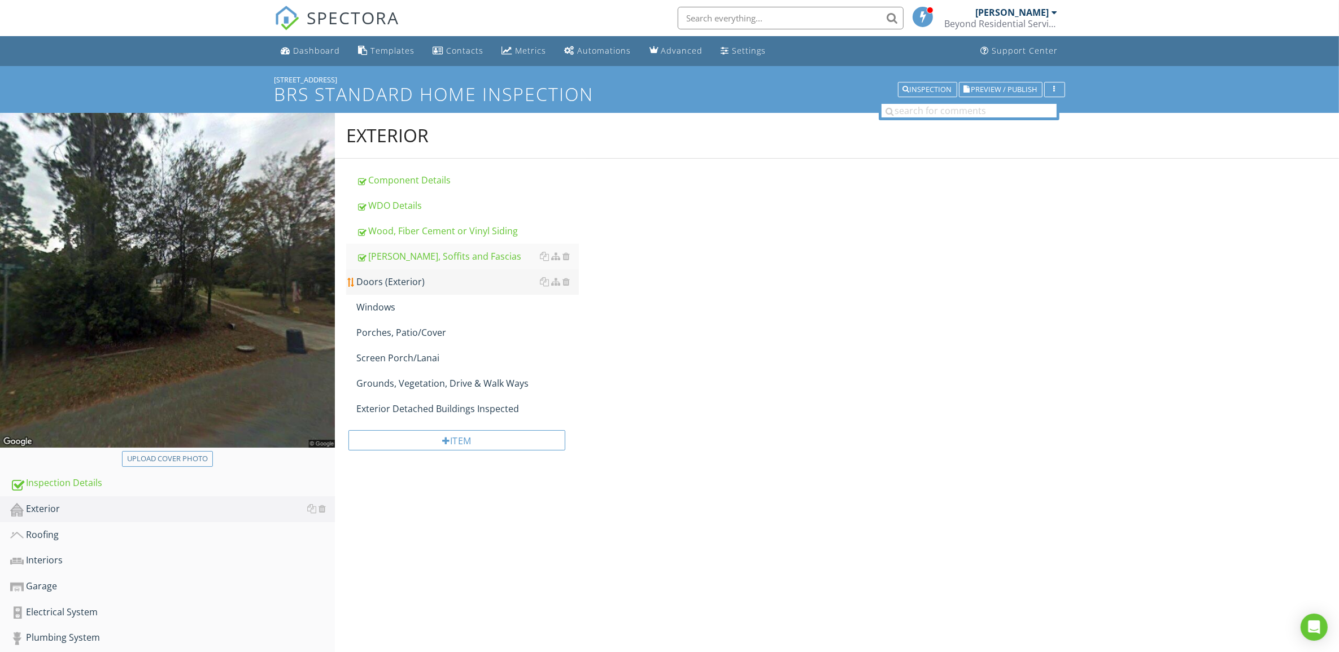
click at [382, 281] on div "Doors (Exterior)" at bounding box center [467, 282] width 223 height 14
click at [381, 301] on div "Windows" at bounding box center [467, 307] width 223 height 14
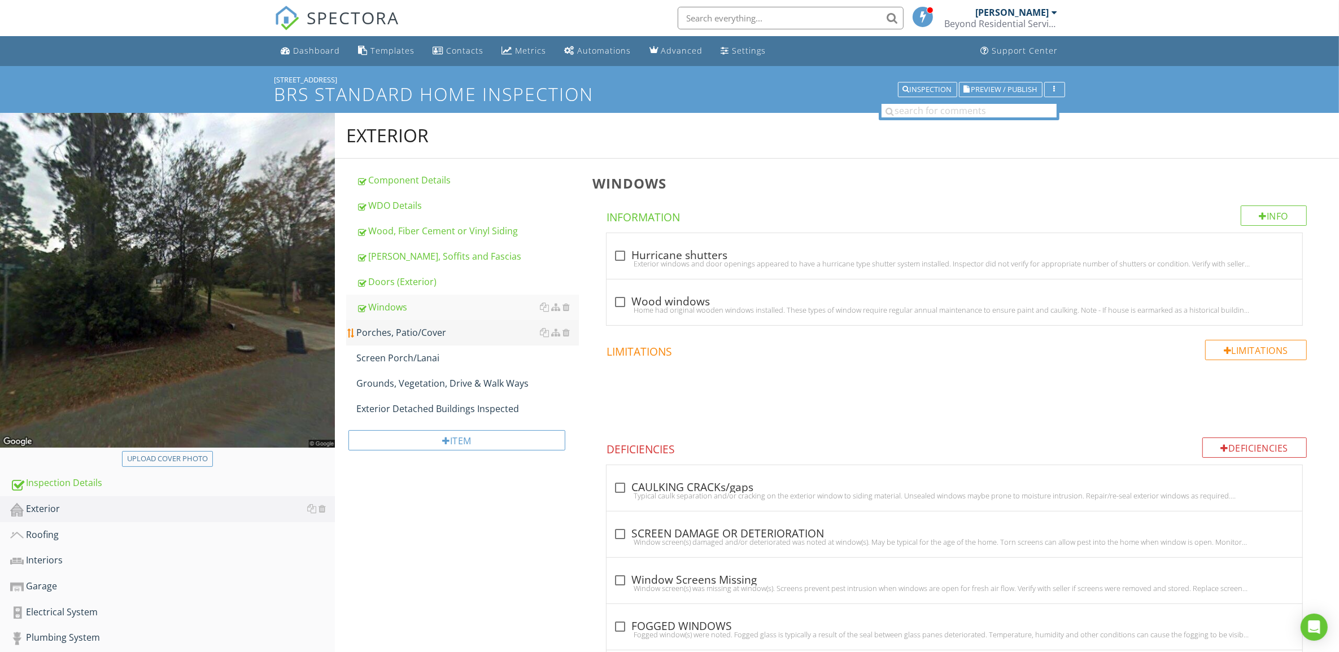
click at [398, 331] on div "Porches, Patio/Cover" at bounding box center [467, 333] width 223 height 14
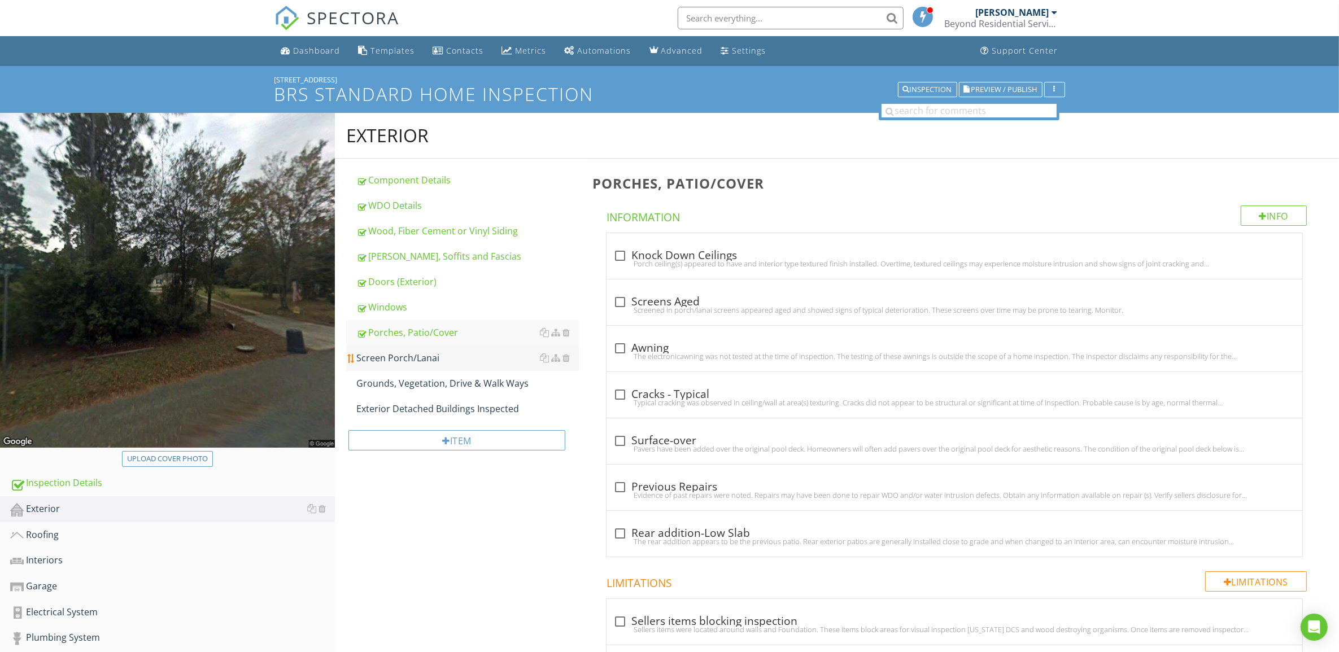
click at [407, 357] on div "Screen Porch/Lanai" at bounding box center [467, 358] width 223 height 14
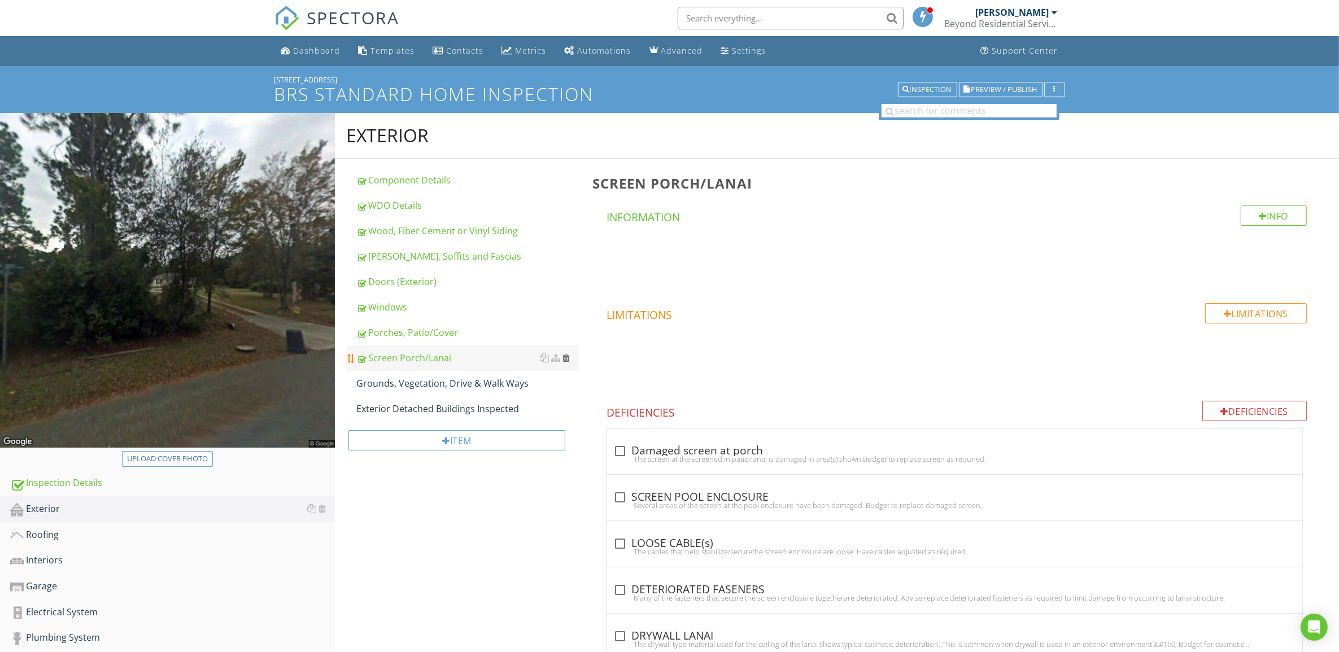
click at [566, 359] on div at bounding box center [565, 357] width 7 height 9
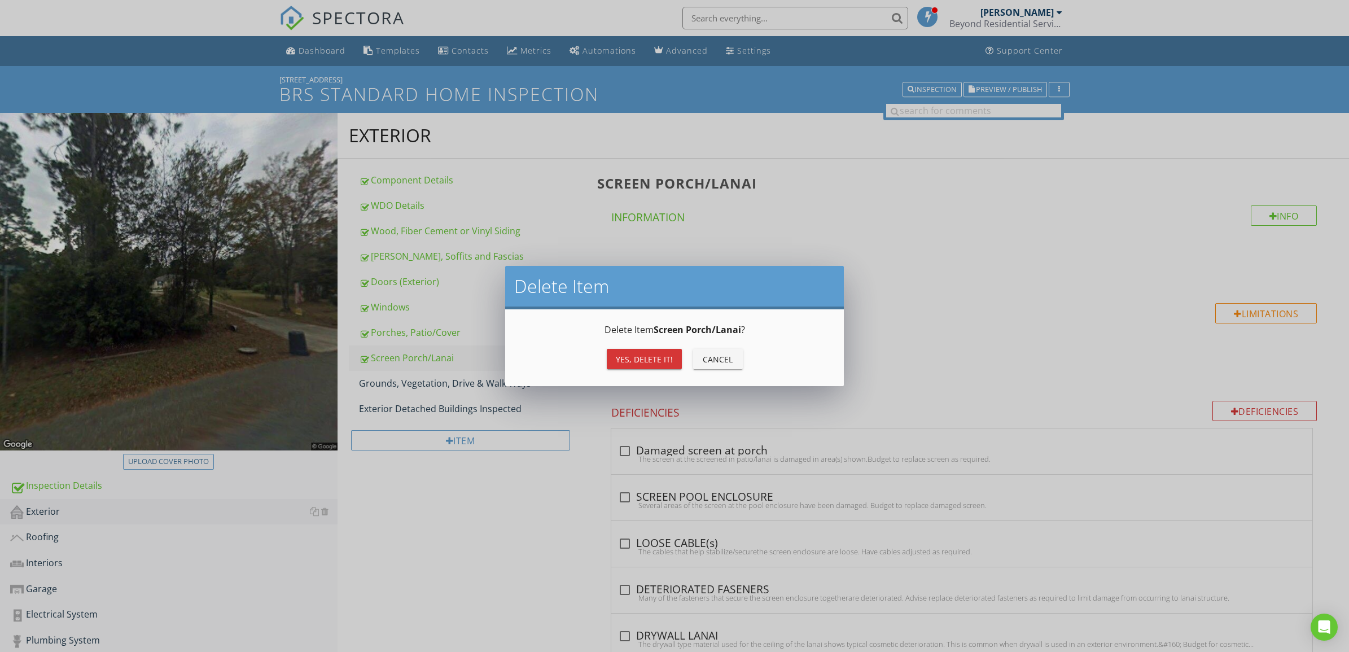
click at [648, 359] on div "Yes, Delete it!" at bounding box center [644, 359] width 57 height 12
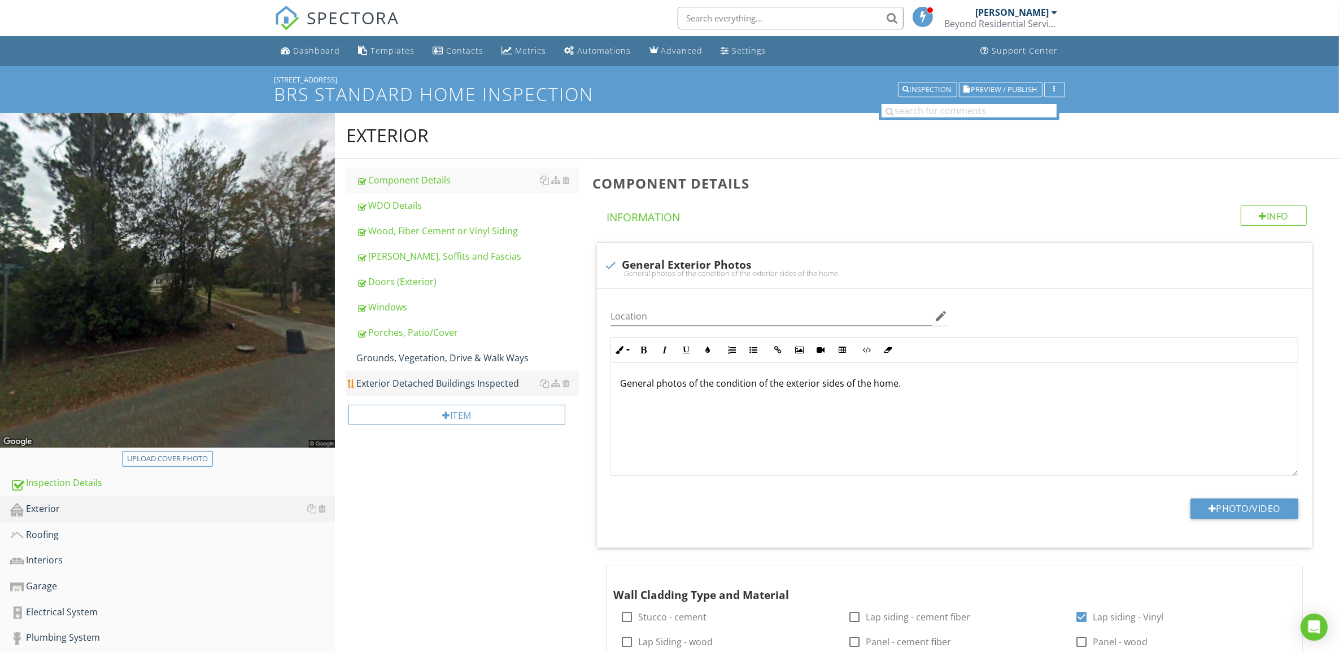
click at [474, 383] on div "Exterior Detached Buildings Inspected" at bounding box center [467, 384] width 223 height 14
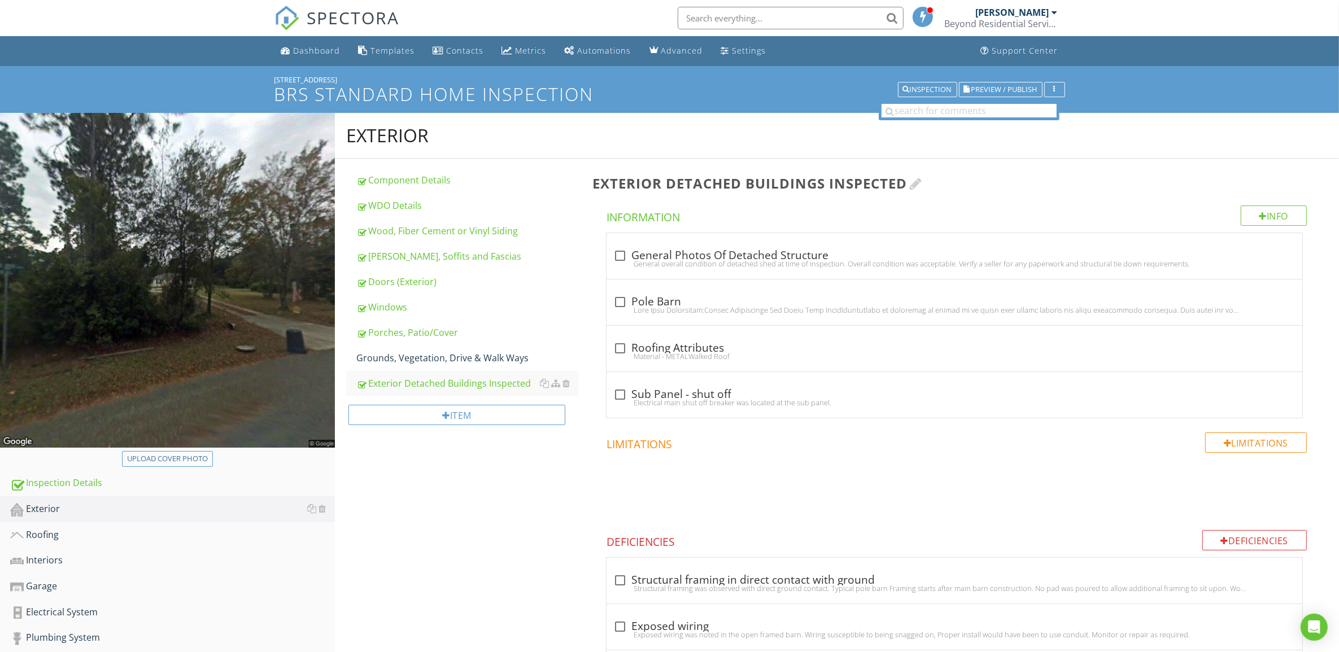
click at [919, 184] on div at bounding box center [916, 184] width 12 height 14
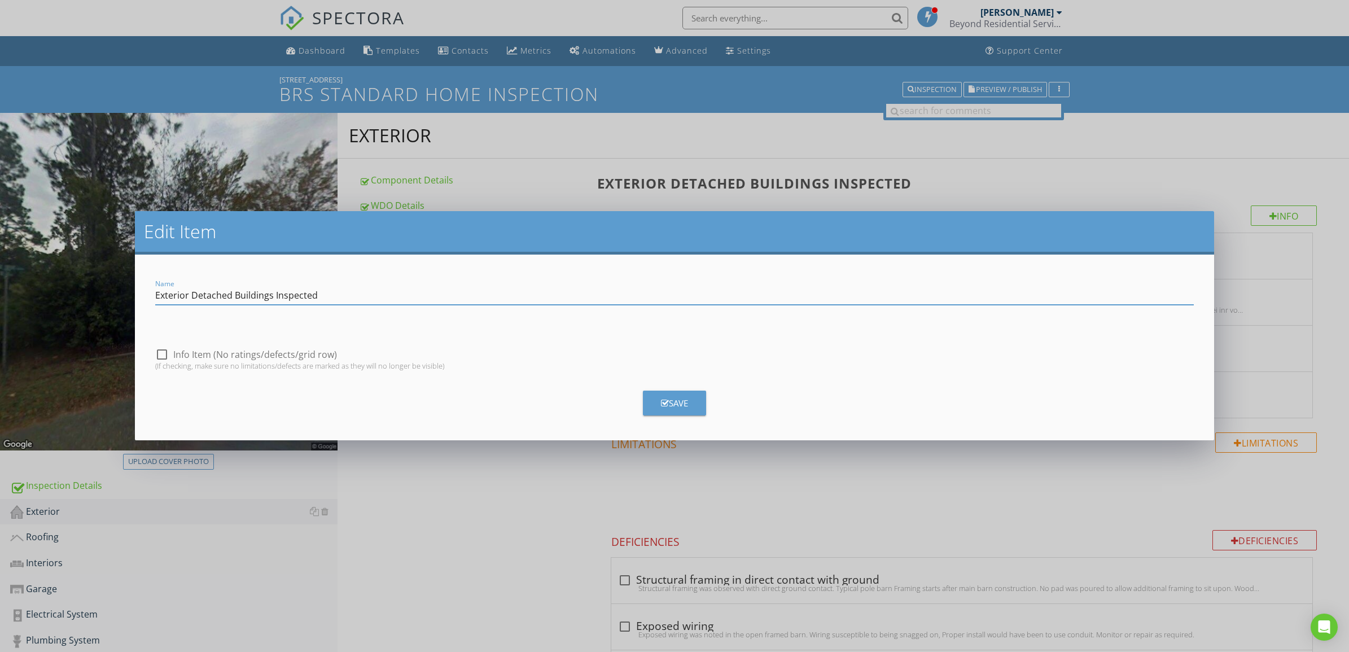
click at [273, 295] on input "Exterior Detached Buildings Inspected" at bounding box center [674, 295] width 1039 height 19
type input "Exterior Detached Buildings NOT Inspected"
click at [659, 400] on button "Save" at bounding box center [674, 403] width 63 height 25
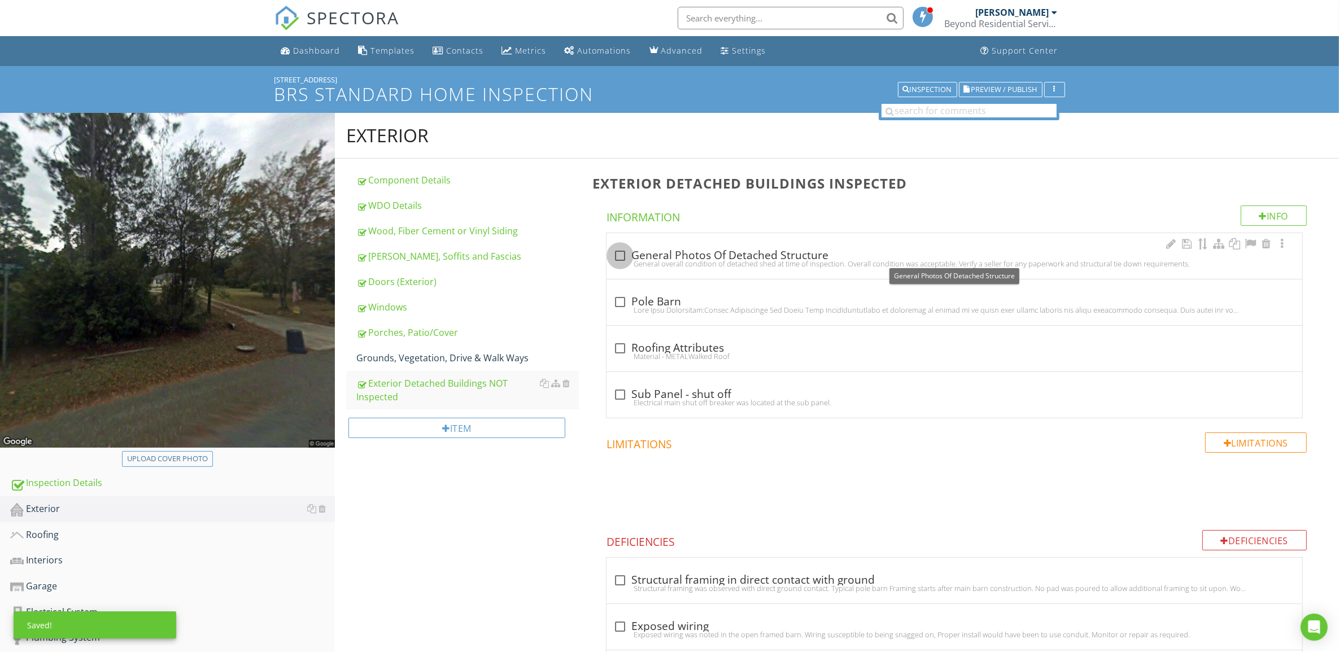
click at [617, 253] on div at bounding box center [619, 255] width 19 height 19
checkbox input "true"
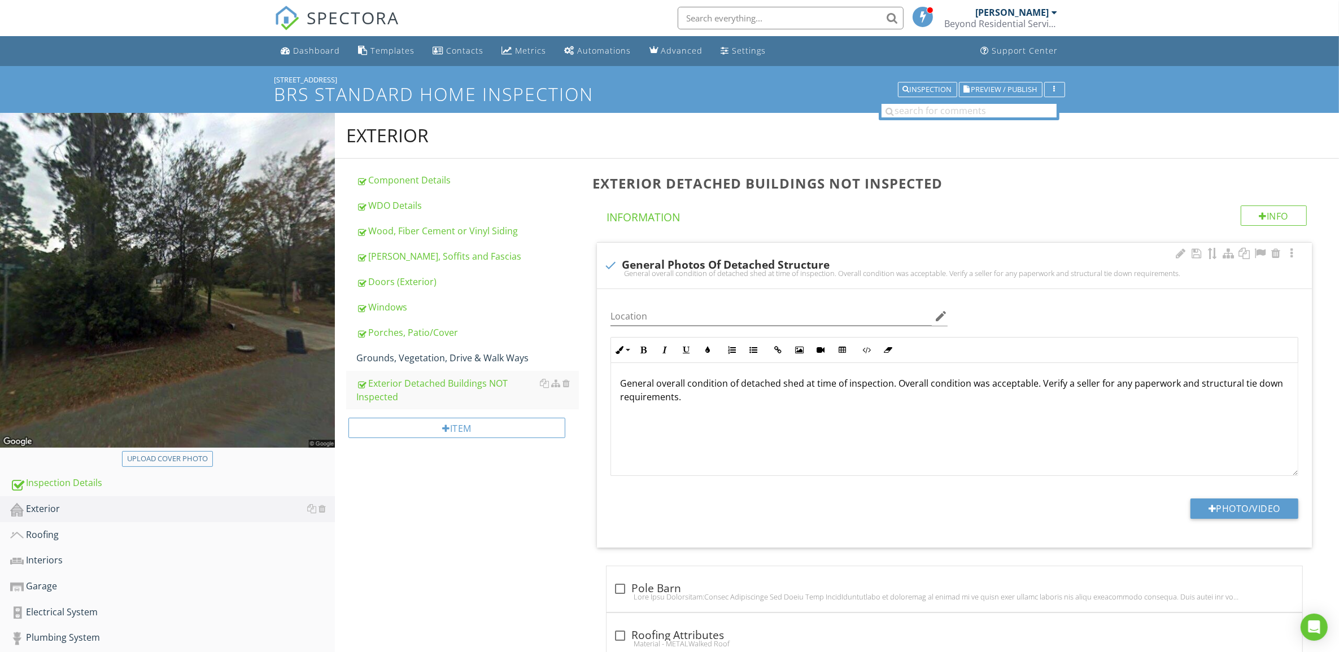
click at [890, 385] on p "General overall condition of detached shed at time of inspection. Overall condi…" at bounding box center [954, 390] width 669 height 27
click at [1029, 394] on p "General overall condition of detached shed at time of inspection. NOT INSPECTED…" at bounding box center [954, 390] width 669 height 27
click at [1072, 394] on p "General overall condition of detached shed at time of inspection. NOT INSPECTED…" at bounding box center [954, 390] width 669 height 27
click at [1120, 386] on p "General overall condition of detached shed at time of inspection. NOT INSPECTED…" at bounding box center [954, 390] width 669 height 27
click at [1178, 388] on p "General overall condition of detached shed at time of inspection. NOT INSPECTED…" at bounding box center [954, 390] width 669 height 27
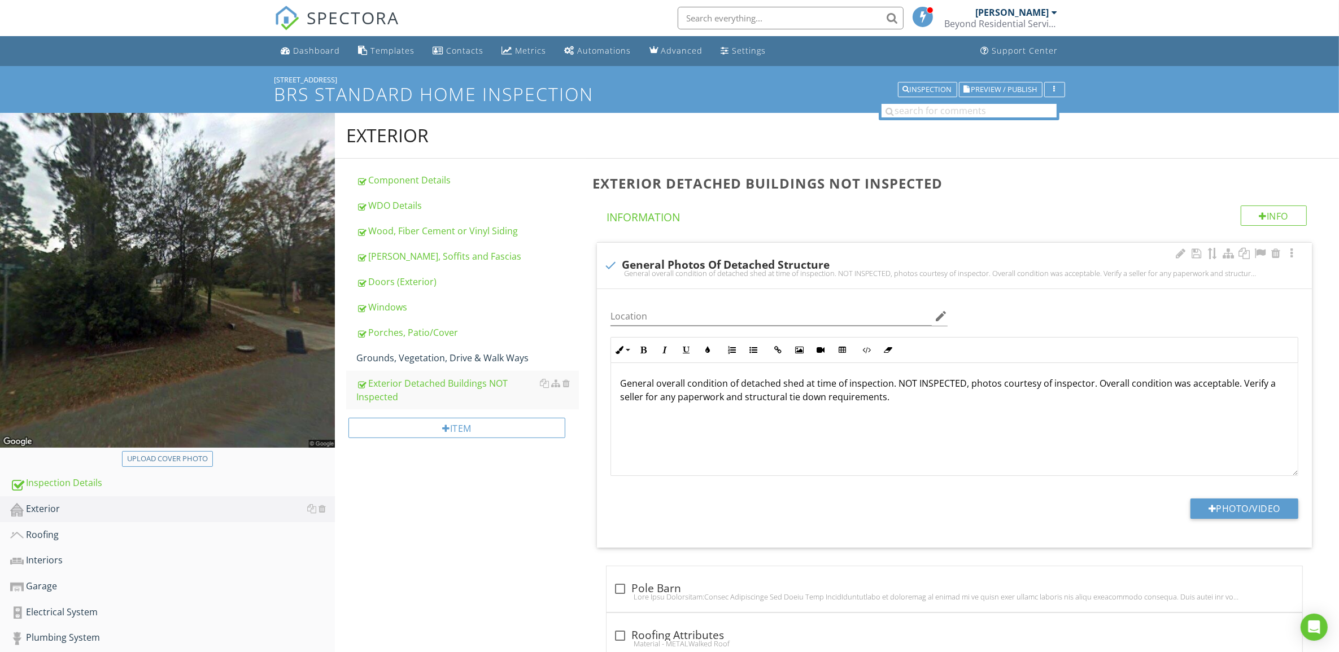
click at [784, 396] on p "General overall condition of detached shed at time of inspection. NOT INSPECTED…" at bounding box center [954, 390] width 669 height 27
click at [823, 395] on p "General overall condition of detached shed at time of inspection. NOT INSPECTED…" at bounding box center [954, 390] width 669 height 27
click at [898, 401] on p "General overall condition of detached shed at time of inspection. NOT INSPECTED…" at bounding box center [954, 390] width 669 height 27
click at [768, 399] on p "General overall condition of detached shed at time of inspection. NOT INSPECTED…" at bounding box center [954, 390] width 669 height 27
click at [882, 401] on p "General overall condition of detached shed at time of inspection. NOT INSPECTED…" at bounding box center [954, 390] width 669 height 27
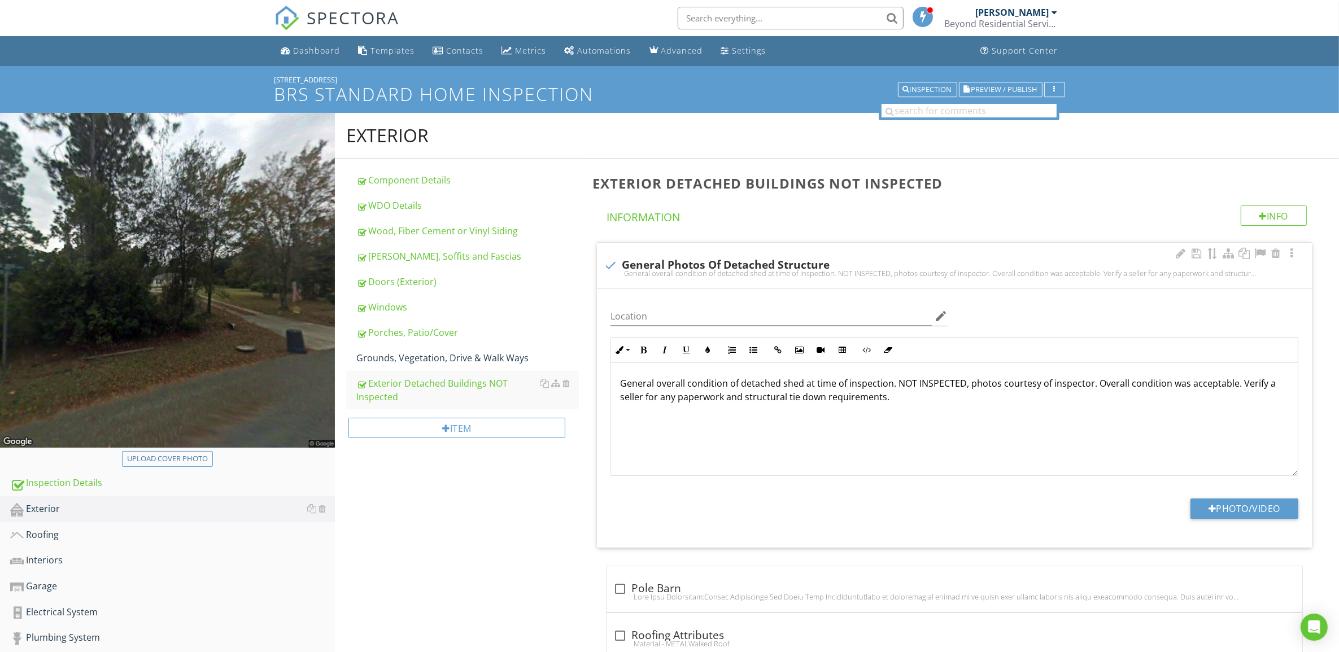
click at [866, 399] on p "General overall condition of detached shed at time of inspection. NOT INSPECTED…" at bounding box center [954, 390] width 669 height 27
click at [915, 400] on p "General overall condition of detached shed at time of inspection. NOT INSPECTED…" at bounding box center [954, 390] width 669 height 27
click at [427, 353] on div "Grounds, Vegetation, Drive & Walk Ways" at bounding box center [467, 358] width 223 height 14
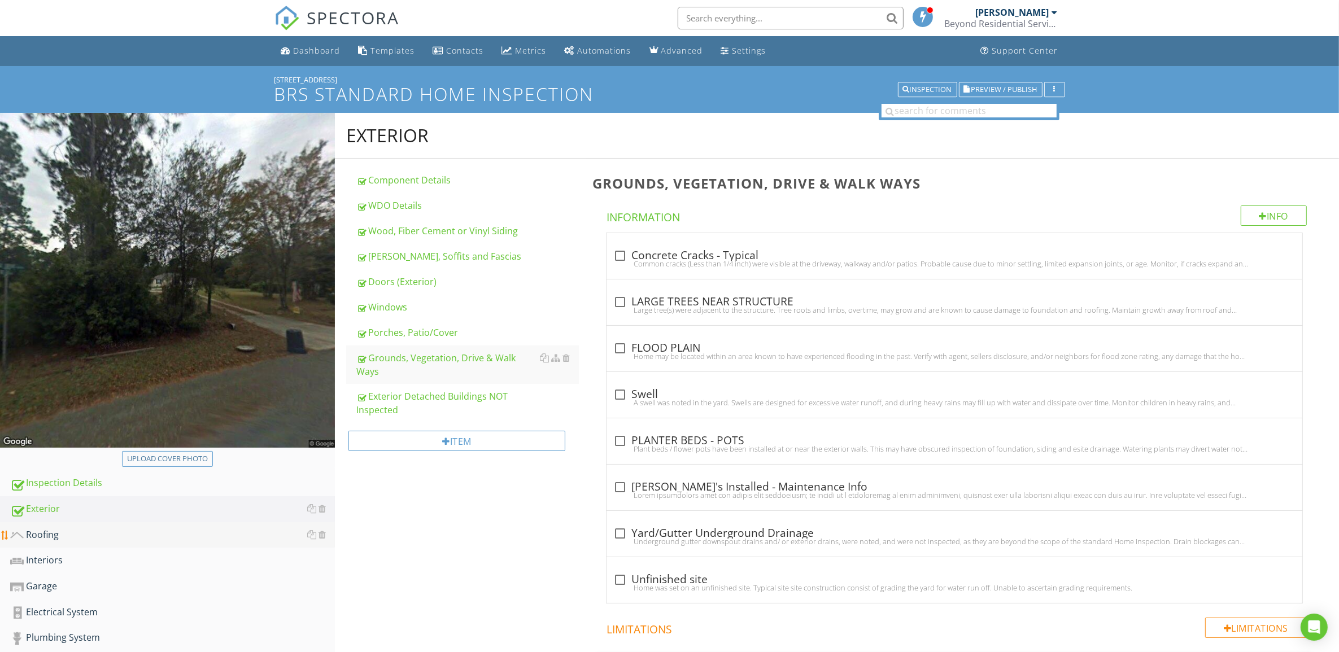
click at [38, 531] on div "Roofing" at bounding box center [172, 535] width 325 height 15
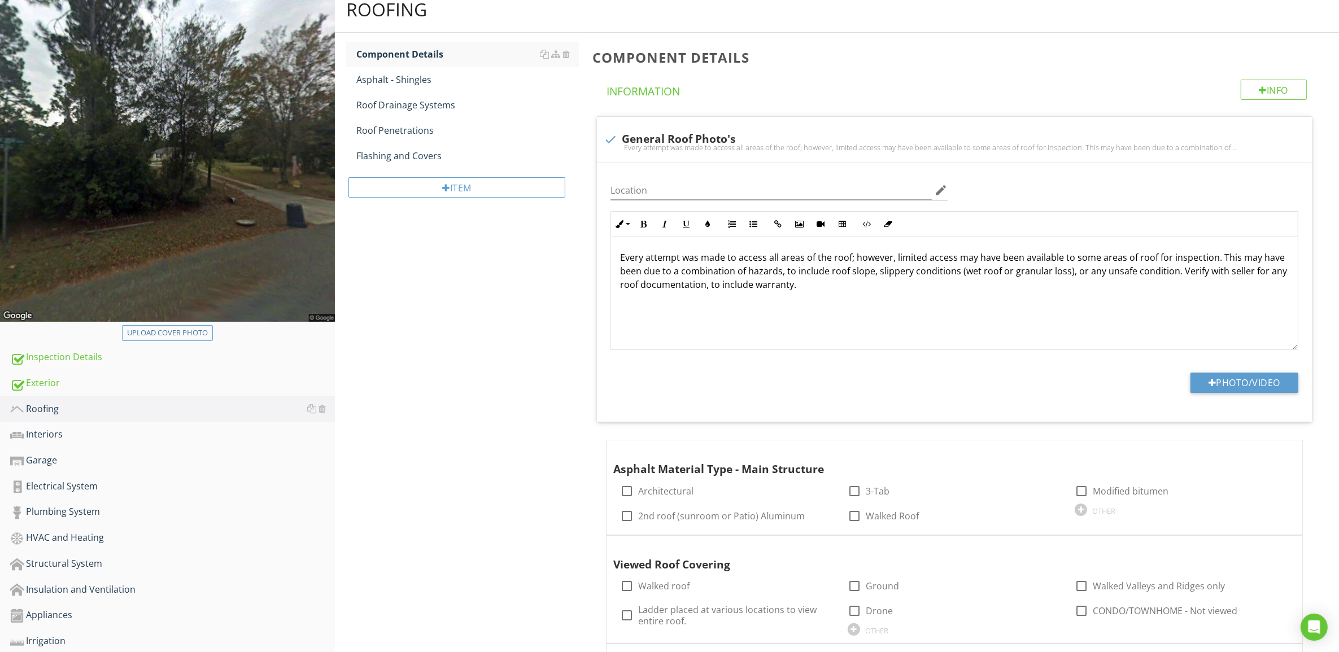
scroll to position [282, 0]
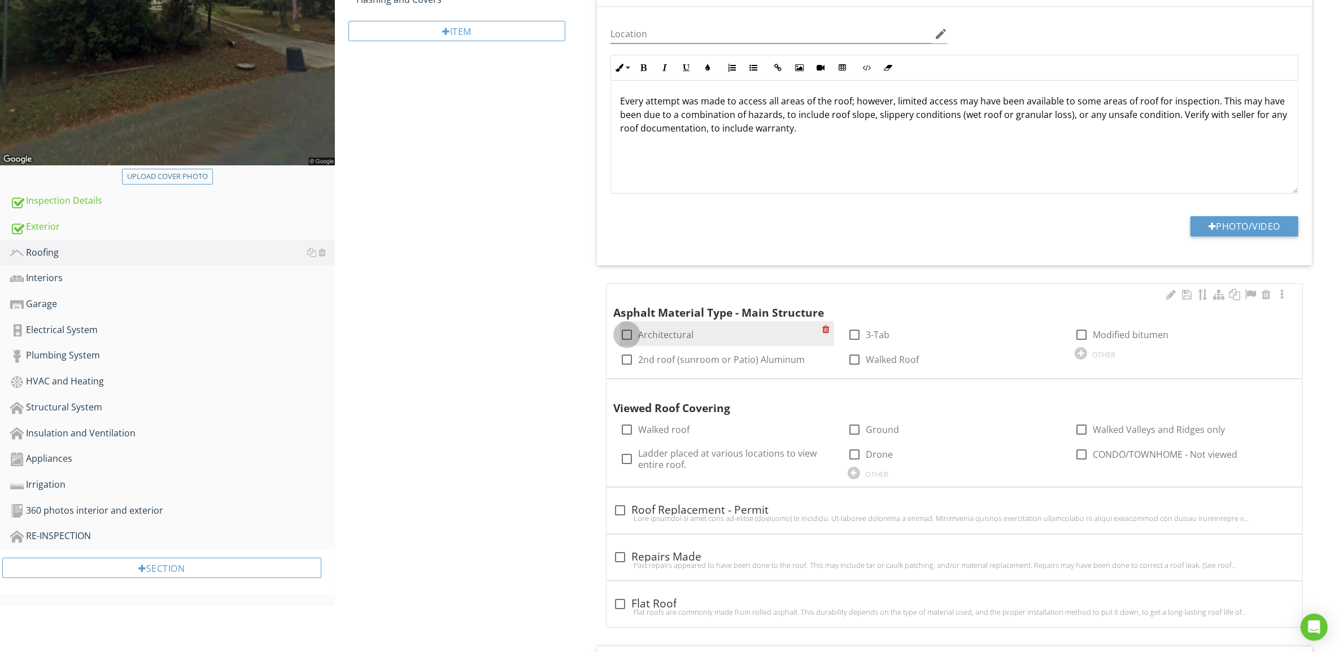
click at [626, 334] on div at bounding box center [626, 334] width 19 height 19
checkbox input "true"
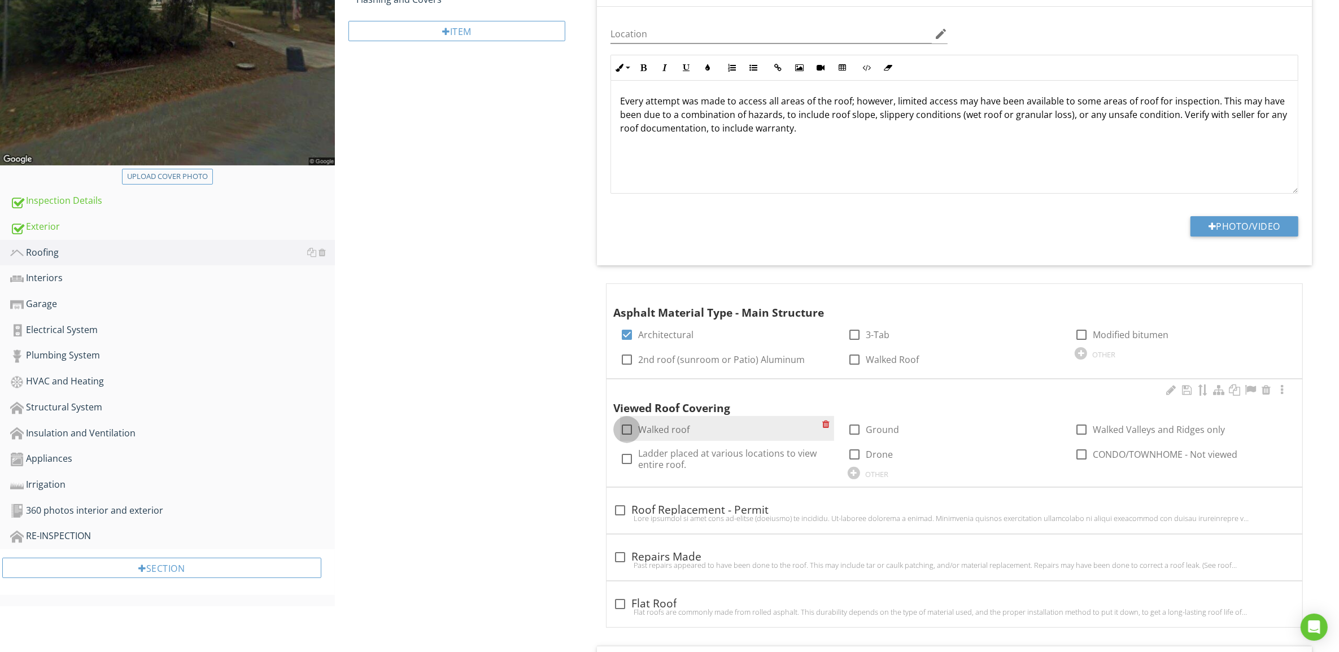
click at [625, 434] on div at bounding box center [626, 429] width 19 height 19
checkbox input "true"
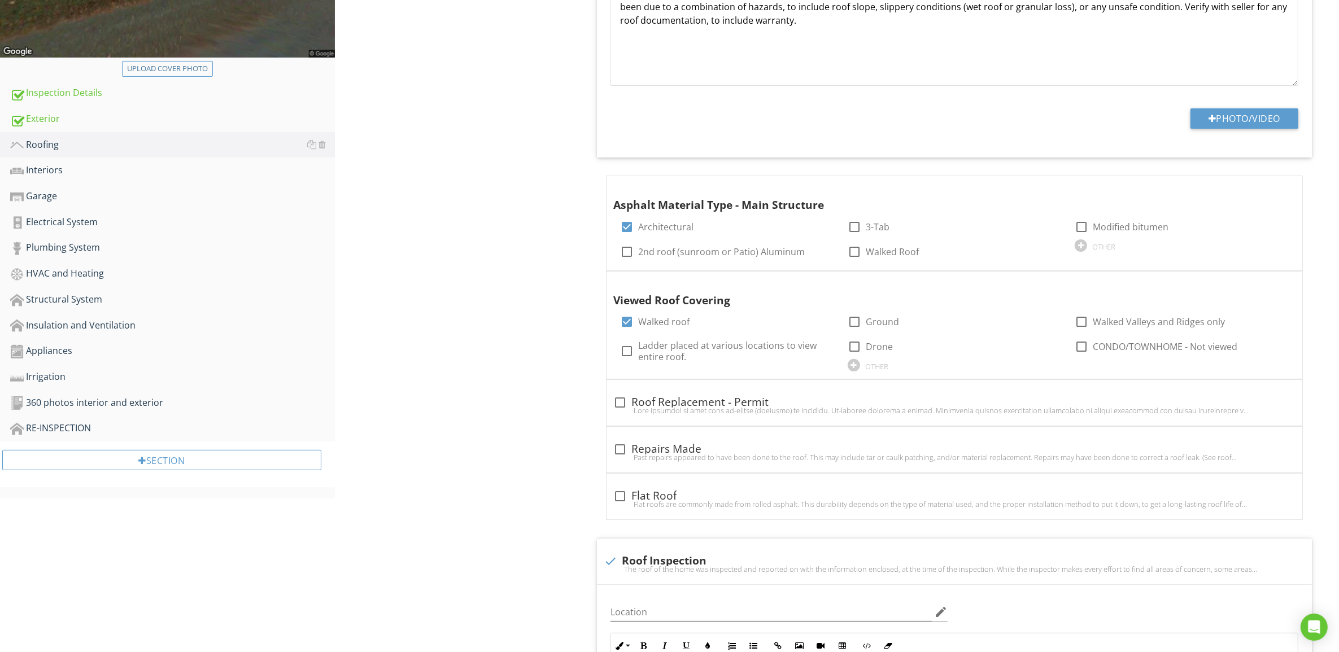
scroll to position [494, 0]
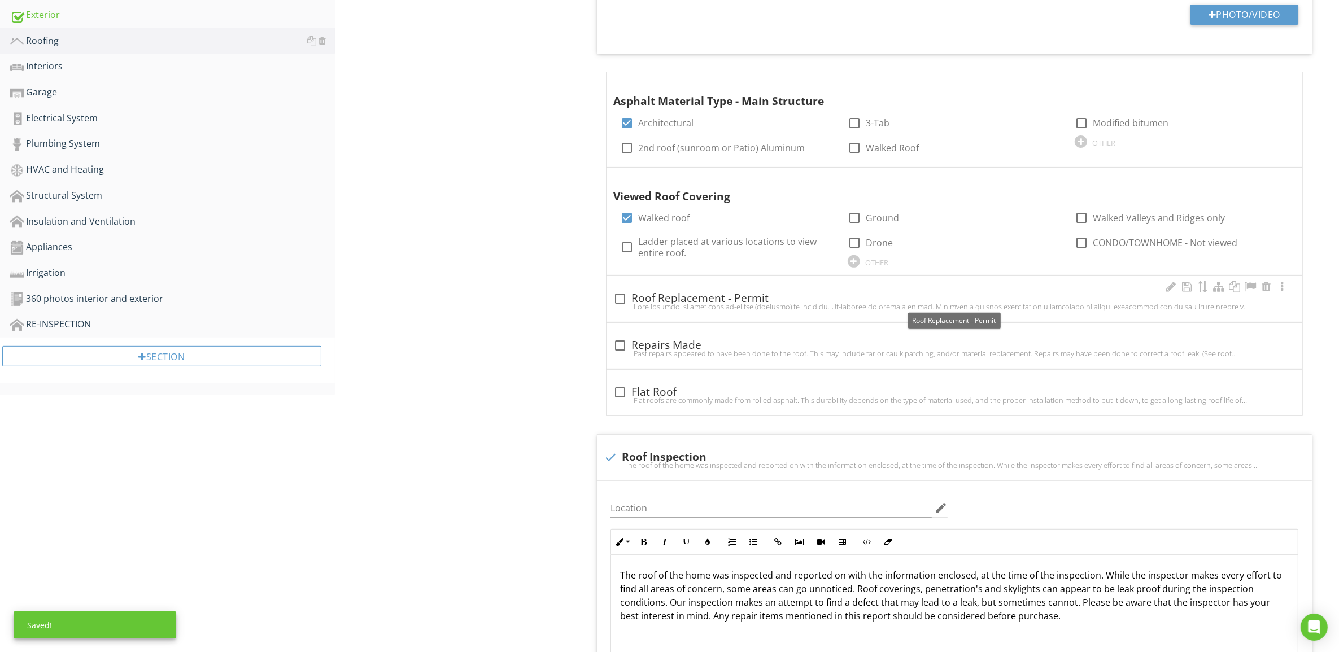
click at [620, 298] on div at bounding box center [619, 298] width 19 height 19
checkbox input "true"
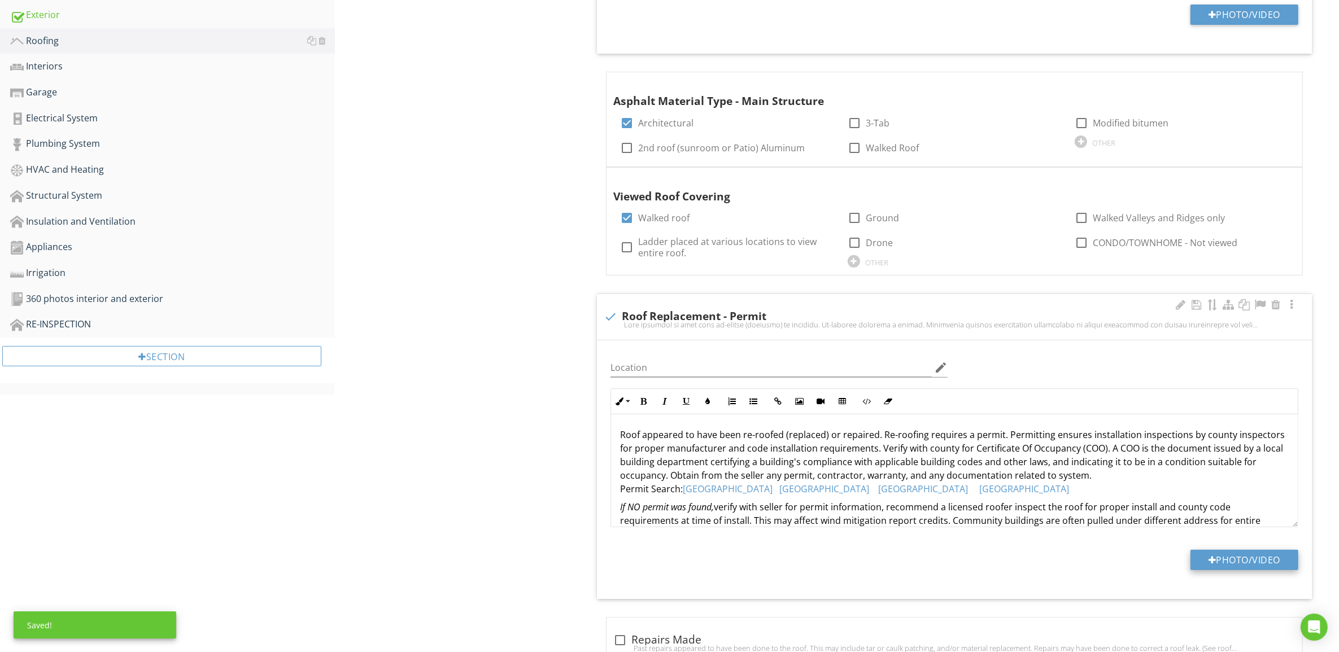
click at [1209, 562] on div at bounding box center [1212, 560] width 8 height 9
type input "C:\fakepath\Screenshot [DATE] 215428.jpg"
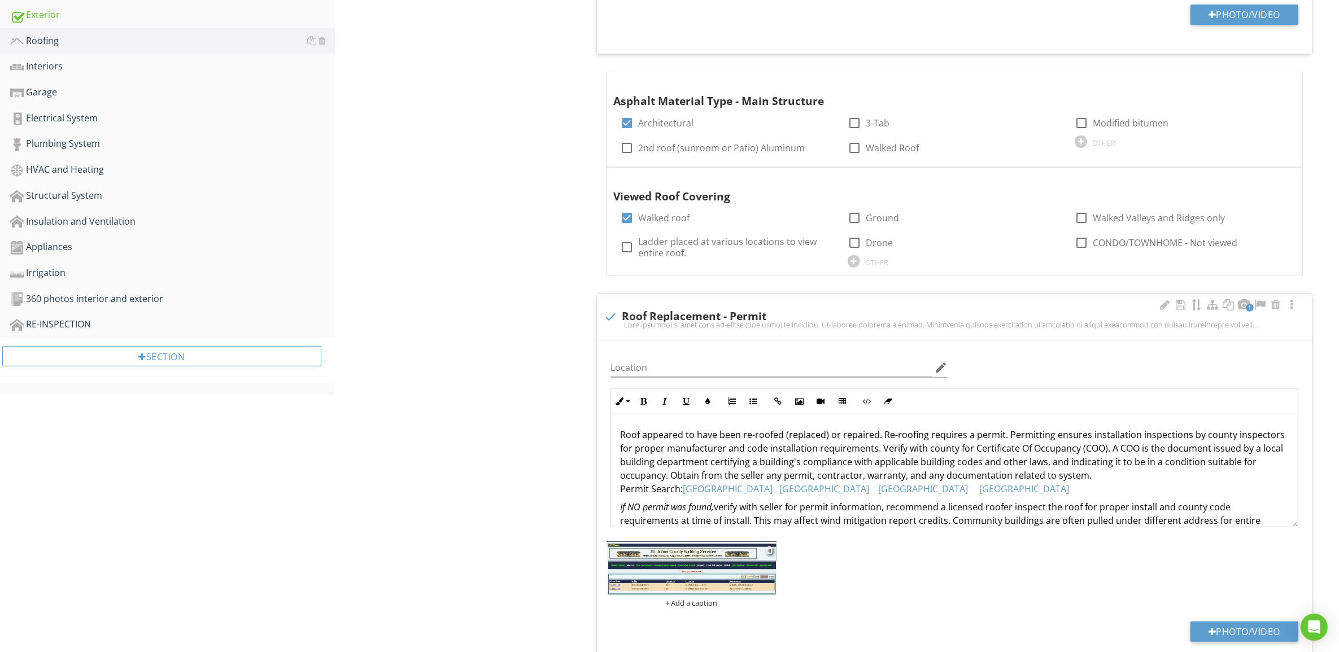
click at [710, 605] on div "+ Add a caption" at bounding box center [690, 603] width 169 height 9
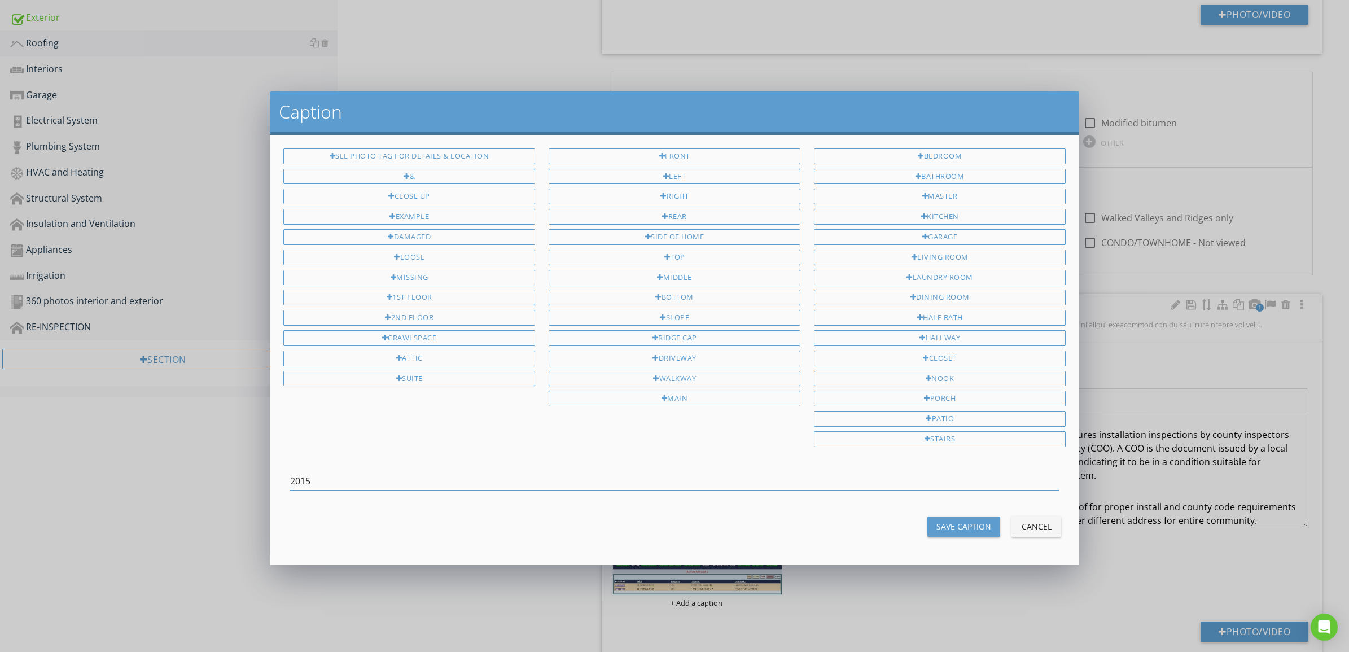
type input "2015"
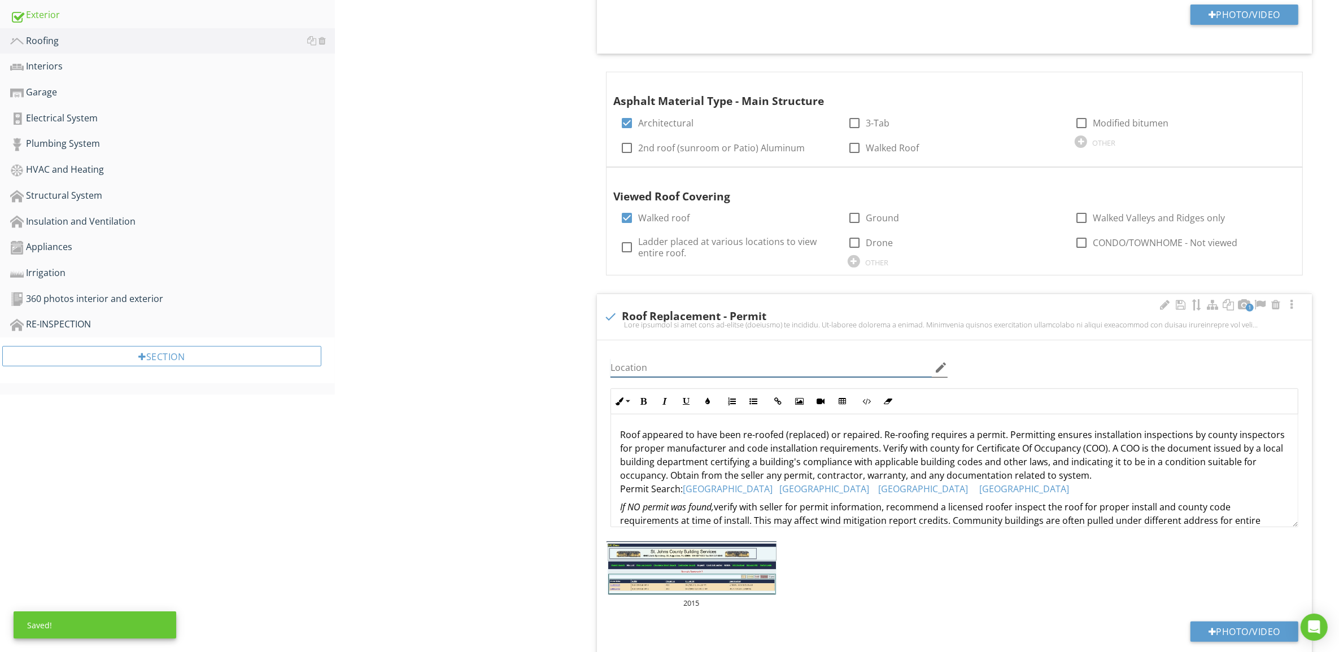
drag, startPoint x: 698, startPoint y: 372, endPoint x: 698, endPoint y: 361, distance: 10.2
click at [698, 371] on input "Location" at bounding box center [770, 368] width 321 height 19
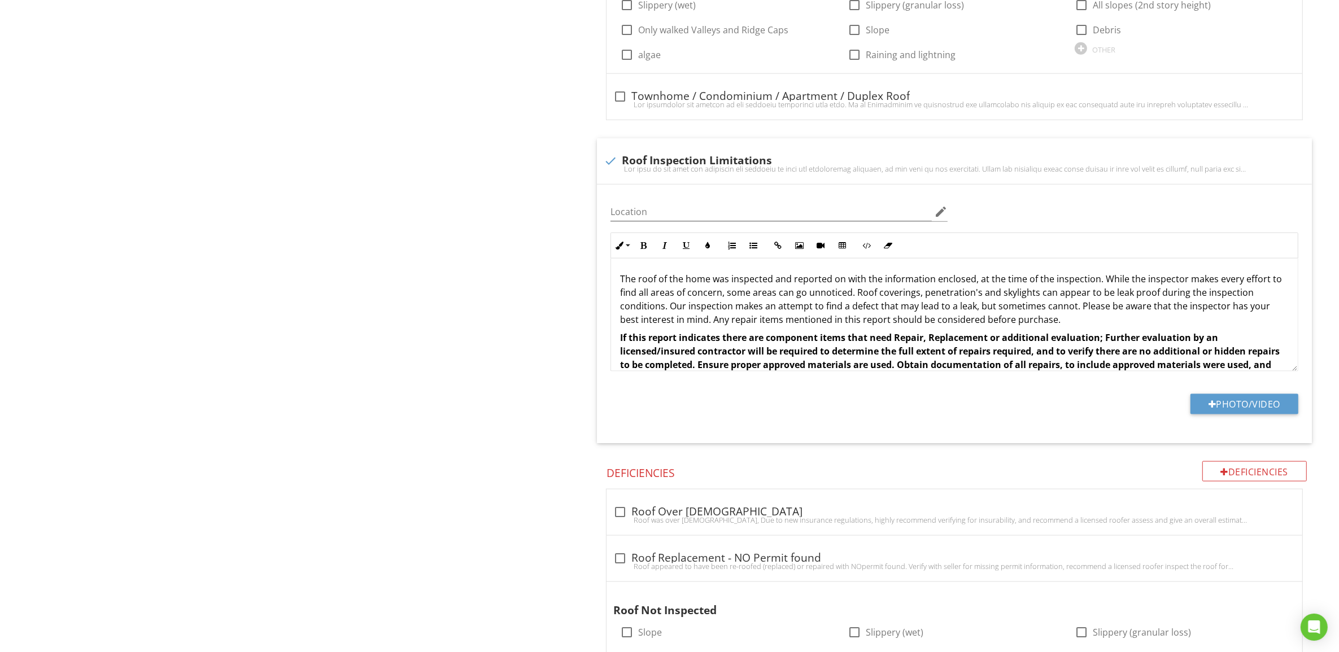
scroll to position [1819, 0]
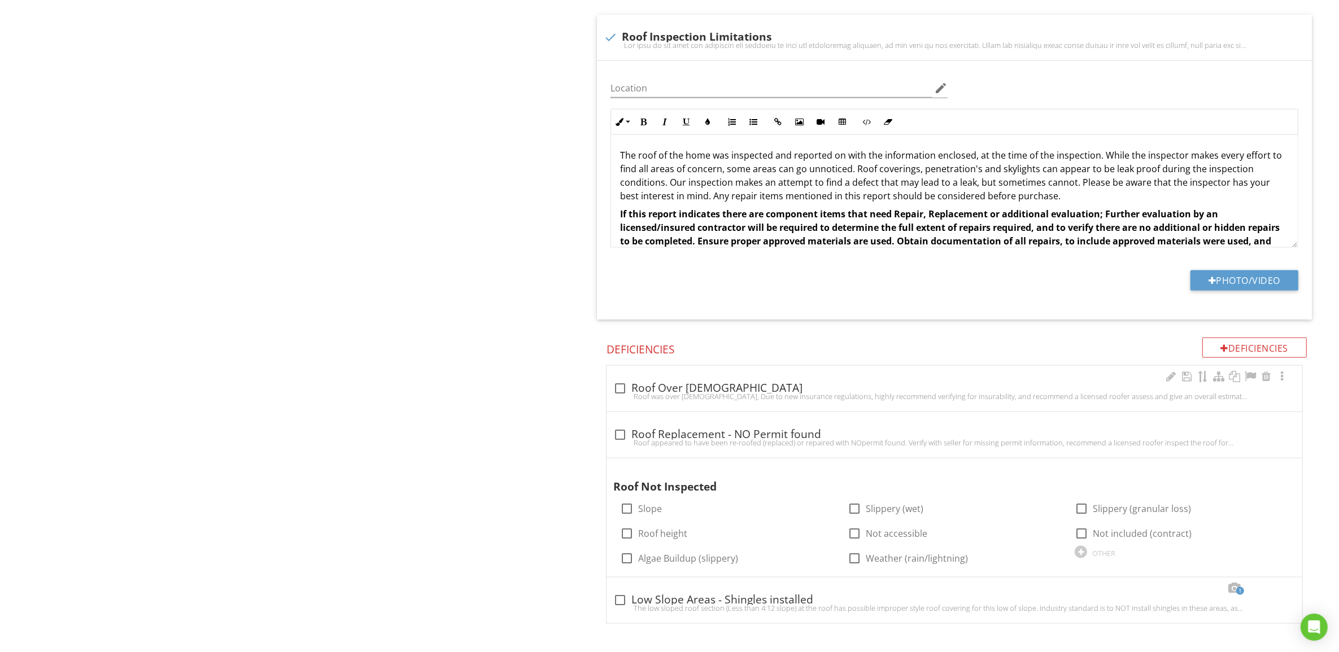
type input "2015"
click at [617, 384] on div at bounding box center [619, 388] width 19 height 19
checkbox input "true"
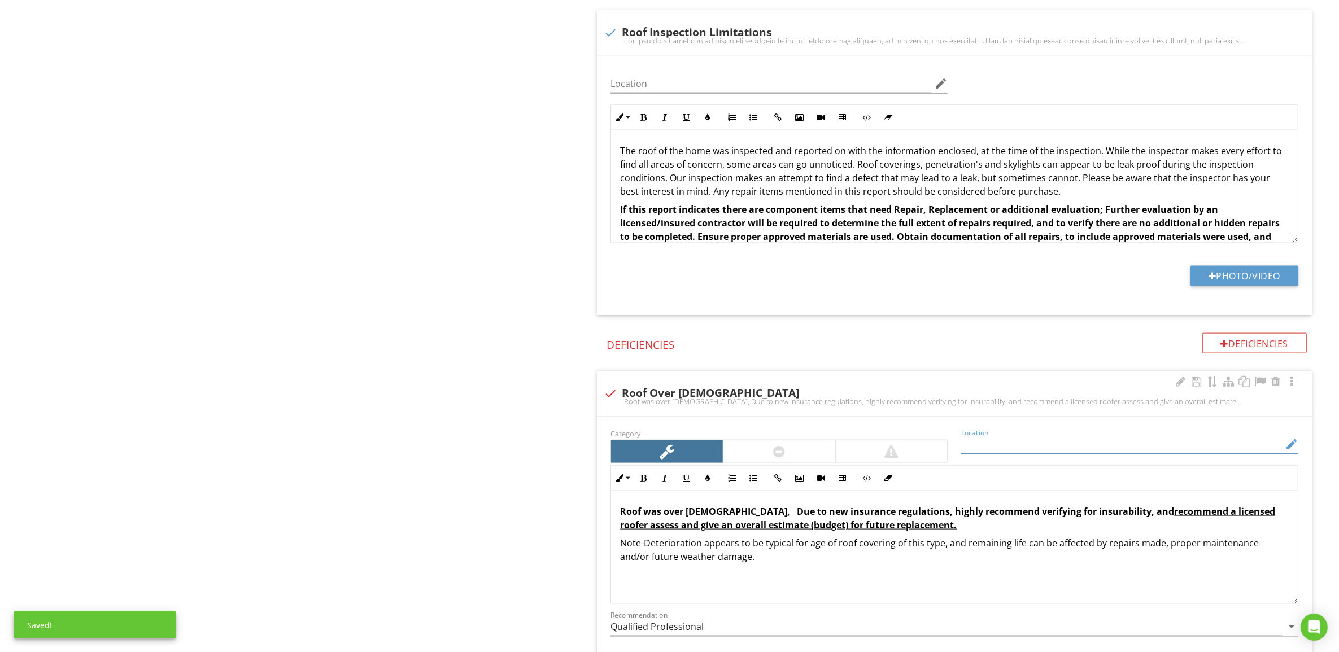
click at [1054, 453] on input "Location" at bounding box center [1121, 444] width 321 height 19
type input "2015"
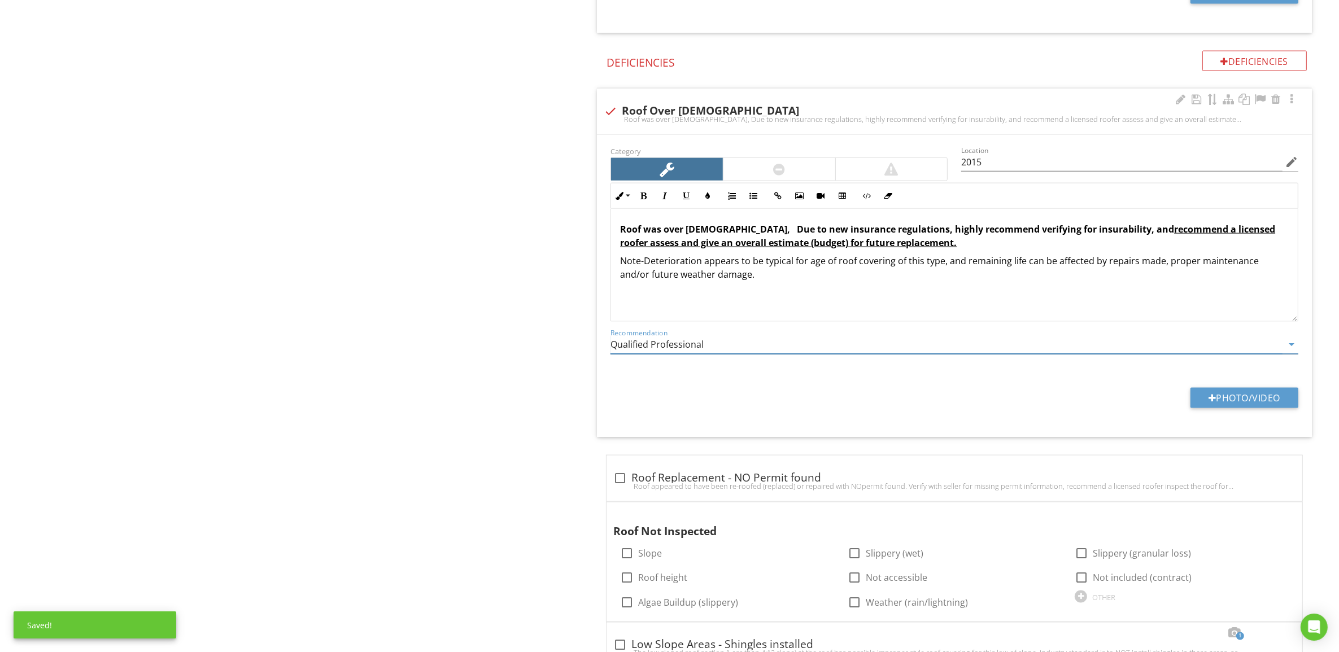
click at [736, 350] on input "Qualified Professional" at bounding box center [946, 344] width 672 height 19
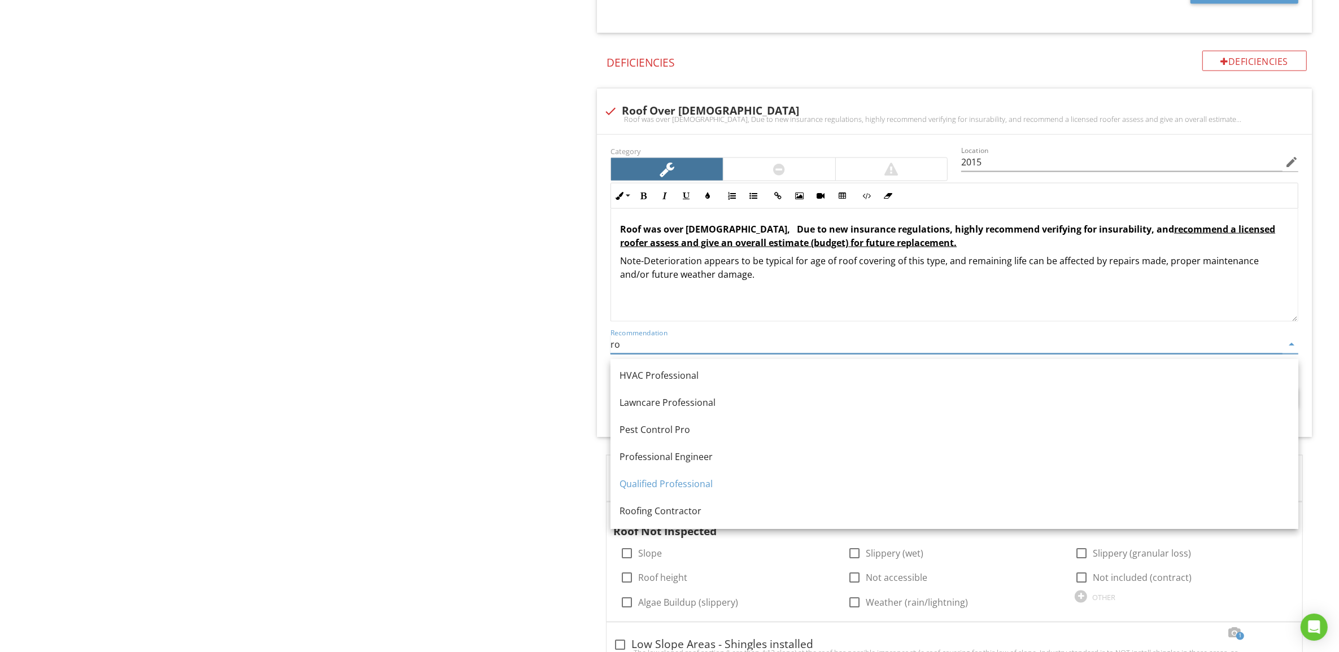
scroll to position [29, 0]
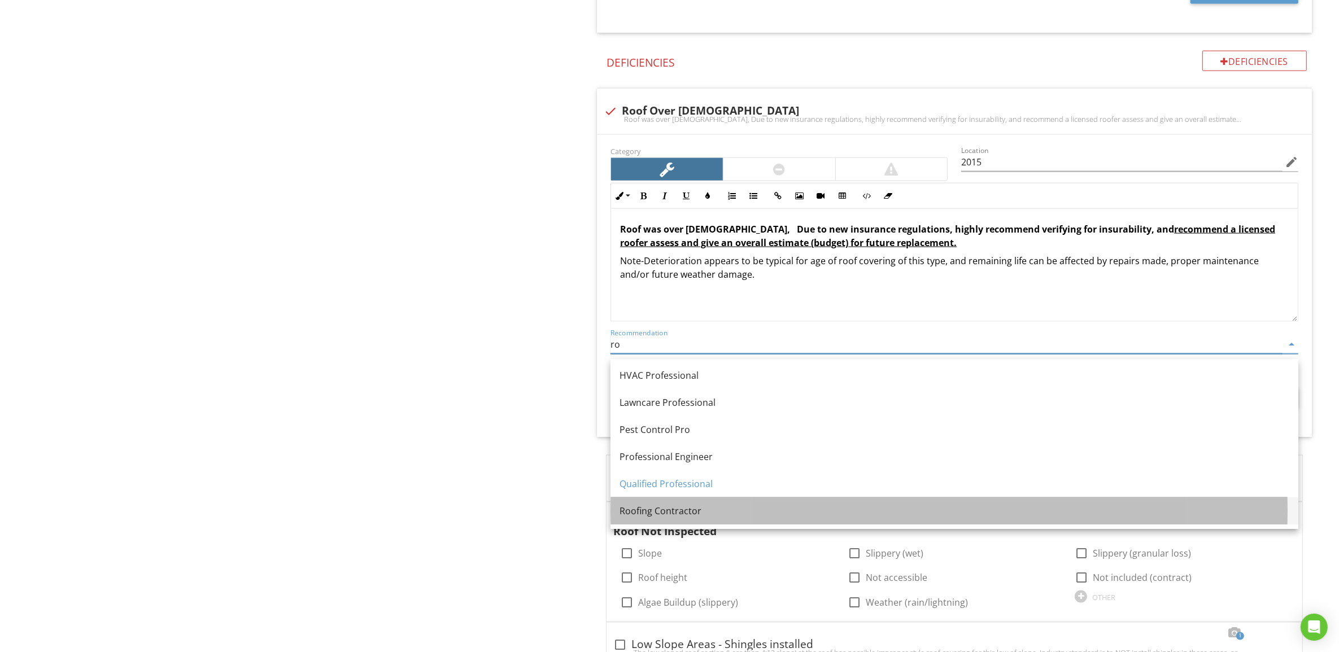
click at [727, 508] on div "Roofing Contractor" at bounding box center [954, 511] width 670 height 14
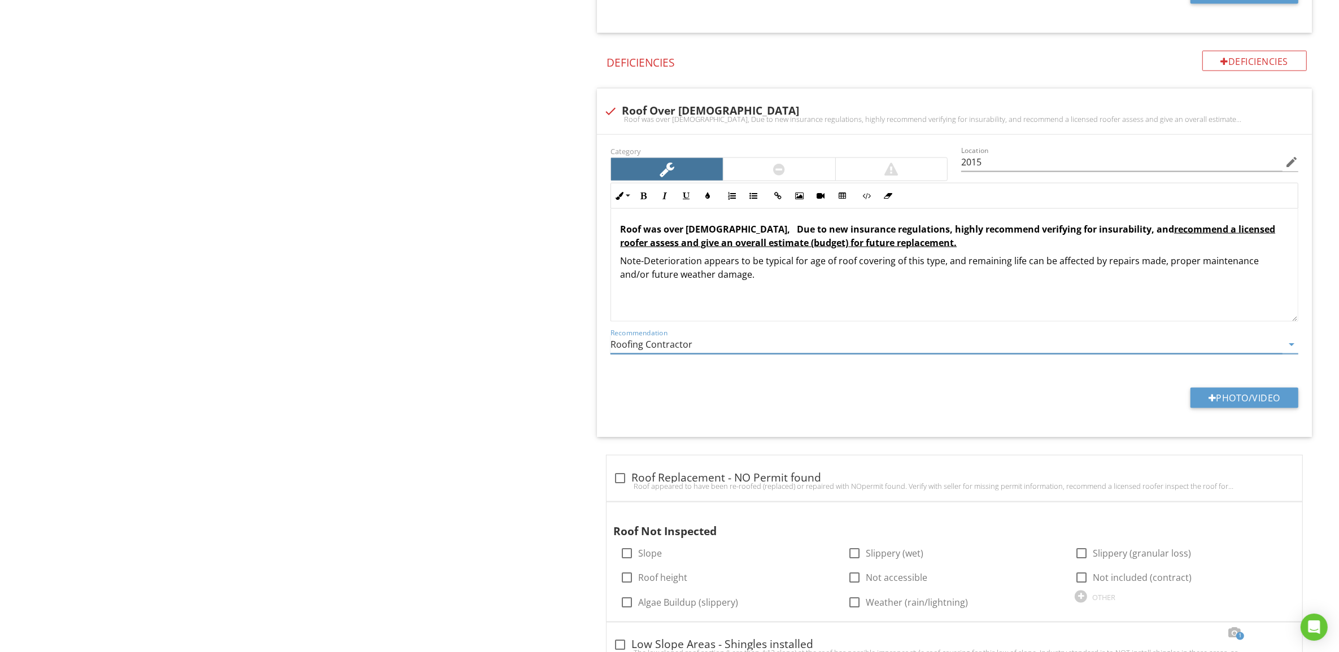
type input "Roofing Contractor"
drag, startPoint x: 517, startPoint y: 402, endPoint x: 528, endPoint y: 410, distance: 14.6
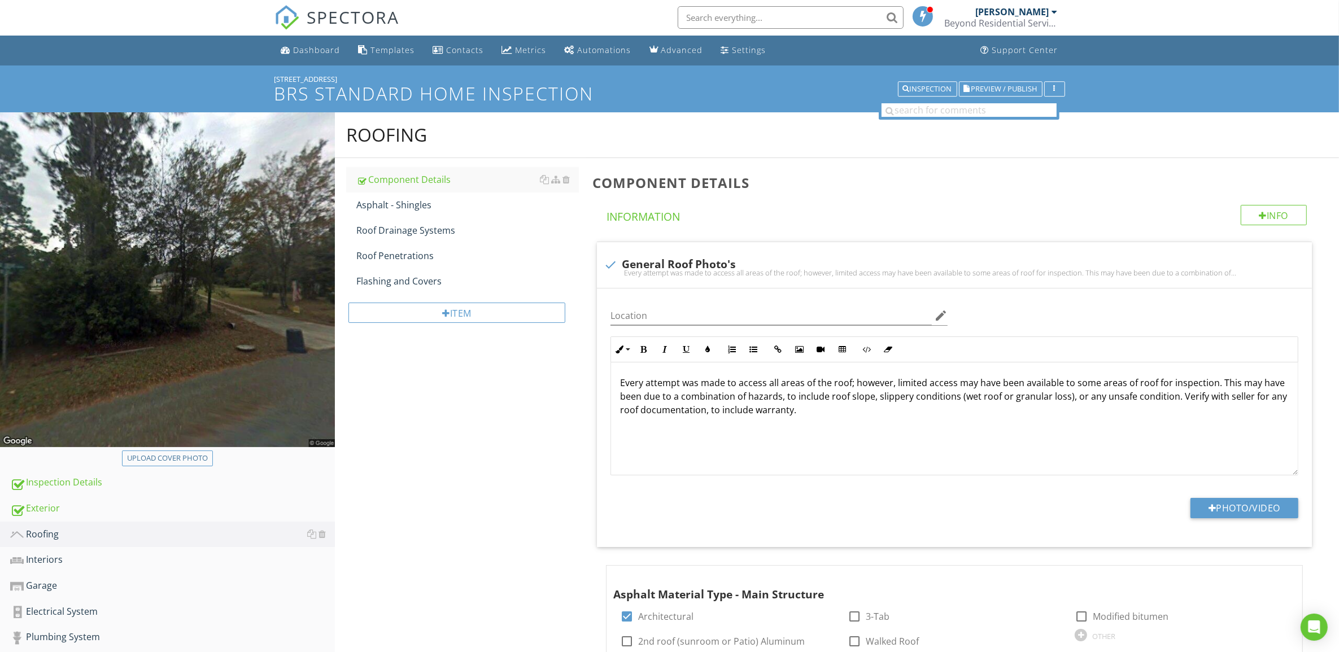
scroll to position [0, 0]
click at [399, 276] on div "Flashing and Covers" at bounding box center [467, 282] width 223 height 14
type textarea "<p>Roof appeared to have been re-roofed (replaced) or repaired. Re-roofing requ…"
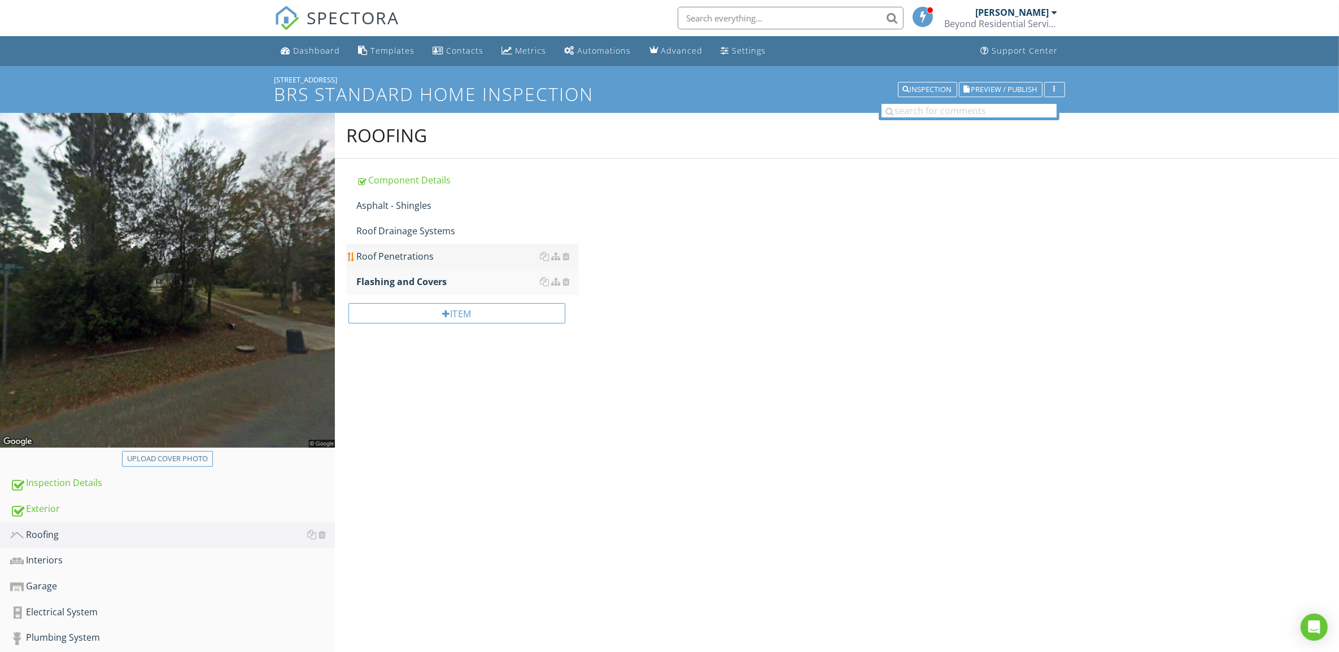
click at [395, 256] on div "Roof Penetrations" at bounding box center [467, 257] width 223 height 14
click at [408, 233] on div "Roof Drainage Systems" at bounding box center [467, 231] width 223 height 14
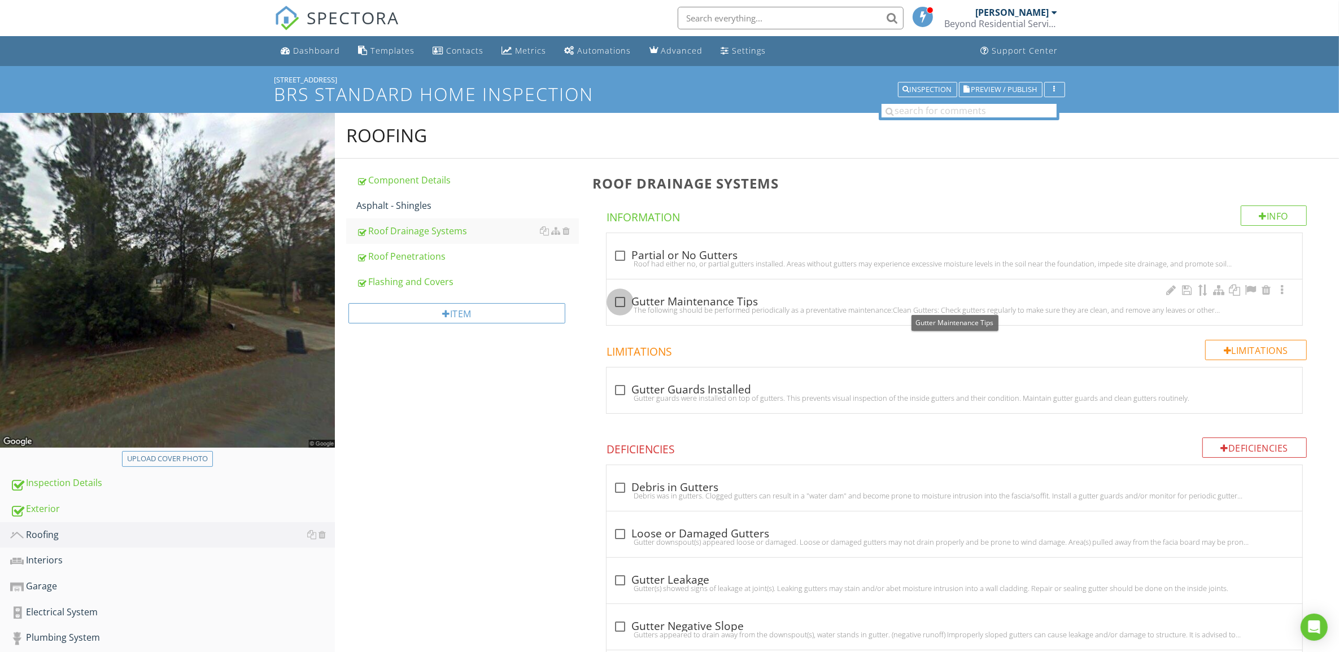
click at [626, 300] on div at bounding box center [619, 301] width 19 height 19
checkbox input "true"
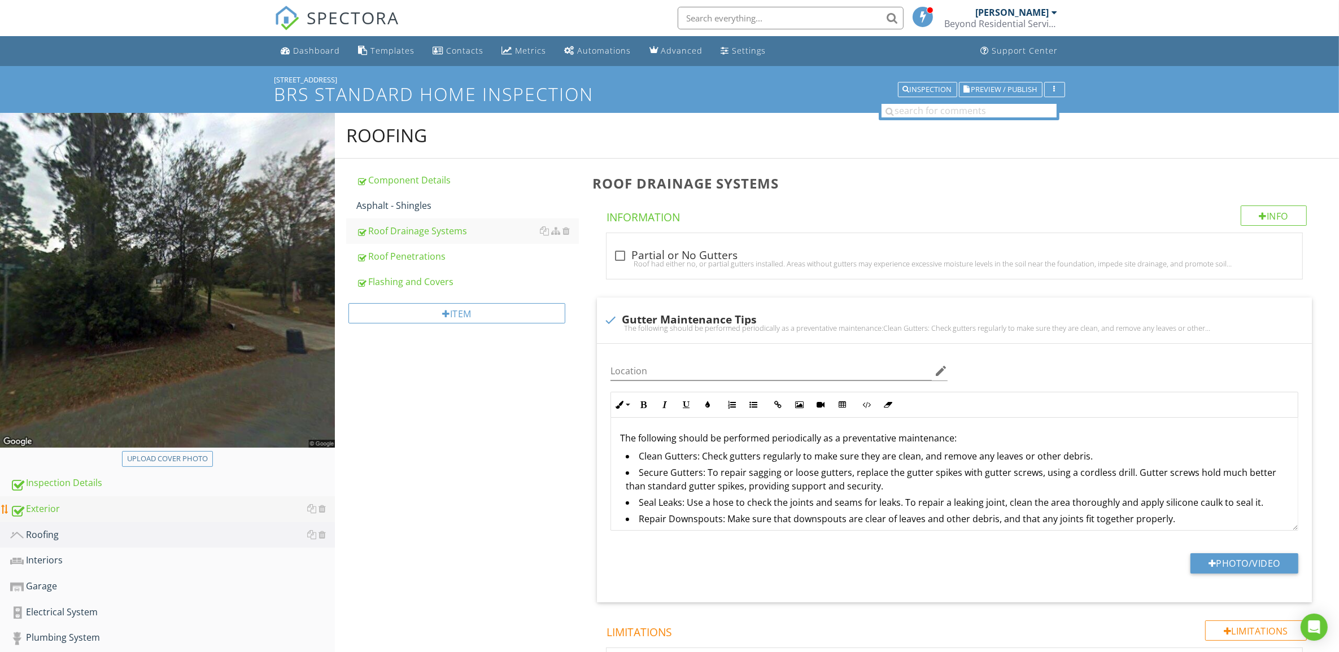
click at [60, 507] on div "Exterior" at bounding box center [172, 509] width 325 height 15
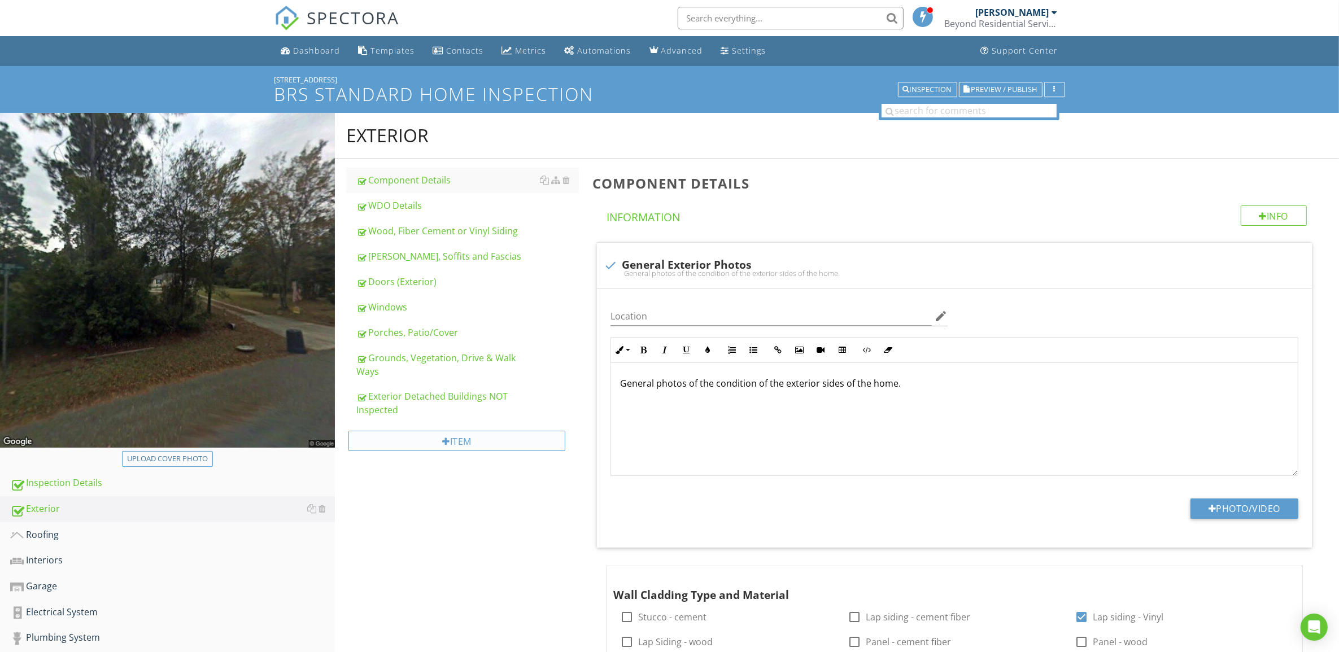
click at [439, 431] on div "Item" at bounding box center [456, 441] width 217 height 20
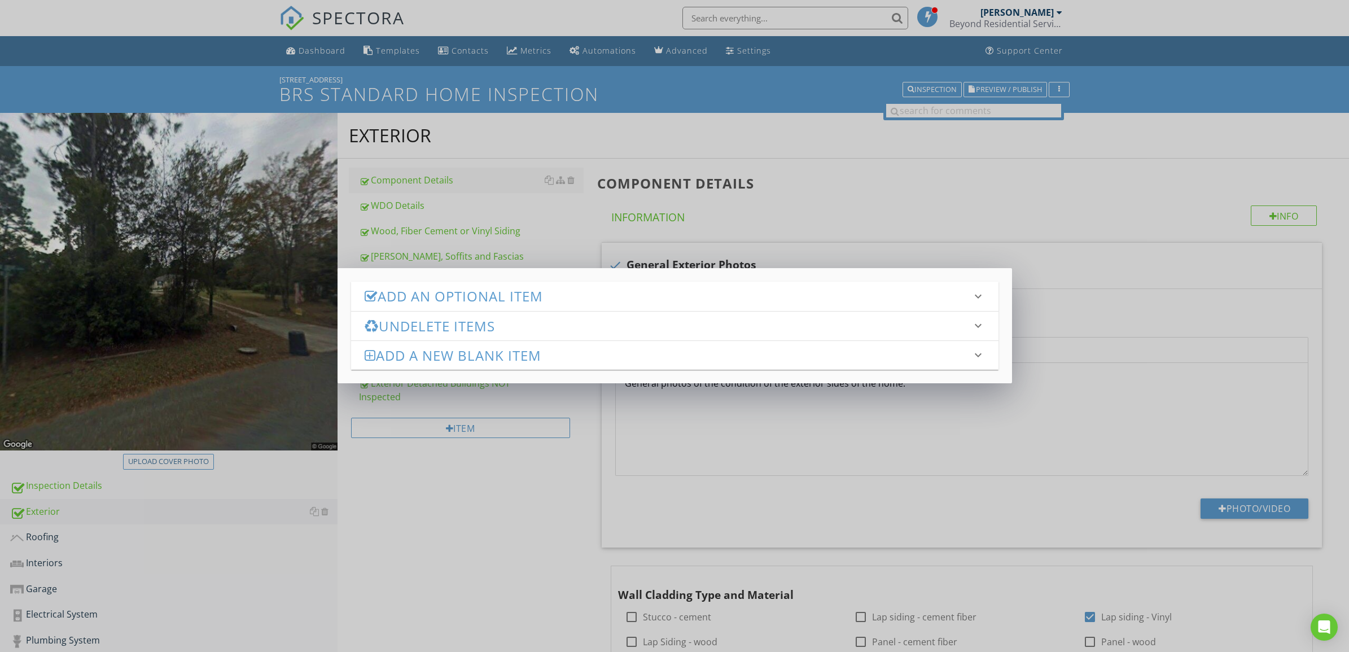
click at [429, 292] on h3 "Add an Optional Item" at bounding box center [668, 296] width 607 height 15
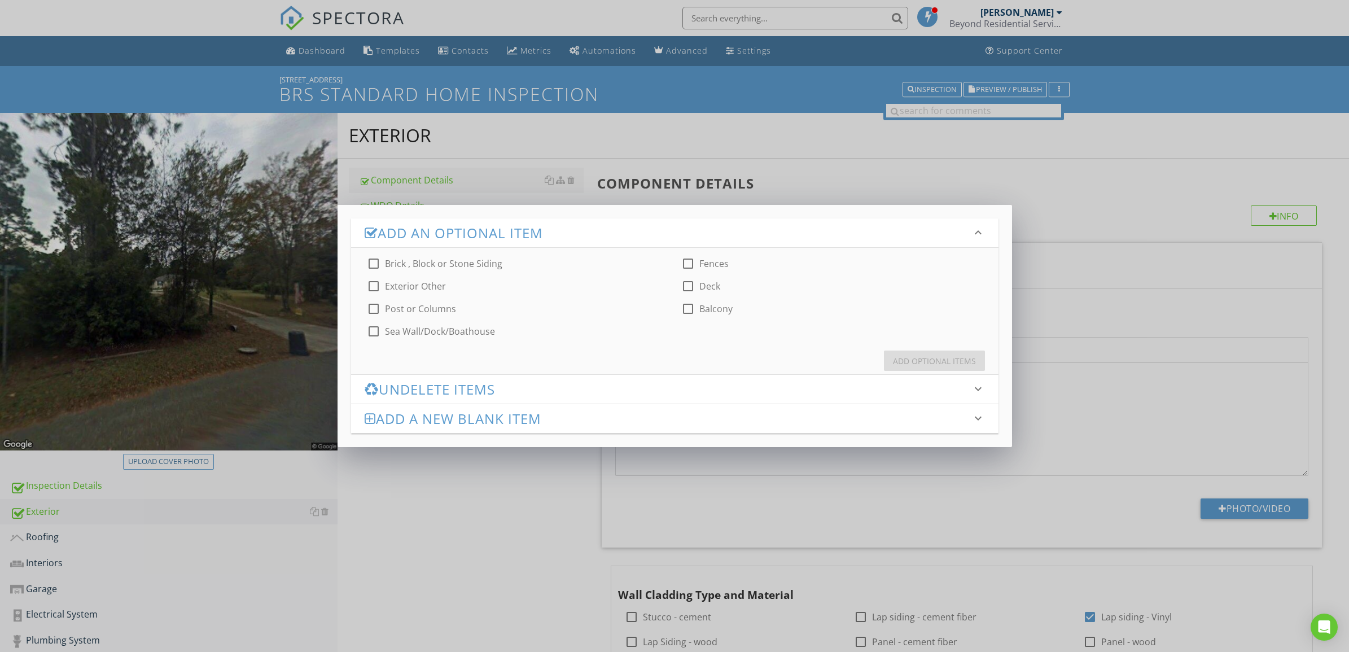
click at [439, 395] on h3 "Undelete Items" at bounding box center [668, 389] width 607 height 15
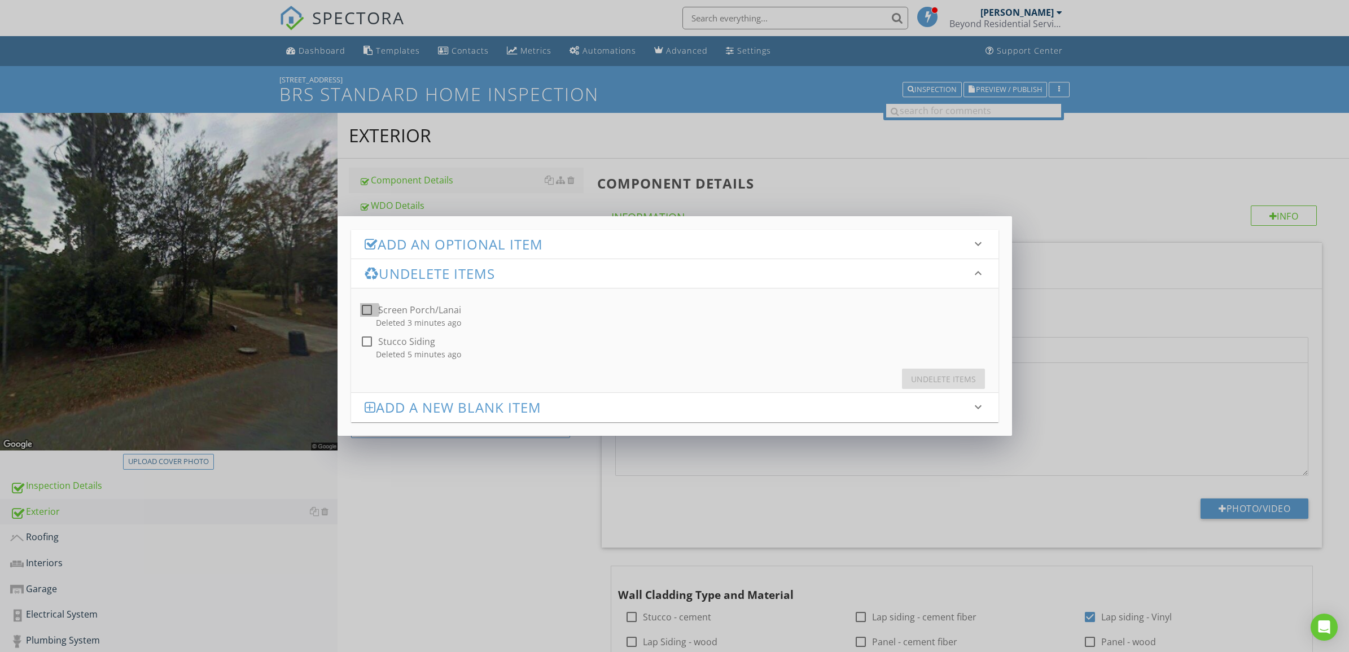
click at [364, 313] on div at bounding box center [366, 309] width 19 height 19
checkbox input "true"
click at [956, 377] on div "Undelete Items" at bounding box center [943, 379] width 65 height 12
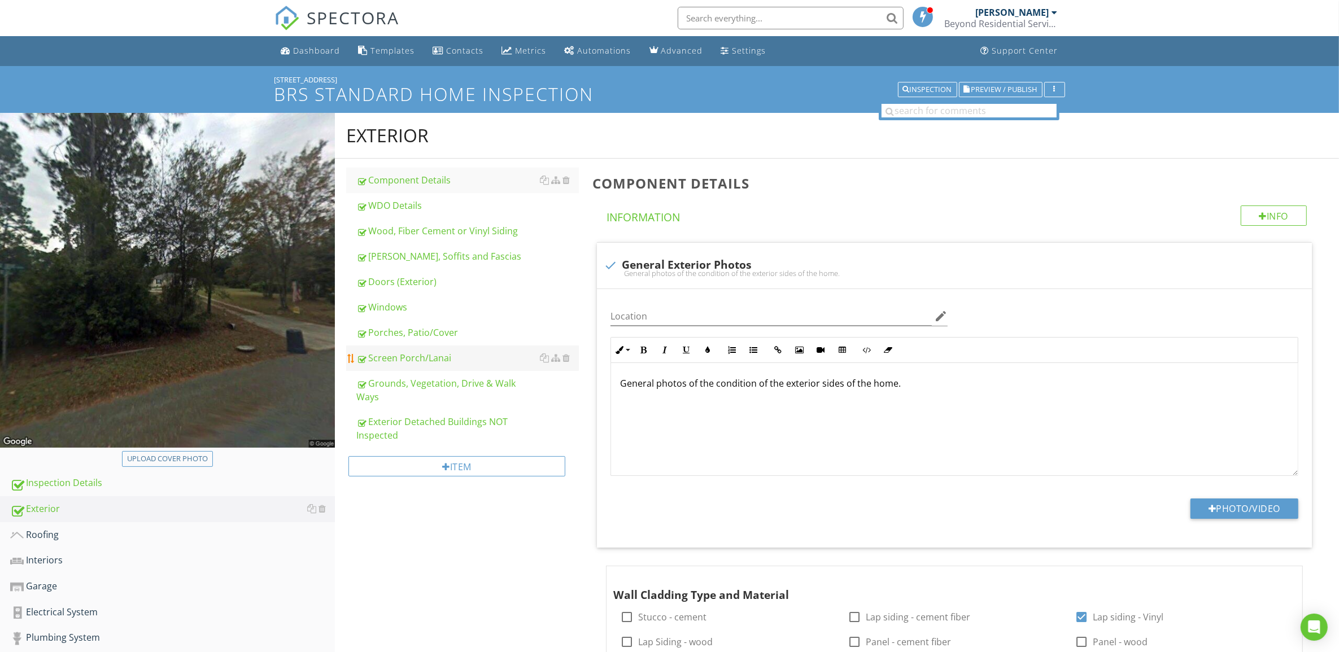
click at [439, 362] on div "Screen Porch/Lanai" at bounding box center [467, 358] width 223 height 14
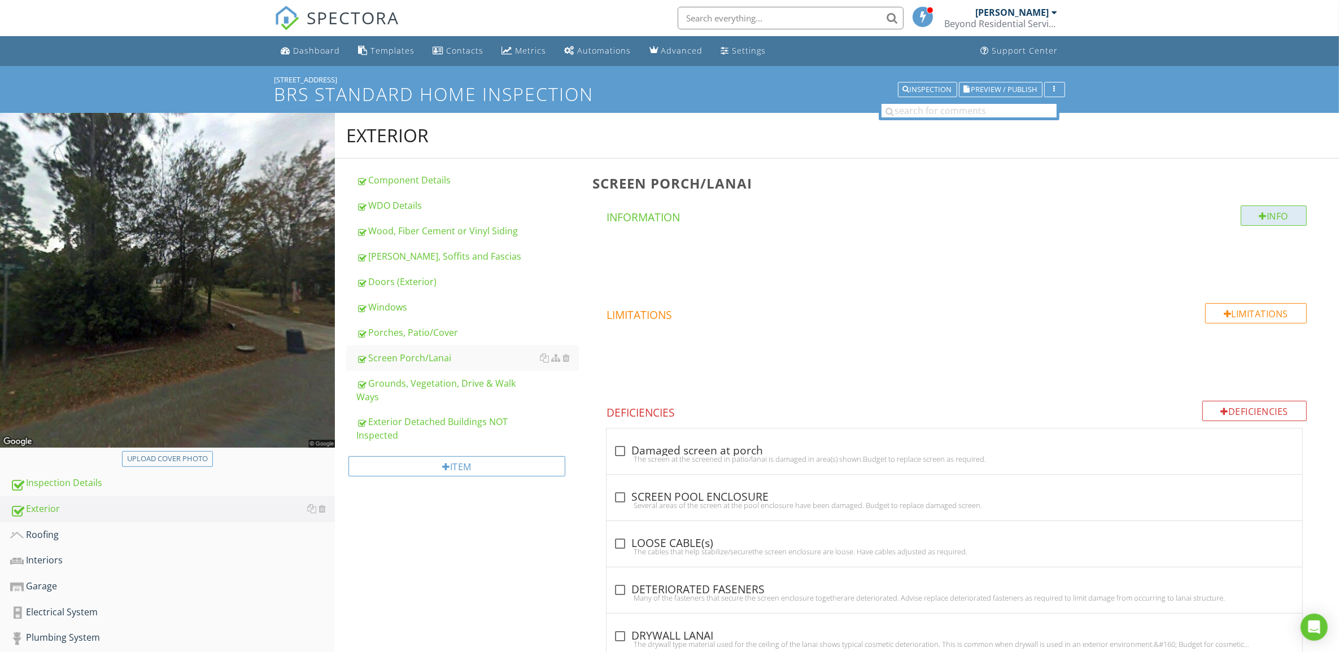
click at [1266, 212] on div "Info" at bounding box center [1273, 216] width 67 height 20
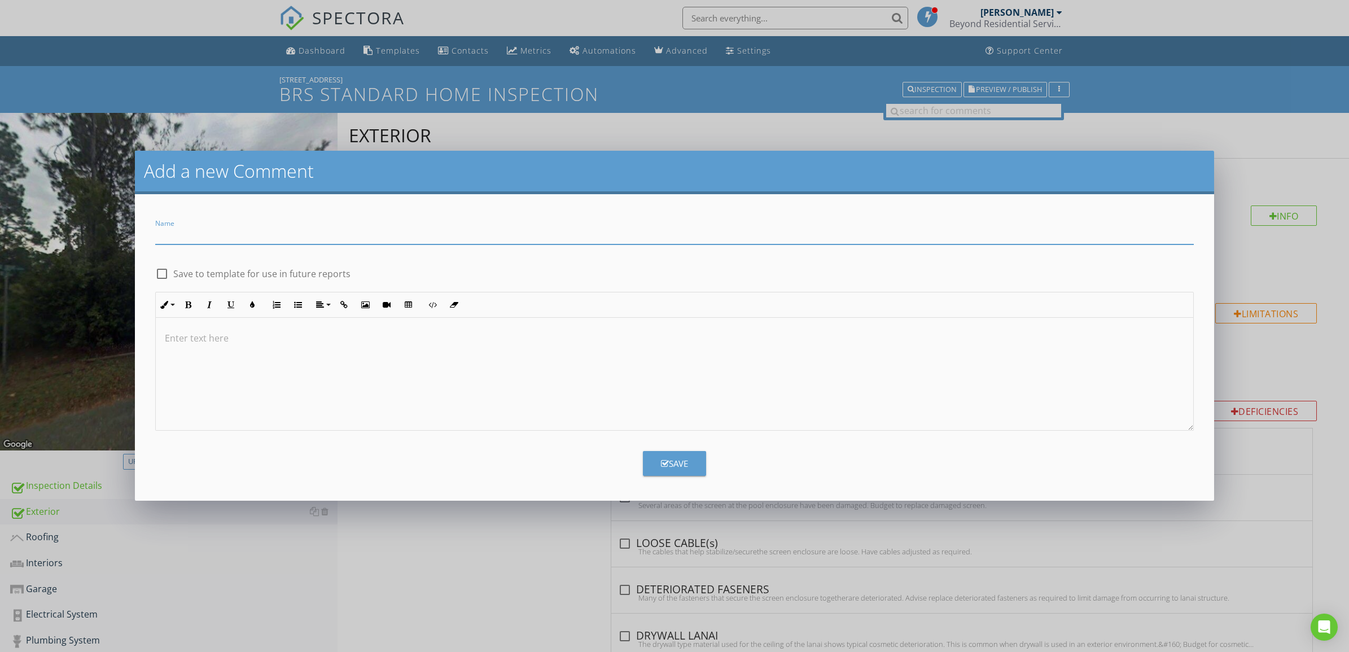
click at [255, 235] on input "Name" at bounding box center [674, 235] width 1039 height 19
type input "Screened in [GEOGRAPHIC_DATA]"
click at [164, 271] on div at bounding box center [161, 273] width 19 height 19
checkbox input "true"
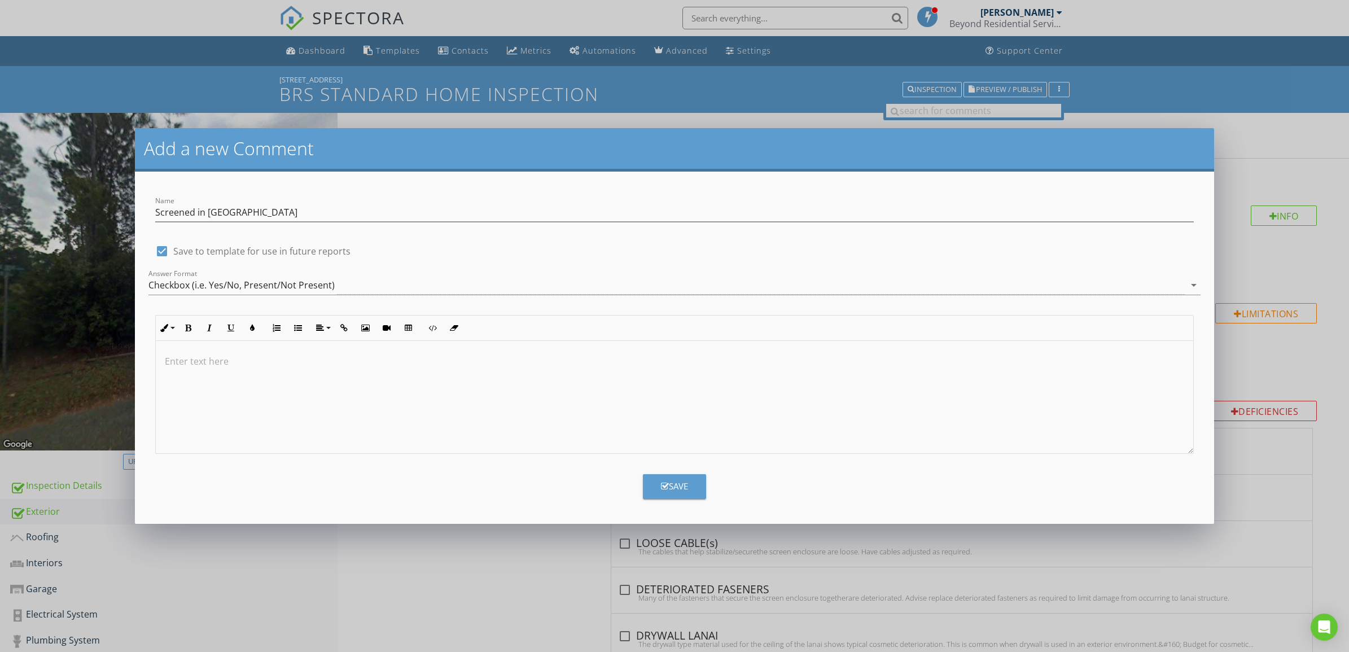
click at [231, 350] on div at bounding box center [675, 397] width 1038 height 113
click at [672, 484] on div "Save" at bounding box center [674, 486] width 27 height 13
checkbox input "false"
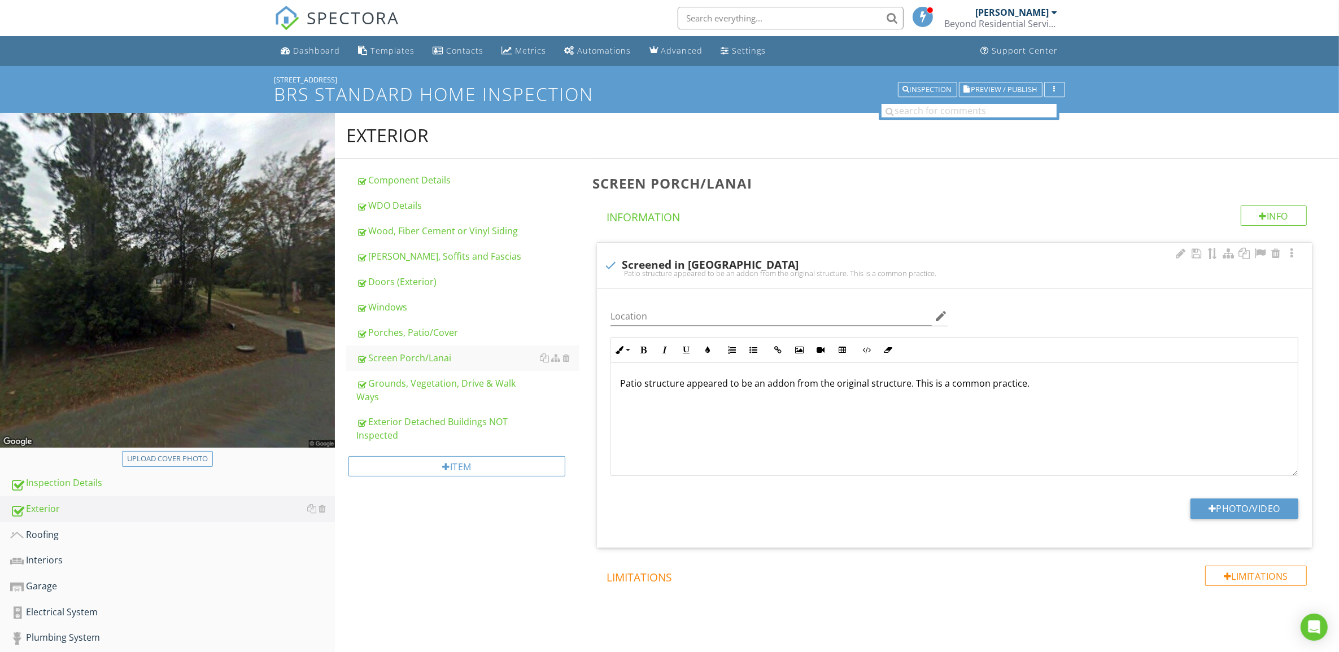
click at [737, 425] on div "Patio structure appeared to be an addon from the original structure. This is a …" at bounding box center [954, 419] width 687 height 113
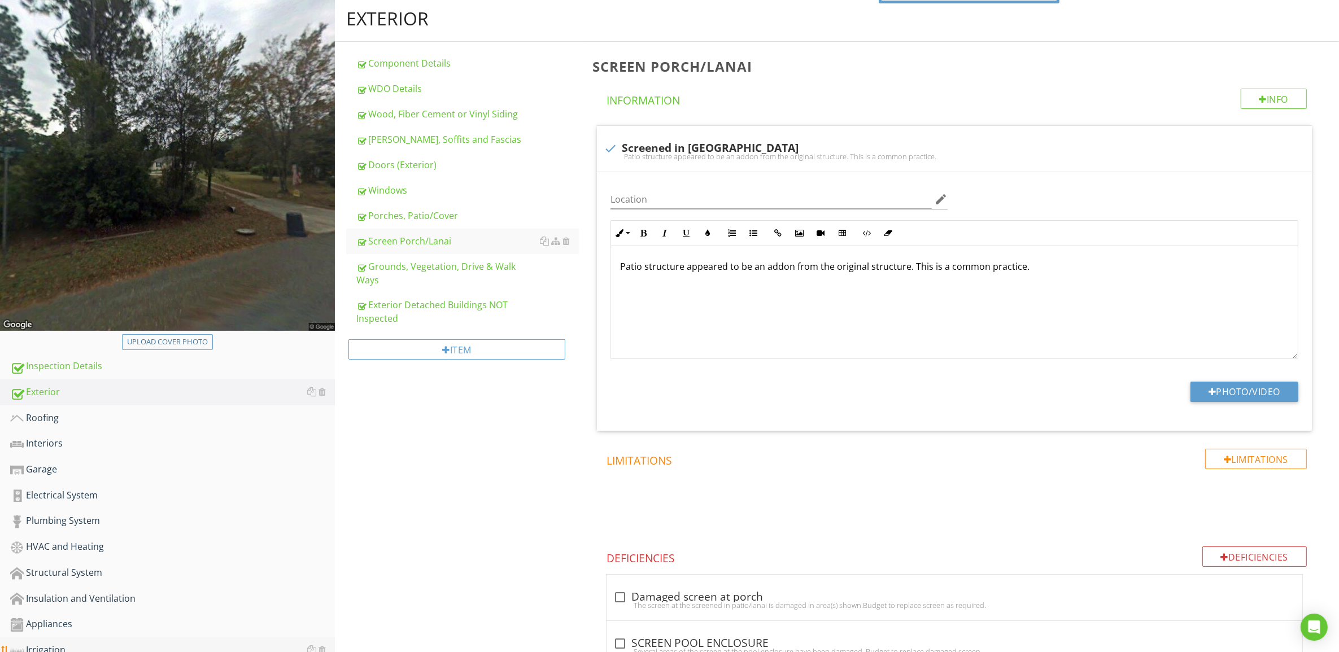
scroll to position [212, 0]
